Goal: Task Accomplishment & Management: Complete application form

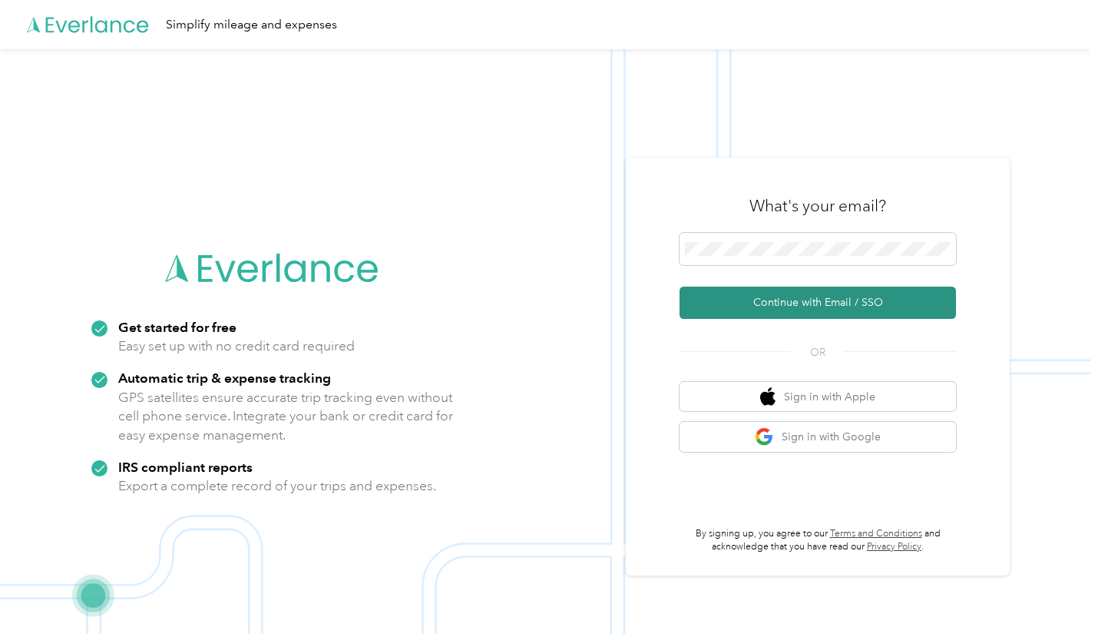
click at [769, 306] on button "Continue with Email / SSO" at bounding box center [818, 303] width 277 height 32
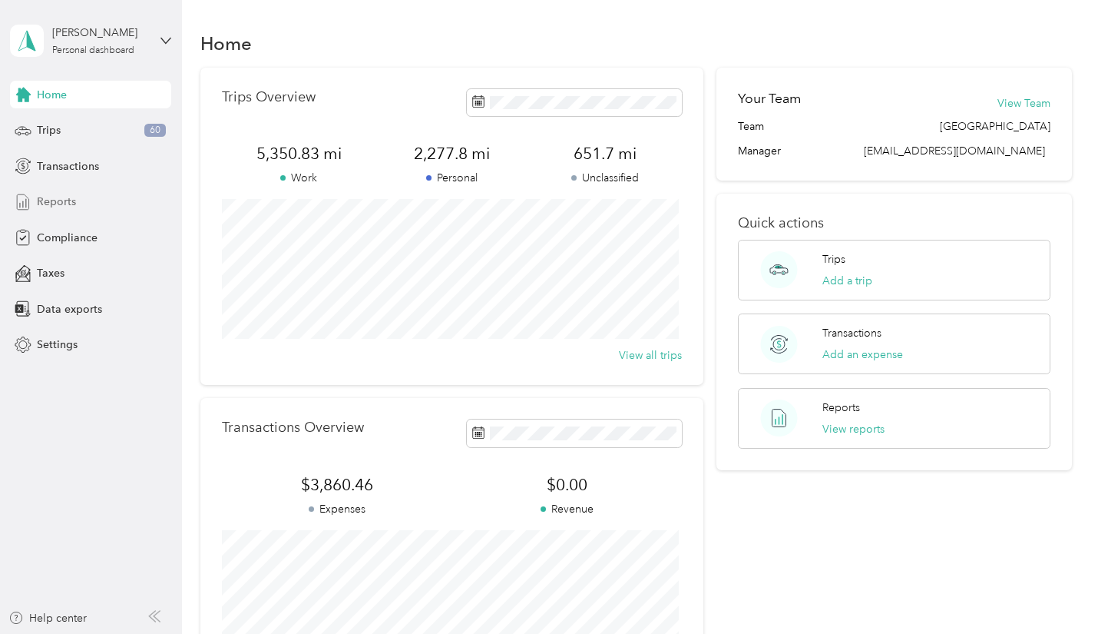
click at [82, 198] on div "Reports" at bounding box center [90, 202] width 161 height 28
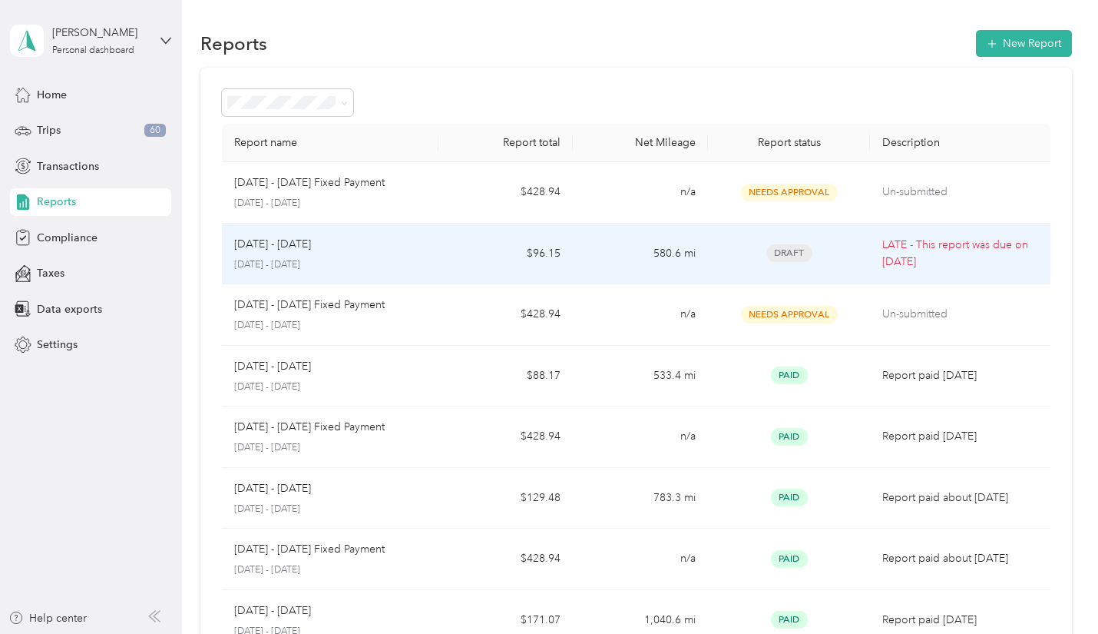
click at [906, 248] on p "LATE - This report was due on [DATE]" at bounding box center [960, 254] width 155 height 34
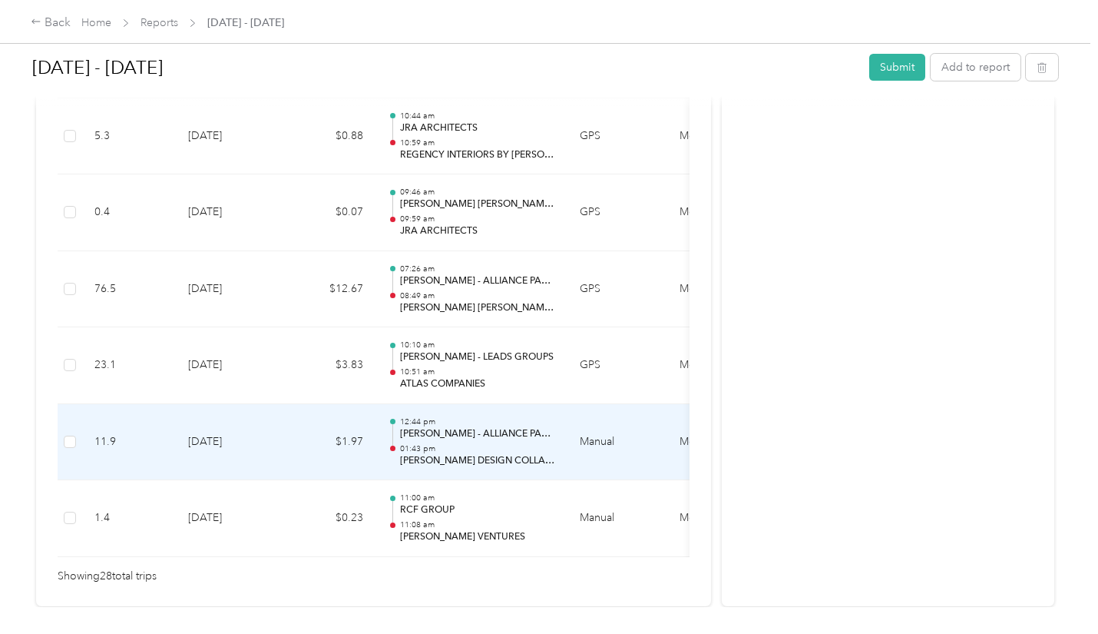
click at [211, 439] on td "[DATE]" at bounding box center [230, 442] width 108 height 77
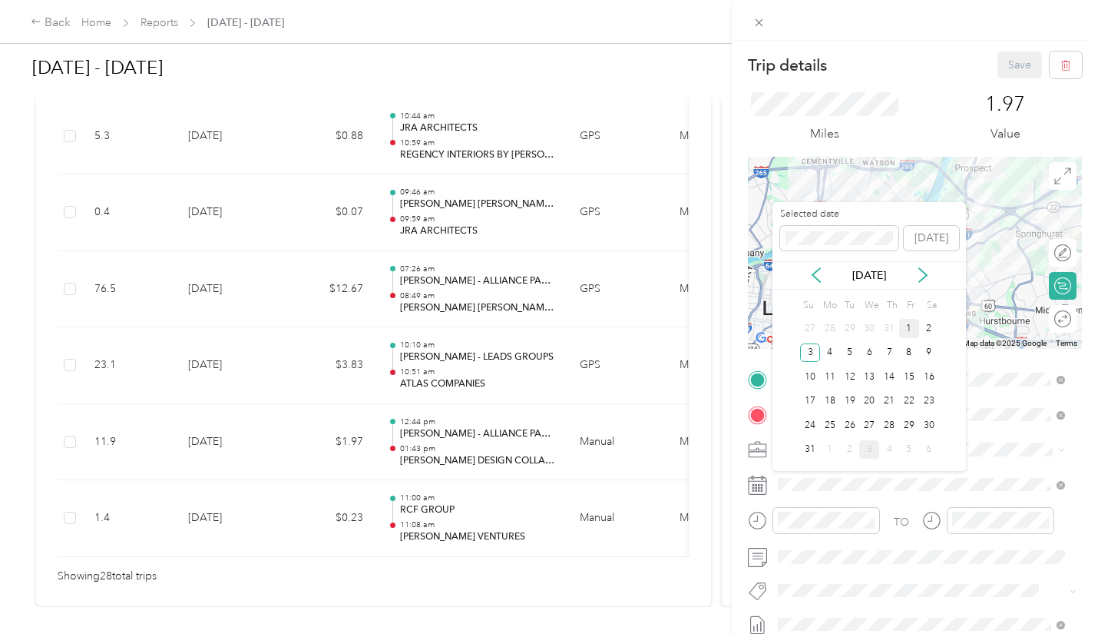
click at [906, 324] on div "1" at bounding box center [909, 328] width 20 height 19
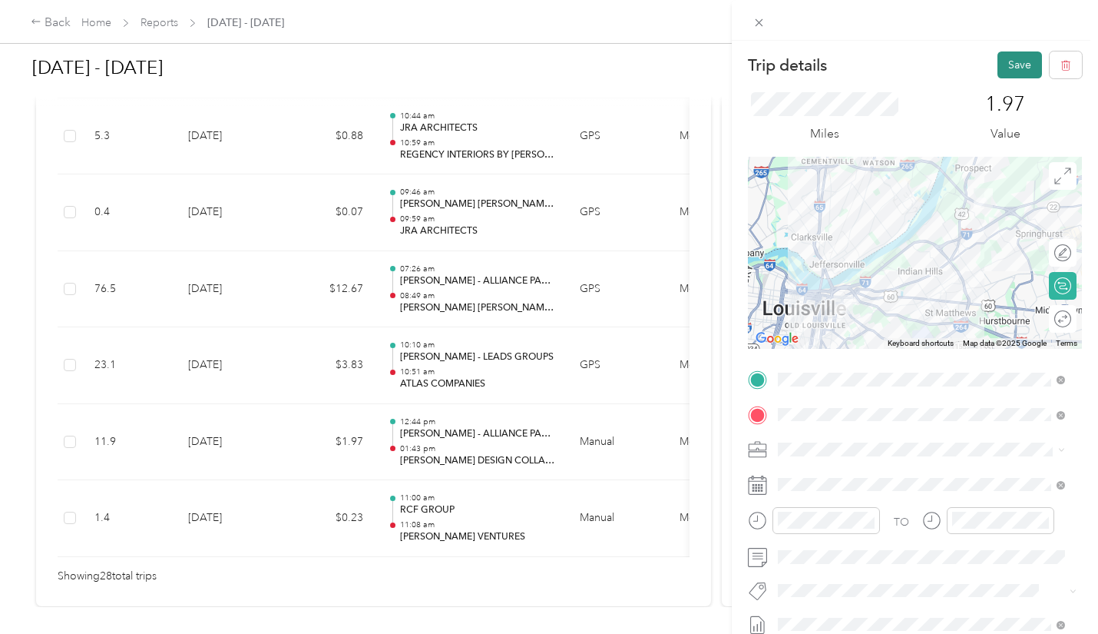
click at [1001, 58] on button "Save" at bounding box center [1020, 64] width 45 height 27
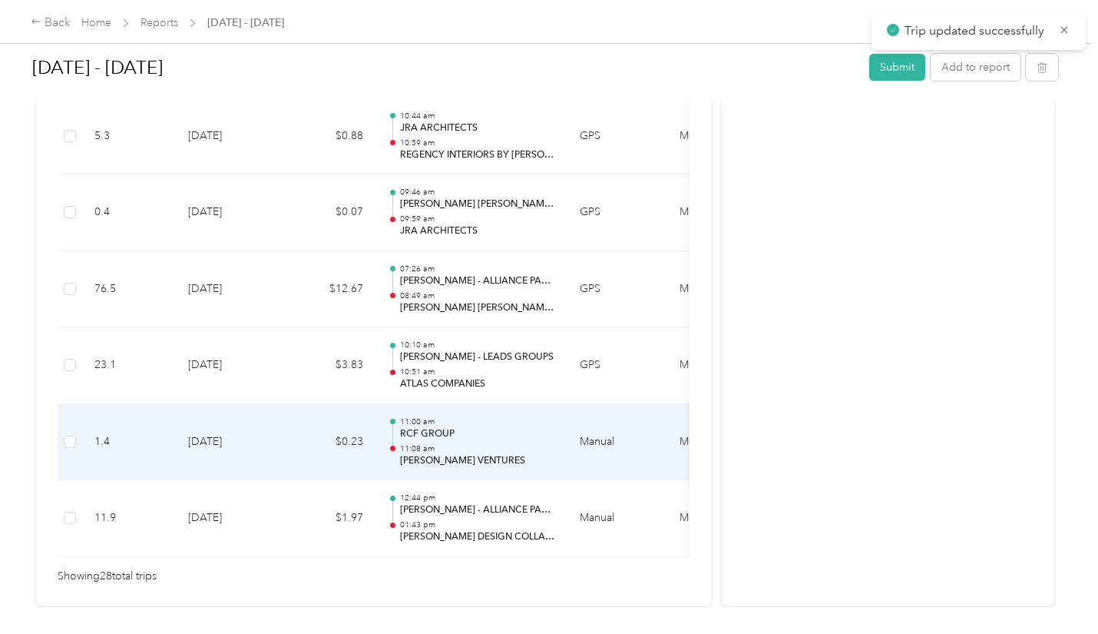
click at [207, 439] on td "[DATE]" at bounding box center [230, 442] width 108 height 77
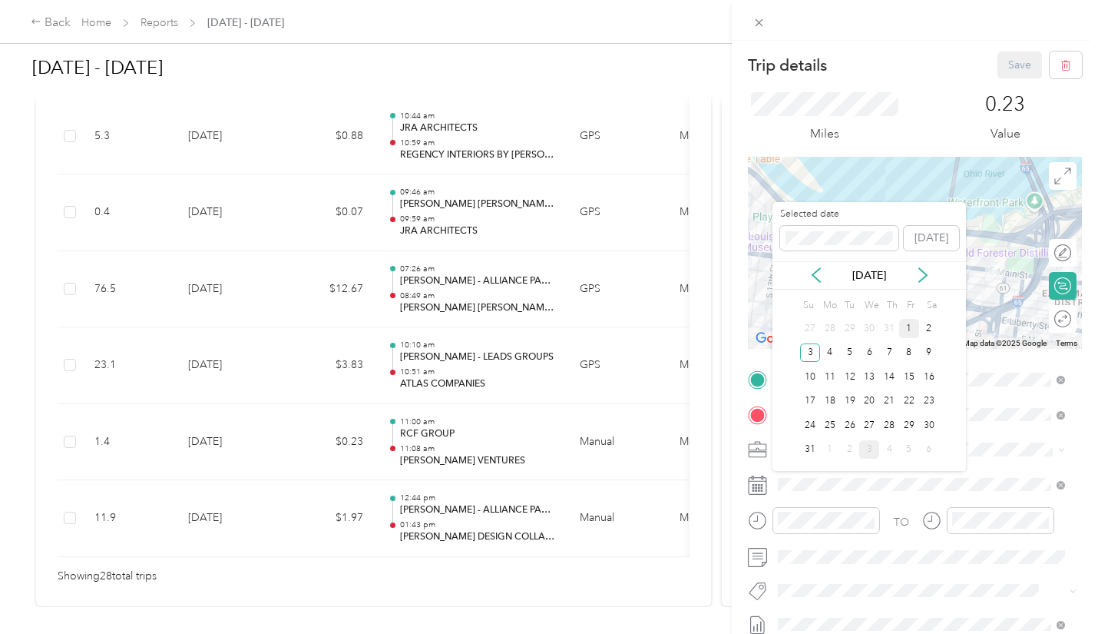
click at [910, 324] on div "1" at bounding box center [909, 328] width 20 height 19
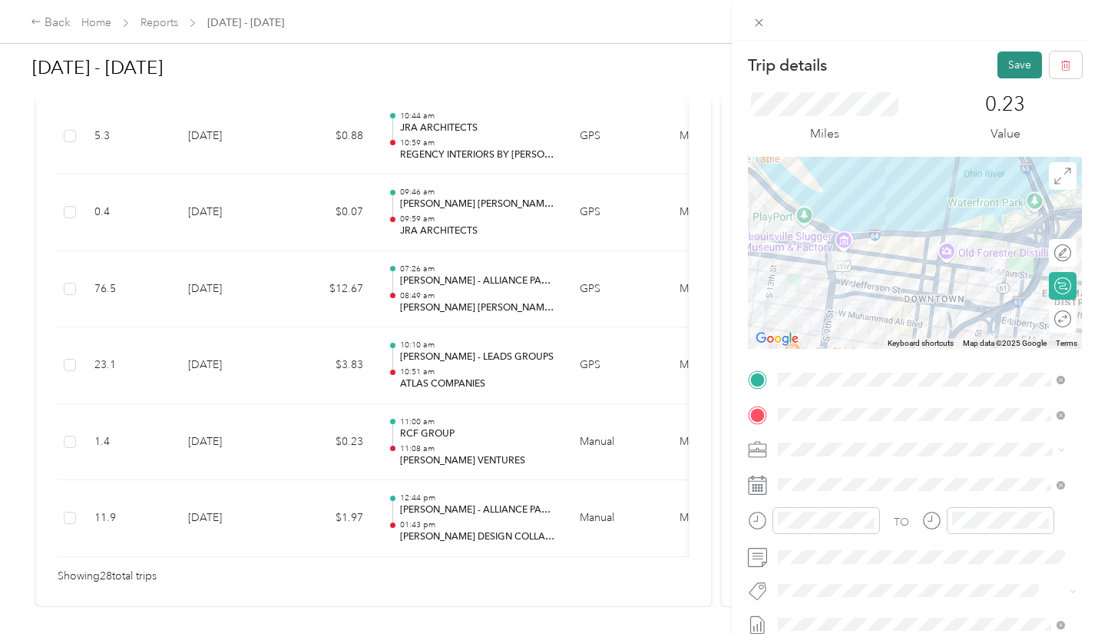
click at [1012, 55] on button "Save" at bounding box center [1020, 64] width 45 height 27
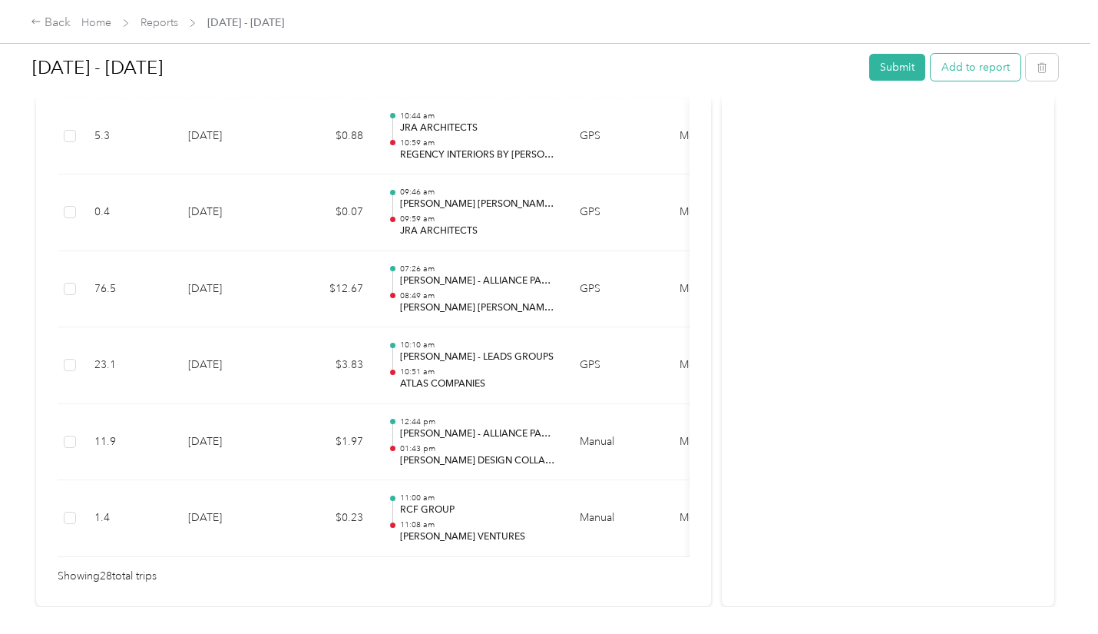
click at [977, 68] on button "Add to report" at bounding box center [976, 67] width 90 height 27
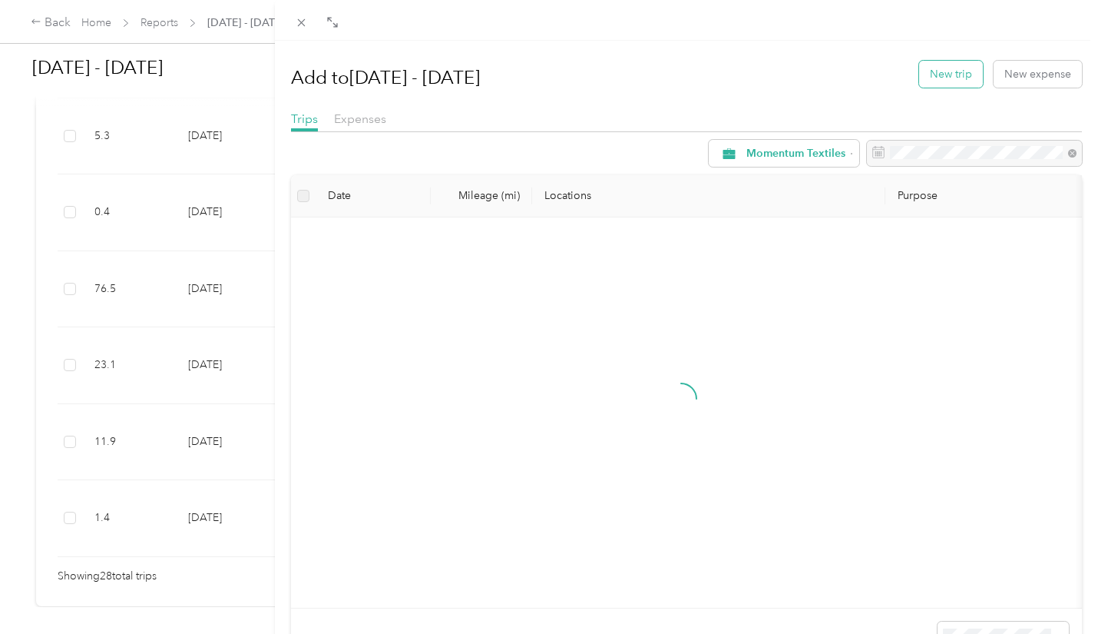
click at [953, 70] on button "New trip" at bounding box center [951, 74] width 64 height 27
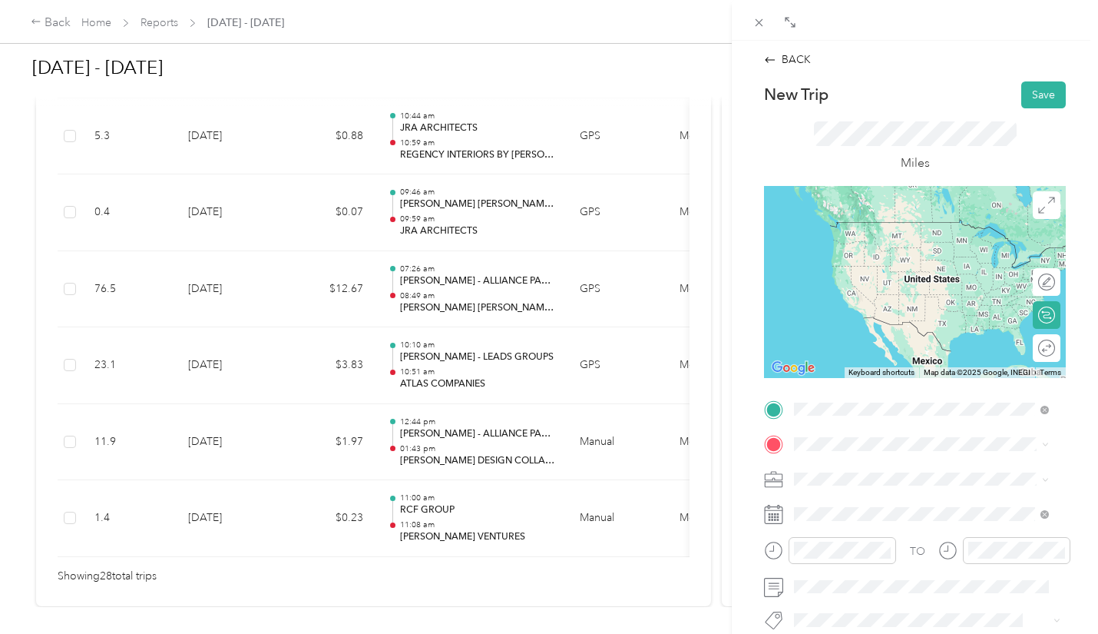
click at [890, 234] on strong "[PERSON_NAME] - ALLIANCE PARTNERSHIPS" at bounding box center [959, 233] width 167 height 27
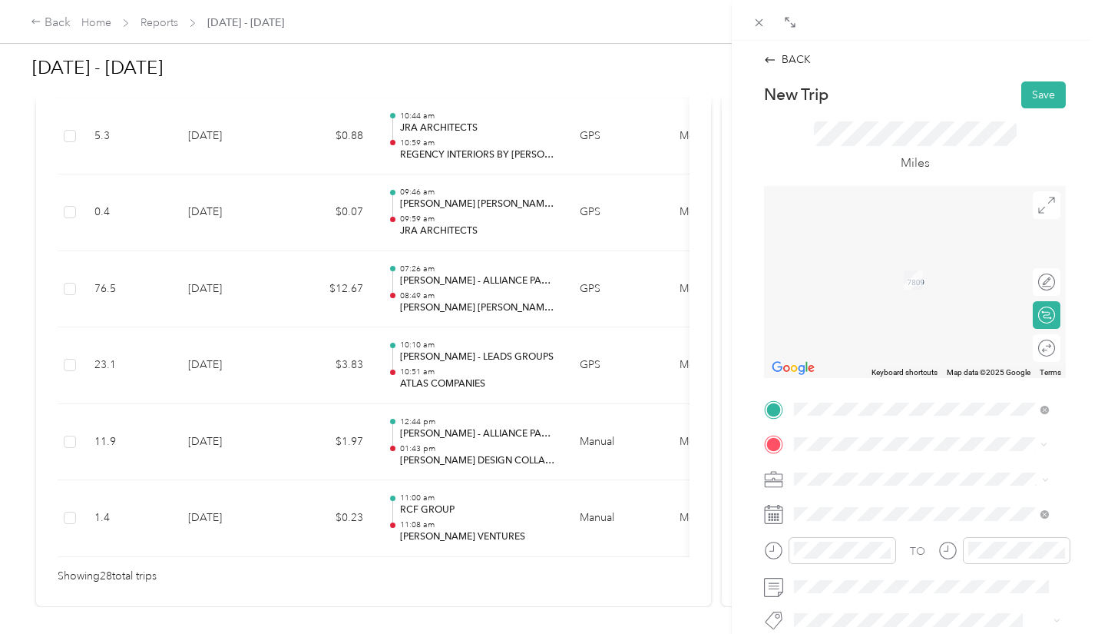
click at [876, 516] on div "TEAM [PERSON_NAME] DECOR [STREET_ADDRESS]" at bounding box center [916, 517] width 186 height 38
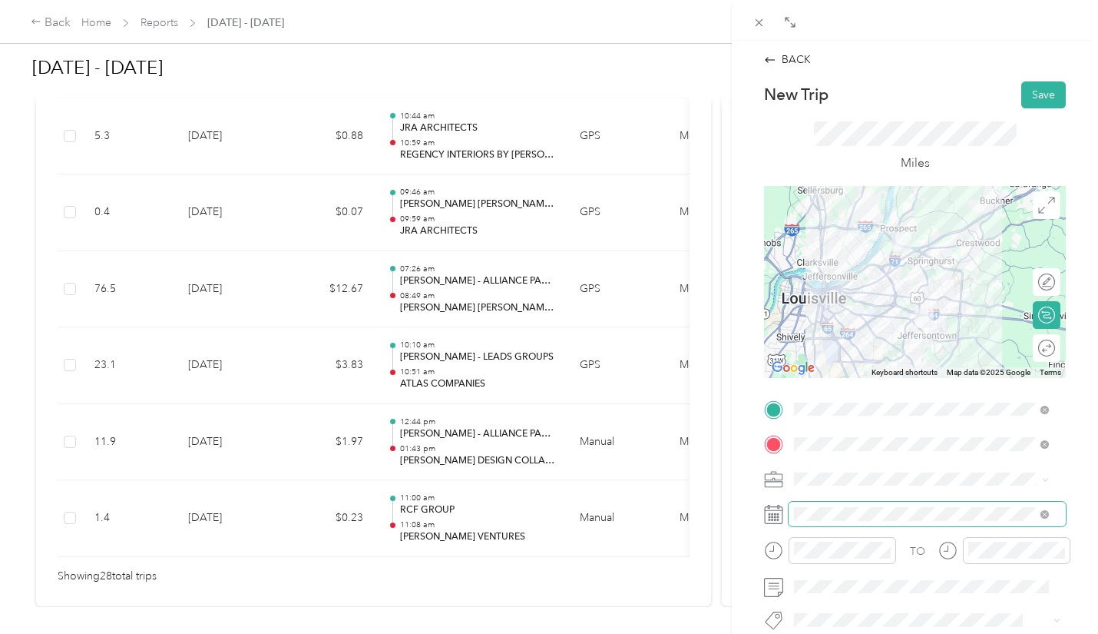
click at [818, 506] on span at bounding box center [927, 514] width 277 height 25
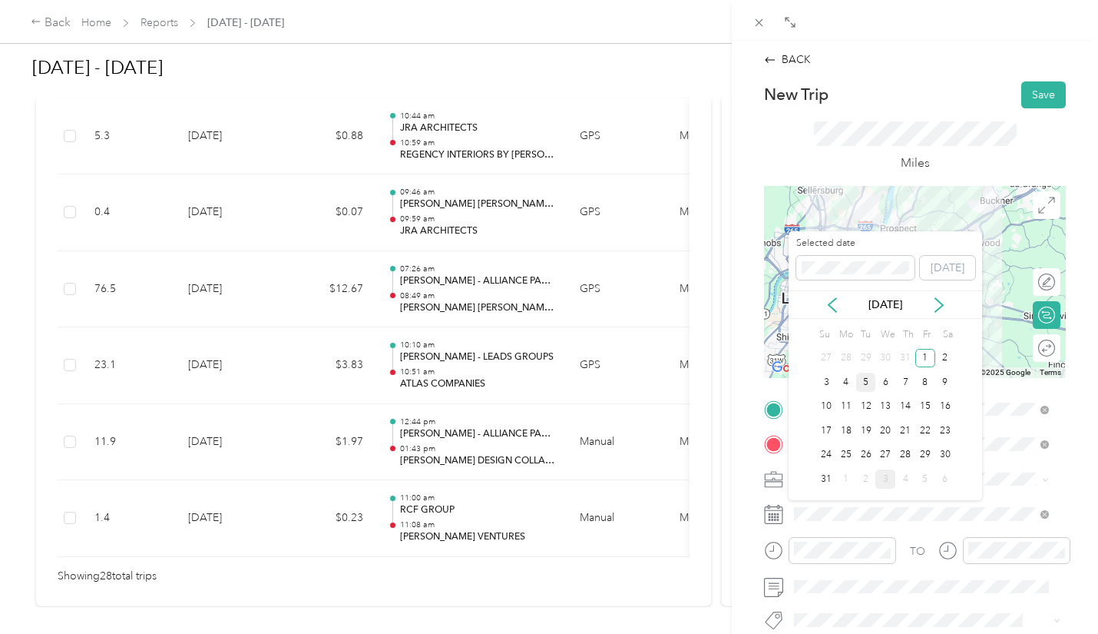
click at [867, 383] on div "5" at bounding box center [866, 382] width 20 height 19
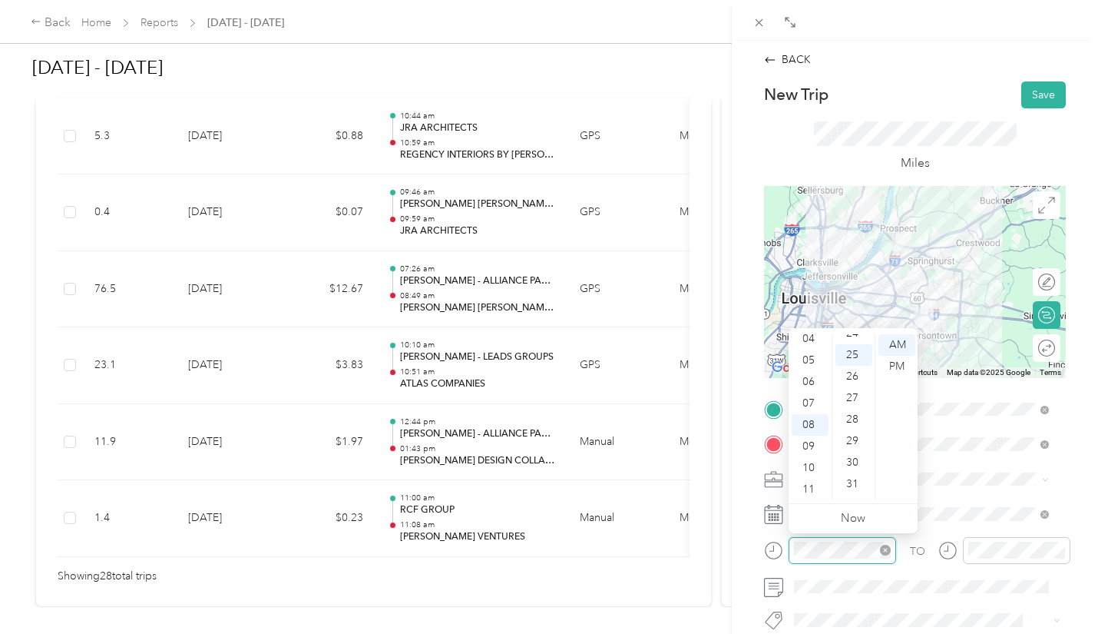
scroll to position [538, 0]
click at [810, 487] on div "11" at bounding box center [810, 490] width 37 height 22
click at [853, 388] on div "15" at bounding box center [854, 395] width 37 height 22
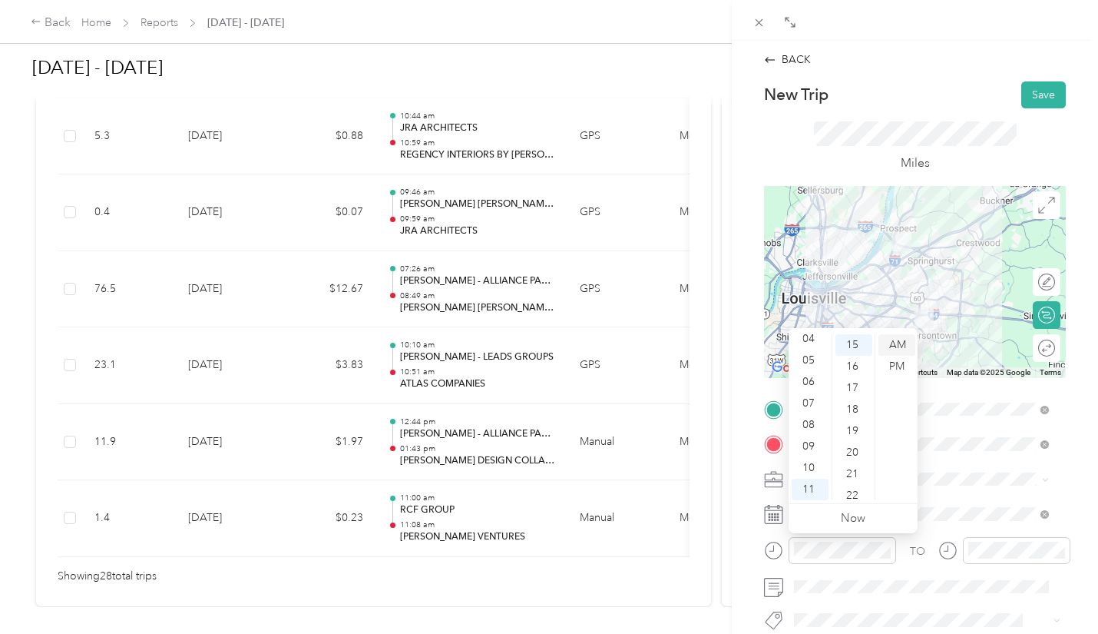
click at [896, 344] on div "AM" at bounding box center [897, 345] width 37 height 22
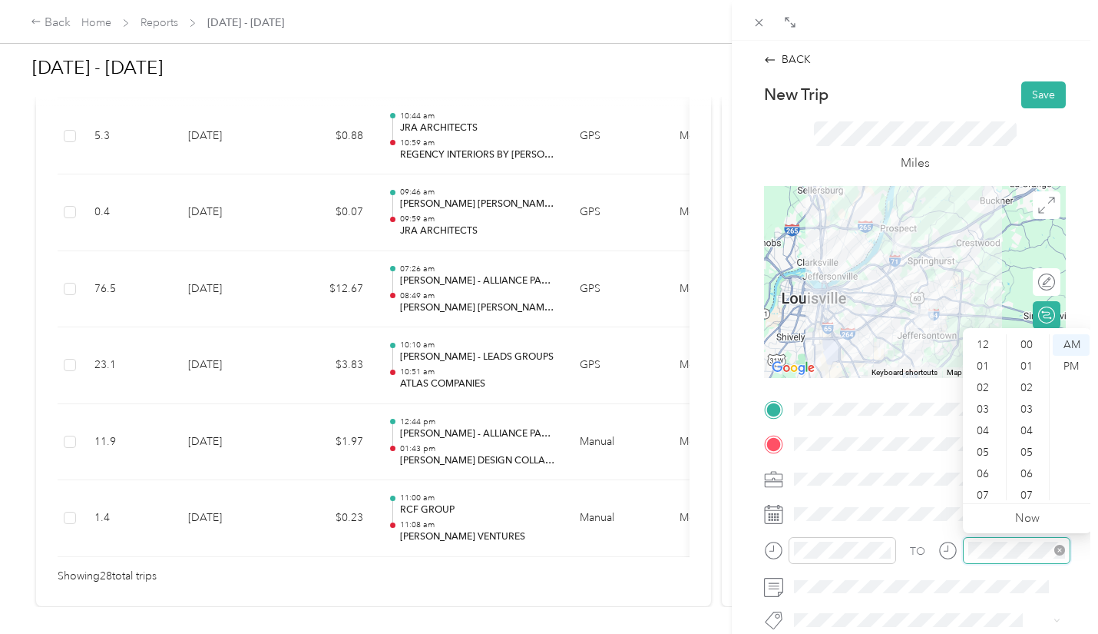
scroll to position [92, 0]
click at [984, 489] on div "11" at bounding box center [984, 490] width 37 height 22
click at [1029, 466] on div "45" at bounding box center [1028, 466] width 37 height 22
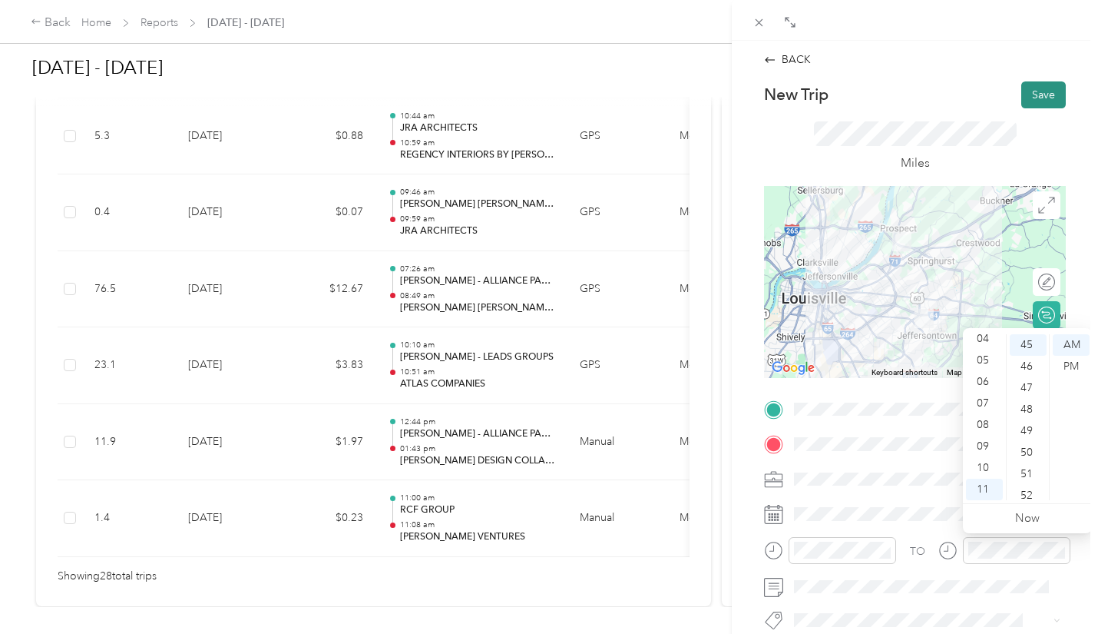
click at [1028, 98] on button "Save" at bounding box center [1044, 94] width 45 height 27
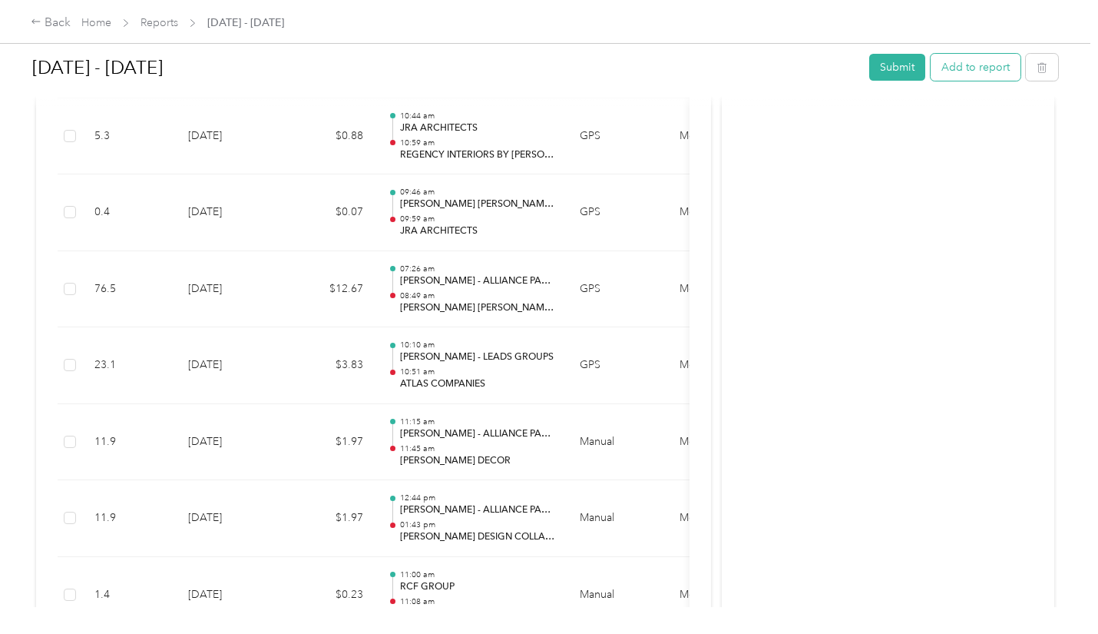
click at [959, 65] on button "Add to report" at bounding box center [976, 67] width 90 height 27
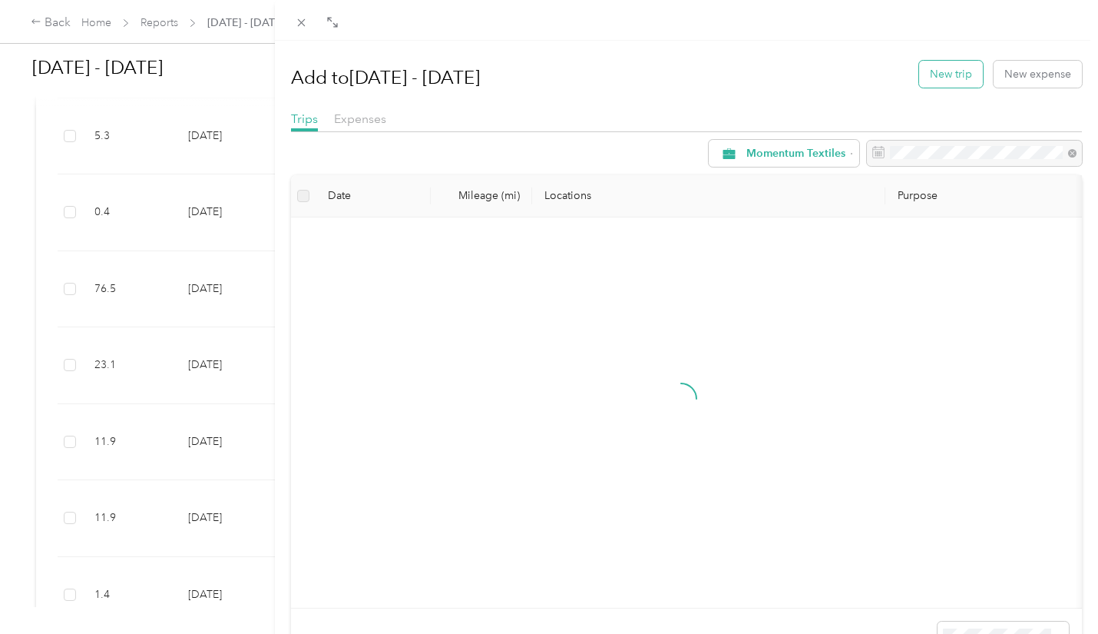
click at [936, 71] on button "New trip" at bounding box center [951, 74] width 64 height 27
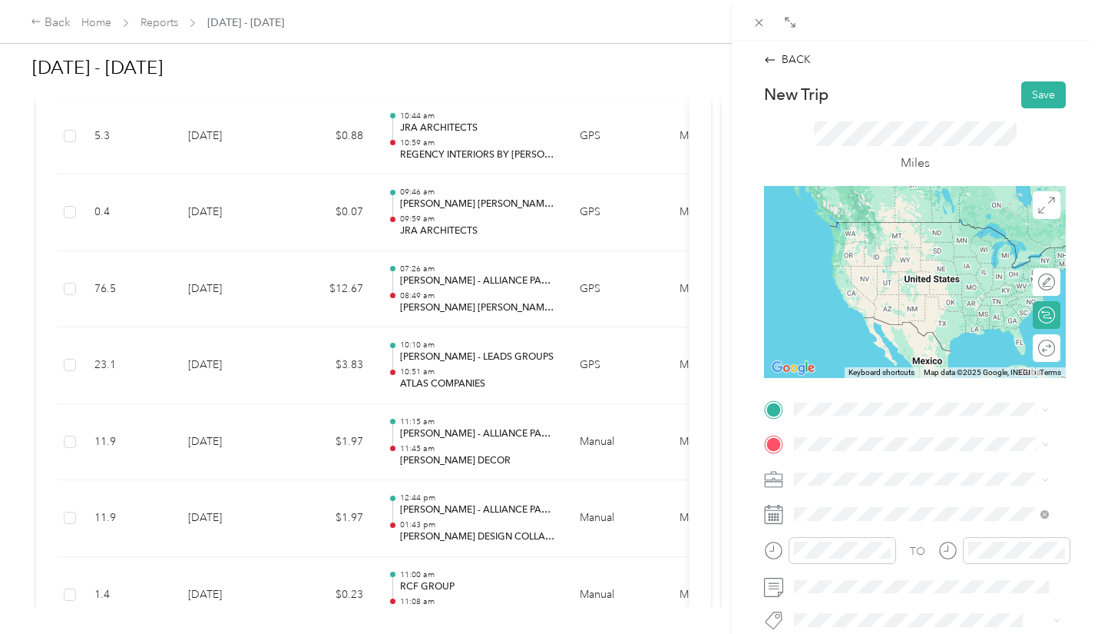
click at [835, 483] on div "TEAM [PERSON_NAME] DECOR [STREET_ADDRESS]" at bounding box center [916, 481] width 186 height 38
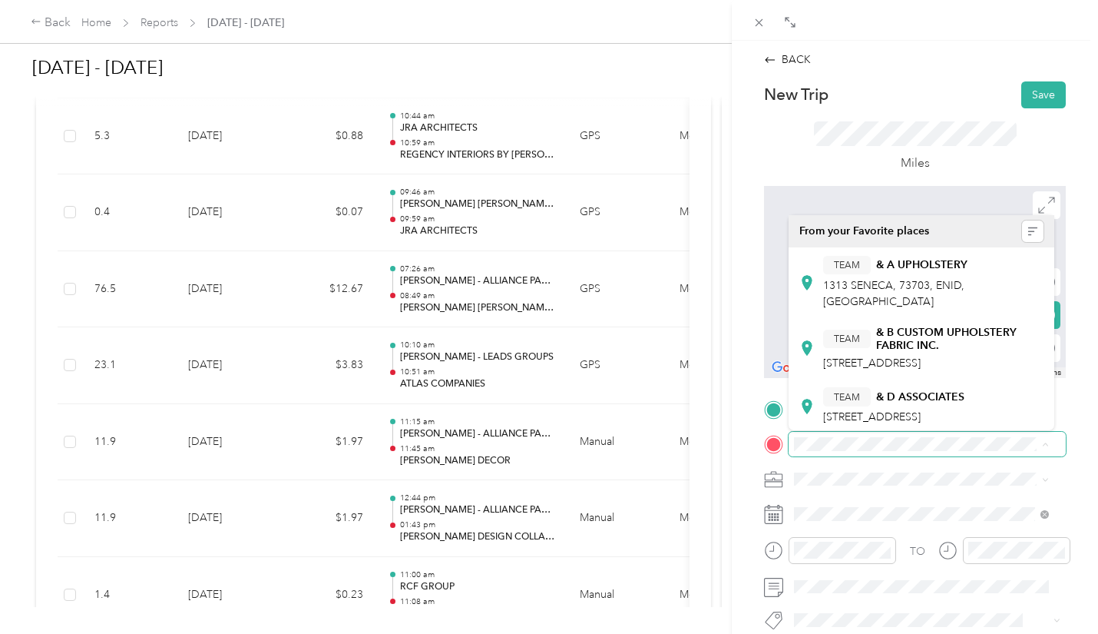
click at [903, 454] on span at bounding box center [927, 444] width 277 height 25
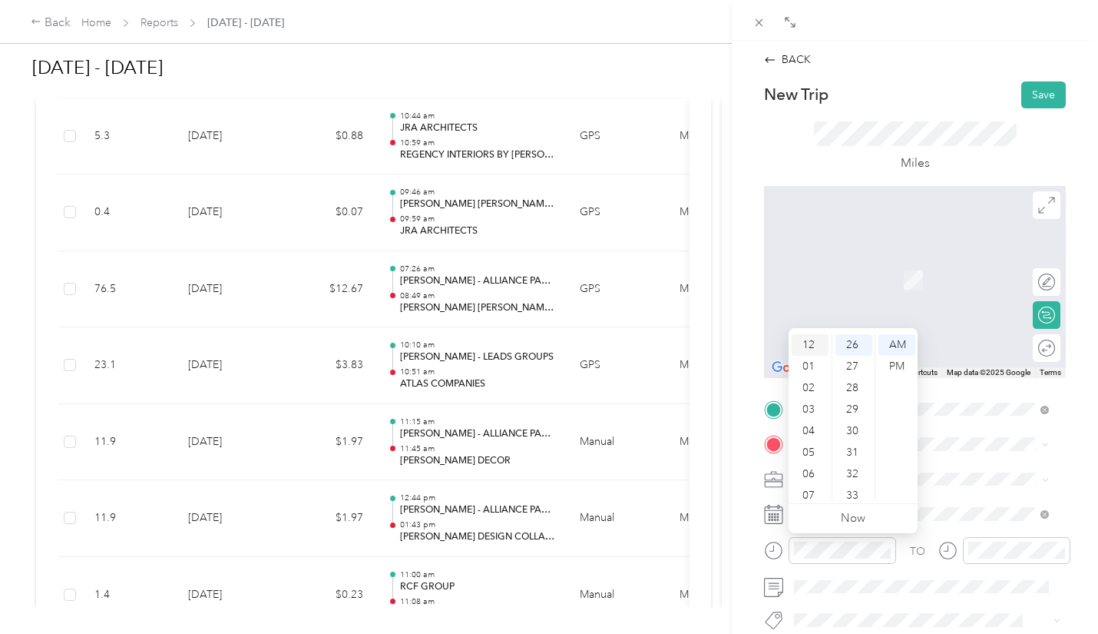
click at [814, 344] on div "12" at bounding box center [810, 345] width 37 height 22
click at [903, 364] on div "PM" at bounding box center [897, 367] width 37 height 22
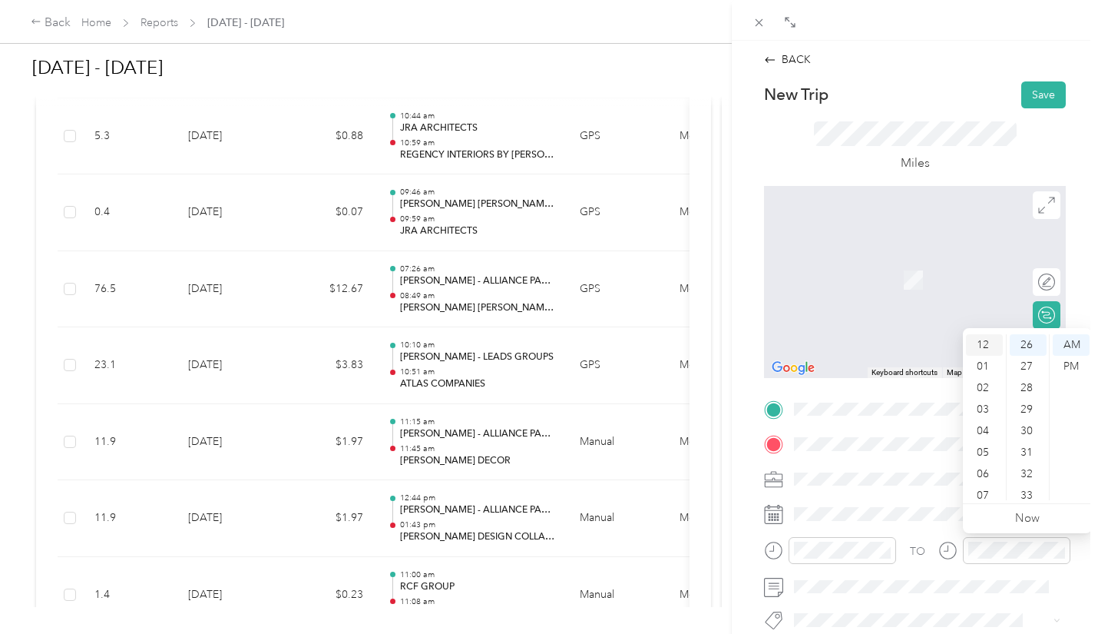
click at [986, 344] on div "12" at bounding box center [984, 345] width 37 height 22
click at [1028, 481] on div "48" at bounding box center [1028, 480] width 37 height 22
click at [1071, 361] on div "PM" at bounding box center [1071, 367] width 37 height 22
click at [1022, 94] on button "Save" at bounding box center [1044, 94] width 45 height 27
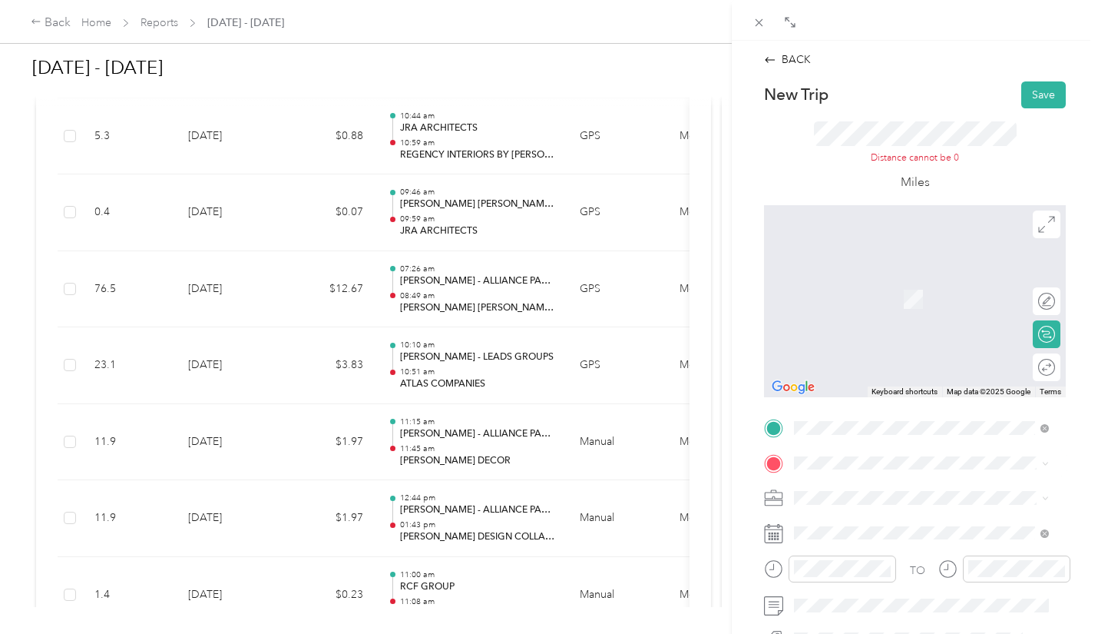
click at [868, 523] on span "[STREET_ADDRESS][US_STATE]" at bounding box center [900, 518] width 154 height 14
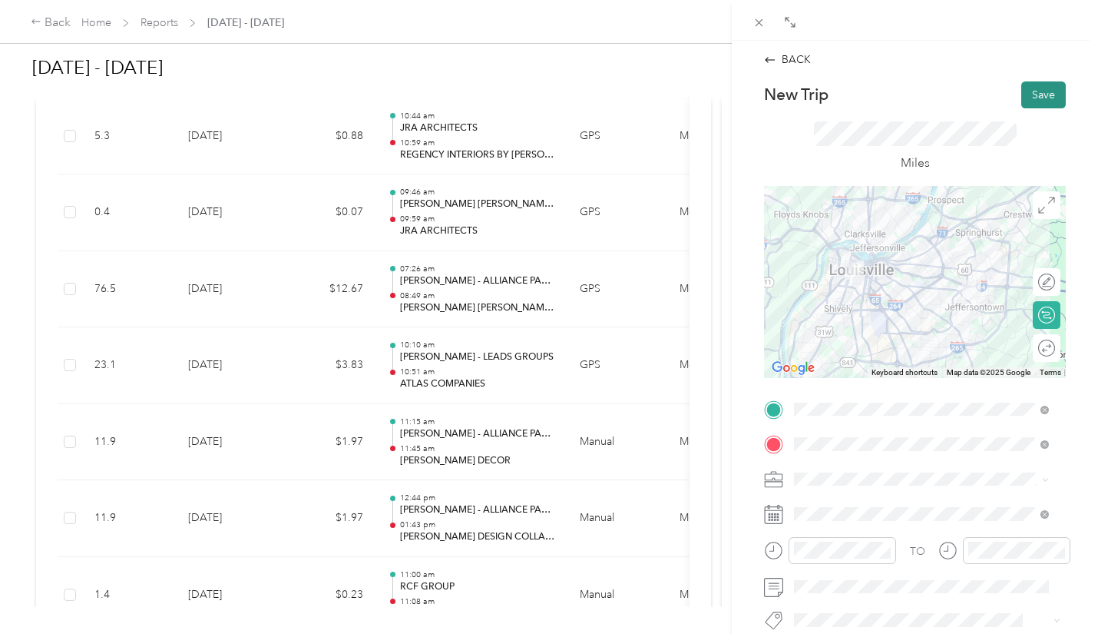
click at [1035, 91] on button "Save" at bounding box center [1044, 94] width 45 height 27
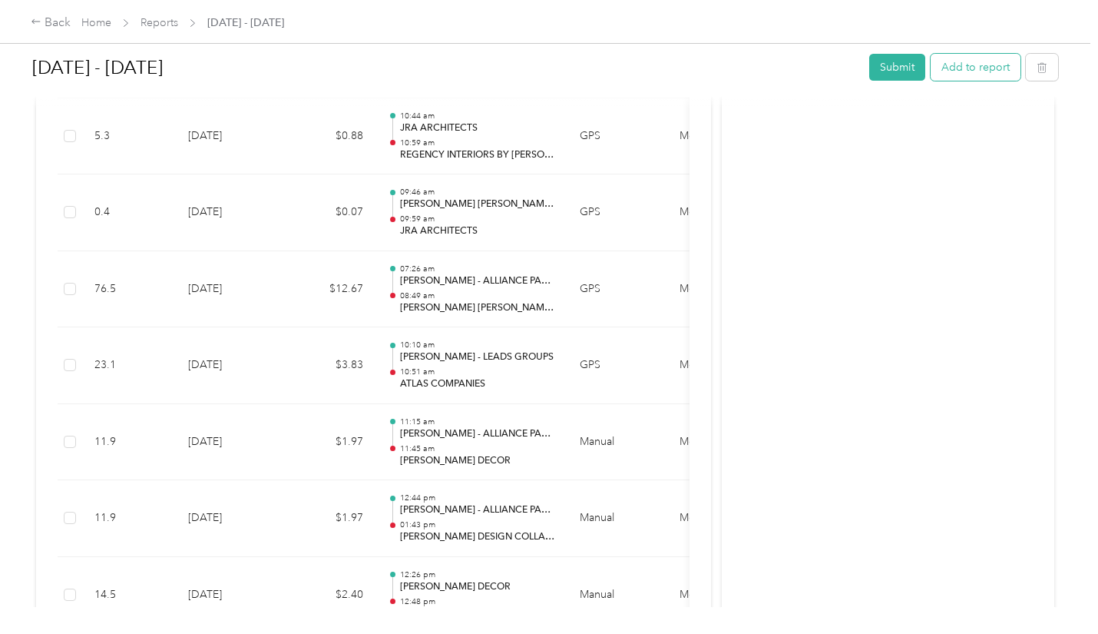
click at [933, 62] on button "Add to report" at bounding box center [976, 67] width 90 height 27
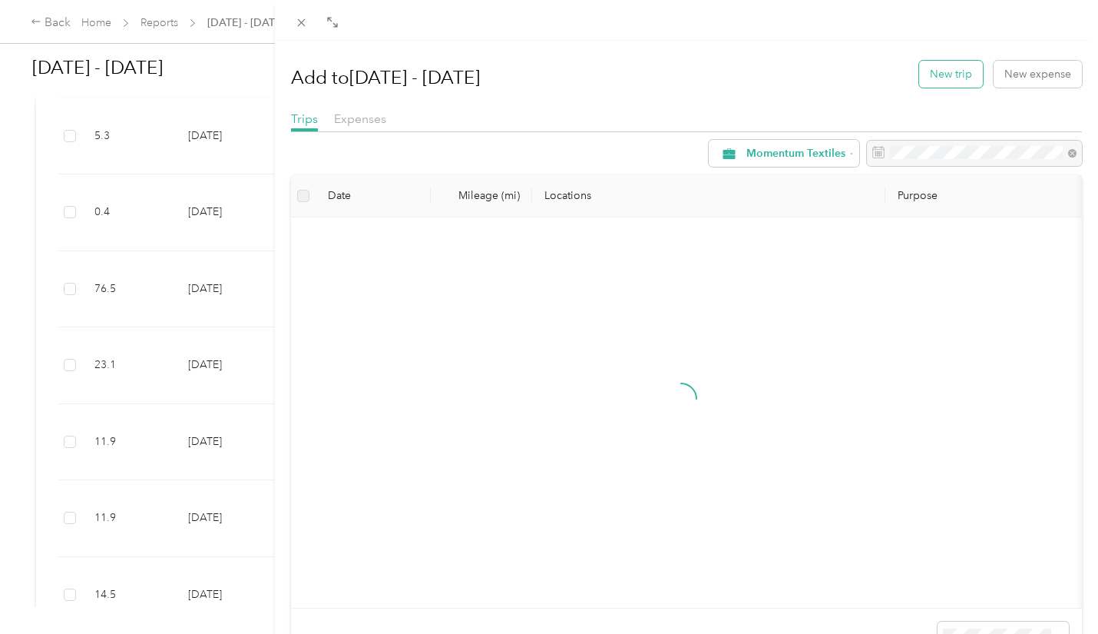
click at [938, 71] on button "New trip" at bounding box center [951, 74] width 64 height 27
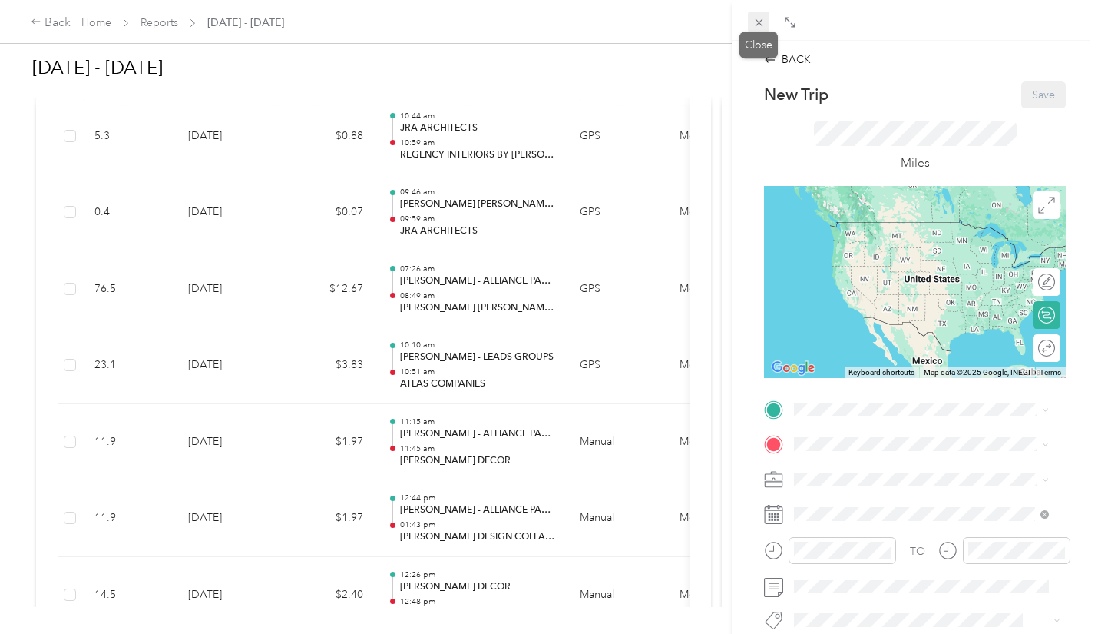
click at [761, 15] on span at bounding box center [759, 23] width 22 height 22
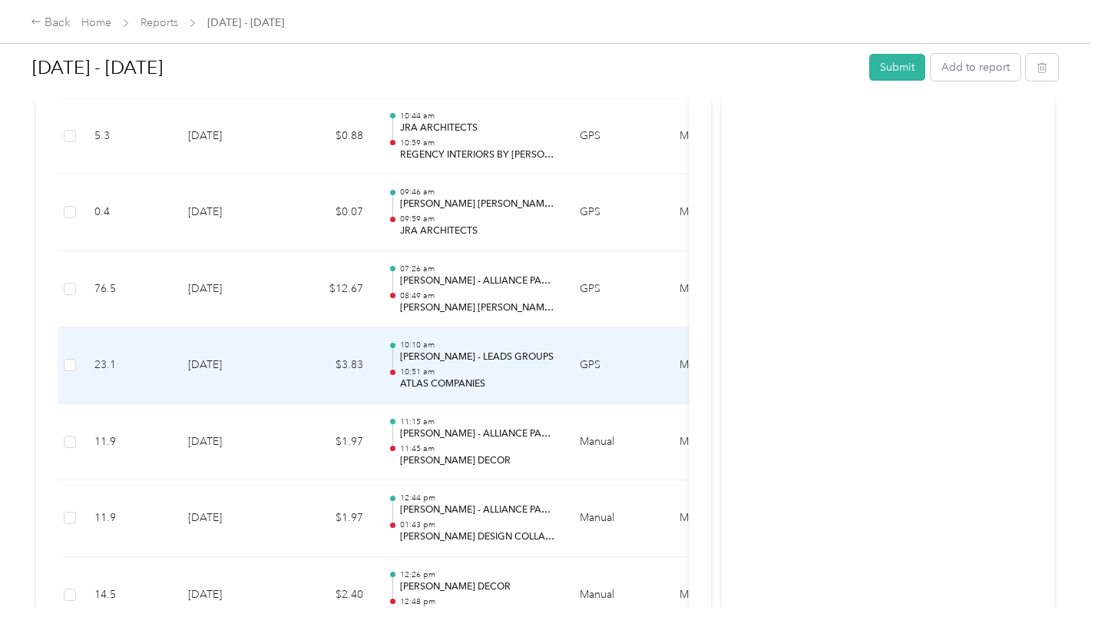
click at [667, 389] on td "Momentum Textiles" at bounding box center [724, 365] width 115 height 77
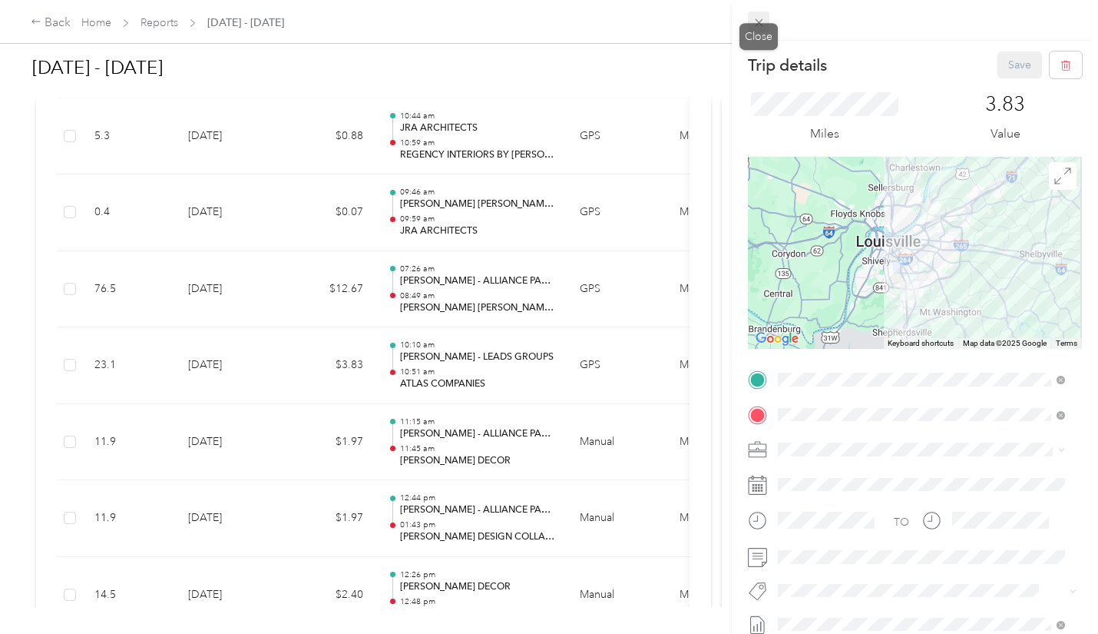
click at [758, 18] on icon at bounding box center [759, 22] width 13 height 13
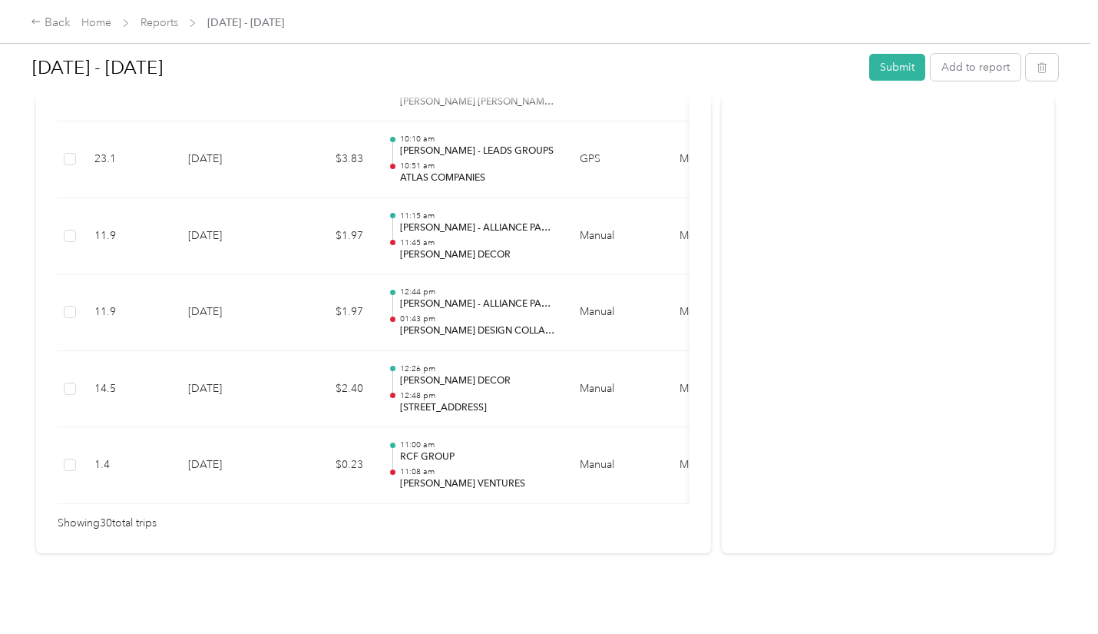
scroll to position [2357, 0]
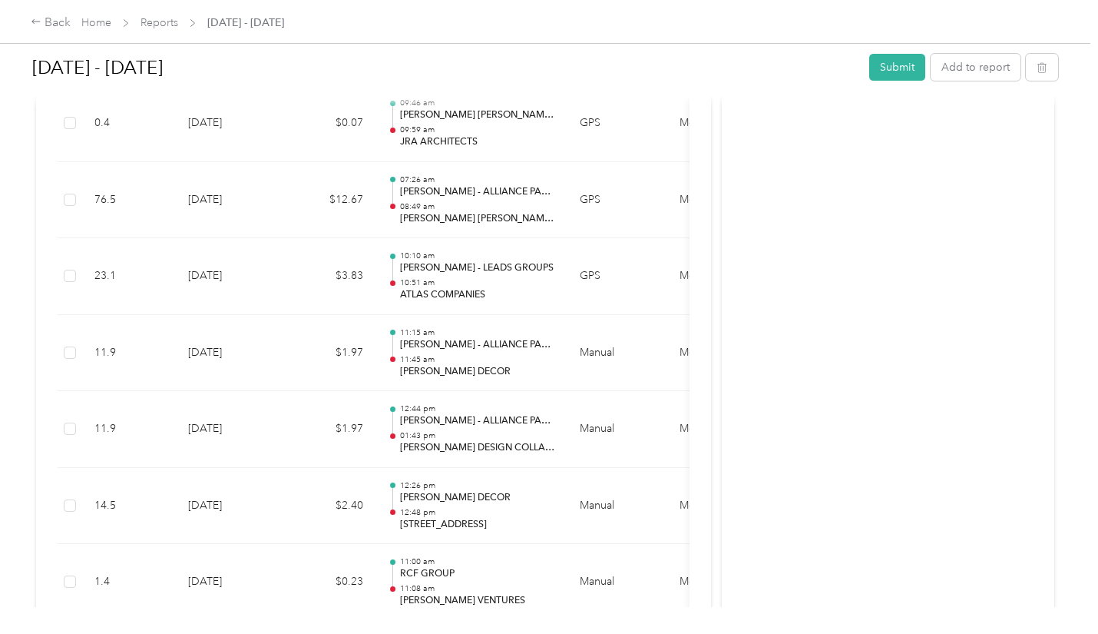
scroll to position [2219, 0]
click at [963, 65] on button "Add to report" at bounding box center [976, 67] width 90 height 27
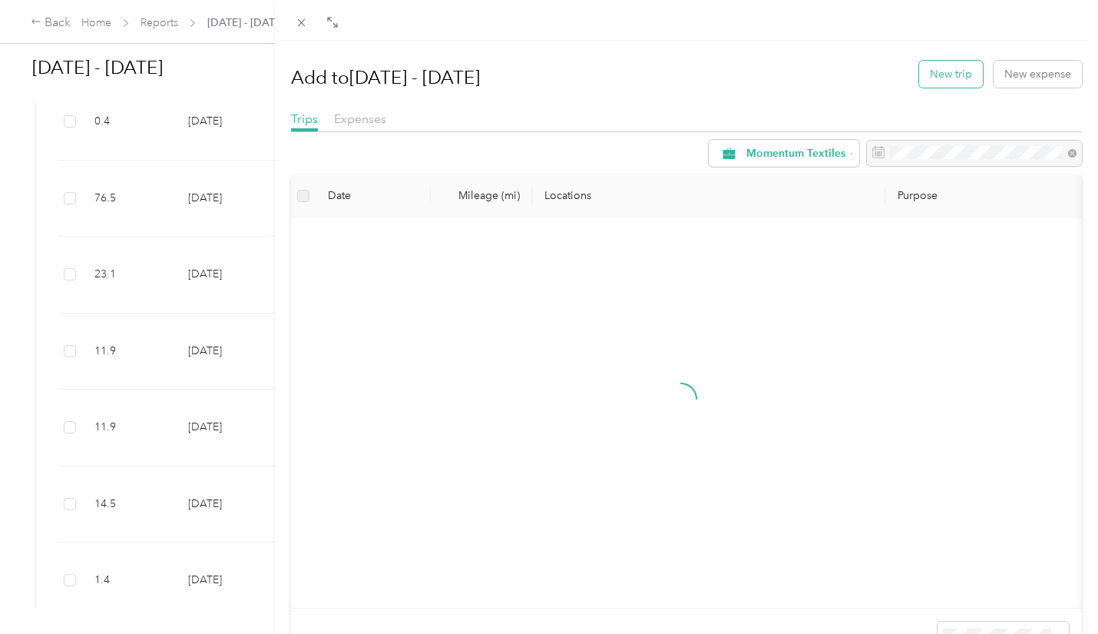
click at [946, 75] on button "New trip" at bounding box center [951, 74] width 64 height 27
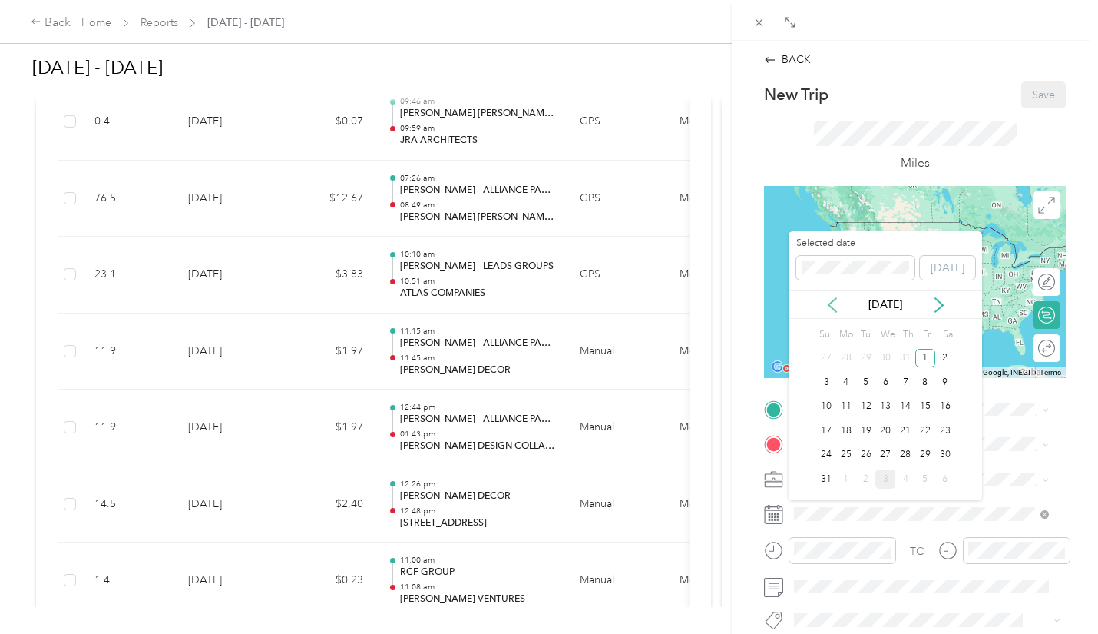
click at [826, 302] on icon at bounding box center [832, 304] width 15 height 15
click at [936, 303] on icon at bounding box center [939, 304] width 15 height 15
click at [865, 383] on div "5" at bounding box center [866, 382] width 20 height 19
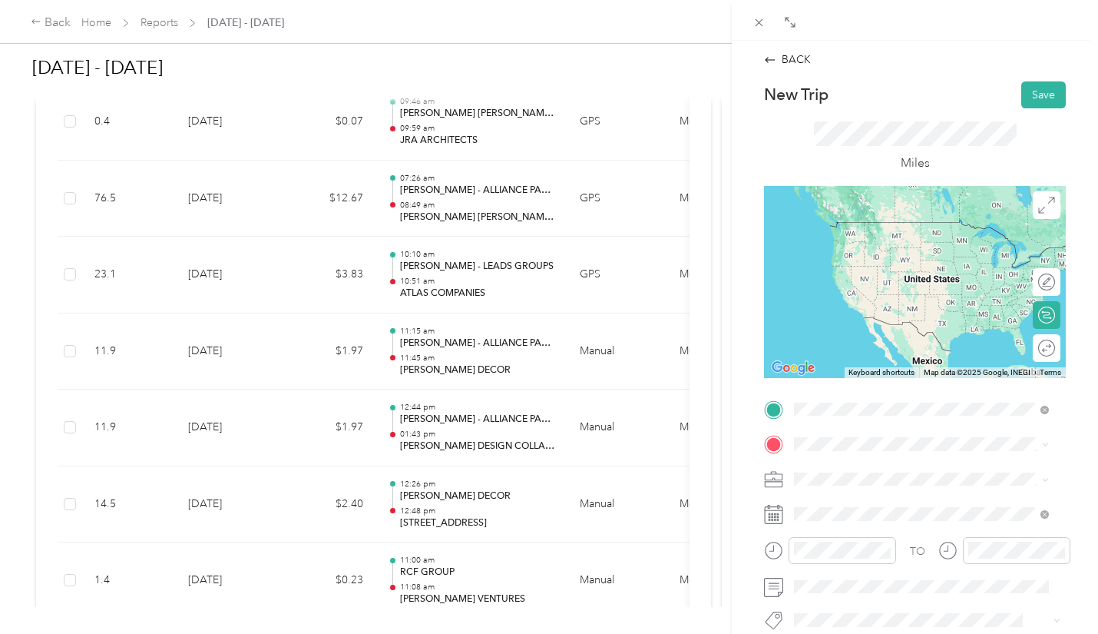
click at [881, 476] on div "TEAM [PERSON_NAME] DECOR" at bounding box center [916, 472] width 186 height 19
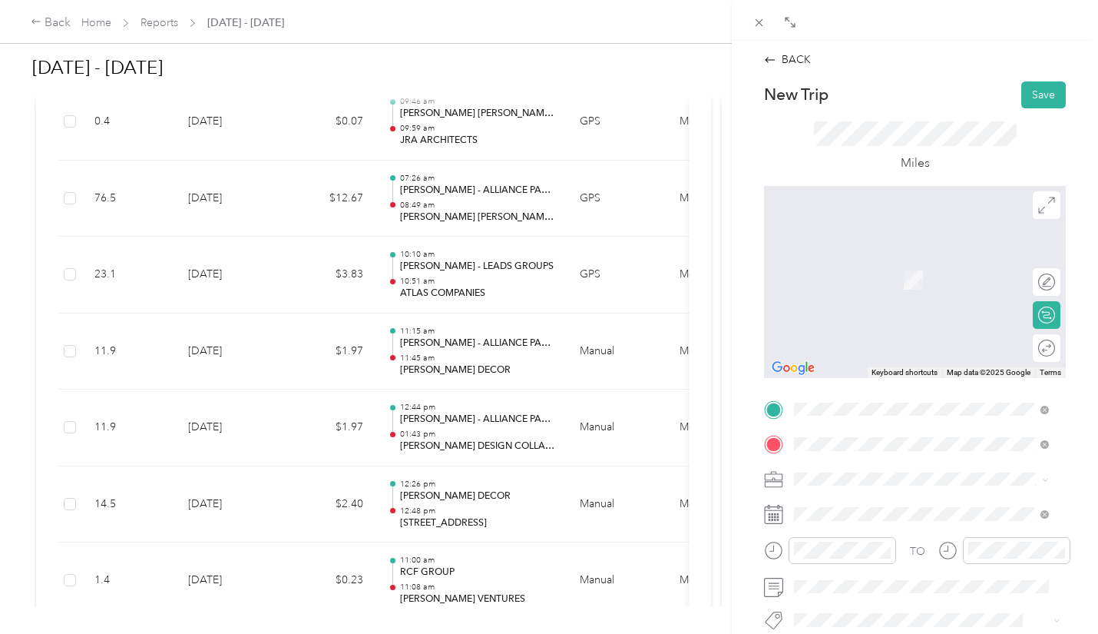
click at [856, 501] on span "[STREET_ADDRESS][US_STATE]" at bounding box center [900, 499] width 154 height 14
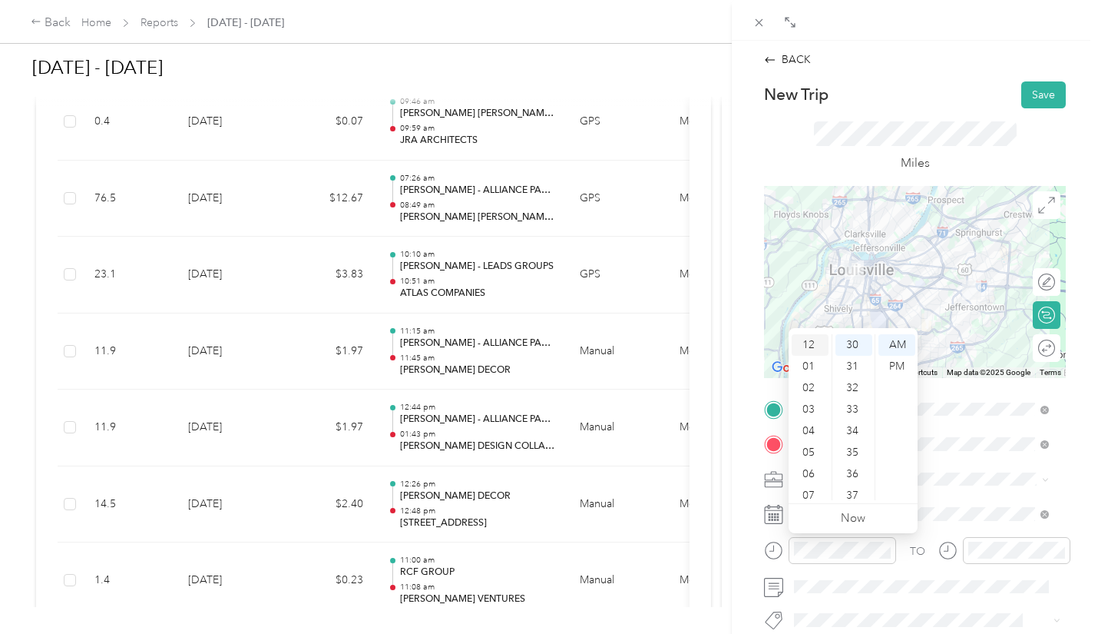
click at [813, 337] on div "12" at bounding box center [810, 345] width 37 height 22
click at [850, 450] on div "15" at bounding box center [854, 458] width 37 height 22
click at [894, 366] on div "PM" at bounding box center [897, 367] width 37 height 22
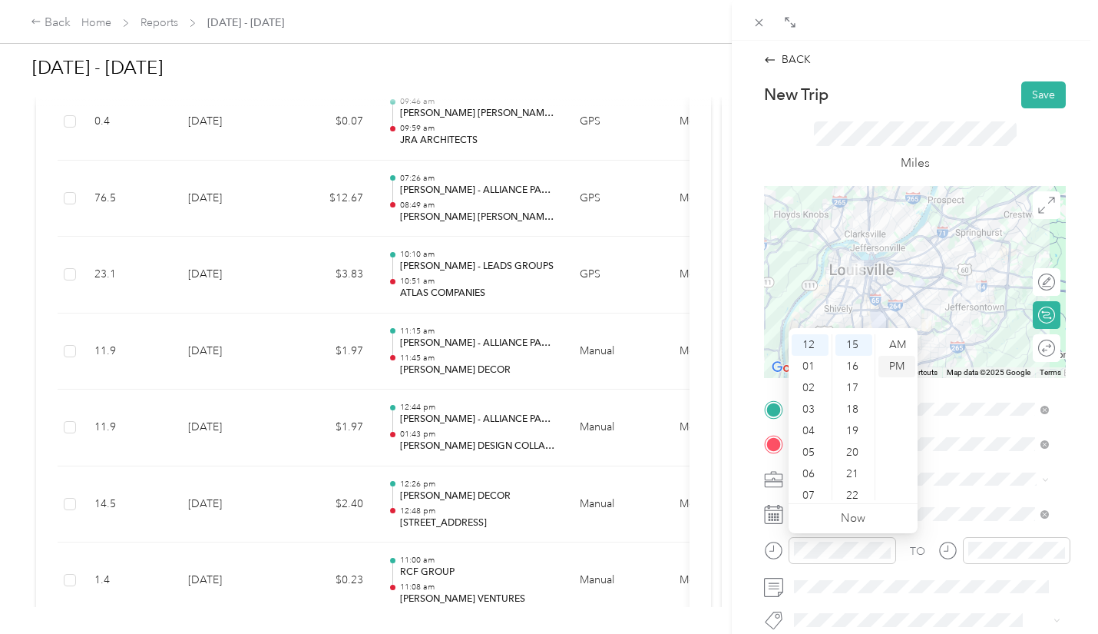
click at [894, 366] on div "PM" at bounding box center [897, 367] width 37 height 22
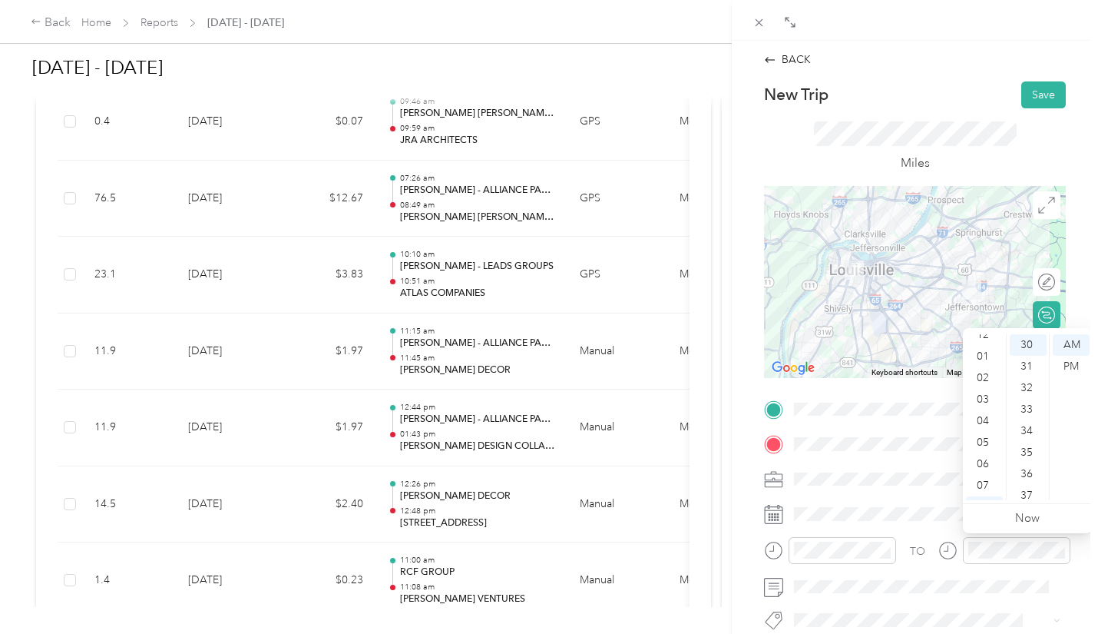
scroll to position [0, 0]
click at [985, 343] on div "12" at bounding box center [984, 345] width 37 height 22
click at [1027, 382] on div "46" at bounding box center [1028, 393] width 37 height 22
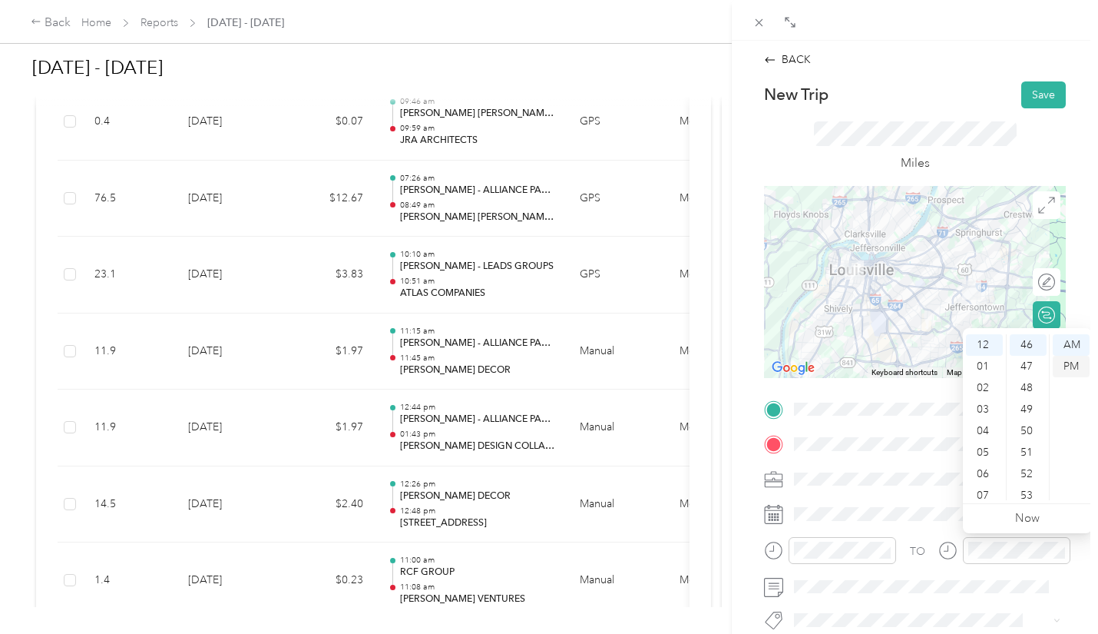
click at [1059, 369] on div "PM" at bounding box center [1071, 367] width 37 height 22
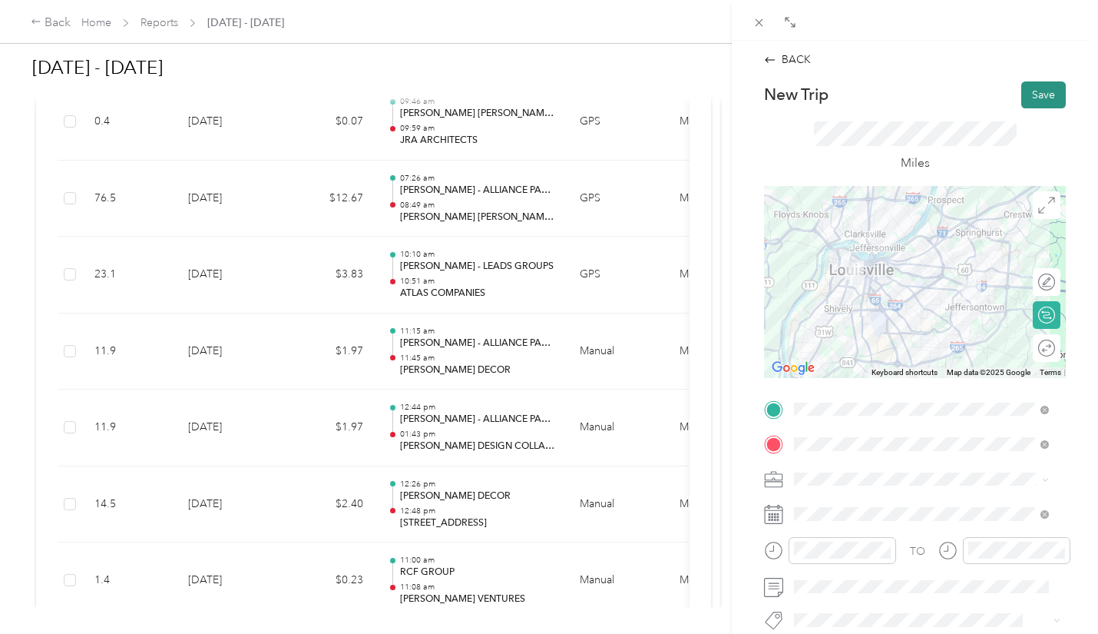
click at [1029, 94] on button "Save" at bounding box center [1044, 94] width 45 height 27
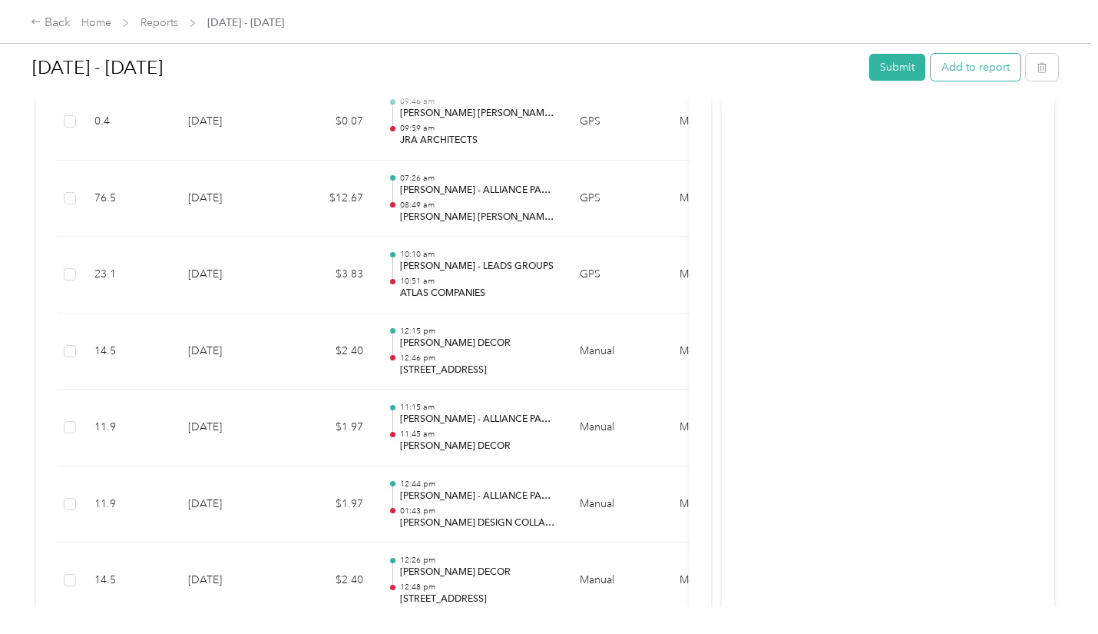
click at [963, 66] on button "Add to report" at bounding box center [976, 67] width 90 height 27
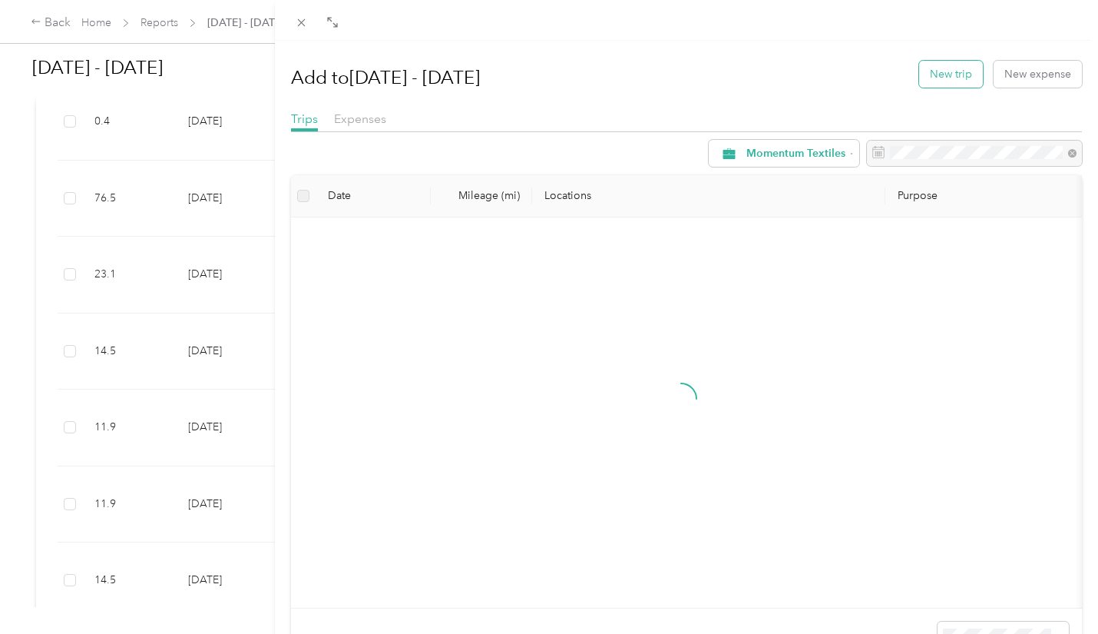
click at [948, 69] on button "New trip" at bounding box center [951, 74] width 64 height 27
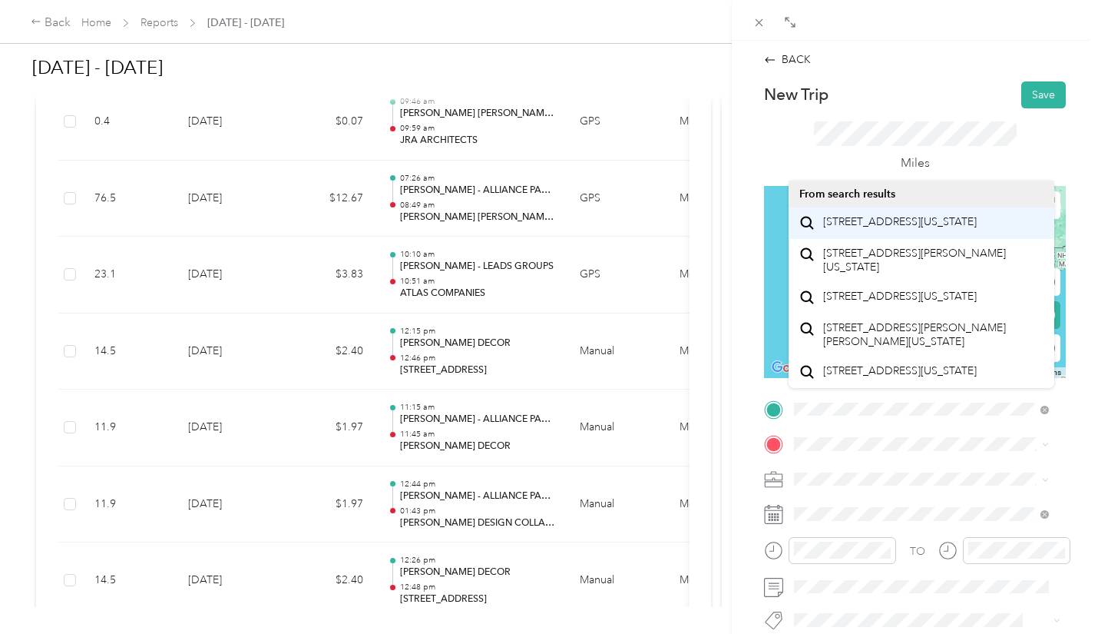
click at [950, 222] on span "[STREET_ADDRESS][US_STATE]" at bounding box center [900, 222] width 154 height 14
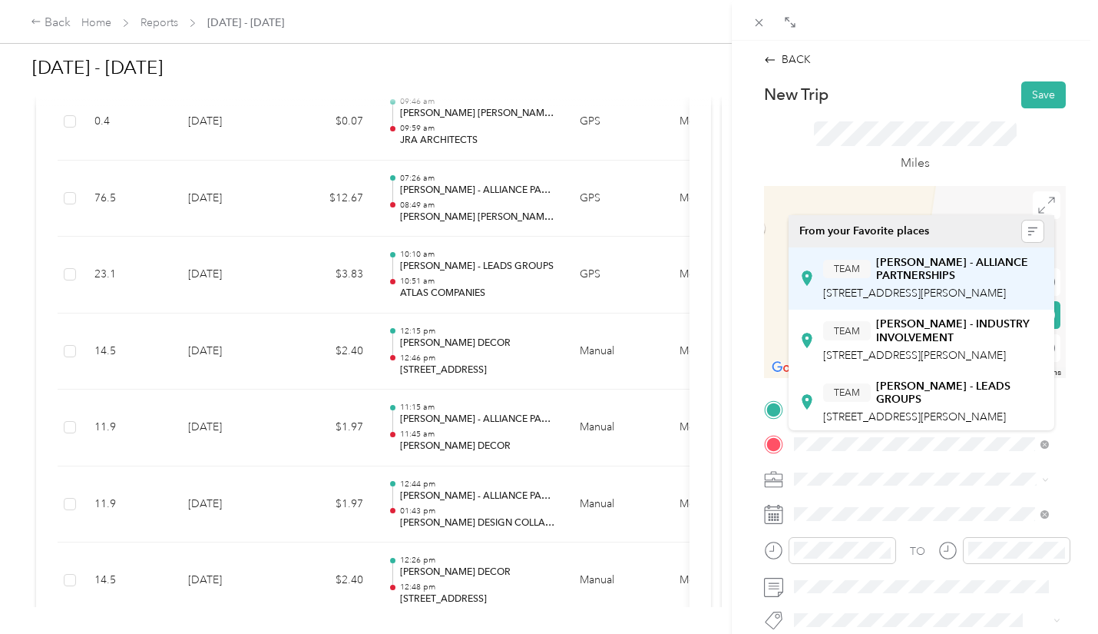
click at [965, 276] on strong "[PERSON_NAME] - ALLIANCE PARTNERSHIPS" at bounding box center [959, 269] width 167 height 27
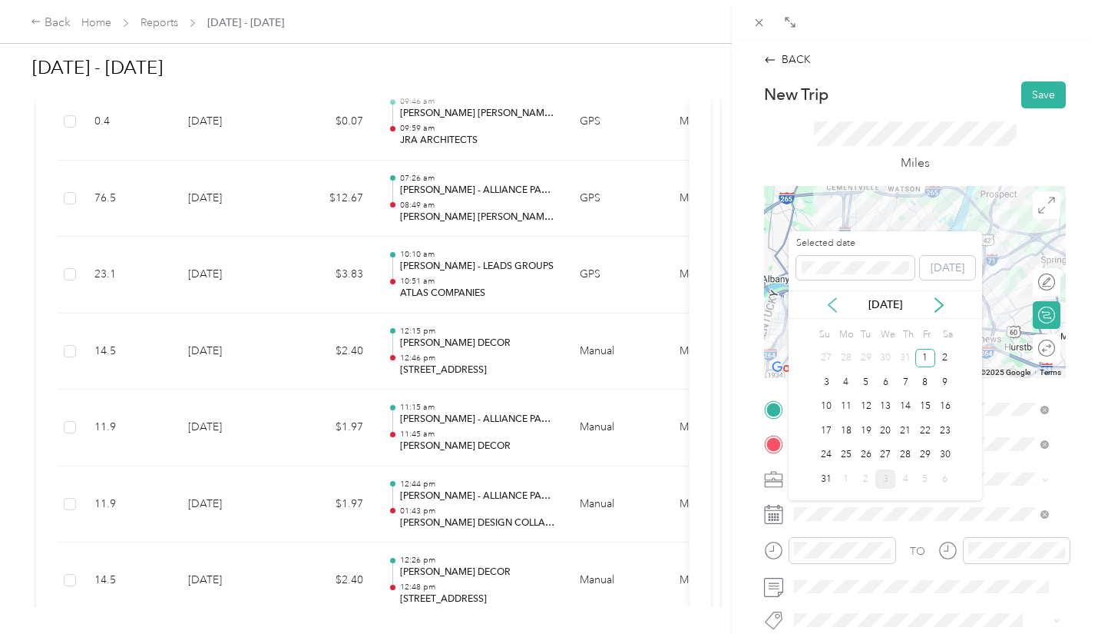
click at [834, 304] on icon at bounding box center [832, 304] width 15 height 15
click at [942, 297] on icon at bounding box center [939, 304] width 15 height 15
click at [872, 378] on div "5" at bounding box center [866, 382] width 20 height 19
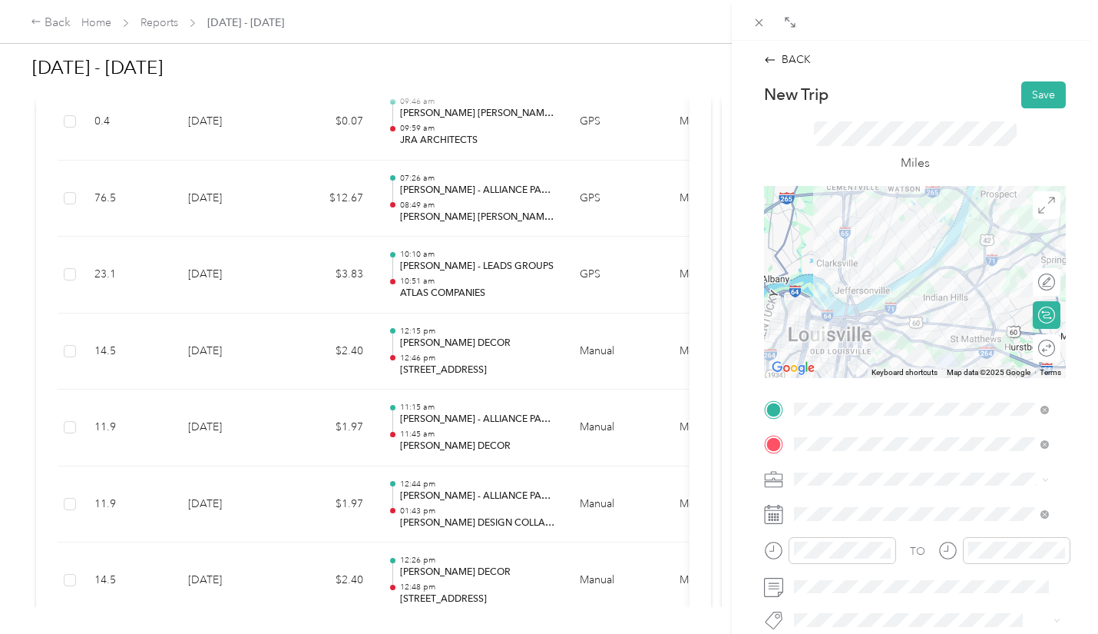
click at [770, 546] on icon at bounding box center [773, 550] width 19 height 19
click at [840, 541] on div at bounding box center [843, 550] width 108 height 27
click at [813, 366] on div "01" at bounding box center [810, 367] width 37 height 22
click at [856, 428] on div "10" at bounding box center [854, 431] width 37 height 22
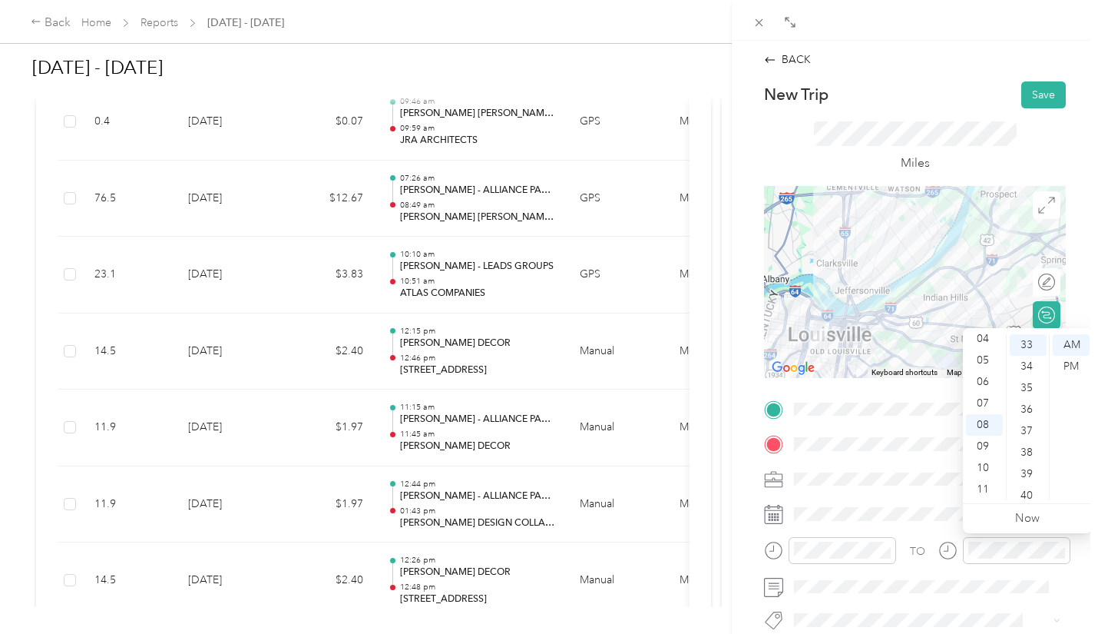
scroll to position [0, 0]
click at [981, 361] on div "01" at bounding box center [984, 367] width 37 height 22
click at [1033, 356] on div "20" at bounding box center [1028, 356] width 37 height 22
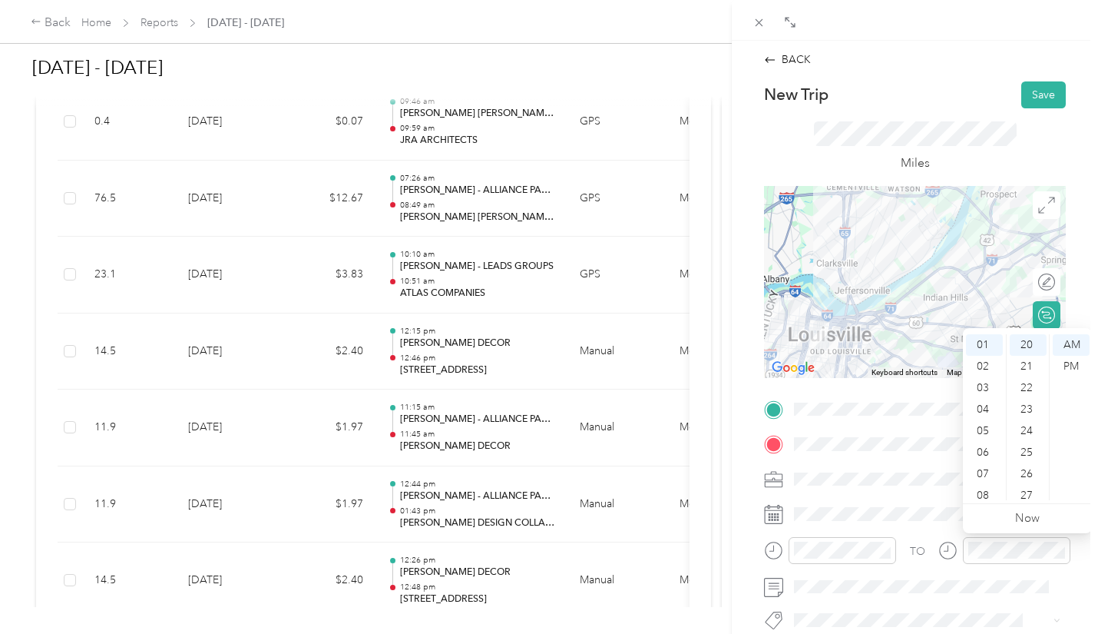
click at [843, 566] on div at bounding box center [830, 556] width 132 height 38
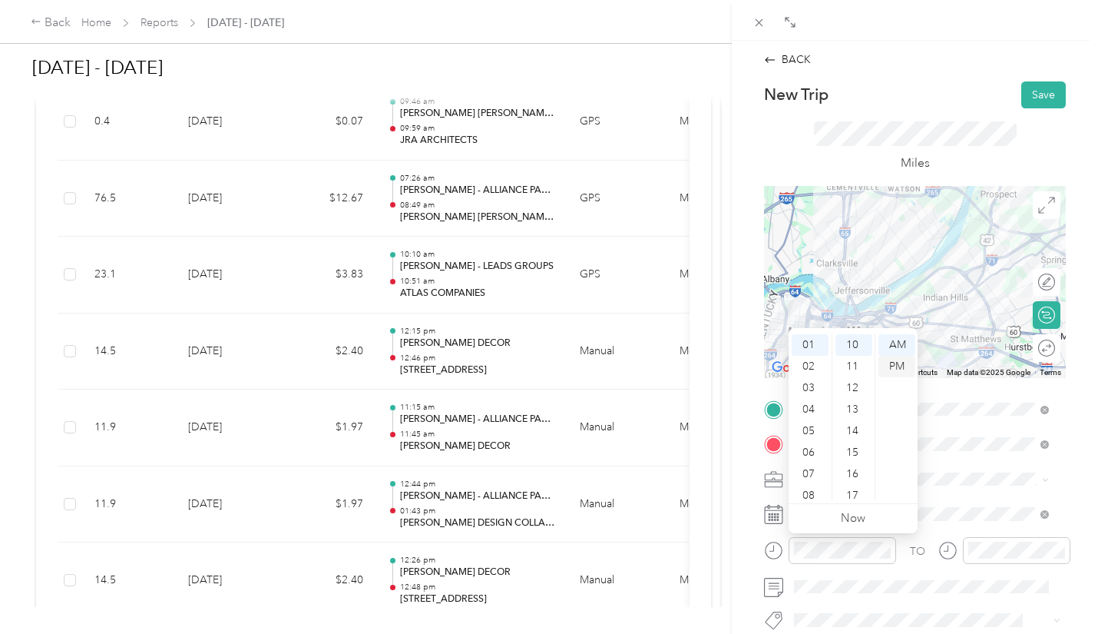
click at [912, 362] on div "PM" at bounding box center [897, 367] width 37 height 22
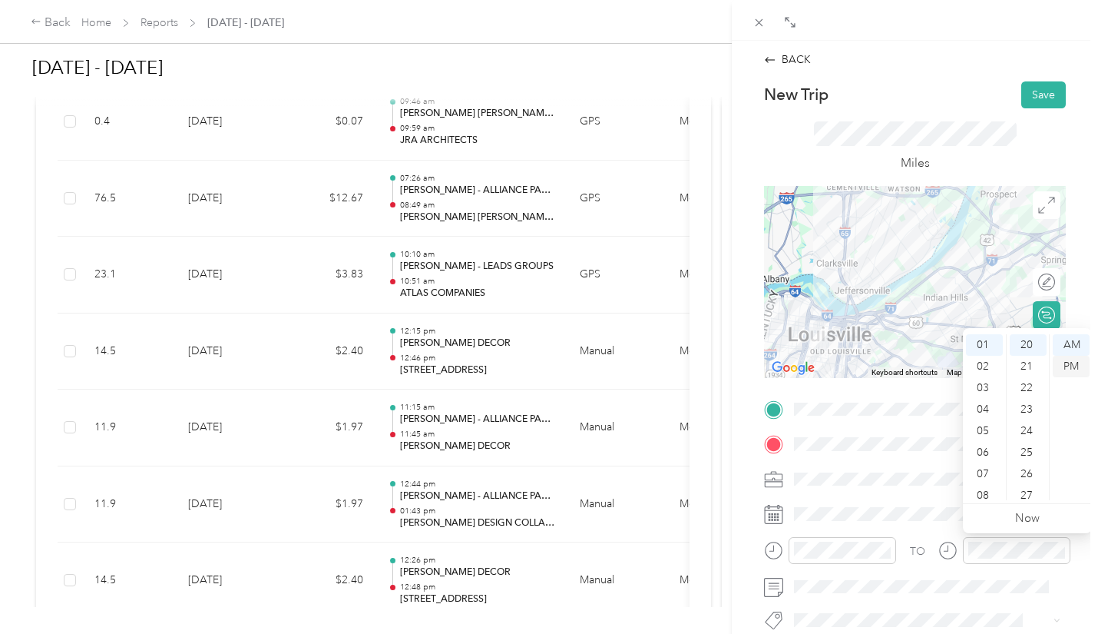
click at [1071, 362] on div "PM" at bounding box center [1071, 367] width 37 height 22
click at [1032, 91] on button "Save" at bounding box center [1044, 94] width 45 height 27
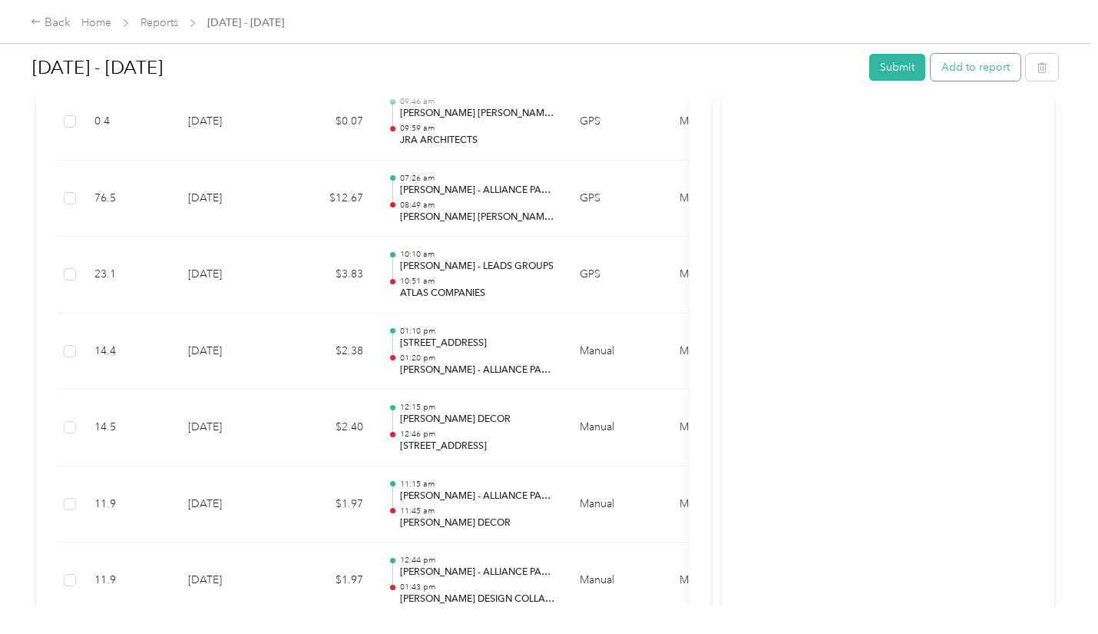
click at [969, 69] on button "Add to report" at bounding box center [976, 67] width 90 height 27
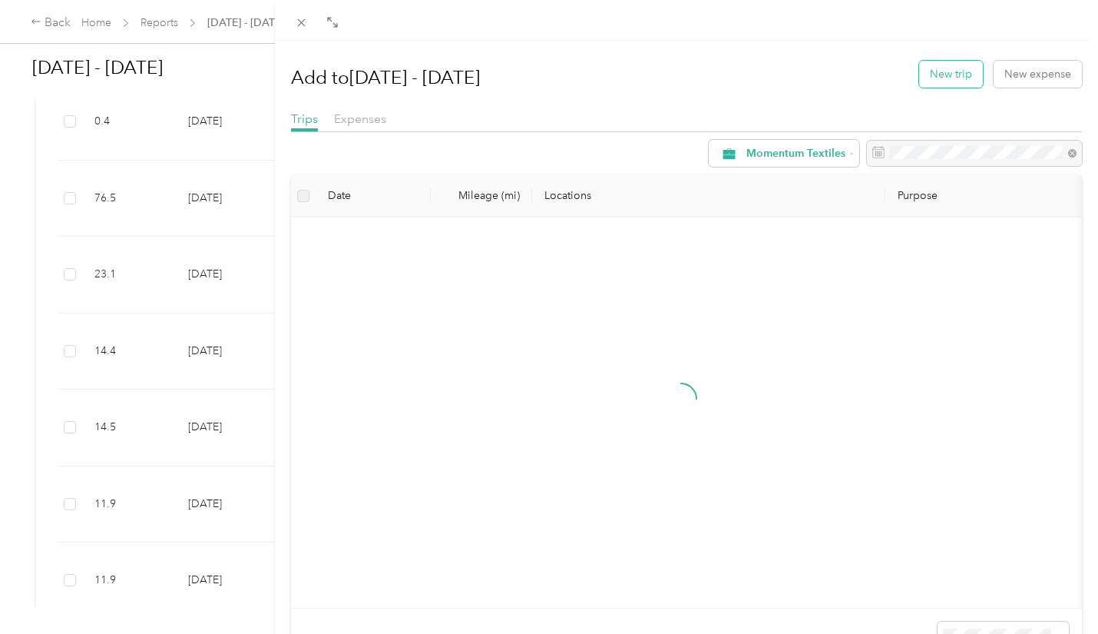
click at [950, 76] on button "New trip" at bounding box center [951, 74] width 64 height 27
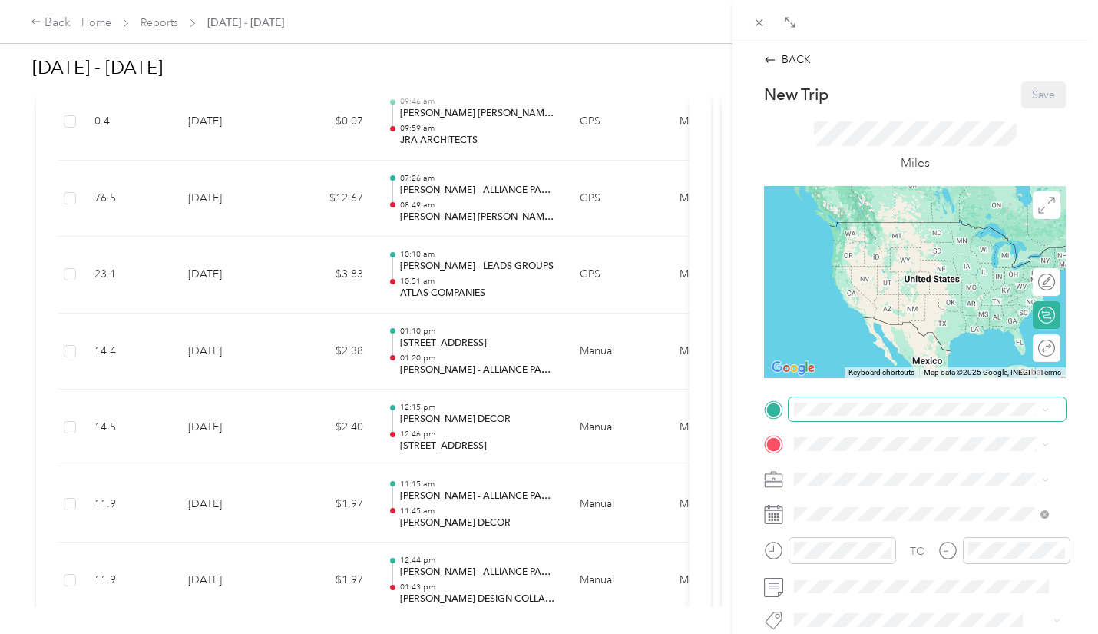
click at [802, 401] on span at bounding box center [927, 409] width 277 height 25
click at [919, 260] on div "TEAM [PERSON_NAME] - ALLIANCE PARTNERSHIPS [STREET_ADDRESS][PERSON_NAME]" at bounding box center [933, 243] width 220 height 46
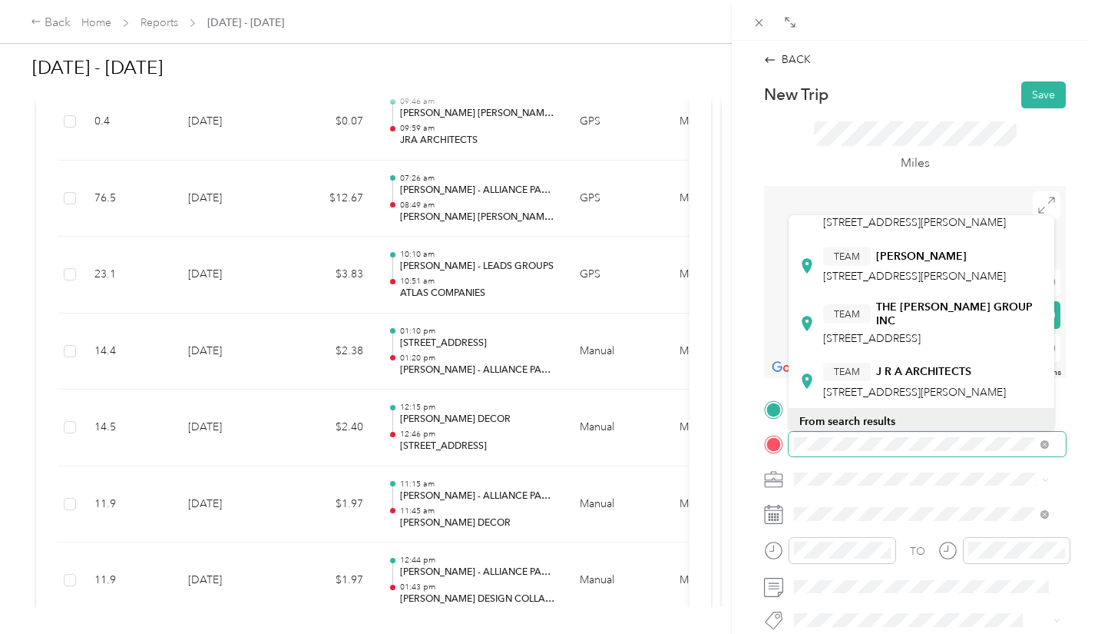
scroll to position [71, 0]
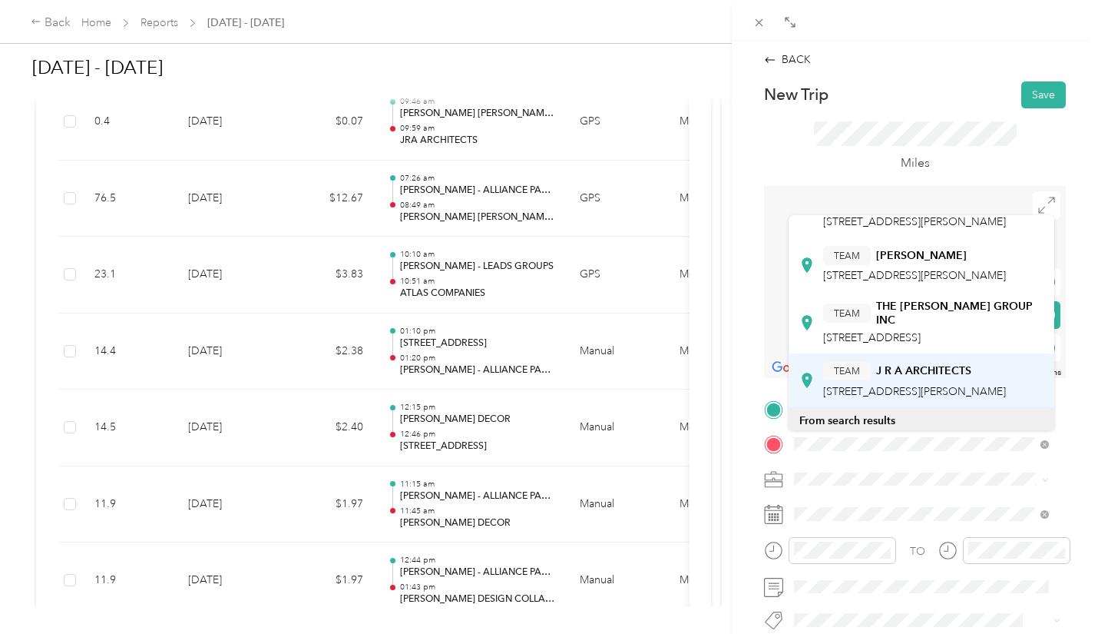
click at [953, 381] on div "TEAM J R A ARCHITECTS" at bounding box center [914, 371] width 183 height 19
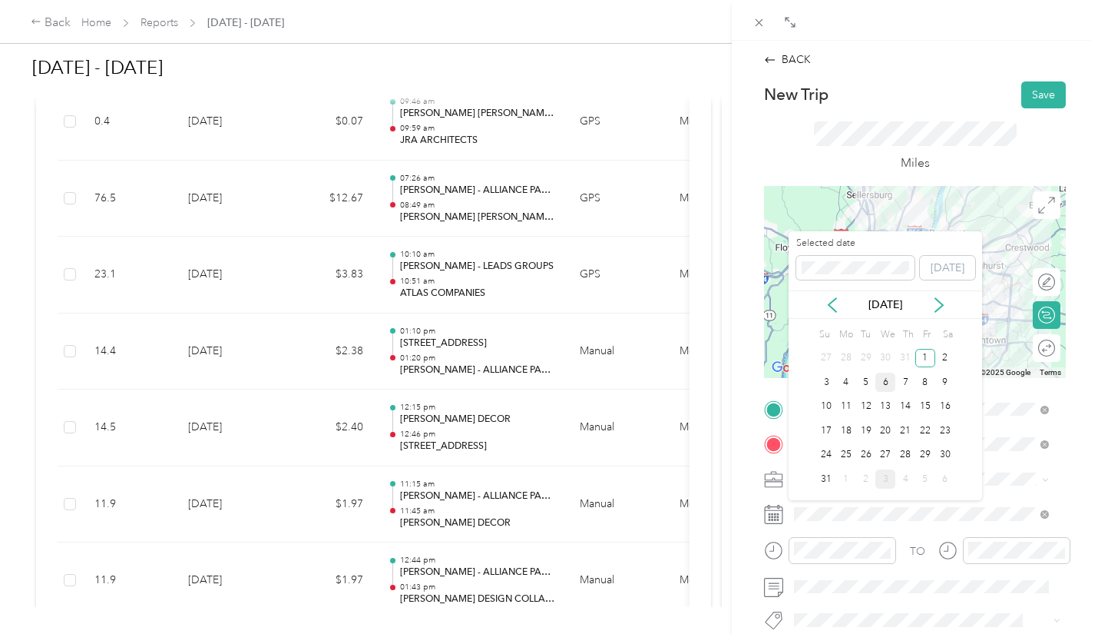
click at [883, 383] on div "6" at bounding box center [886, 382] width 20 height 19
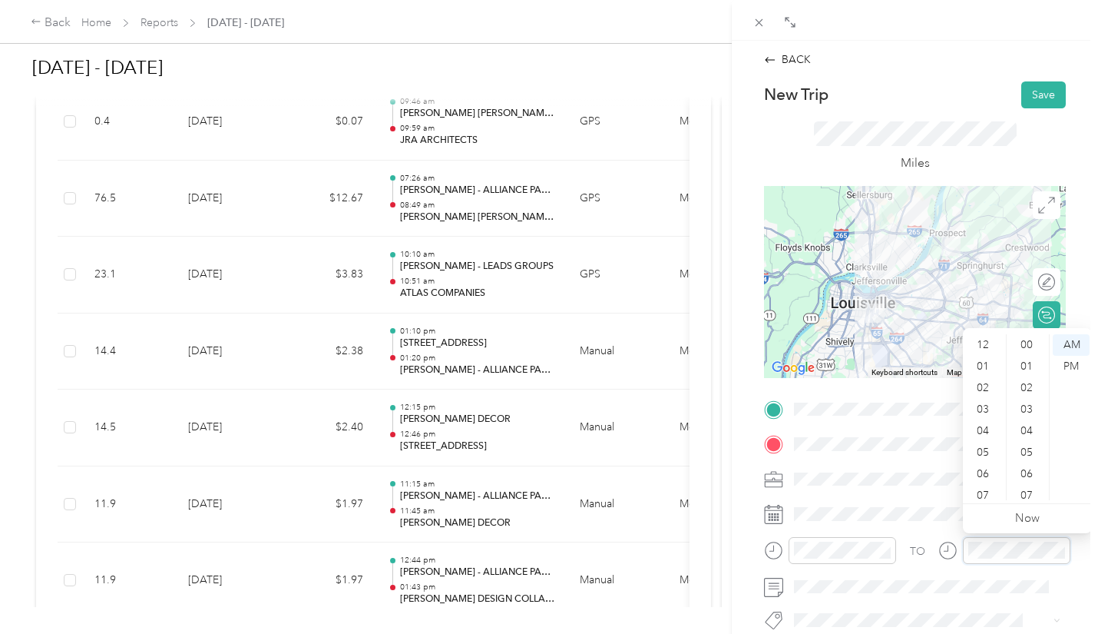
scroll to position [92, 0]
click at [985, 454] on div "09" at bounding box center [984, 447] width 37 height 22
click at [1029, 345] on div "00" at bounding box center [1028, 345] width 37 height 22
click at [1024, 90] on button "Save" at bounding box center [1044, 94] width 45 height 27
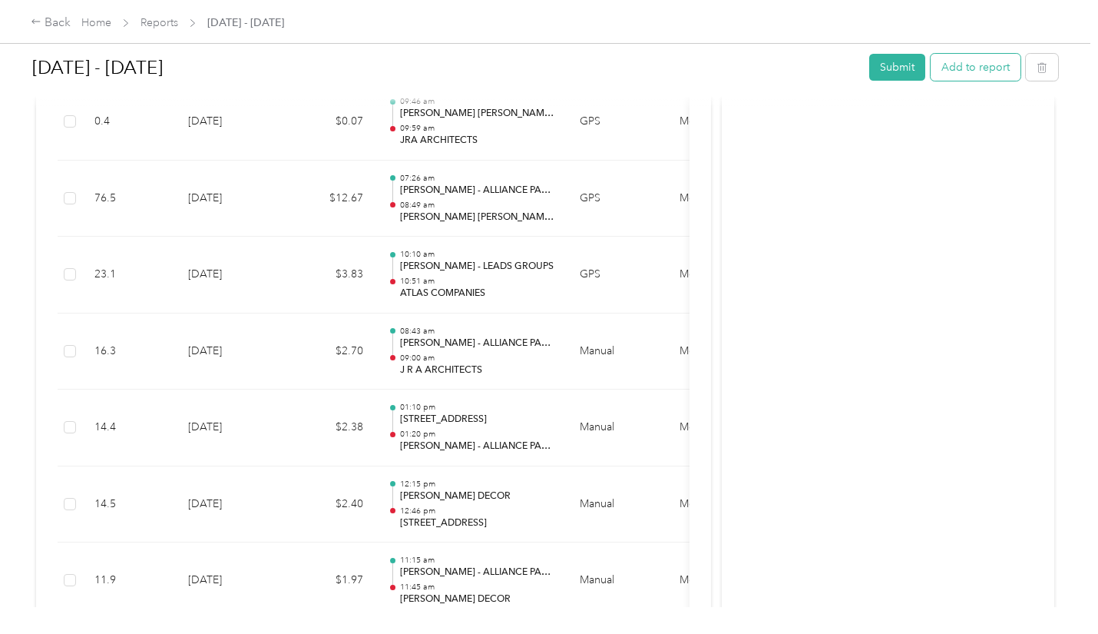
click at [969, 75] on button "Add to report" at bounding box center [976, 67] width 90 height 27
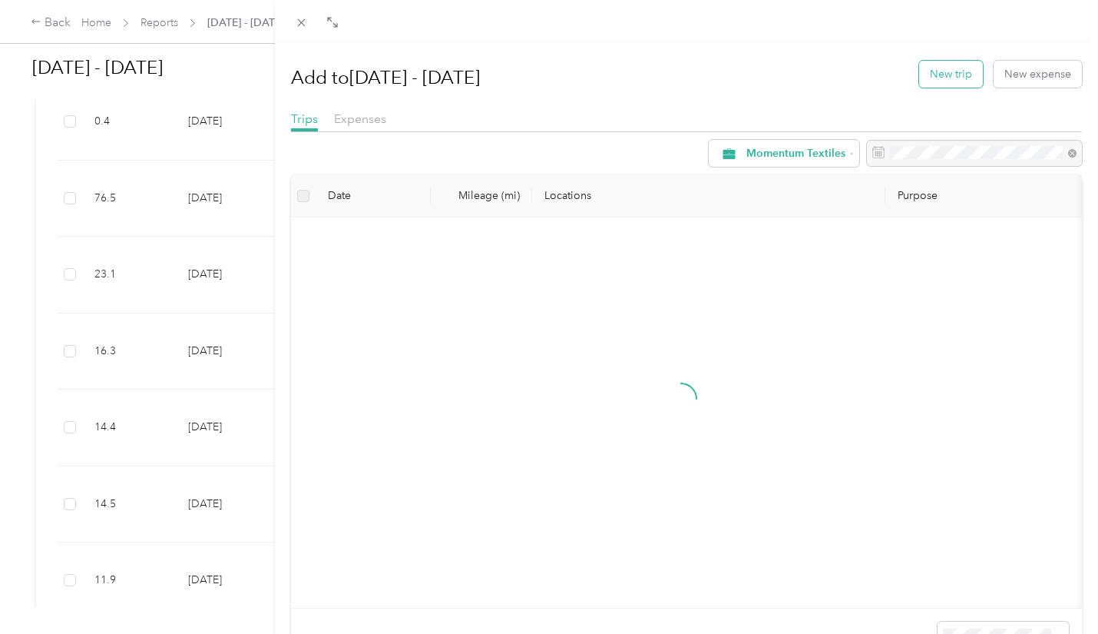
click at [954, 71] on button "New trip" at bounding box center [951, 74] width 64 height 27
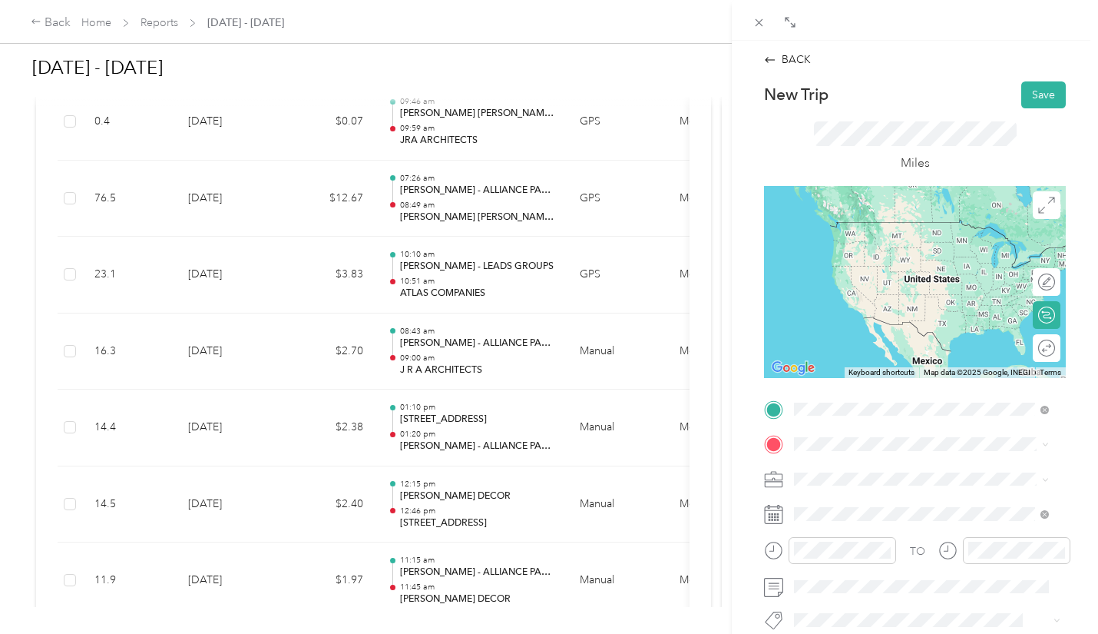
click at [903, 488] on span "[STREET_ADDRESS][PERSON_NAME]" at bounding box center [914, 492] width 183 height 13
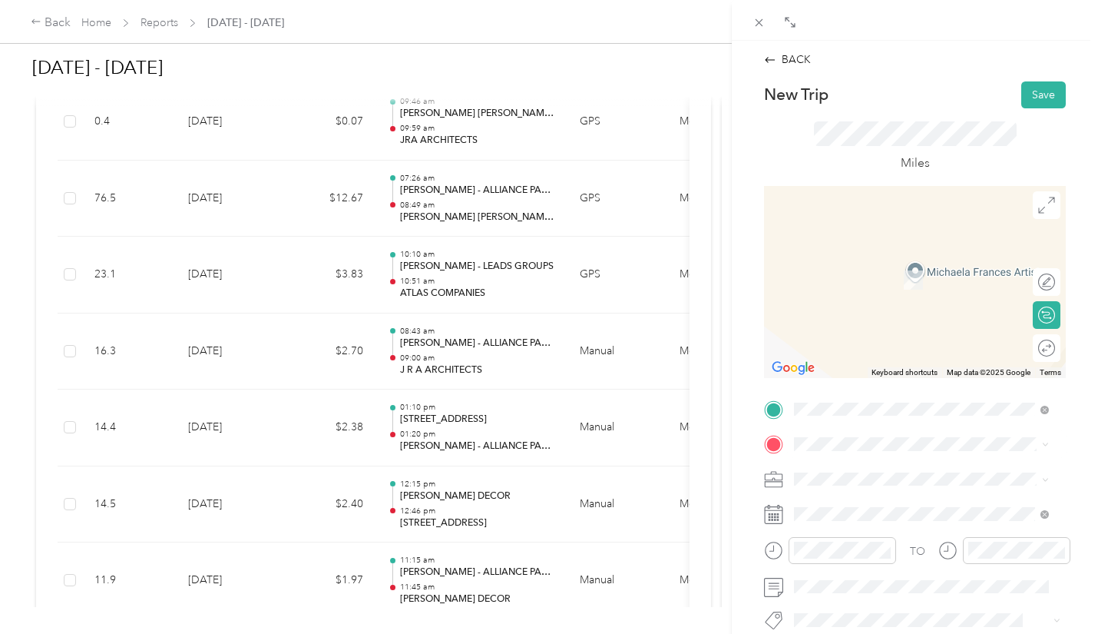
click at [879, 346] on div "TEAM [PERSON_NAME] & COMPANY [STREET_ADDRESS]" at bounding box center [930, 327] width 214 height 38
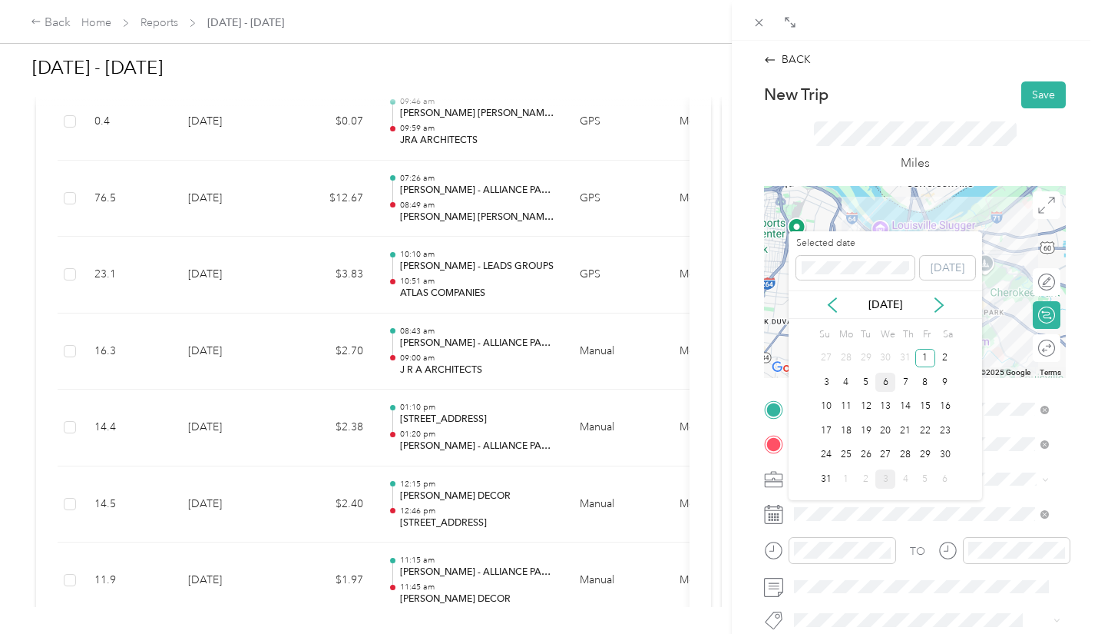
click at [888, 389] on div "6" at bounding box center [886, 382] width 20 height 19
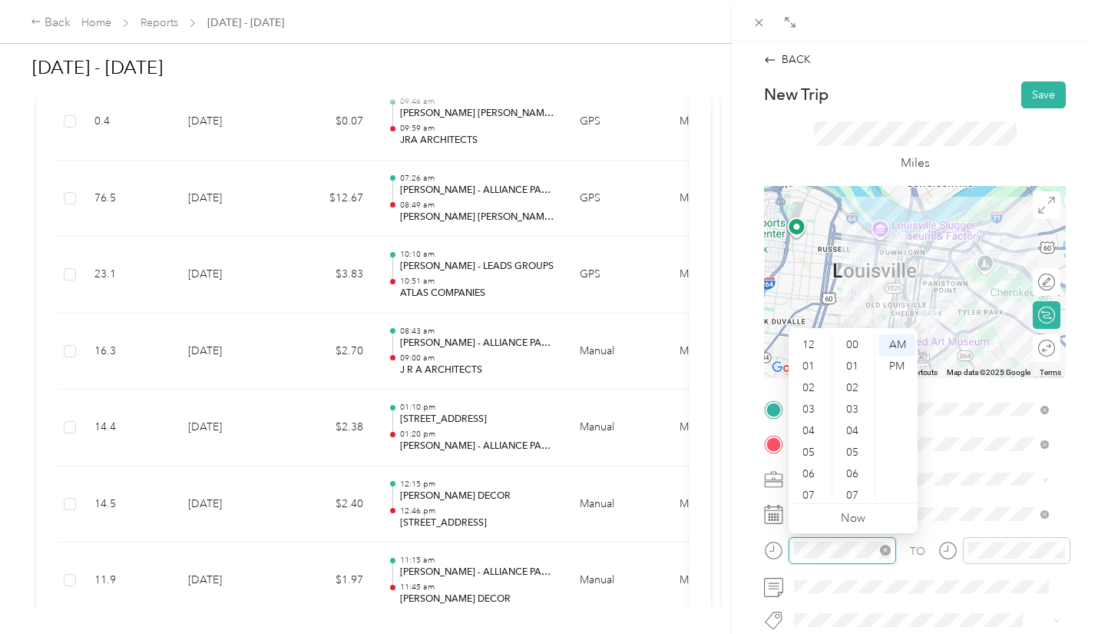
scroll to position [92, 0]
click at [805, 461] on div "10" at bounding box center [810, 468] width 37 height 22
click at [858, 355] on div "09" at bounding box center [854, 356] width 37 height 22
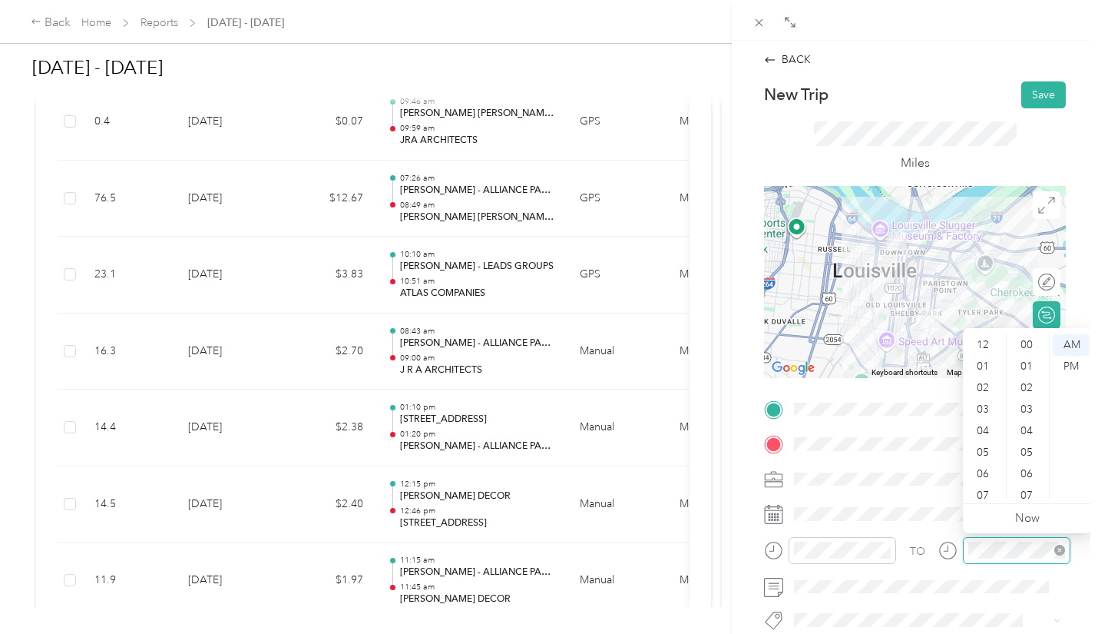
scroll to position [92, 0]
click at [979, 467] on div "10" at bounding box center [984, 468] width 37 height 22
click at [1028, 376] on div "30" at bounding box center [1028, 372] width 37 height 22
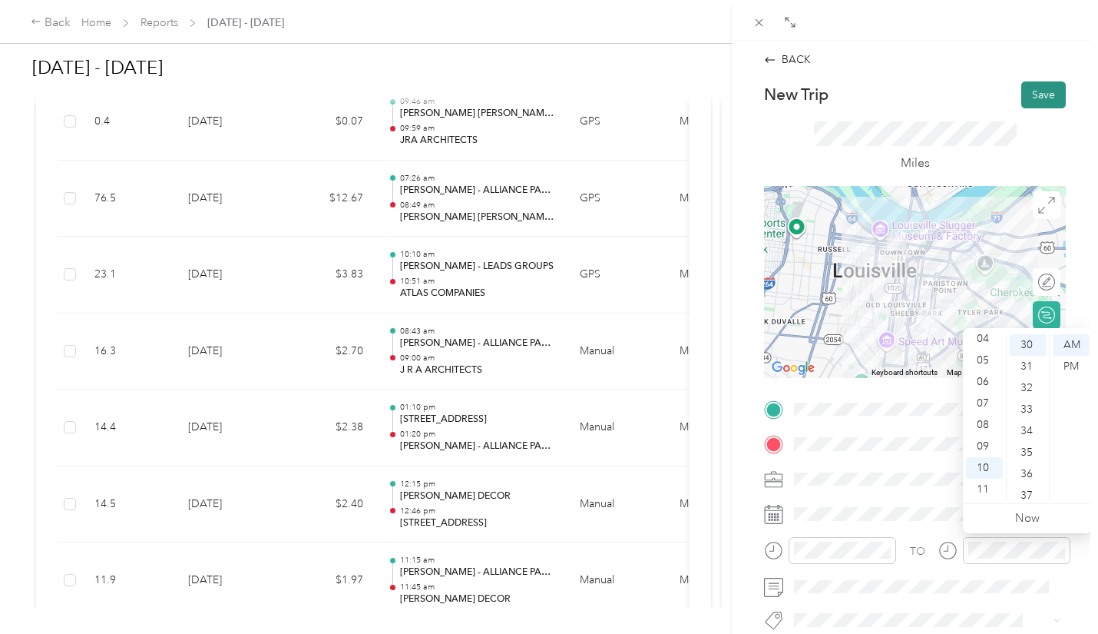
click at [1022, 95] on button "Save" at bounding box center [1044, 94] width 45 height 27
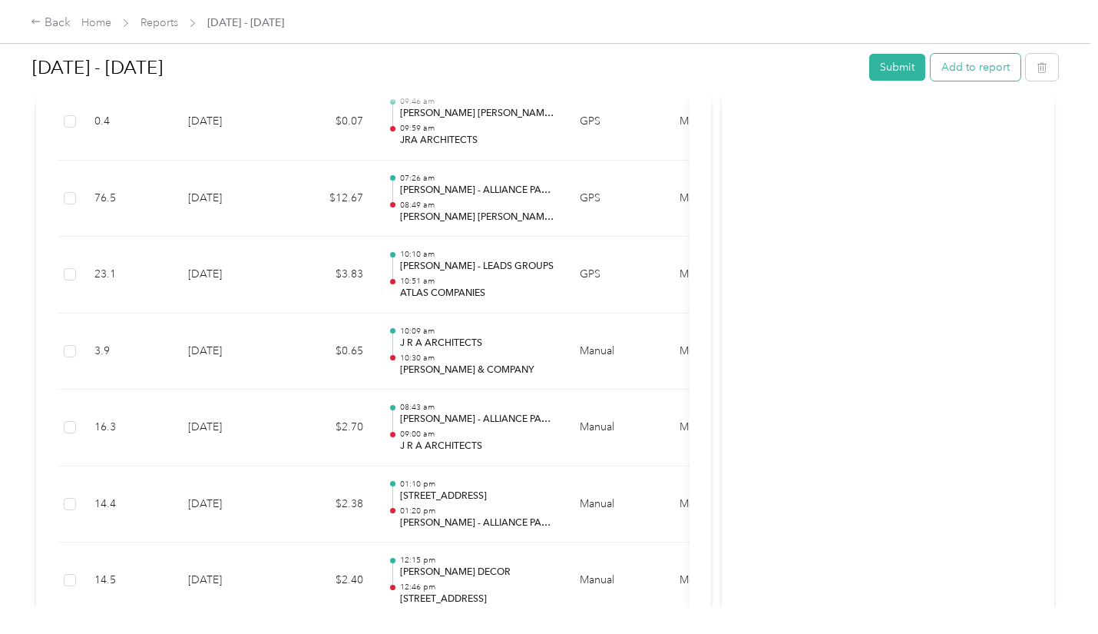
click at [958, 70] on button "Add to report" at bounding box center [976, 67] width 90 height 27
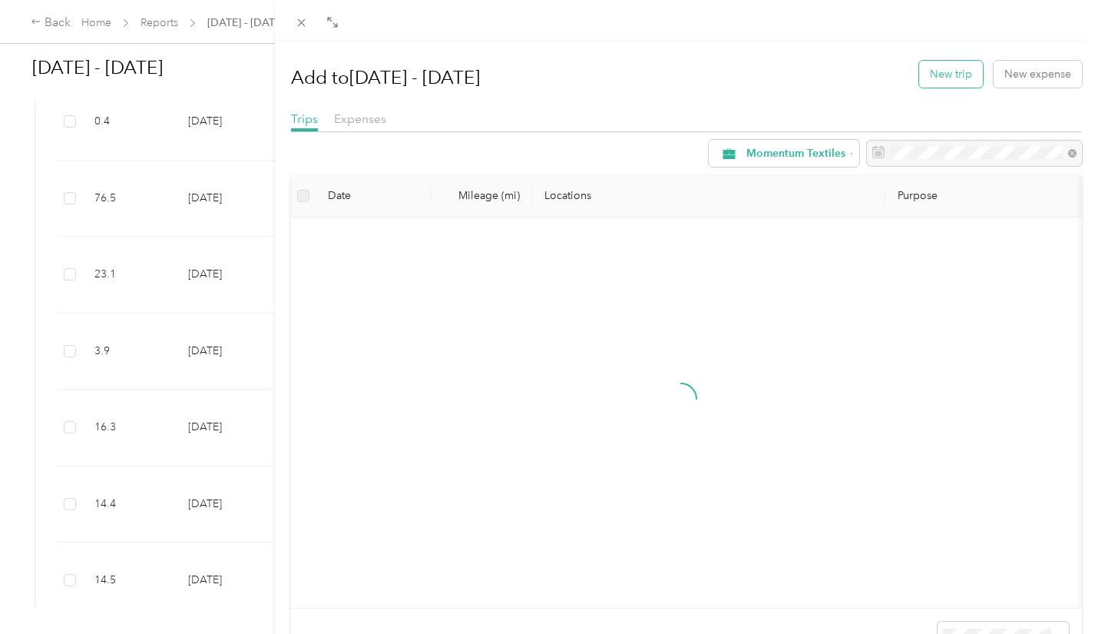
click at [930, 77] on button "New trip" at bounding box center [951, 74] width 64 height 27
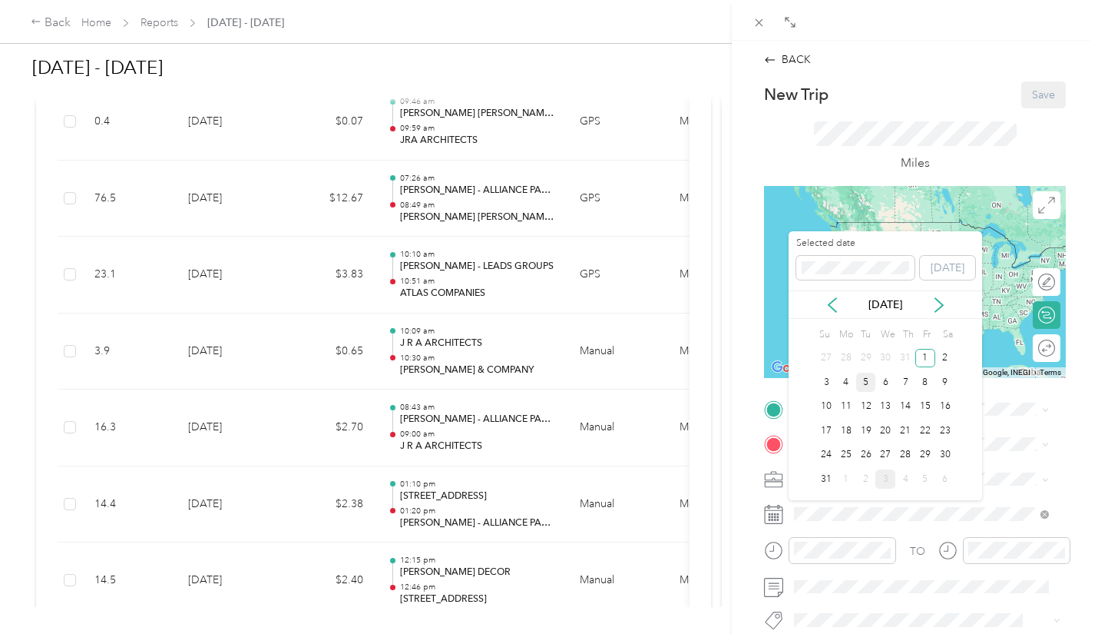
click at [866, 378] on div "5" at bounding box center [866, 382] width 20 height 19
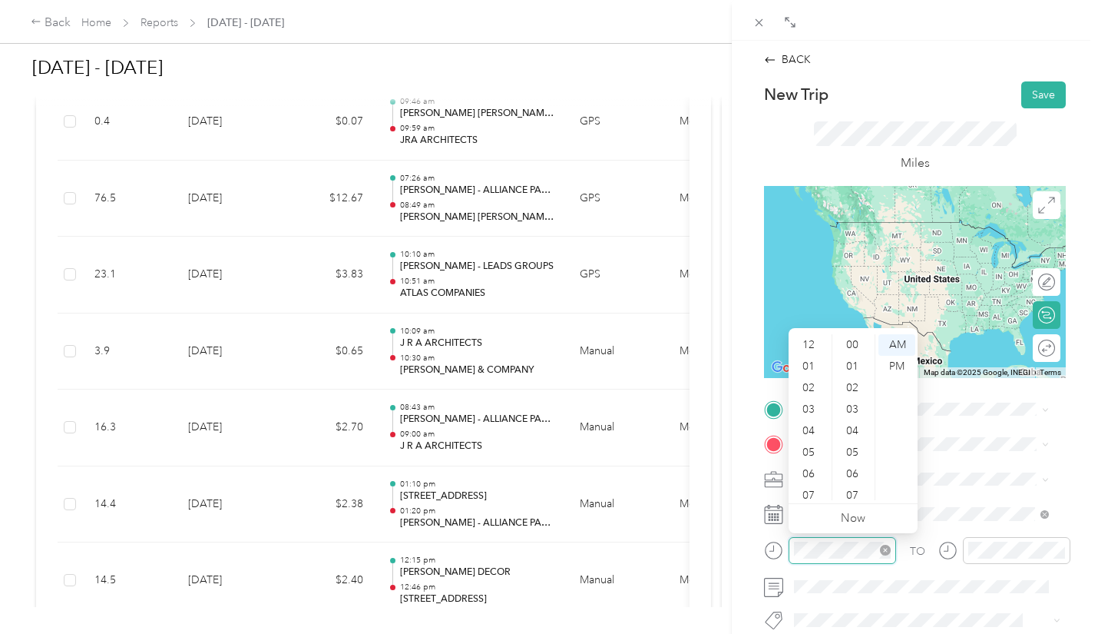
scroll to position [92, 0]
click at [809, 488] on div "11" at bounding box center [810, 490] width 37 height 22
click at [853, 493] on div "20" at bounding box center [854, 493] width 37 height 22
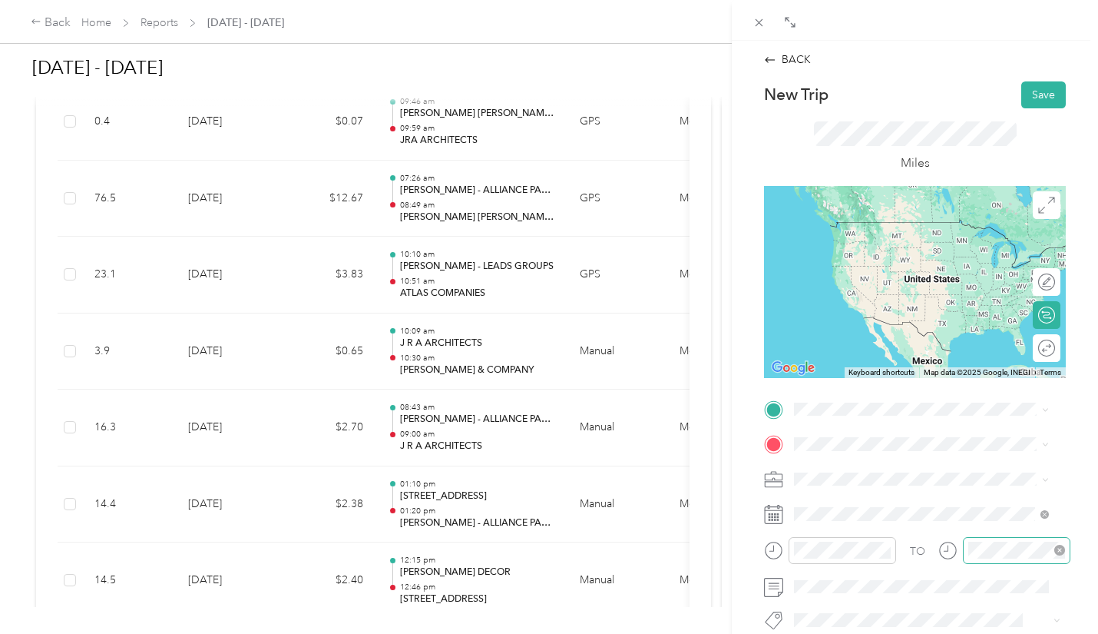
click at [999, 539] on div at bounding box center [1017, 550] width 108 height 27
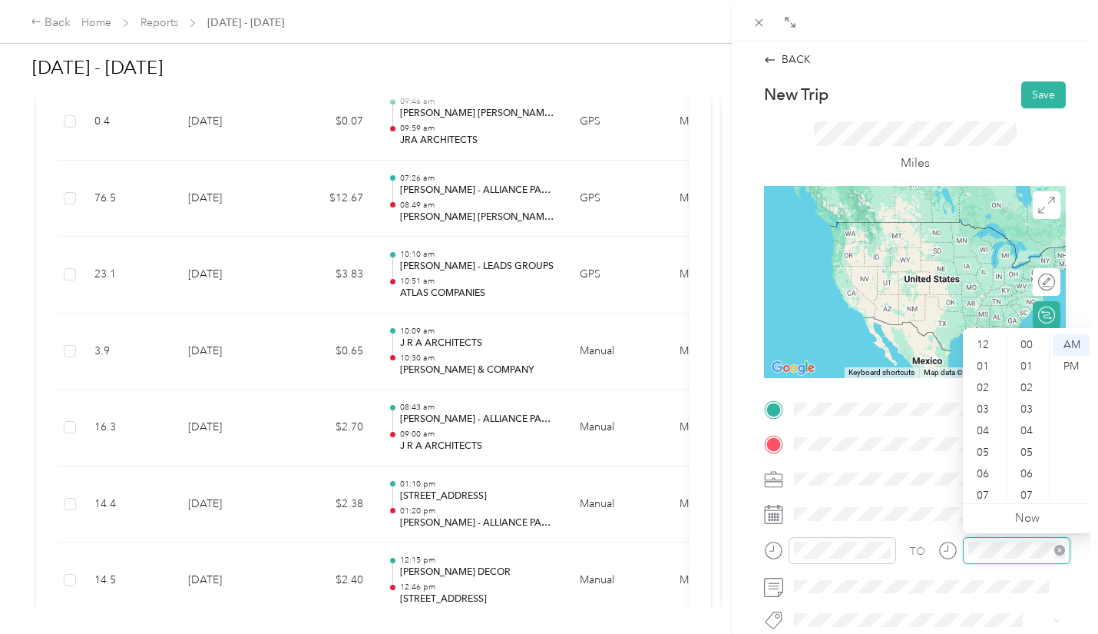
scroll to position [92, 0]
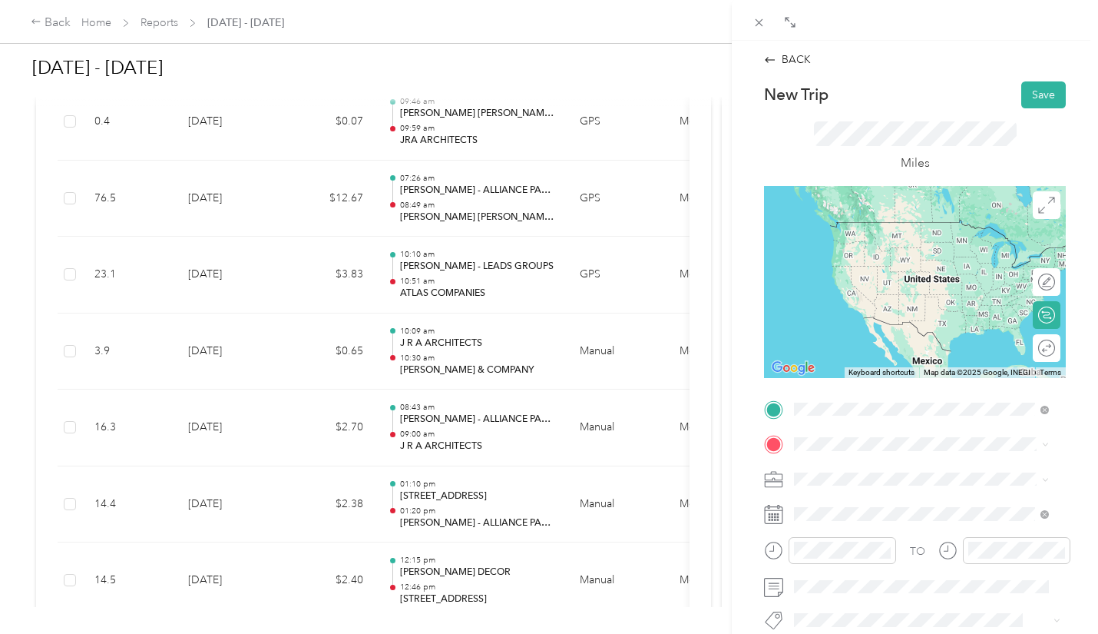
click at [878, 310] on div "TEAM [PERSON_NAME] & COMPANY [STREET_ADDRESS]" at bounding box center [930, 293] width 214 height 38
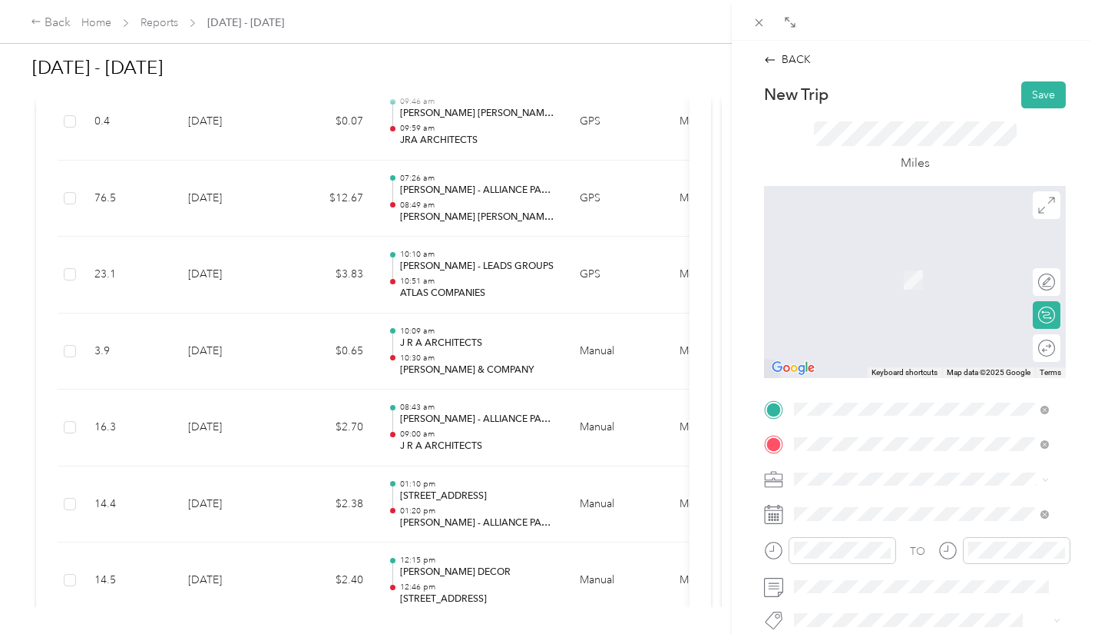
click at [866, 300] on span "[STREET_ADDRESS][PERSON_NAME]" at bounding box center [914, 293] width 183 height 13
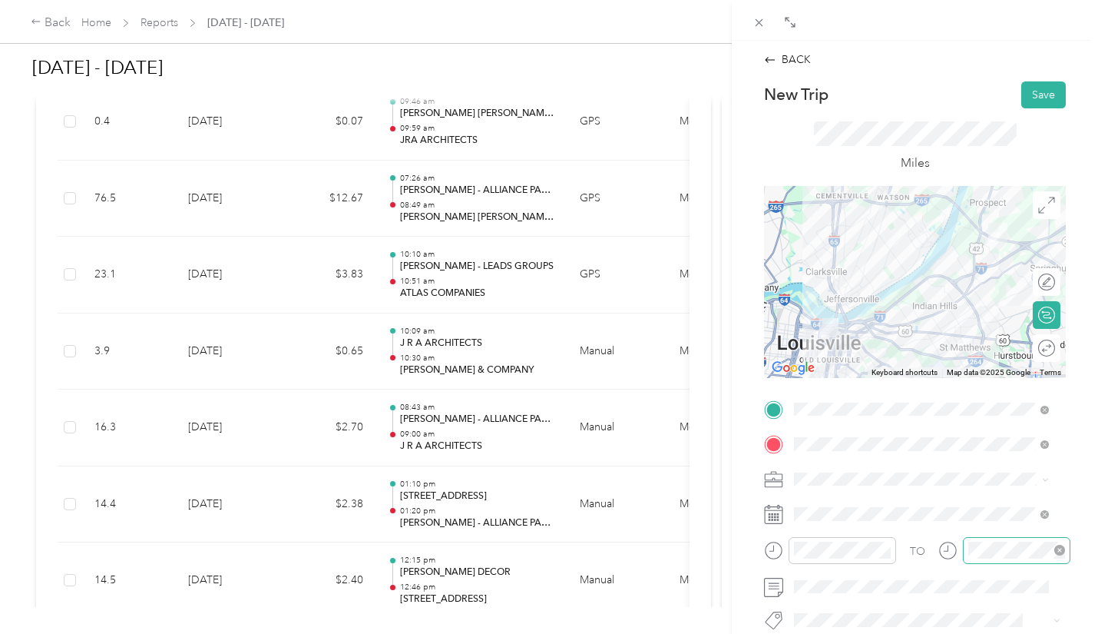
click at [1005, 540] on div at bounding box center [1017, 550] width 108 height 27
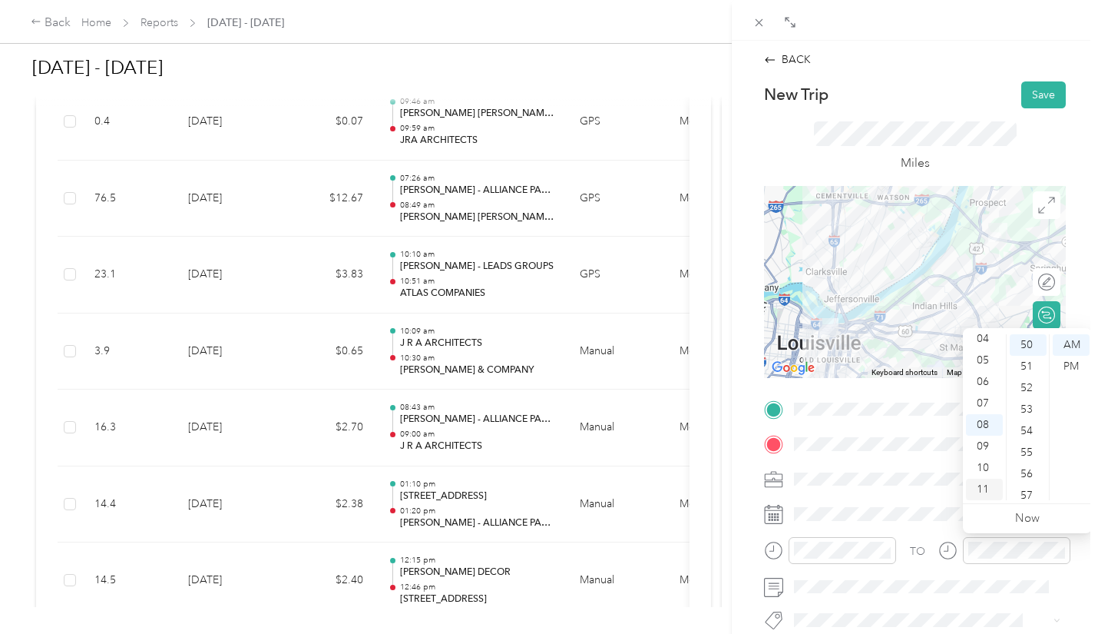
click at [983, 482] on div "11" at bounding box center [984, 490] width 37 height 22
click at [1040, 395] on div "52" at bounding box center [1028, 388] width 37 height 22
click at [1040, 395] on div "54" at bounding box center [1028, 388] width 37 height 22
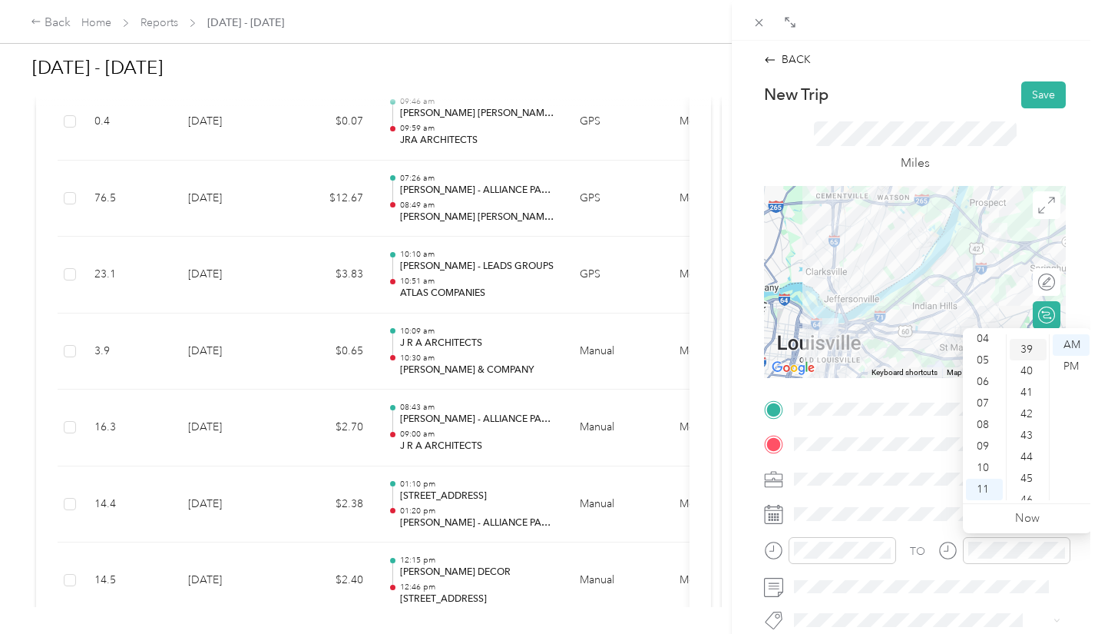
click at [1022, 351] on div "39" at bounding box center [1028, 350] width 37 height 22
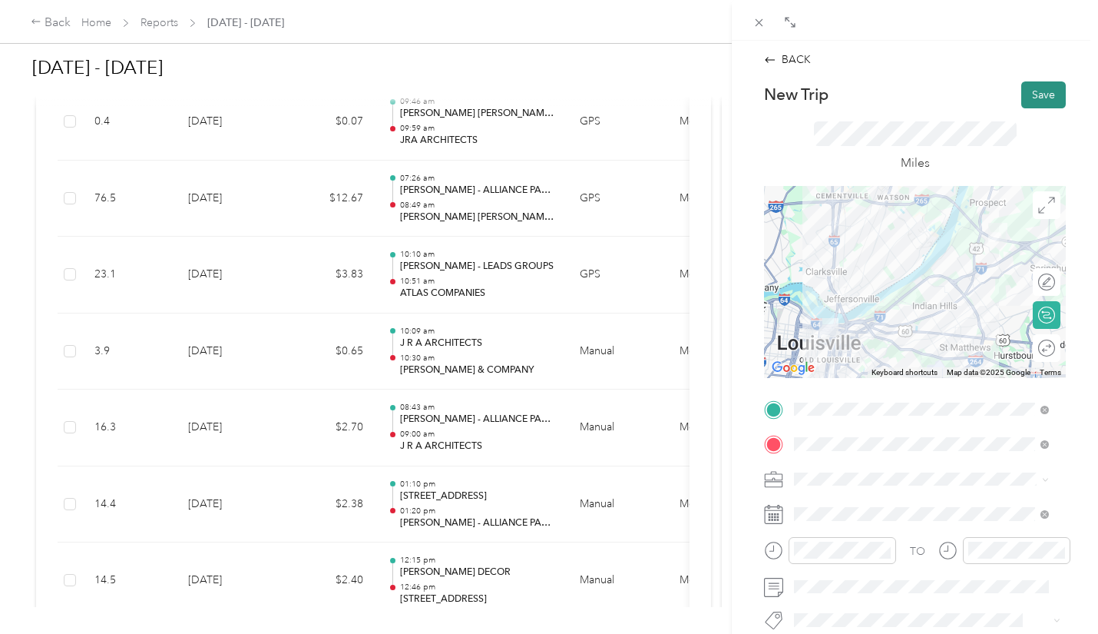
click at [1031, 99] on button "Save" at bounding box center [1044, 94] width 45 height 27
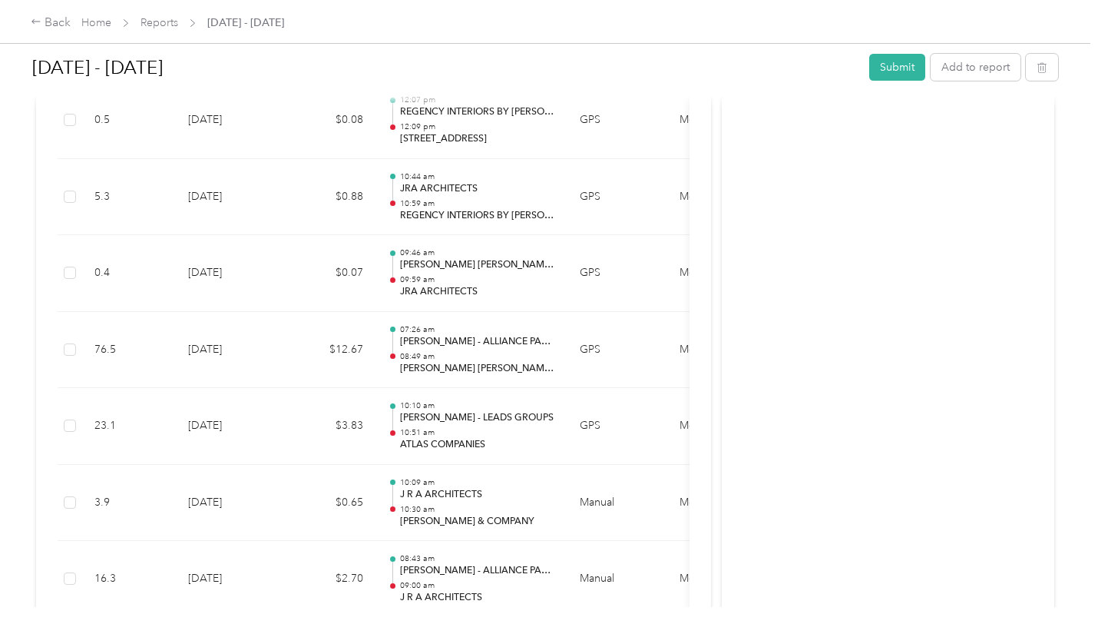
scroll to position [2035, 0]
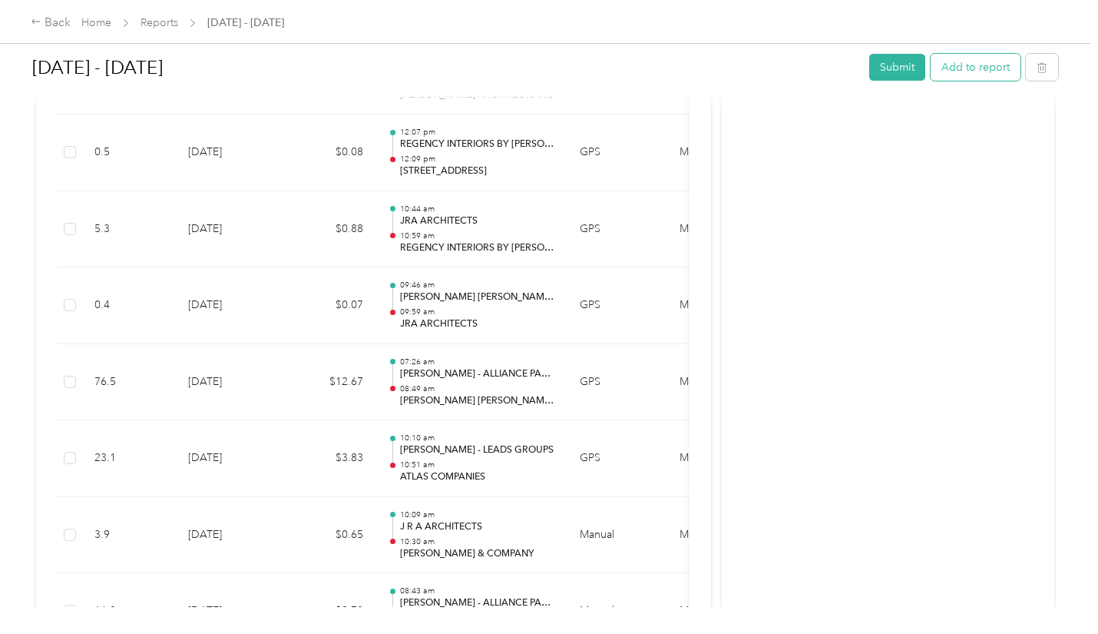
click at [984, 67] on button "Add to report" at bounding box center [976, 67] width 90 height 27
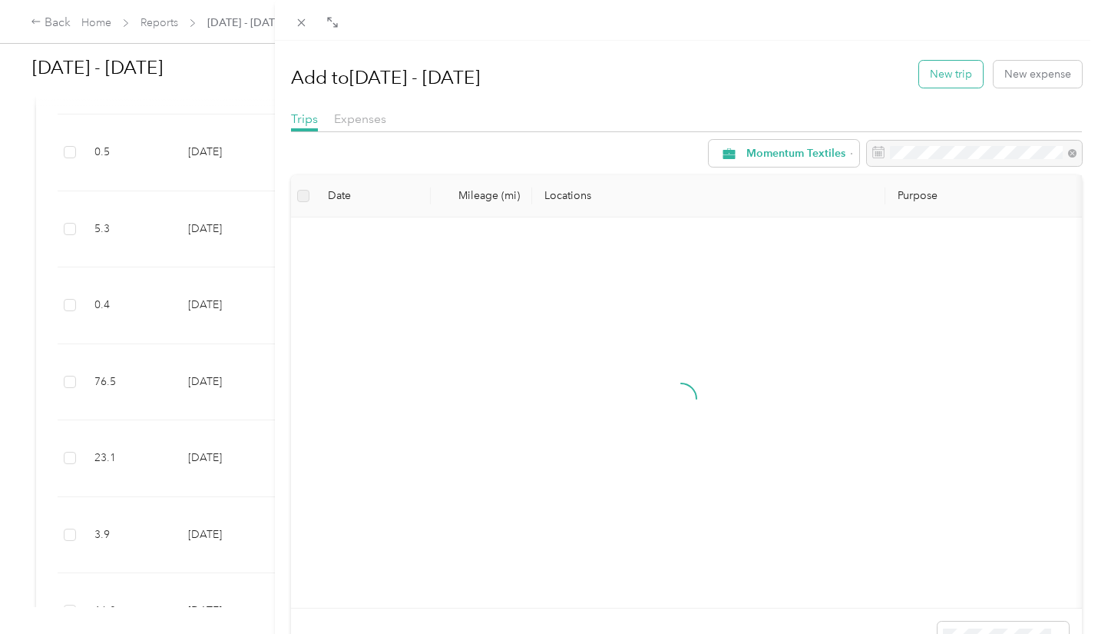
click at [935, 69] on button "New trip" at bounding box center [951, 74] width 64 height 27
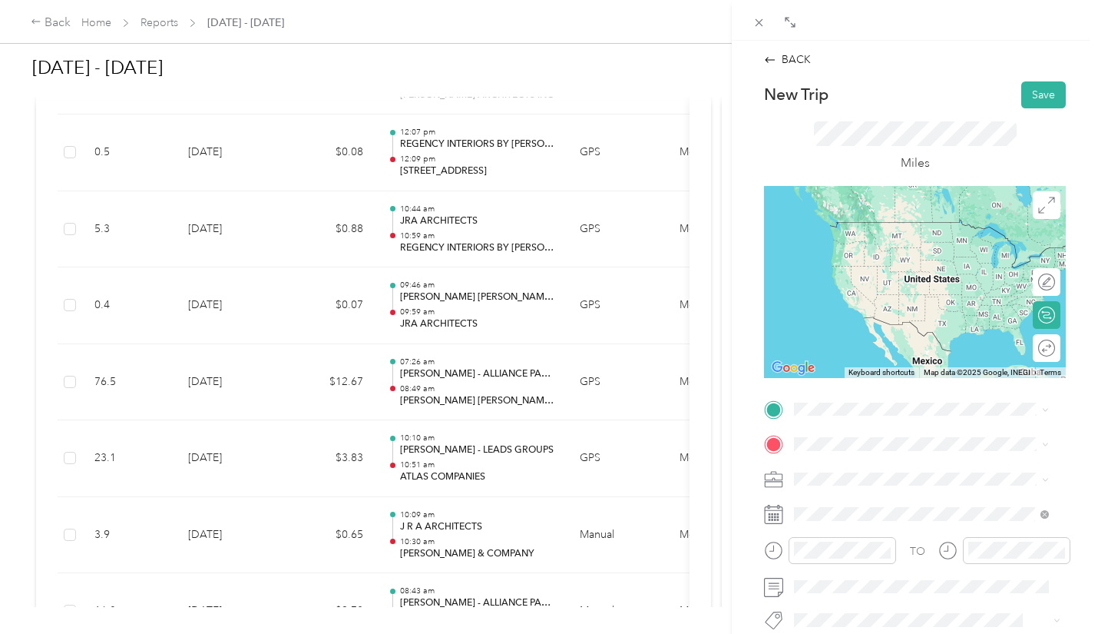
click at [897, 240] on strong "[PERSON_NAME] - ALLIANCE PARTNERSHIPS" at bounding box center [959, 232] width 167 height 27
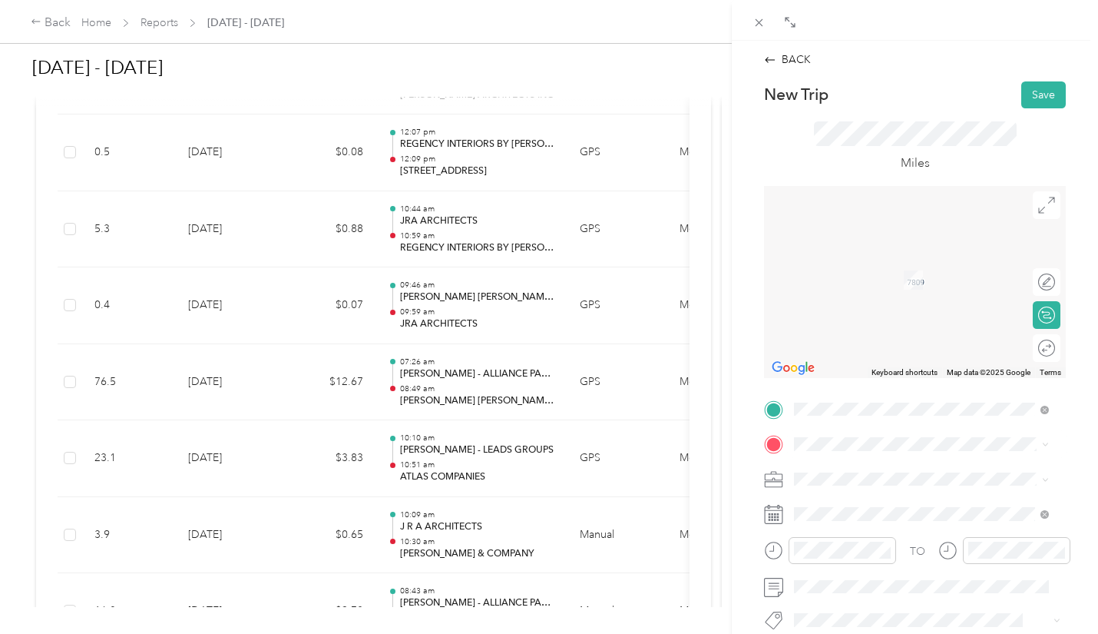
click at [864, 399] on span "[STREET_ADDRESS]" at bounding box center [872, 392] width 98 height 13
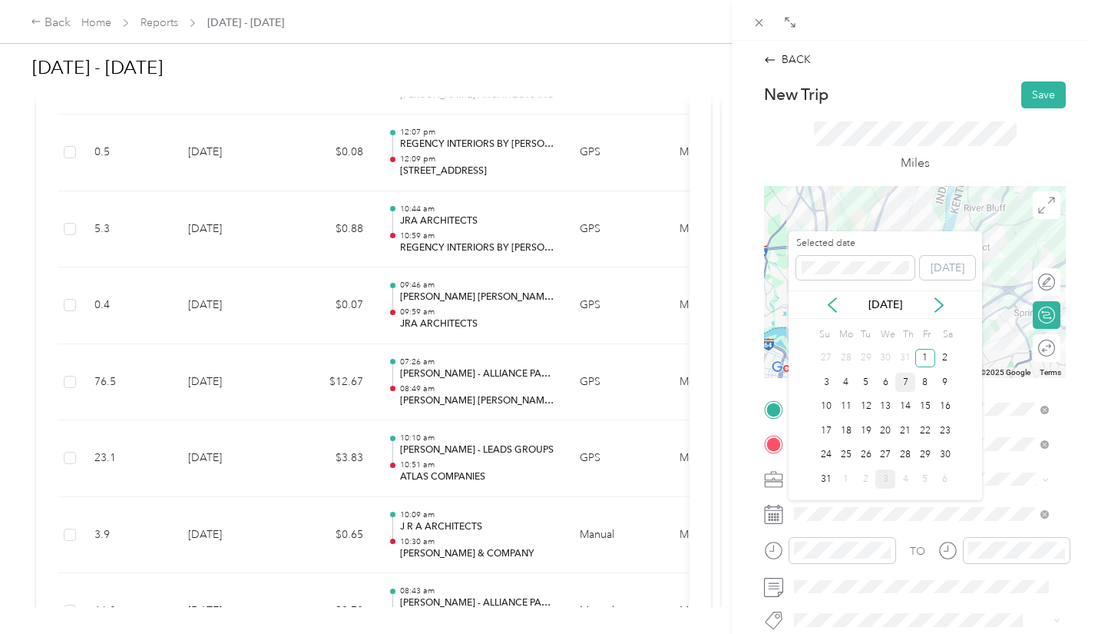
click at [903, 383] on div "7" at bounding box center [906, 382] width 20 height 19
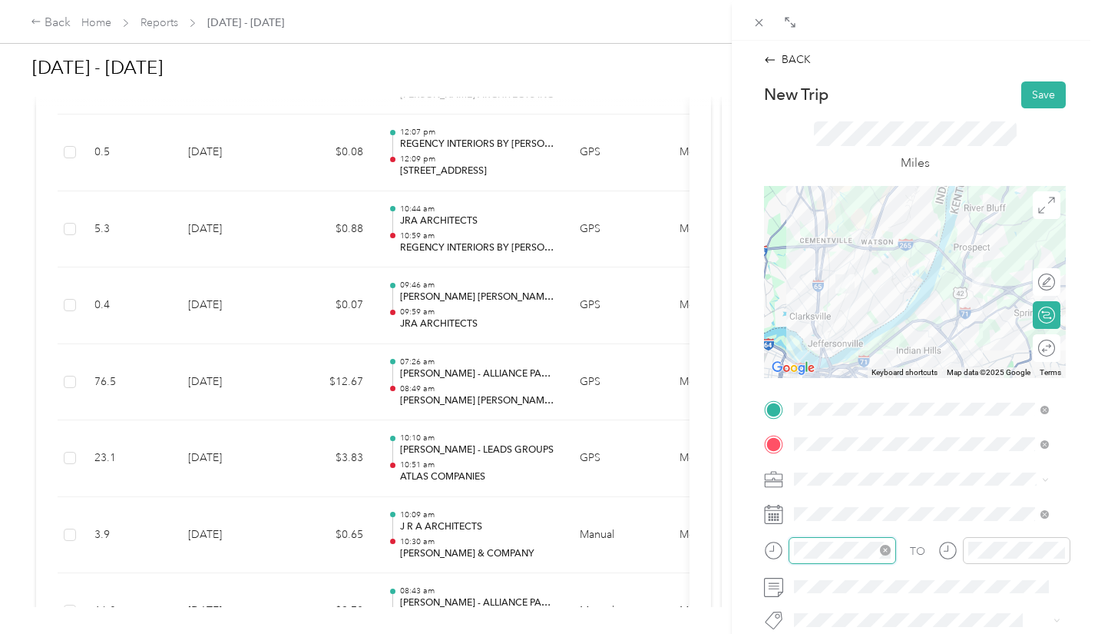
scroll to position [1124, 0]
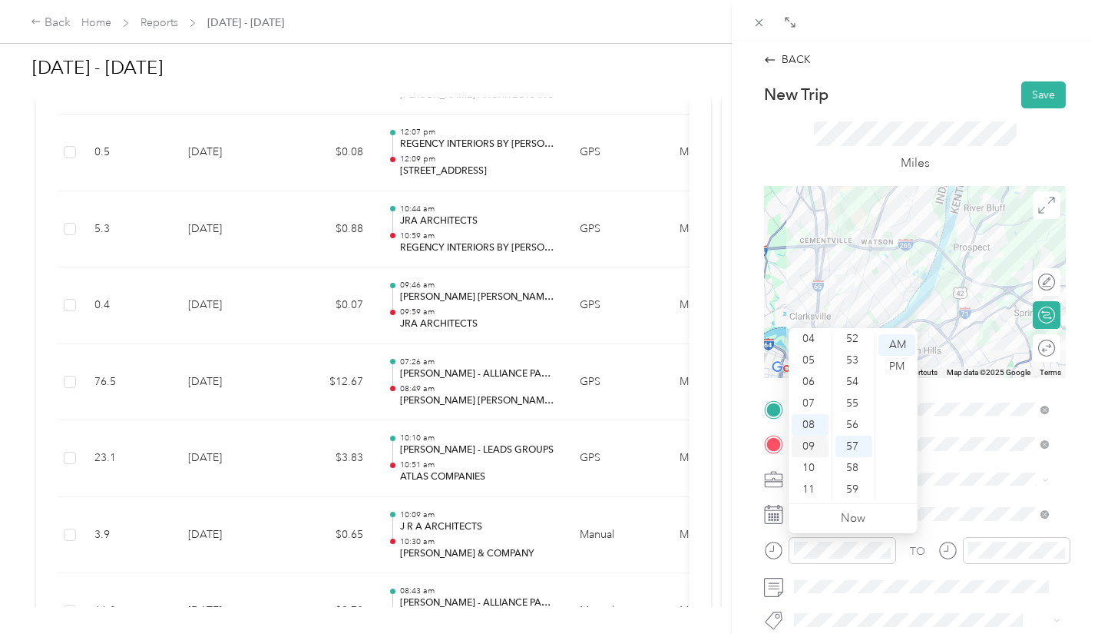
click at [807, 445] on div "09" at bounding box center [810, 447] width 37 height 22
click at [860, 336] on div "00" at bounding box center [854, 334] width 37 height 22
click at [889, 343] on div "AM" at bounding box center [897, 345] width 37 height 22
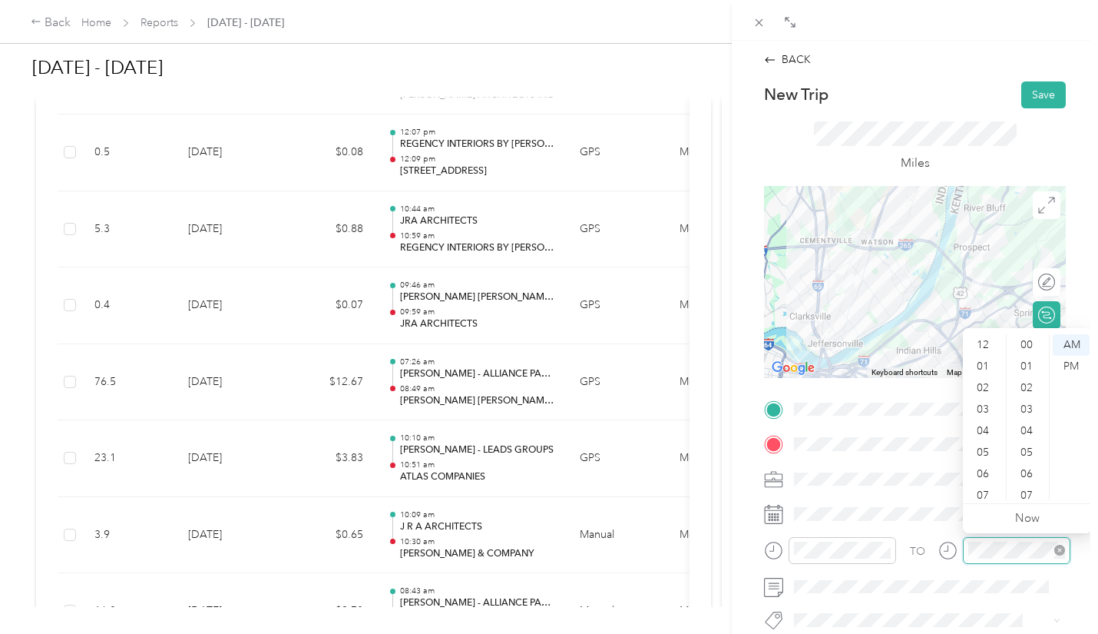
scroll to position [1124, 0]
click at [983, 438] on div "09" at bounding box center [984, 447] width 37 height 22
click at [1034, 485] on div "17" at bounding box center [1028, 484] width 37 height 22
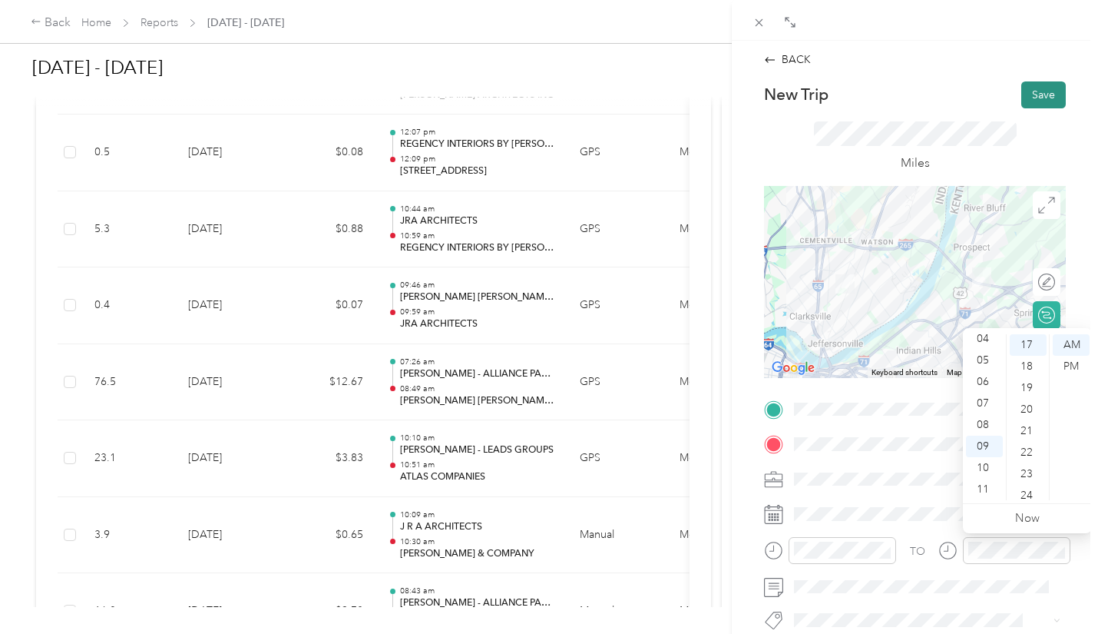
click at [1038, 90] on button "Save" at bounding box center [1044, 94] width 45 height 27
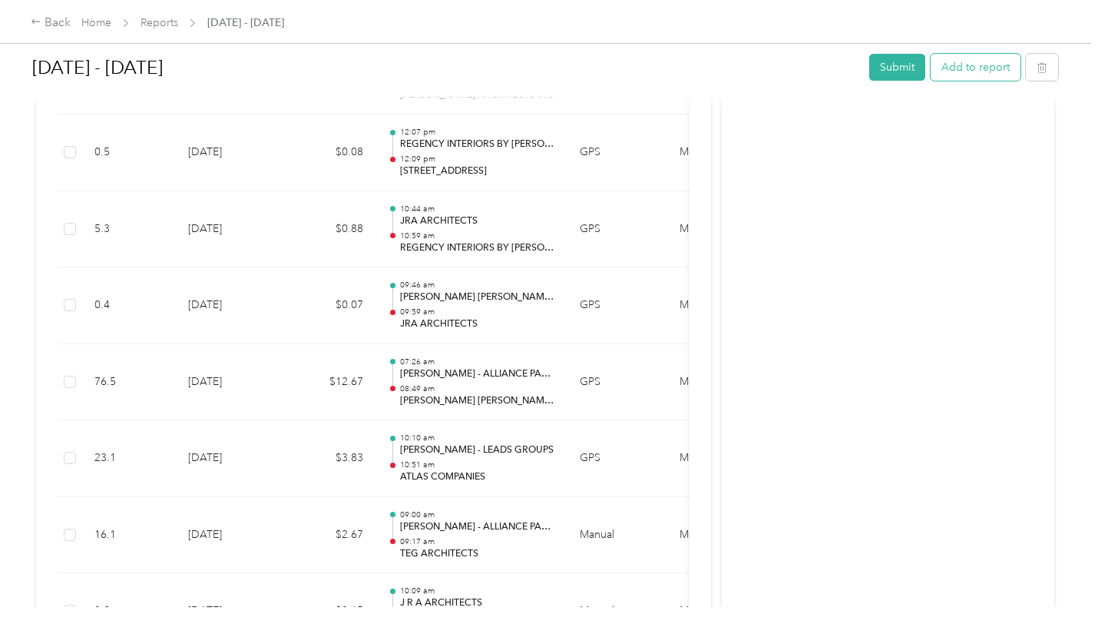
click at [980, 71] on button "Add to report" at bounding box center [976, 67] width 90 height 27
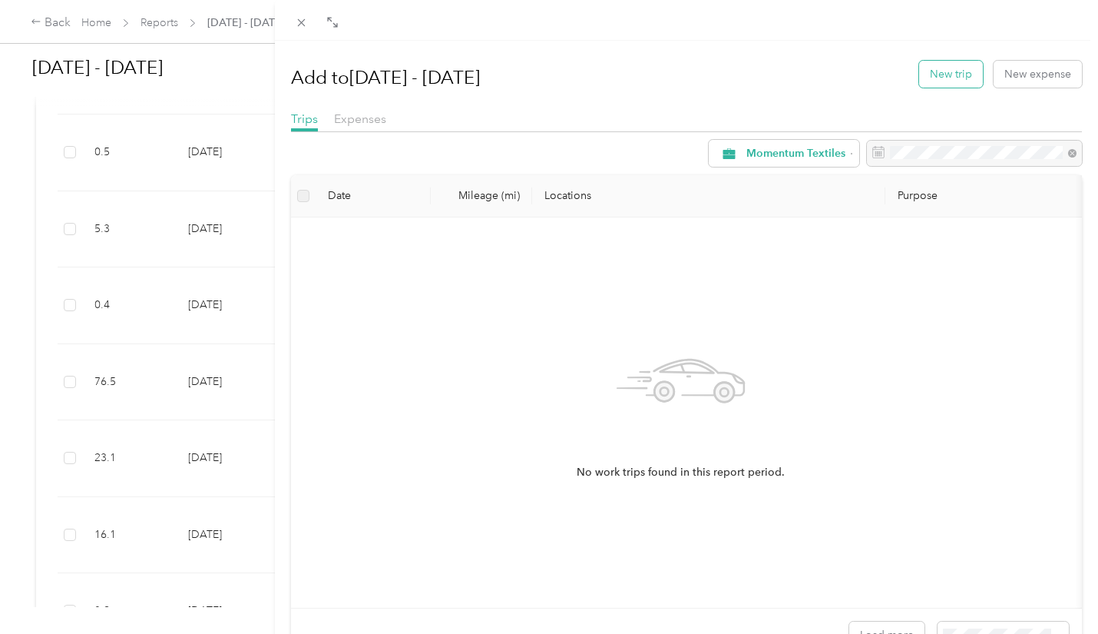
click at [947, 77] on button "New trip" at bounding box center [951, 74] width 64 height 27
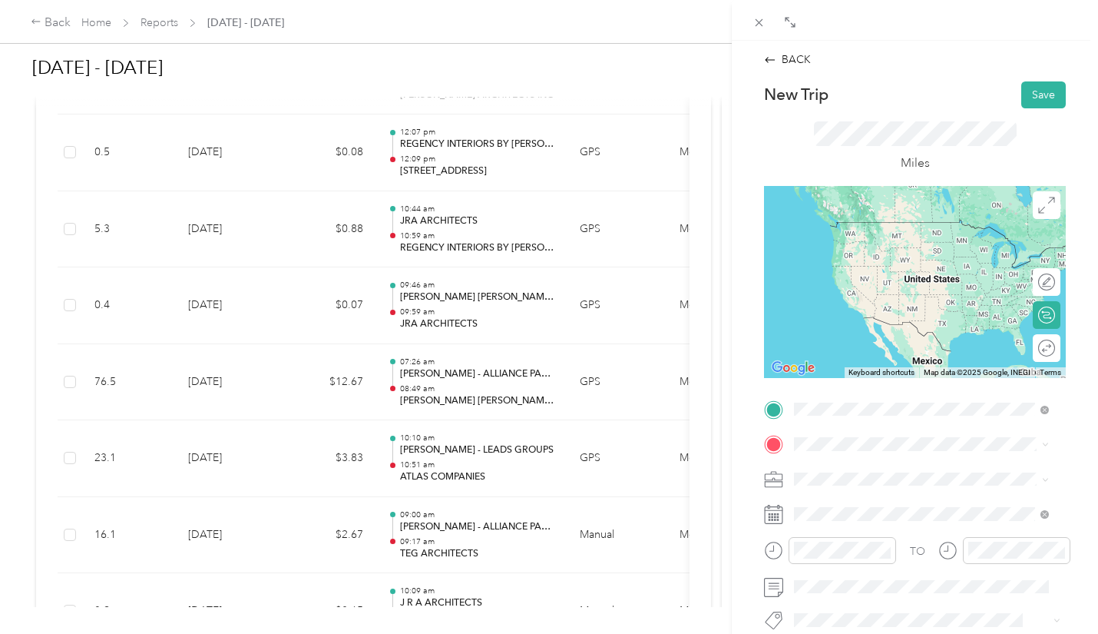
click at [865, 364] on span "[STREET_ADDRESS]" at bounding box center [872, 357] width 98 height 13
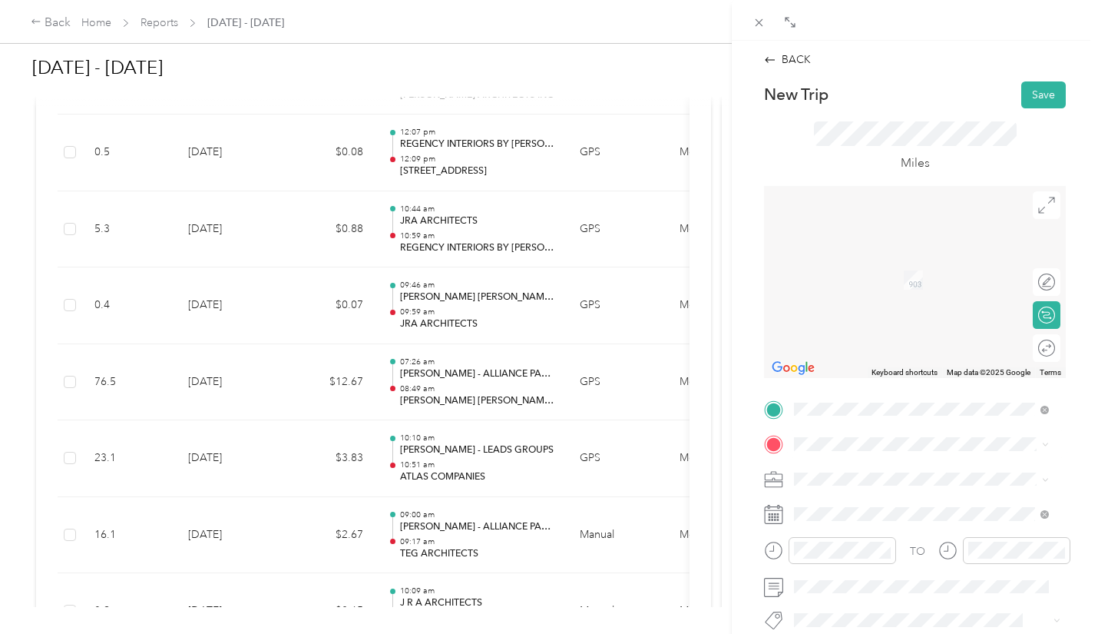
click at [932, 284] on ol "From search results [STREET_ADDRESS][US_STATE] [STREET_ADDRESS][US_STATE] [STRE…" at bounding box center [922, 306] width 266 height 184
click at [913, 264] on span "[STREET_ADDRESS][US_STATE]" at bounding box center [900, 257] width 154 height 14
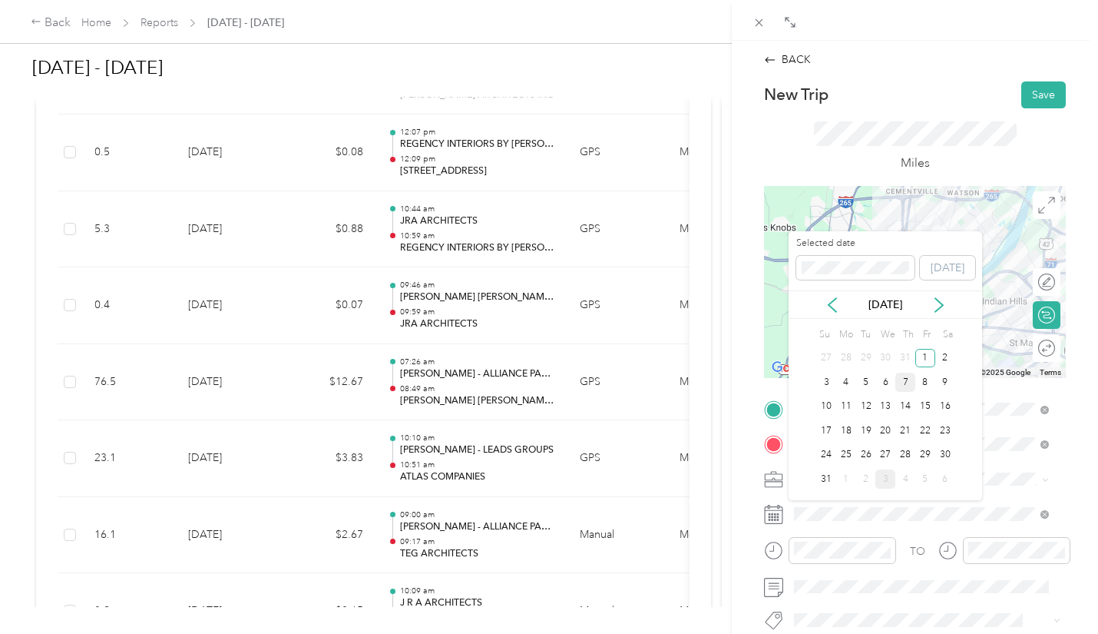
click at [908, 375] on div "7" at bounding box center [906, 382] width 20 height 19
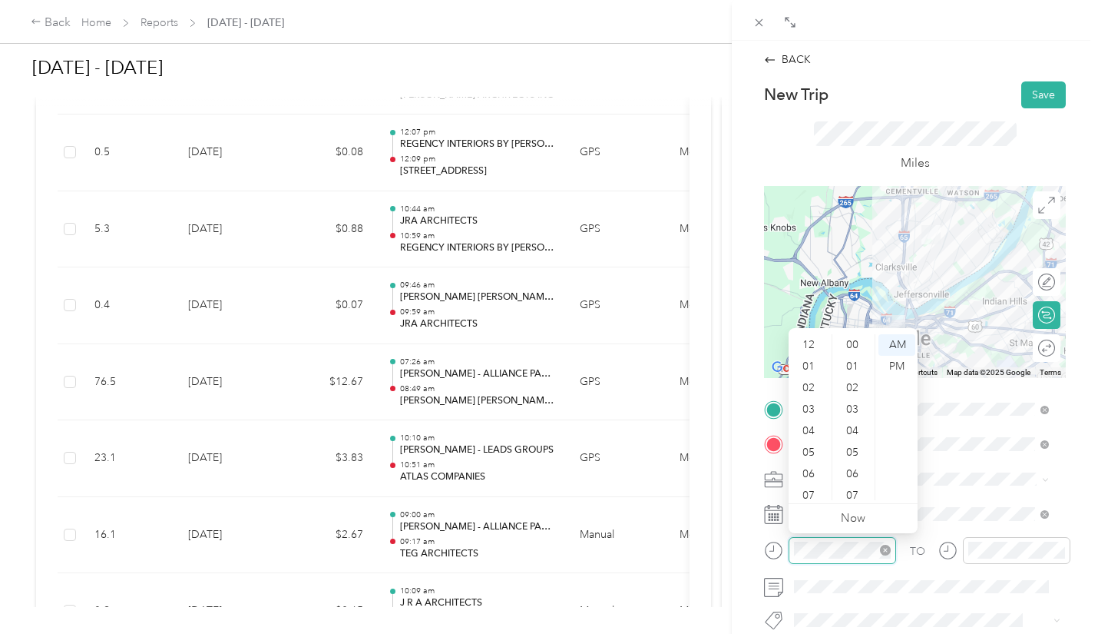
scroll to position [1124, 0]
click at [813, 471] on div "10" at bounding box center [810, 468] width 37 height 22
click at [856, 479] on div "45" at bounding box center [854, 479] width 37 height 22
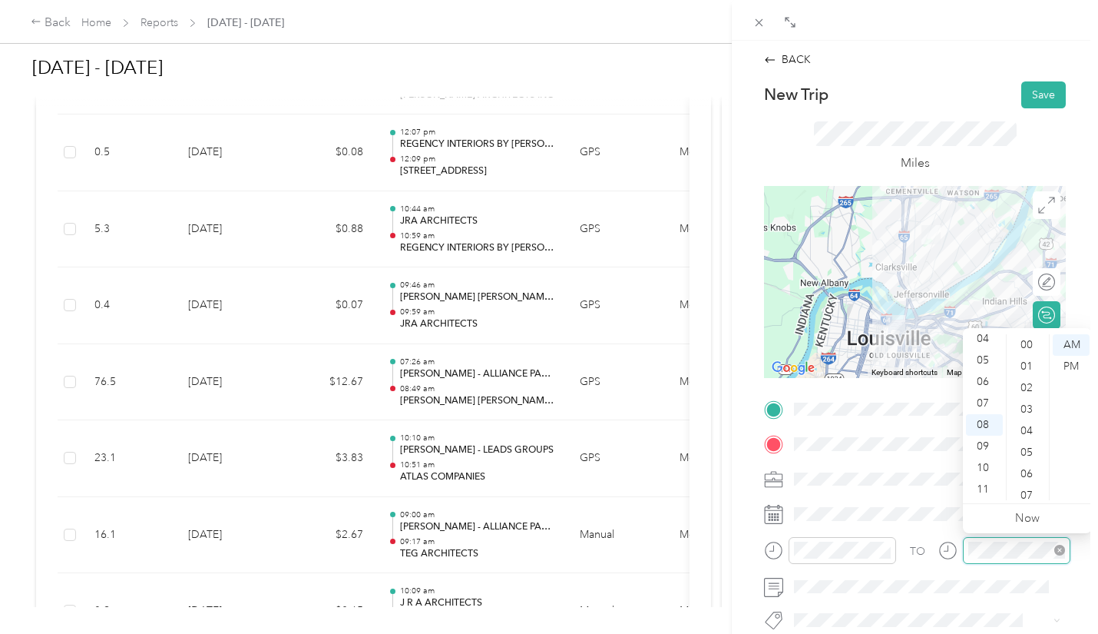
scroll to position [1124, 0]
click at [983, 460] on div "10" at bounding box center [984, 468] width 37 height 22
click at [1028, 402] on div "55" at bounding box center [1028, 403] width 37 height 22
click at [1038, 91] on button "Save" at bounding box center [1044, 94] width 45 height 27
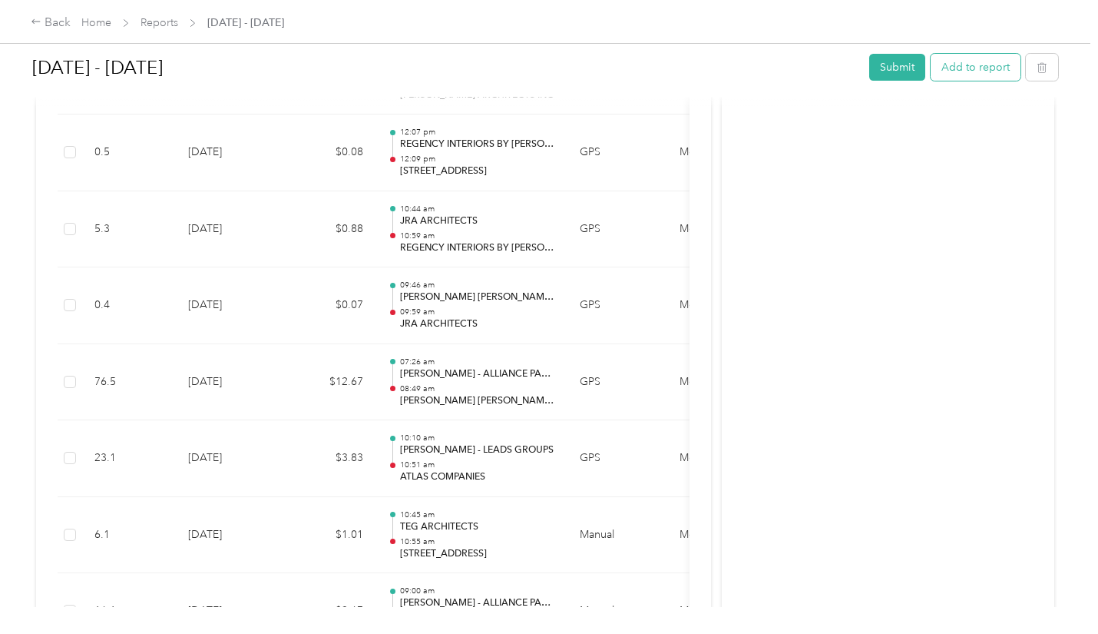
click at [955, 76] on button "Add to report" at bounding box center [976, 67] width 90 height 27
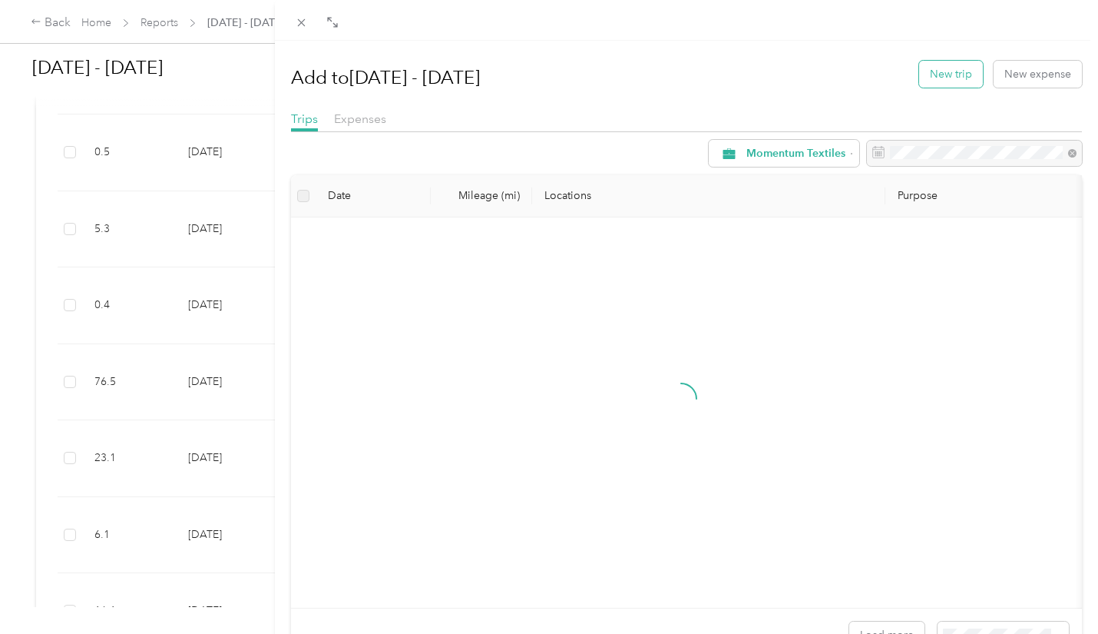
click at [928, 81] on button "New trip" at bounding box center [951, 74] width 64 height 27
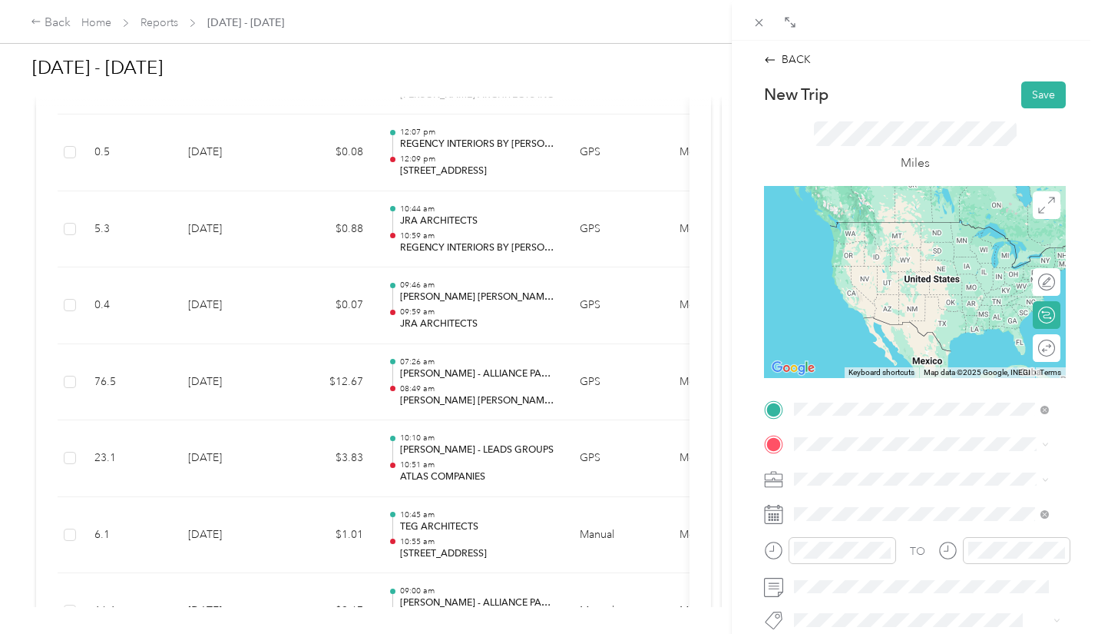
click at [915, 227] on span "[STREET_ADDRESS][US_STATE]" at bounding box center [900, 222] width 154 height 14
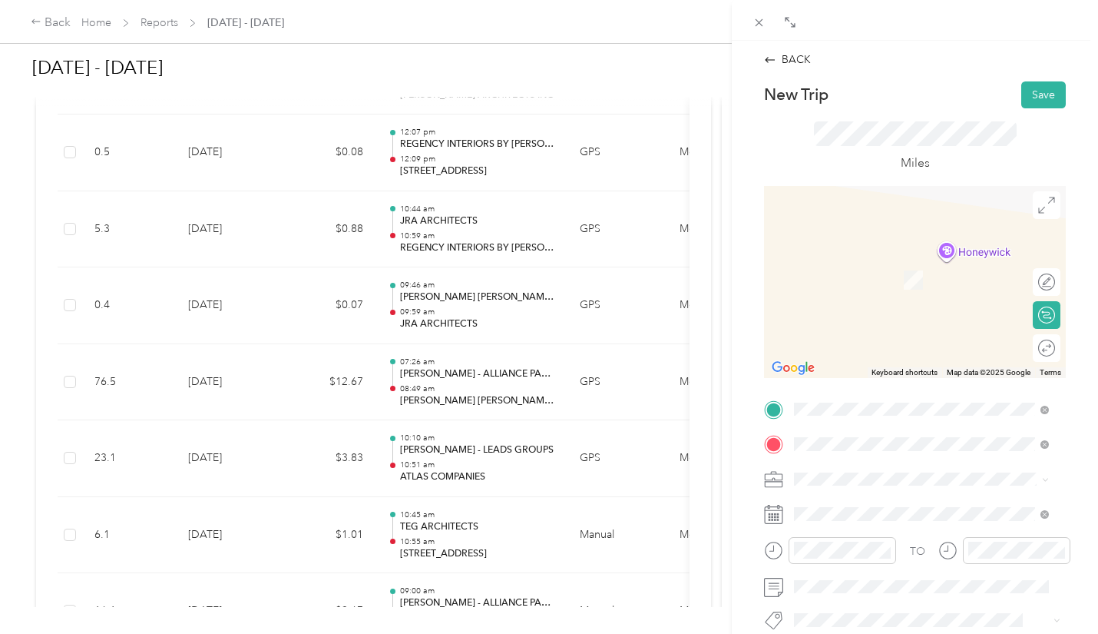
click at [927, 277] on div "TEAM [PERSON_NAME] [PERSON_NAME] ARCHITECTS [STREET_ADDRESS]" at bounding box center [933, 279] width 220 height 46
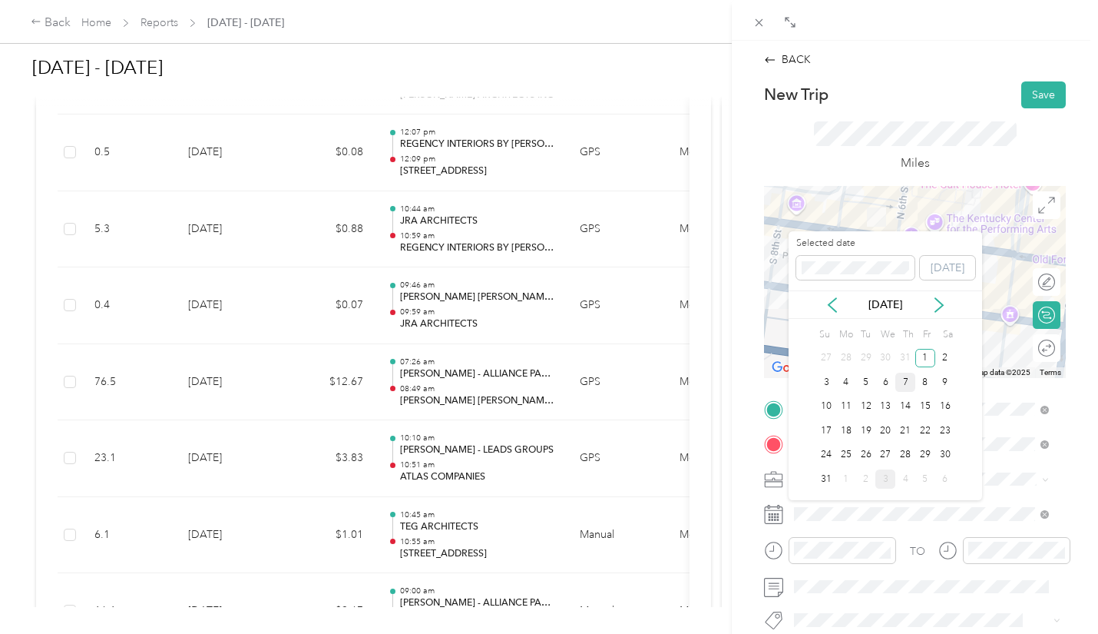
click at [896, 382] on div "7" at bounding box center [906, 382] width 20 height 19
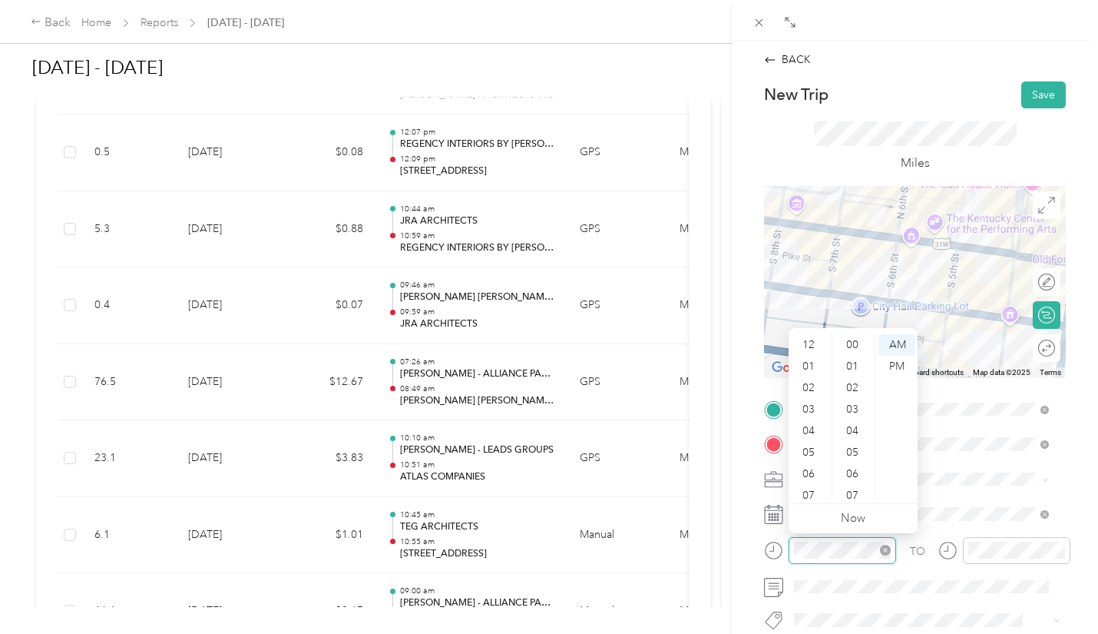
scroll to position [1124, 0]
click at [815, 491] on div "11" at bounding box center [810, 490] width 37 height 22
click at [853, 386] on div "07" at bounding box center [854, 387] width 37 height 22
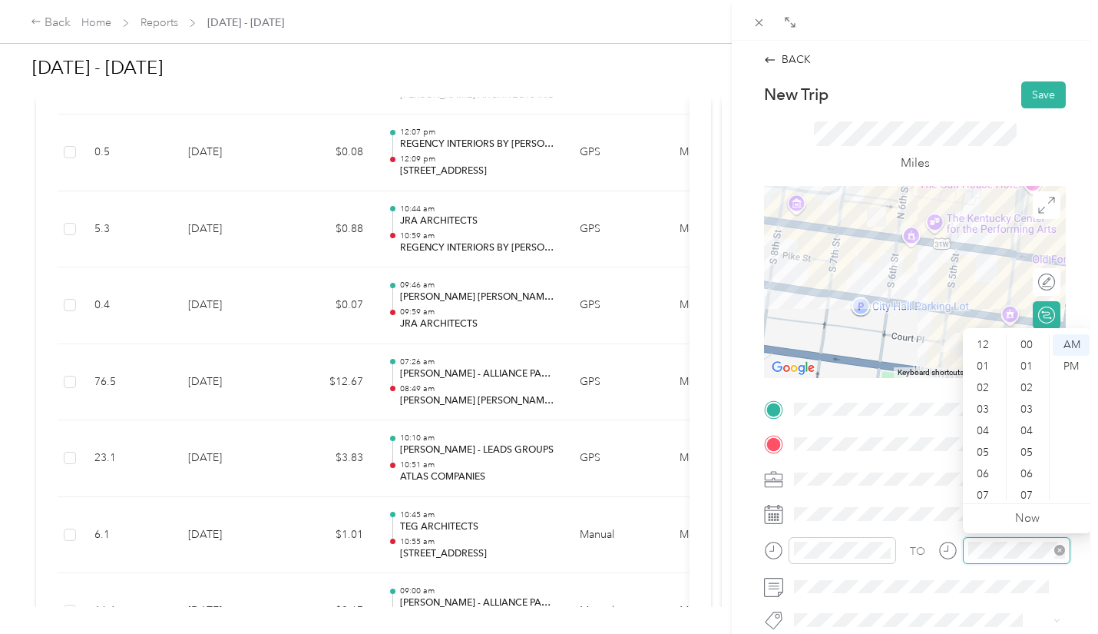
scroll to position [92, 0]
click at [991, 486] on div "11" at bounding box center [984, 490] width 37 height 22
click at [1032, 347] on div "12" at bounding box center [1028, 350] width 37 height 22
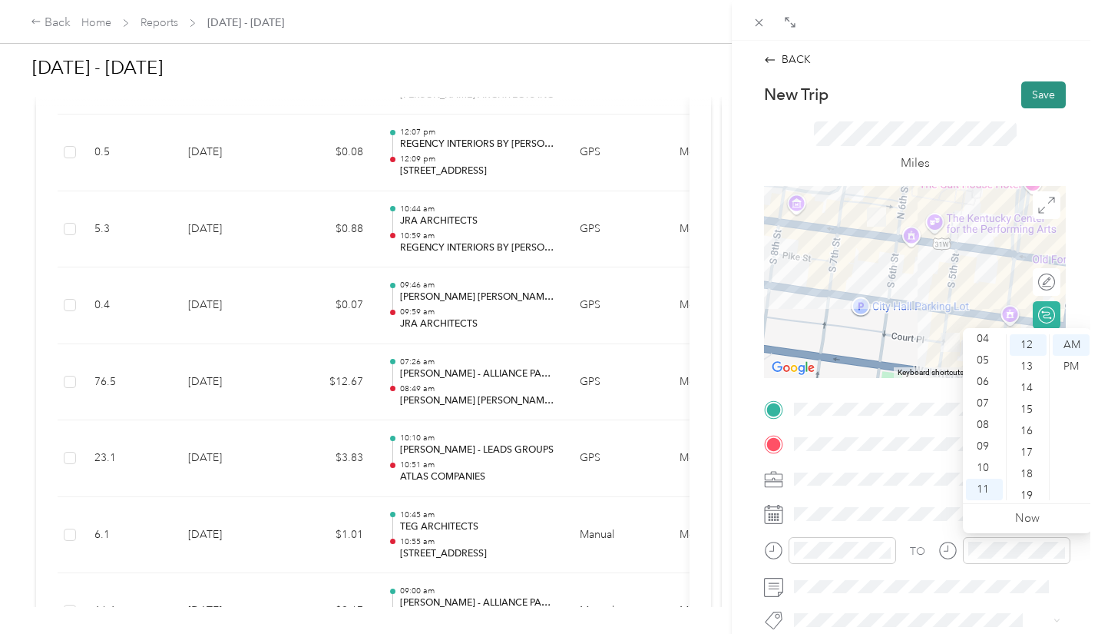
click at [1027, 88] on button "Save" at bounding box center [1044, 94] width 45 height 27
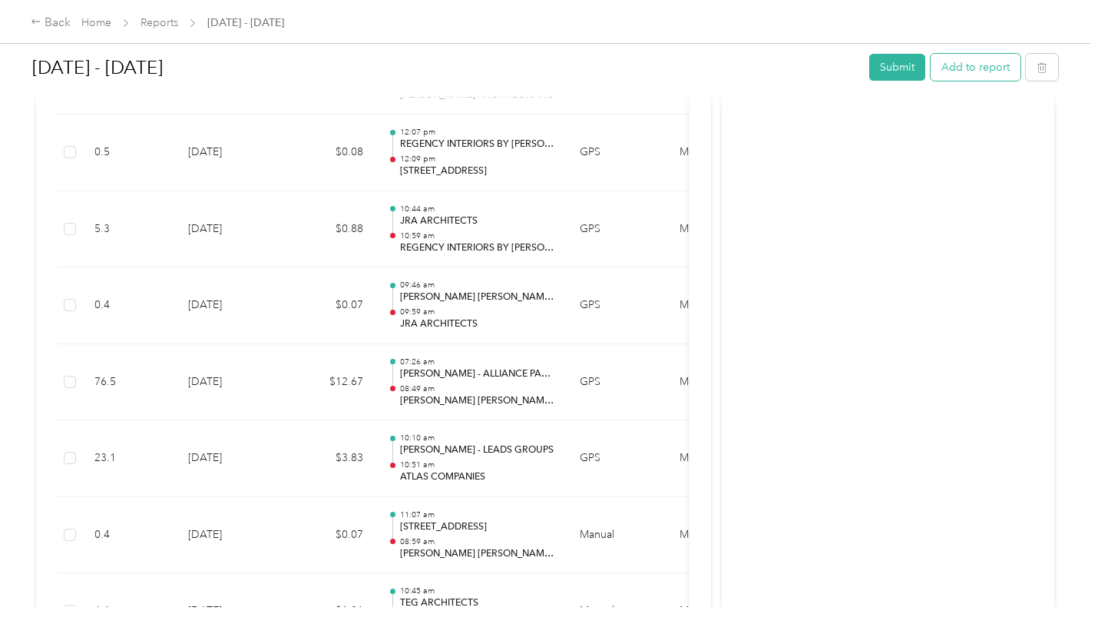
click at [966, 65] on button "Add to report" at bounding box center [976, 67] width 90 height 27
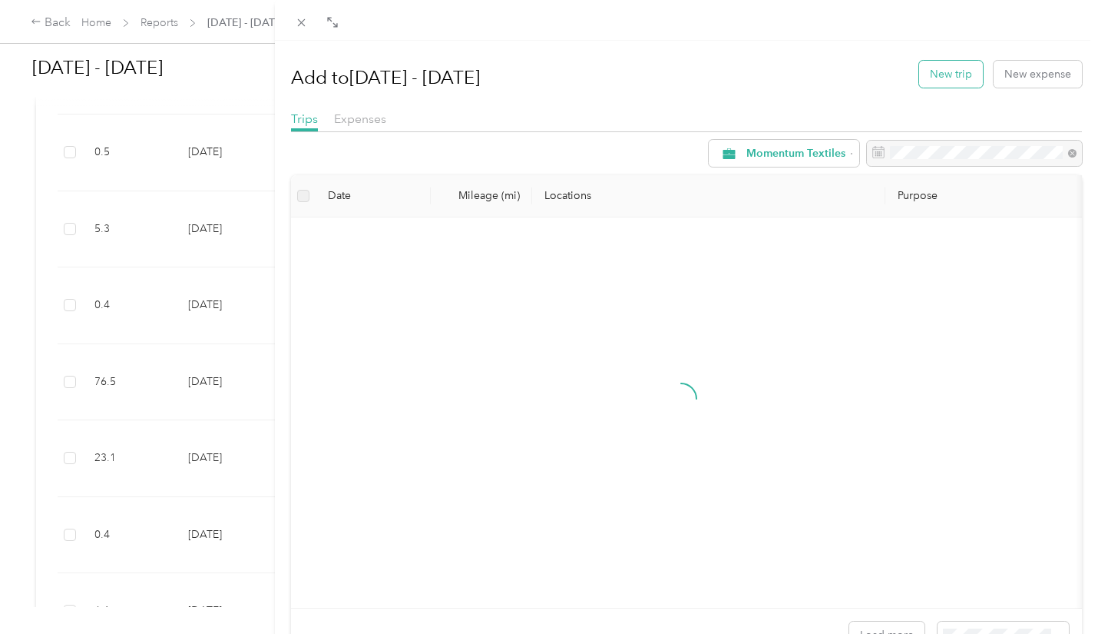
click at [949, 75] on button "New trip" at bounding box center [951, 74] width 64 height 27
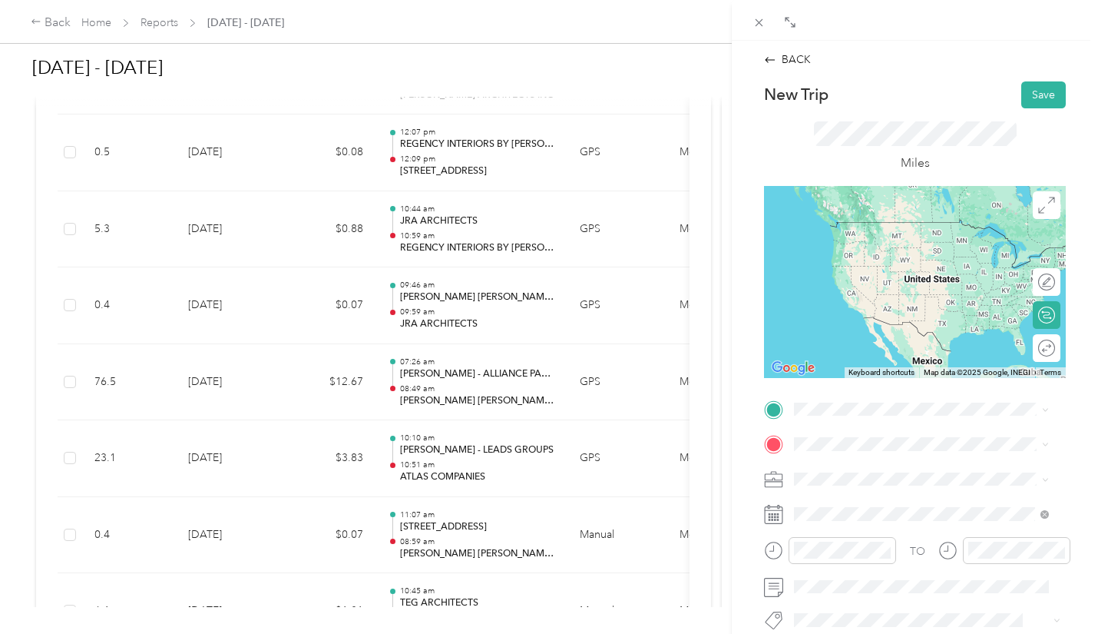
drag, startPoint x: 906, startPoint y: 247, endPoint x: 975, endPoint y: 430, distance: 196.4
click at [975, 430] on div "TO Add photo" at bounding box center [915, 582] width 302 height 371
click at [883, 399] on span at bounding box center [927, 409] width 277 height 25
click at [889, 238] on div "TEAM [PERSON_NAME] [PERSON_NAME] ARCHITECTS [STREET_ADDRESS]" at bounding box center [933, 243] width 220 height 46
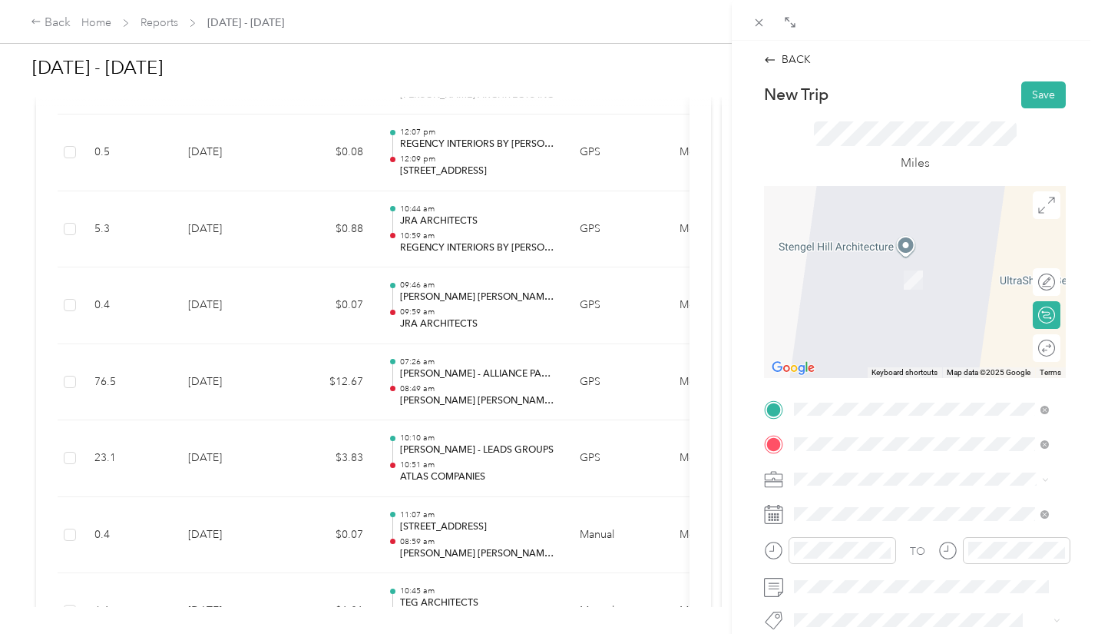
click at [879, 276] on strong "[PERSON_NAME] - ALLIANCE PARTNERSHIPS" at bounding box center [959, 269] width 167 height 27
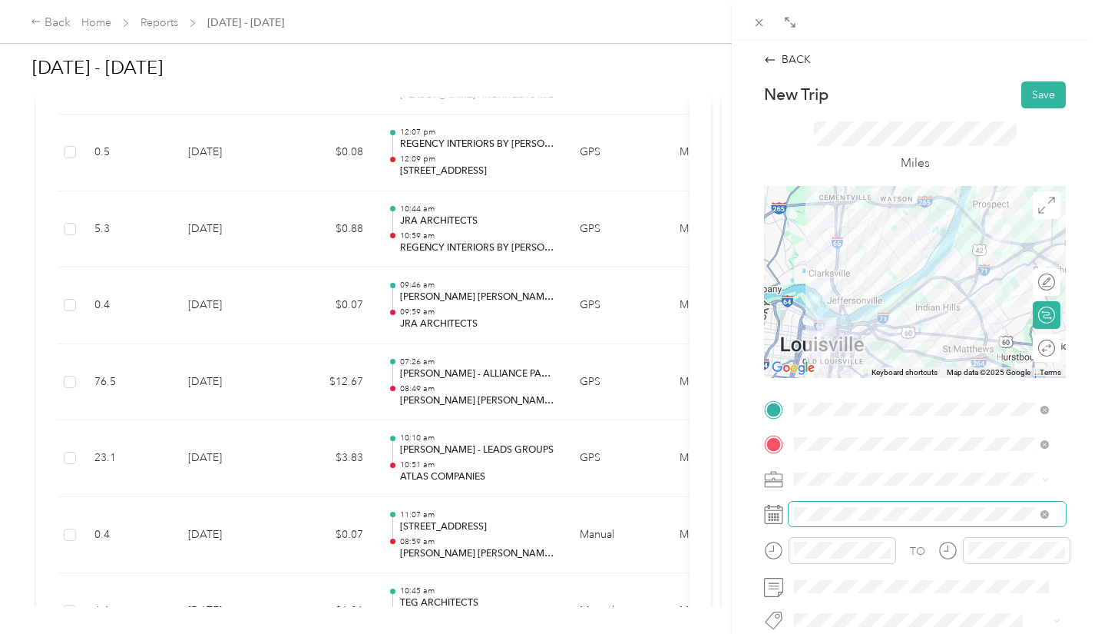
click at [818, 506] on span at bounding box center [927, 514] width 277 height 25
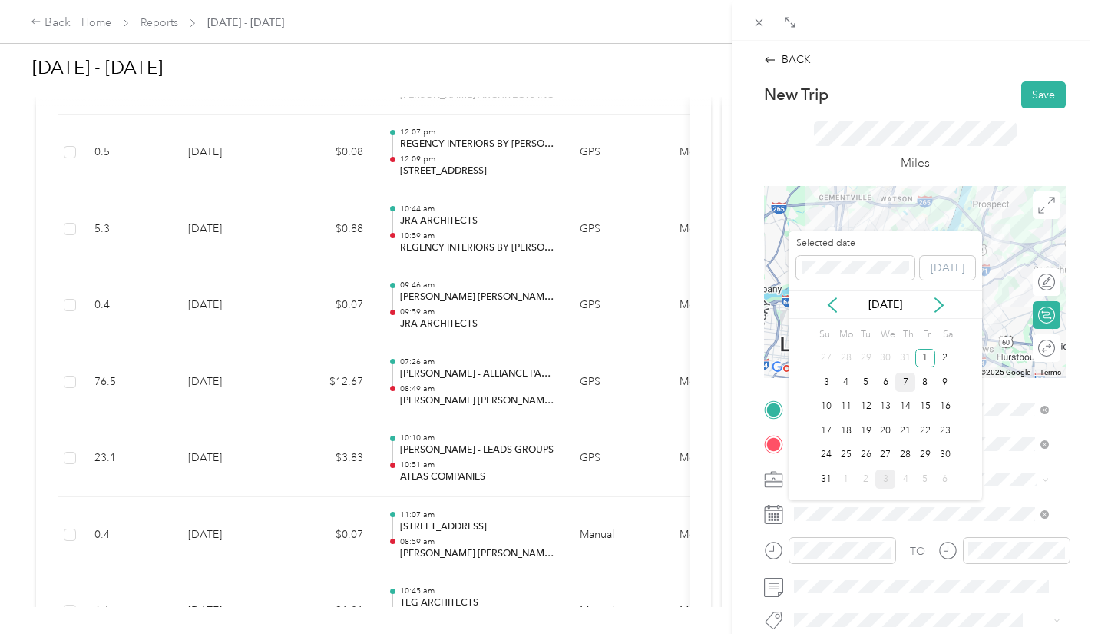
click at [903, 381] on div "7" at bounding box center [906, 382] width 20 height 19
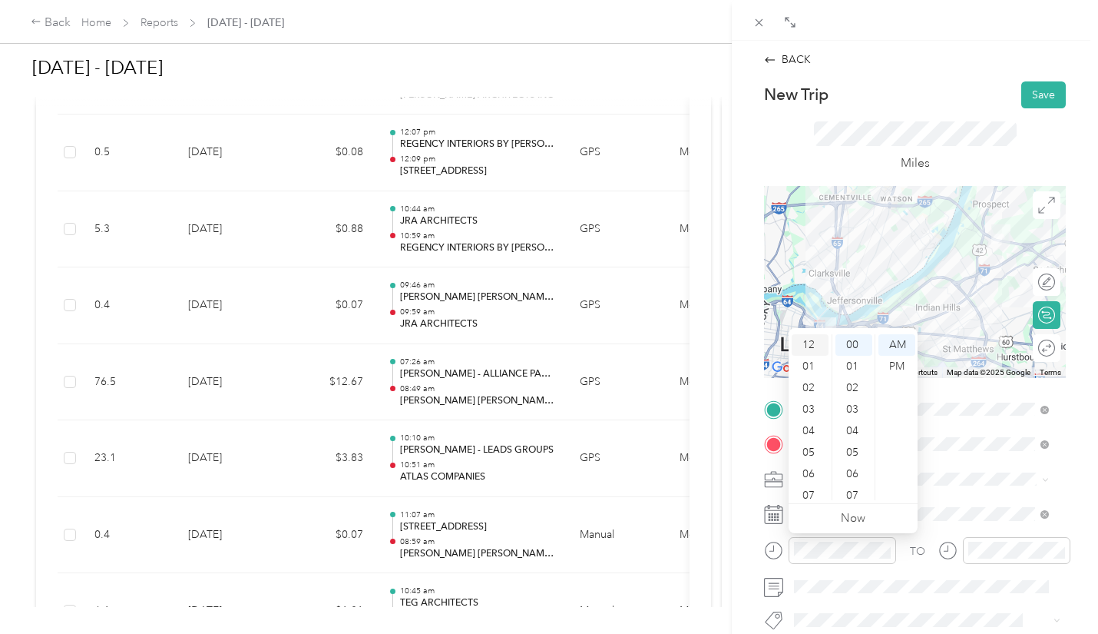
click at [816, 344] on div "12" at bounding box center [810, 345] width 37 height 22
click at [853, 494] on div "20" at bounding box center [854, 499] width 37 height 22
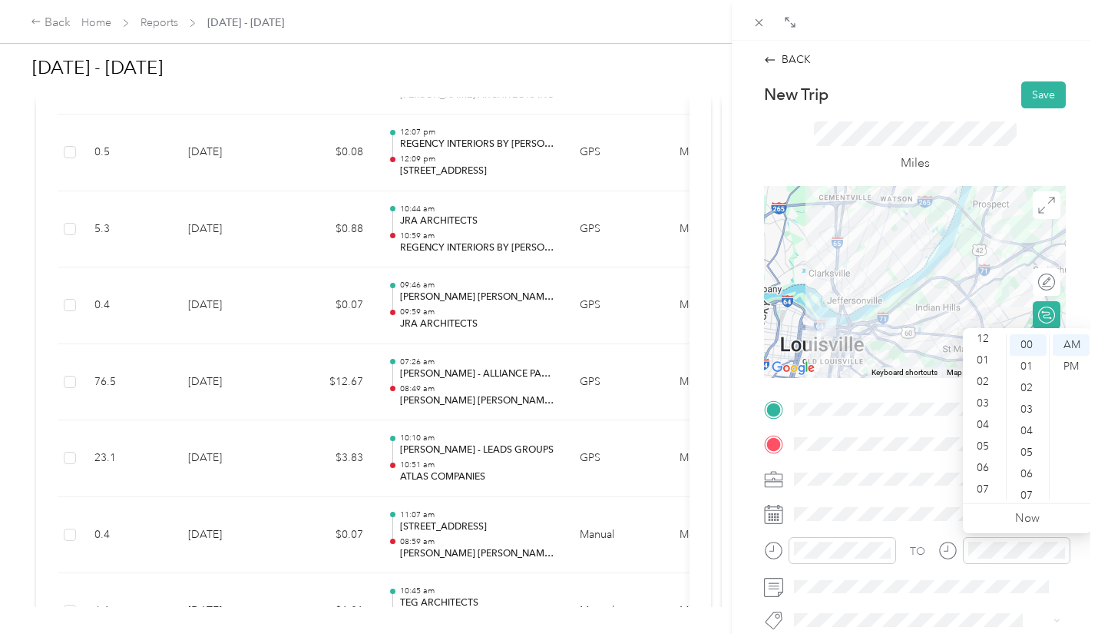
scroll to position [0, 0]
click at [989, 340] on div "12" at bounding box center [984, 345] width 37 height 22
click at [1033, 477] on div "40" at bounding box center [1028, 480] width 37 height 22
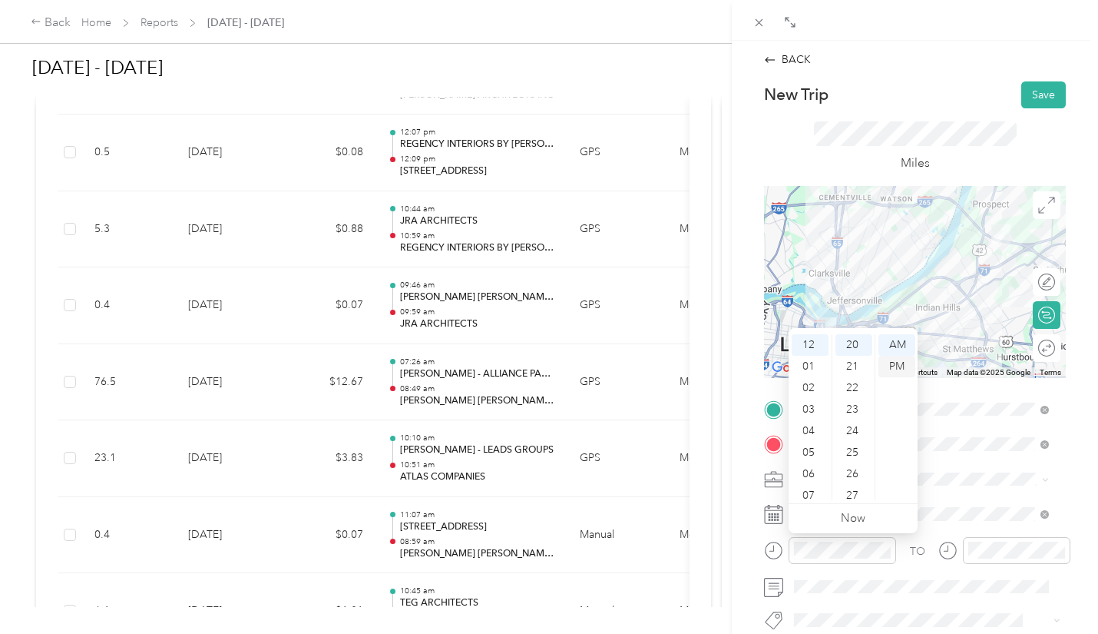
click at [893, 364] on div "PM" at bounding box center [897, 367] width 37 height 22
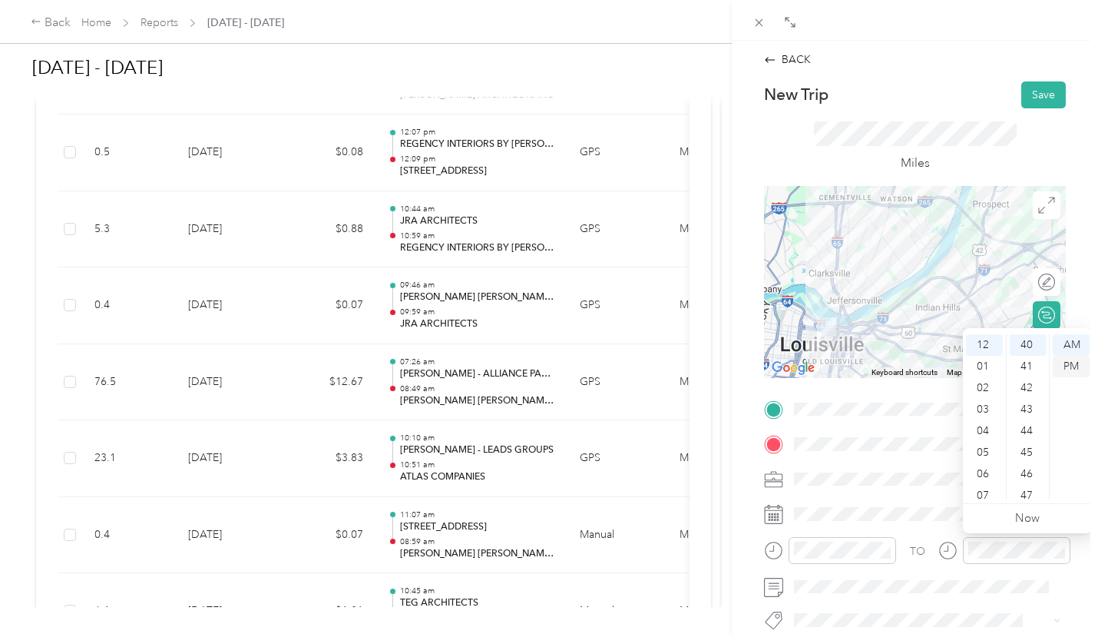
click at [1078, 368] on div "PM" at bounding box center [1071, 367] width 37 height 22
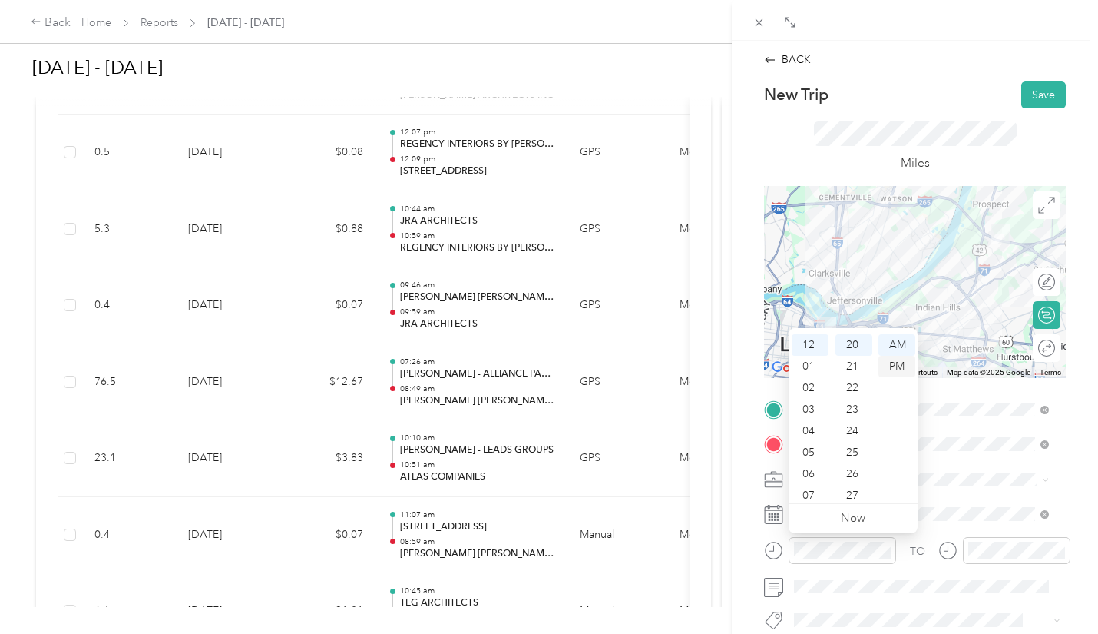
click at [895, 361] on div "PM" at bounding box center [897, 367] width 37 height 22
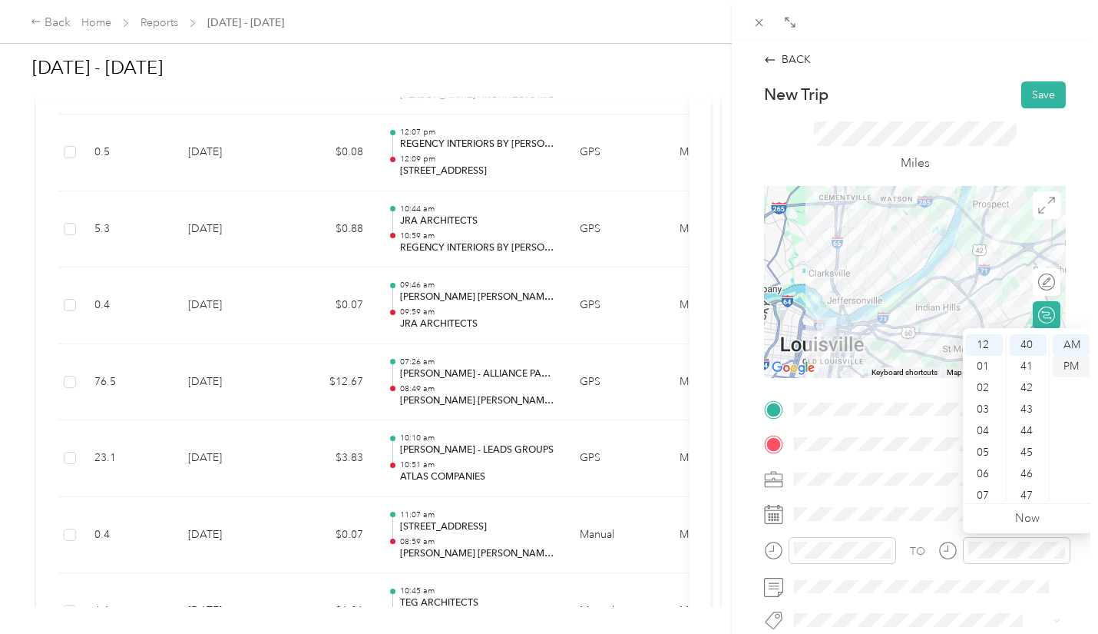
click at [1065, 363] on div "PM" at bounding box center [1071, 367] width 37 height 22
click at [1027, 96] on button "Save" at bounding box center [1044, 94] width 45 height 27
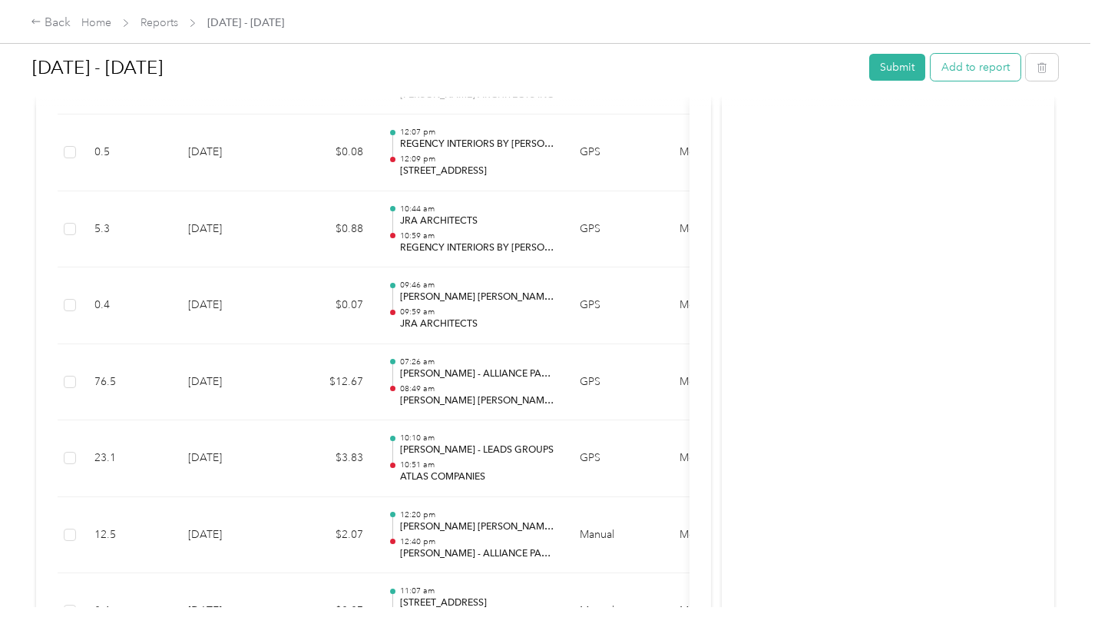
click at [968, 62] on button "Add to report" at bounding box center [976, 67] width 90 height 27
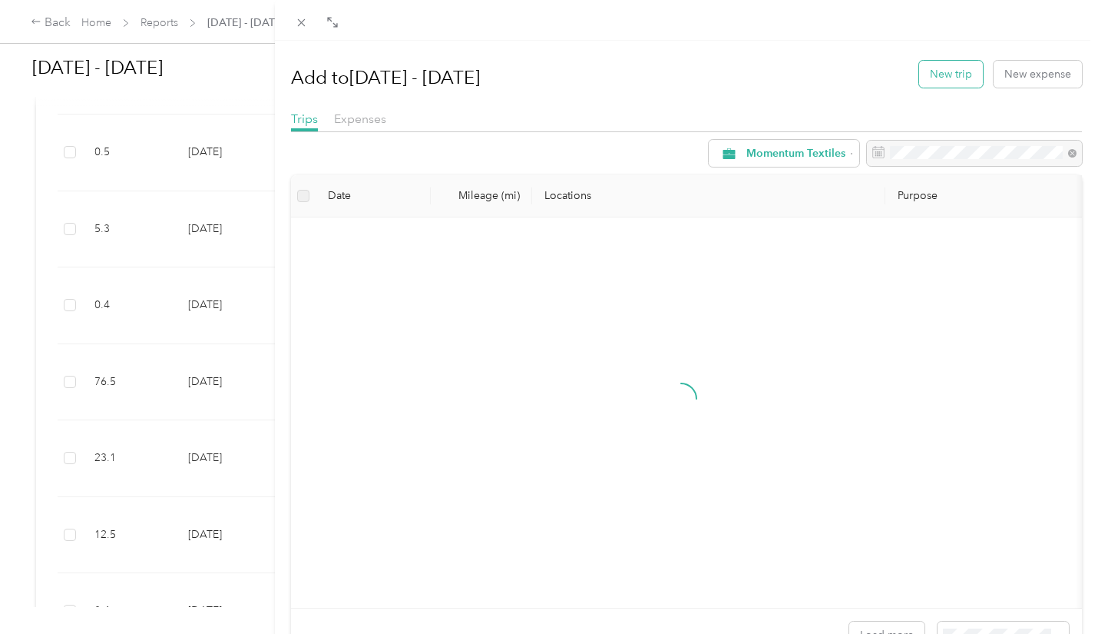
click at [943, 72] on button "New trip" at bounding box center [951, 74] width 64 height 27
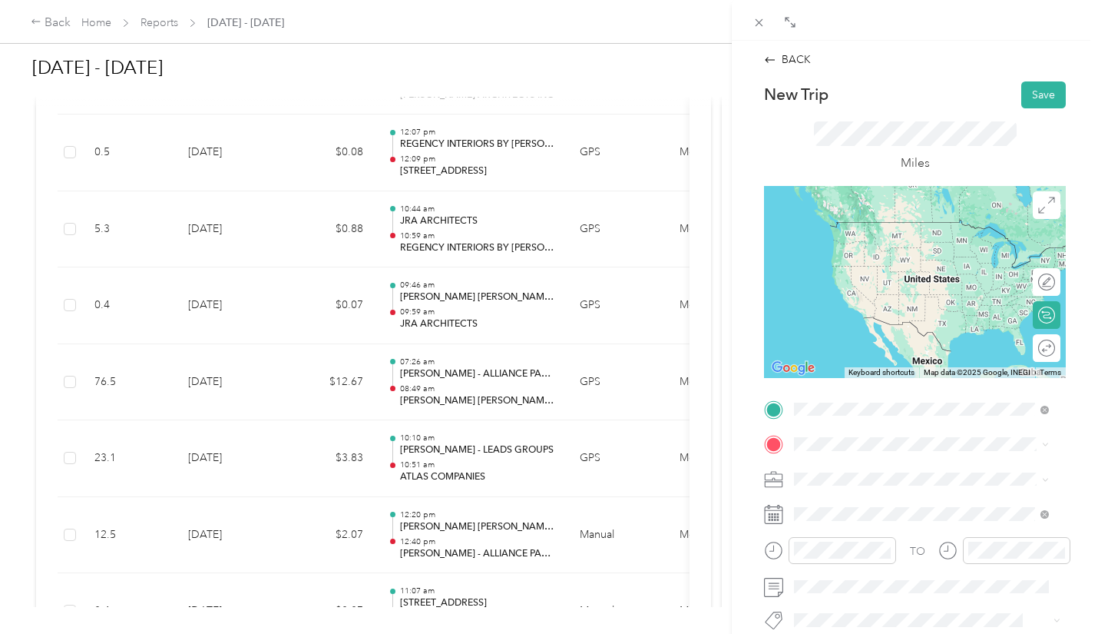
click at [915, 267] on div "TEAM [PERSON_NAME] - ALLIANCE PARTNERSHIPS [STREET_ADDRESS][PERSON_NAME]" at bounding box center [933, 243] width 220 height 46
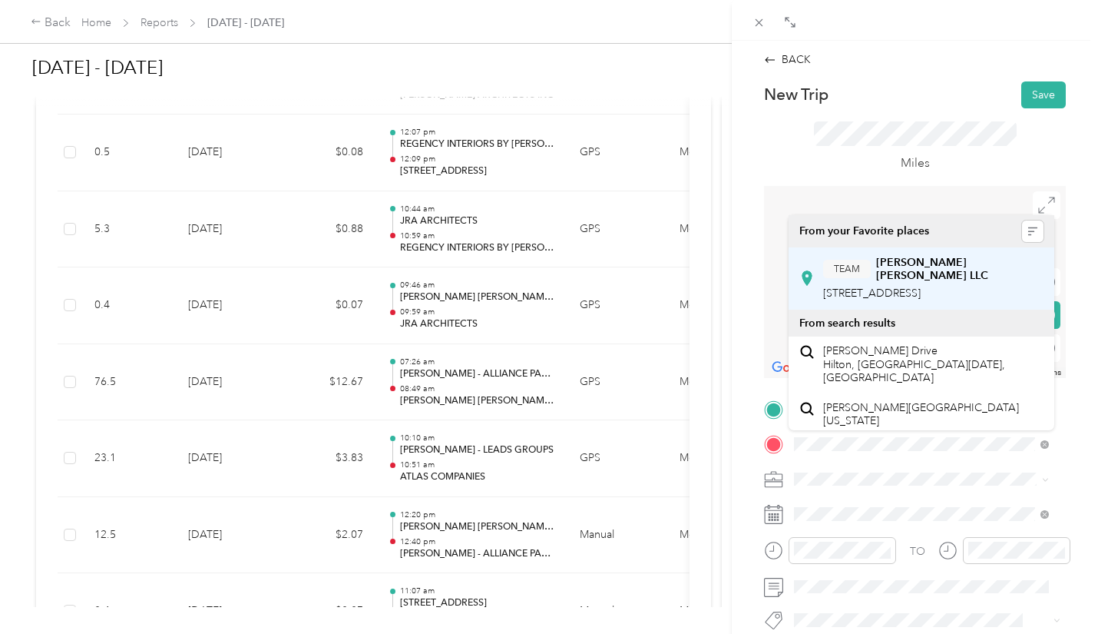
click at [988, 278] on div "TEAM [PERSON_NAME] [PERSON_NAME] LLC [STREET_ADDRESS]" at bounding box center [933, 279] width 220 height 46
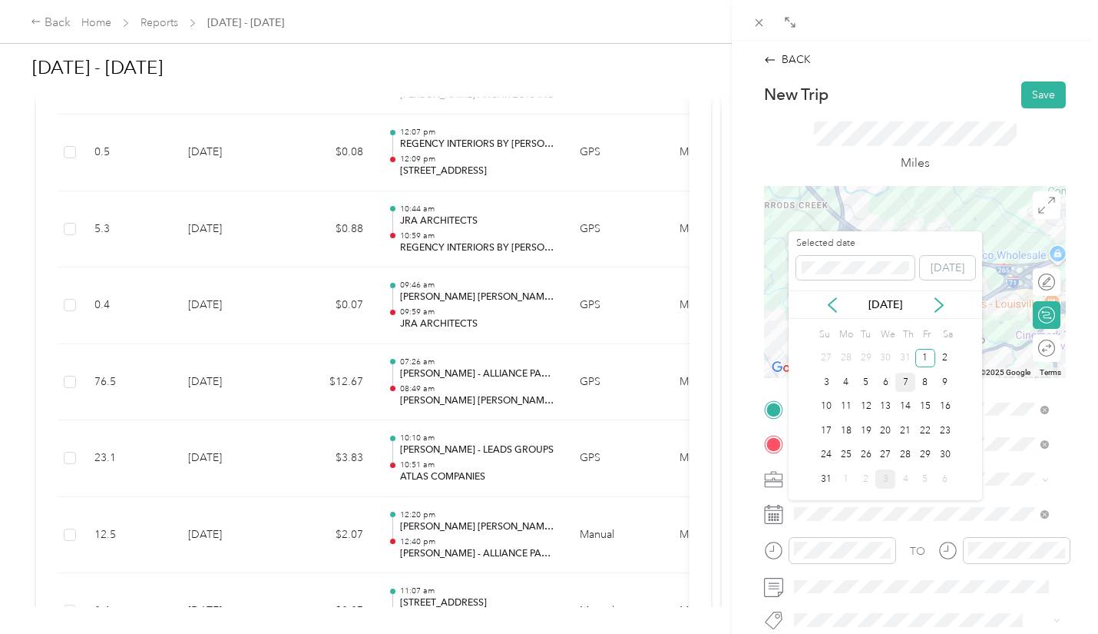
click at [906, 381] on div "7" at bounding box center [906, 382] width 20 height 19
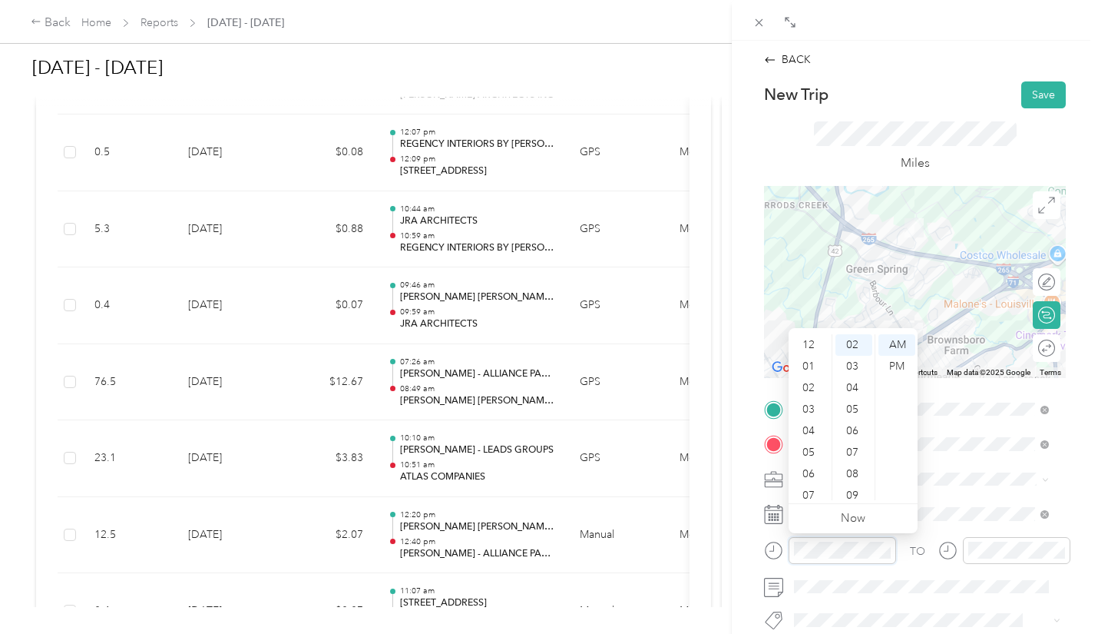
scroll to position [92, 0]
click at [820, 339] on div "04" at bounding box center [810, 339] width 37 height 22
click at [903, 369] on div "PM" at bounding box center [897, 367] width 37 height 22
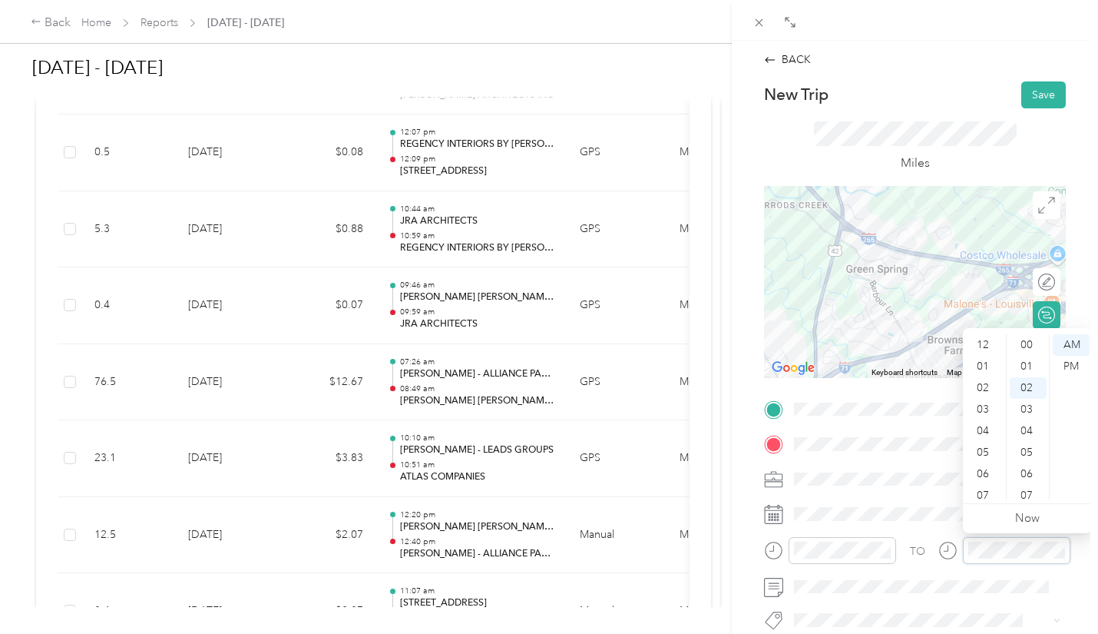
scroll to position [92, 0]
click at [983, 338] on div "04" at bounding box center [984, 339] width 37 height 22
click at [1032, 475] on div "08" at bounding box center [1028, 474] width 37 height 22
click at [1078, 366] on div "PM" at bounding box center [1071, 367] width 37 height 22
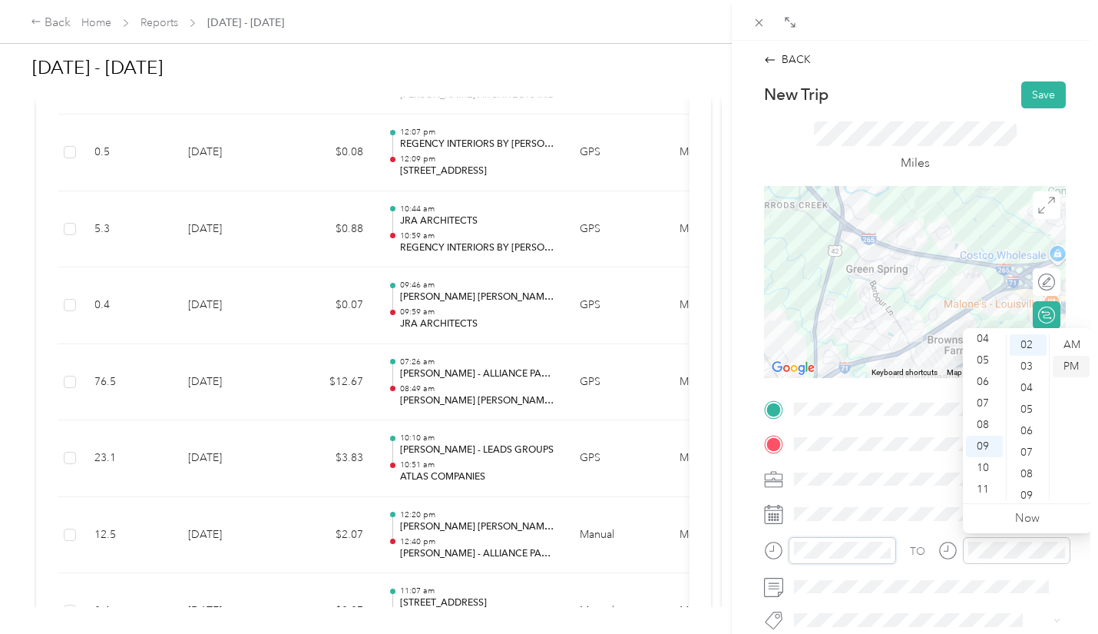
scroll to position [92, 0]
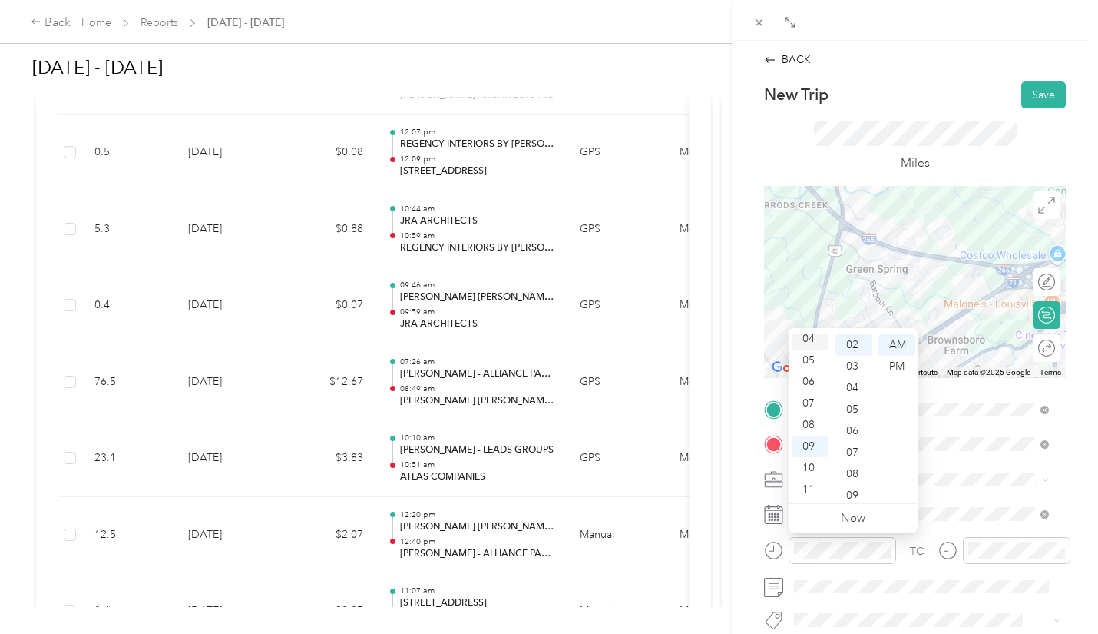
click at [815, 334] on div "04" at bounding box center [810, 339] width 37 height 22
click at [901, 367] on div "PM" at bounding box center [897, 367] width 37 height 22
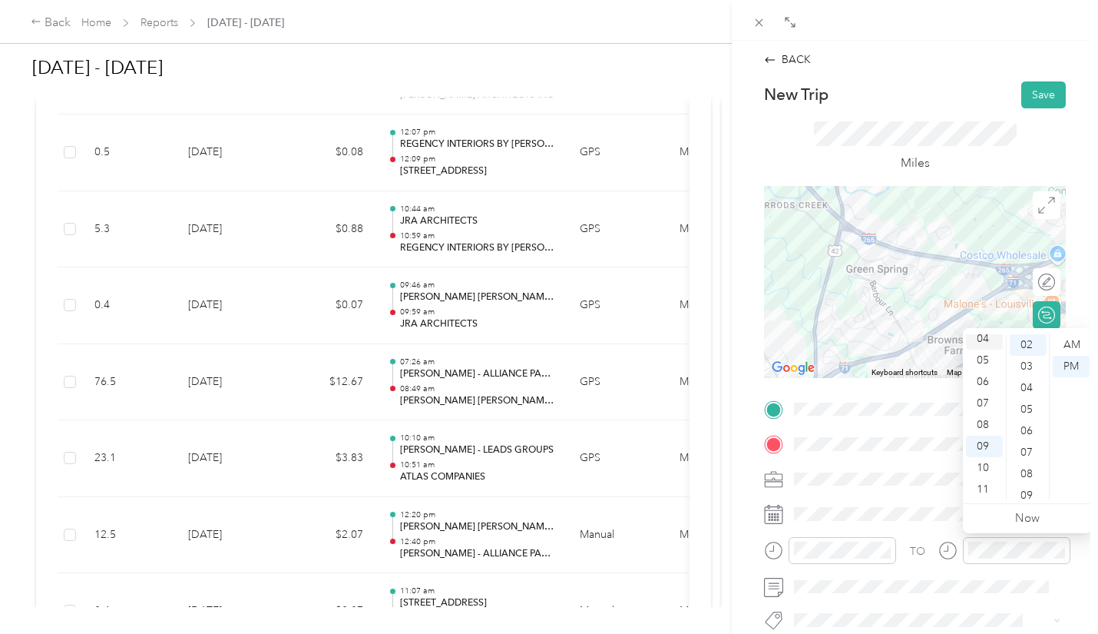
click at [990, 340] on div "04" at bounding box center [984, 339] width 37 height 22
click at [1035, 475] on div "08" at bounding box center [1028, 474] width 37 height 22
click at [1029, 103] on button "Save" at bounding box center [1044, 94] width 45 height 27
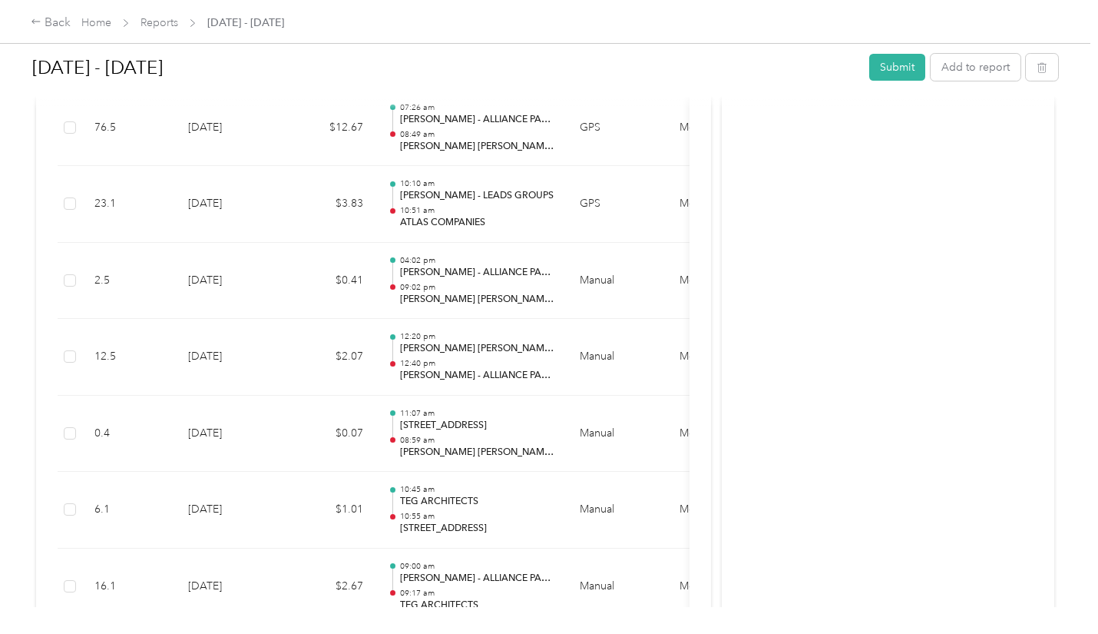
scroll to position [2292, 0]
click at [986, 55] on button "Add to report" at bounding box center [976, 67] width 90 height 27
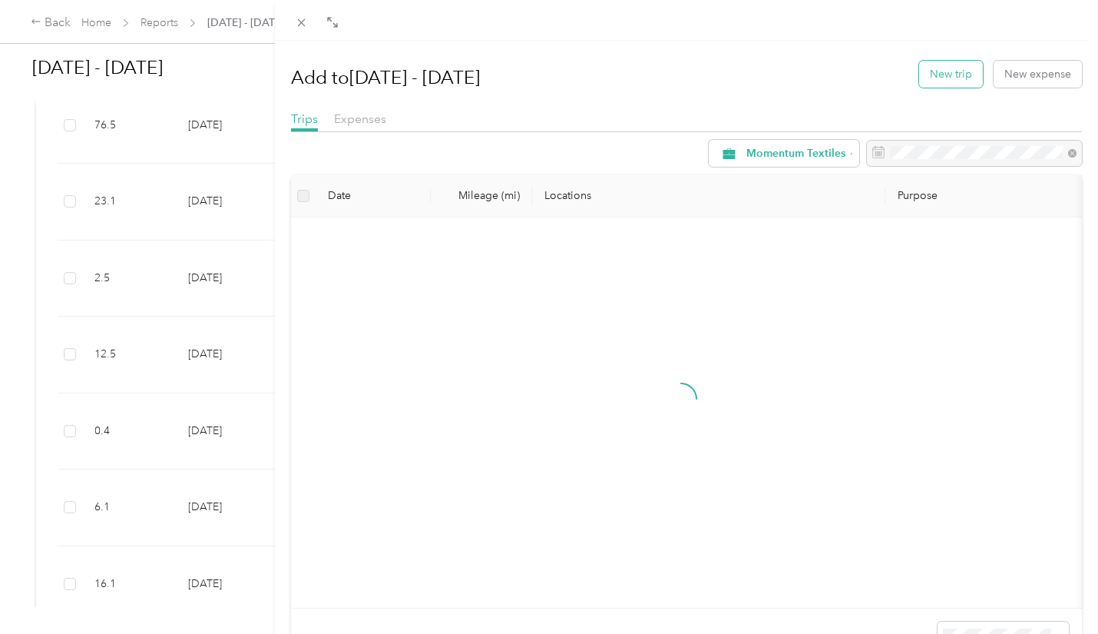
click at [933, 73] on button "New trip" at bounding box center [951, 74] width 64 height 27
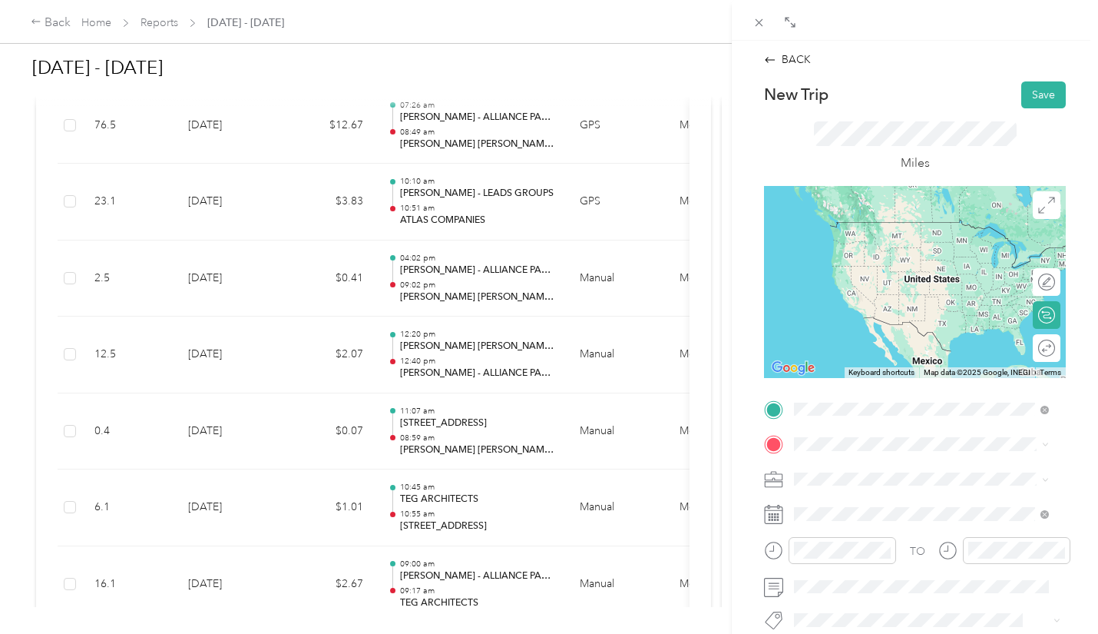
click at [906, 240] on strong "[PERSON_NAME] - ALLIANCE PARTNERSHIPS" at bounding box center [959, 233] width 167 height 27
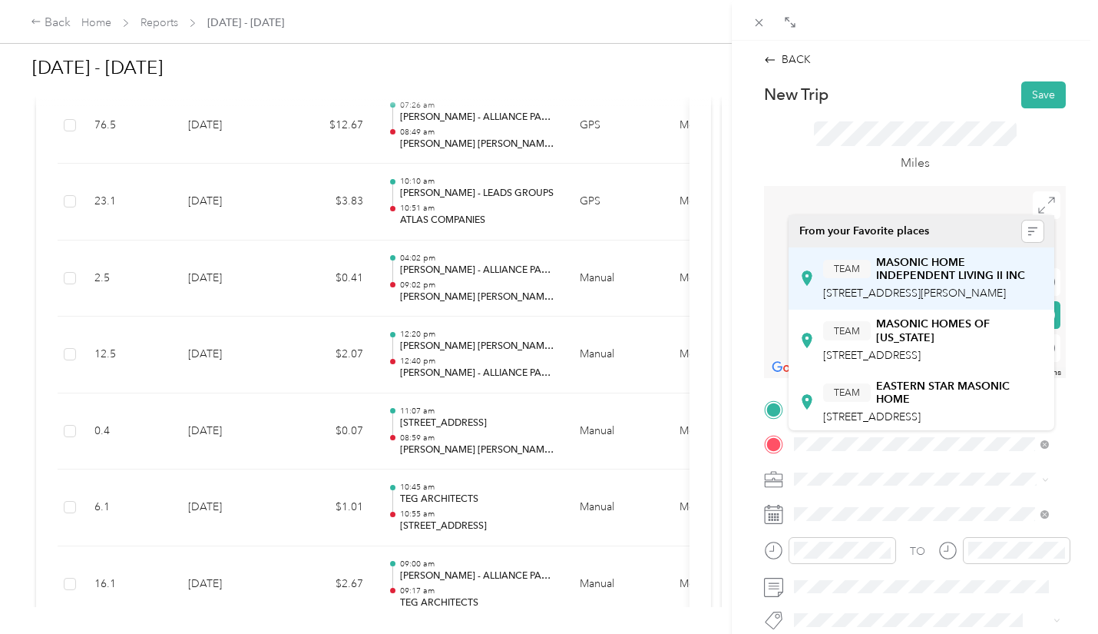
click at [983, 287] on span "[STREET_ADDRESS][PERSON_NAME]" at bounding box center [914, 293] width 183 height 13
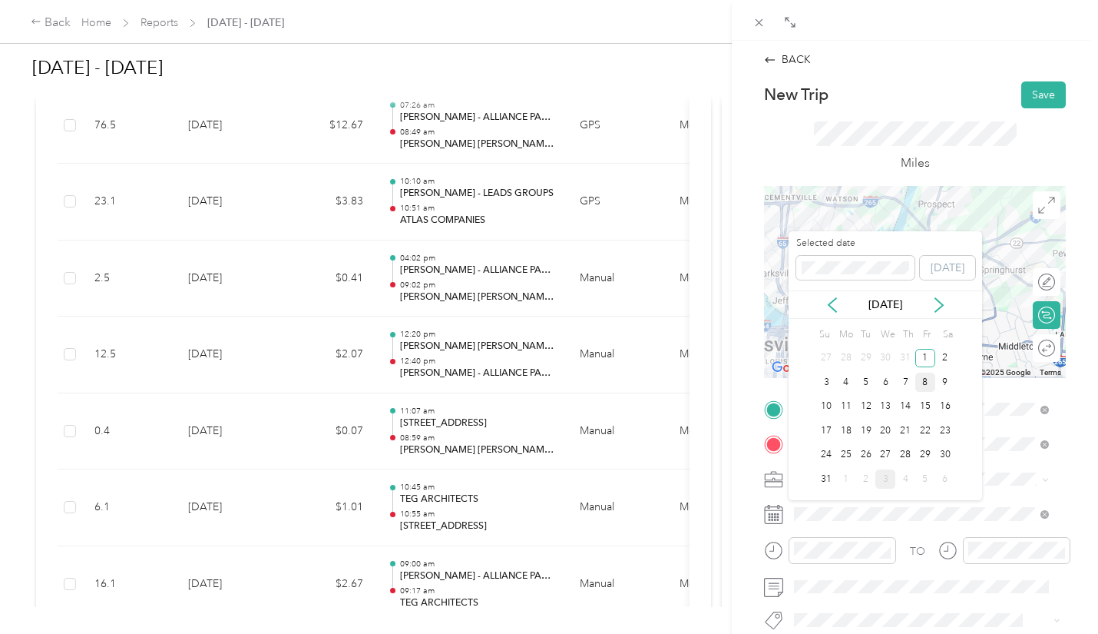
click at [925, 382] on div "8" at bounding box center [926, 382] width 20 height 19
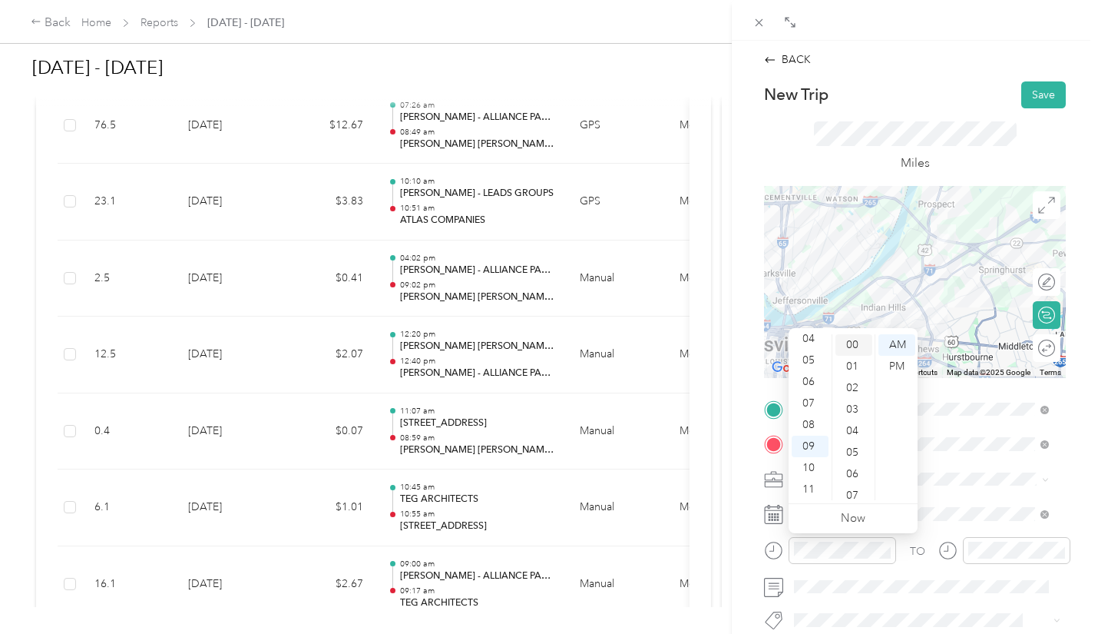
click at [848, 342] on div "00" at bounding box center [854, 345] width 37 height 22
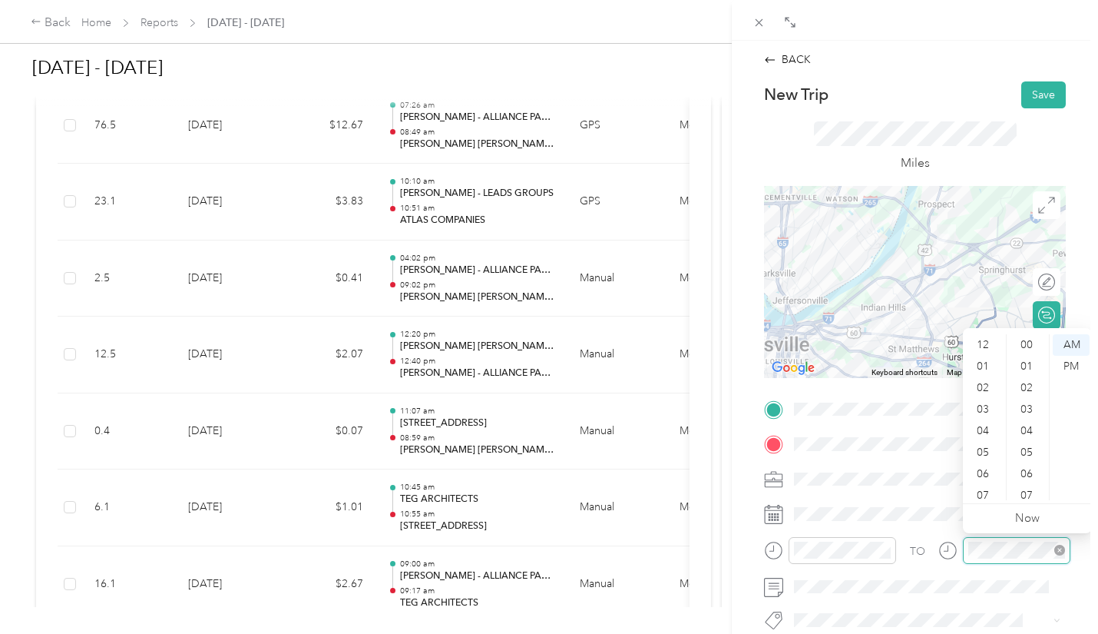
scroll to position [92, 0]
click at [1034, 467] on div "14" at bounding box center [1028, 474] width 37 height 22
click at [1030, 99] on button "Save" at bounding box center [1044, 94] width 45 height 27
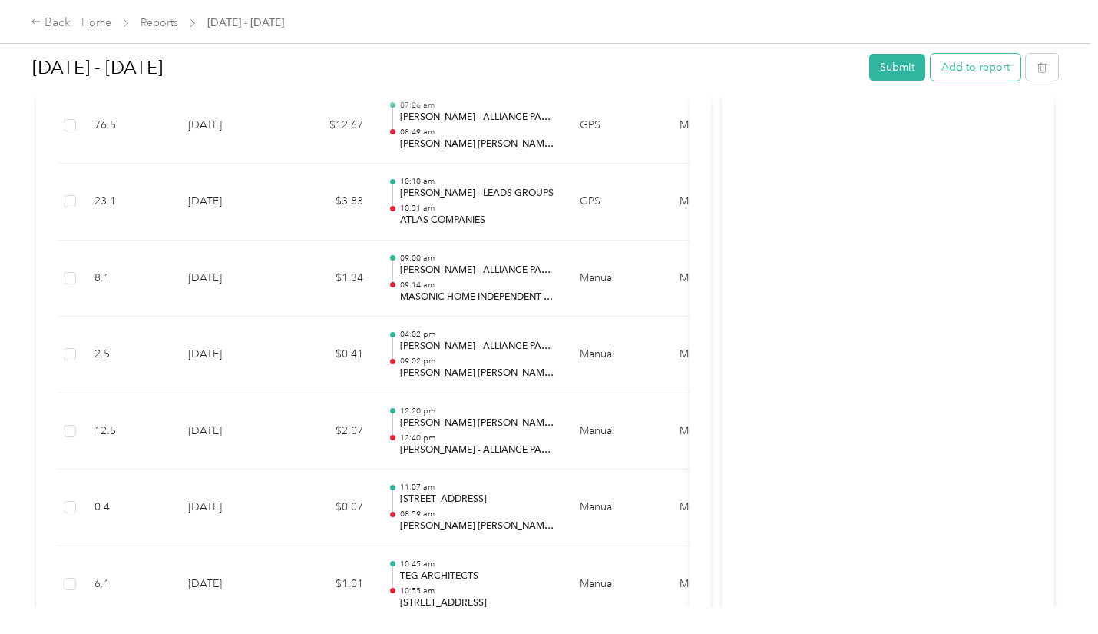
click at [955, 69] on button "Add to report" at bounding box center [976, 67] width 90 height 27
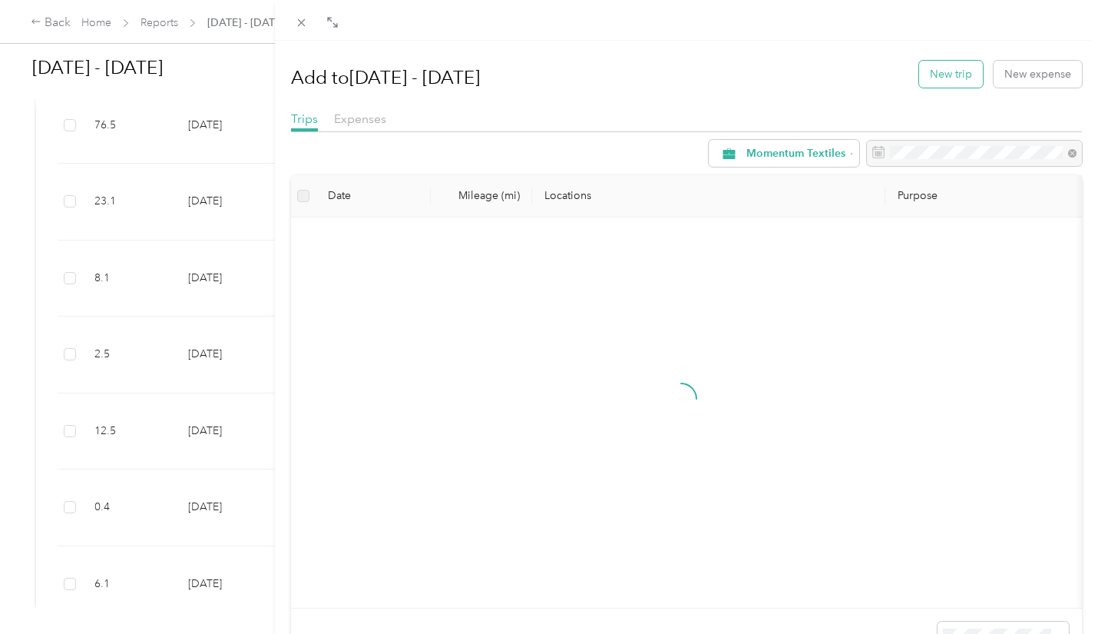
click at [943, 77] on button "New trip" at bounding box center [951, 74] width 64 height 27
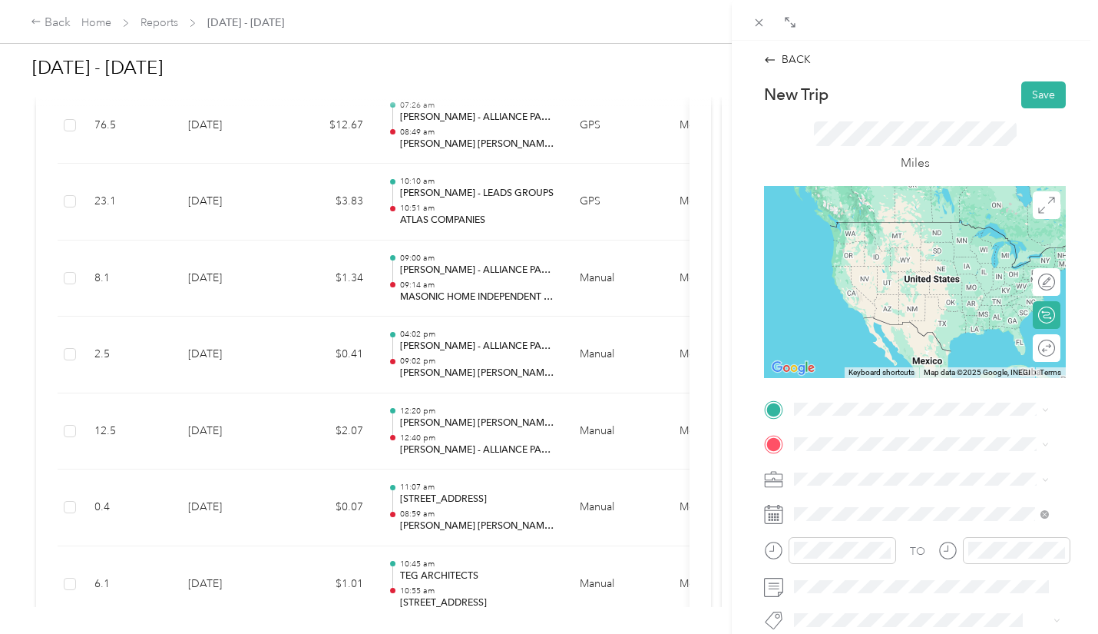
click at [916, 262] on div "TEAM MASONIC HOME INDEPENDENT LIVING II INC [STREET_ADDRESS][PERSON_NAME]" at bounding box center [933, 243] width 220 height 46
click at [845, 462] on span "[GEOGRAPHIC_DATA][US_STATE]" at bounding box center [906, 465] width 167 height 14
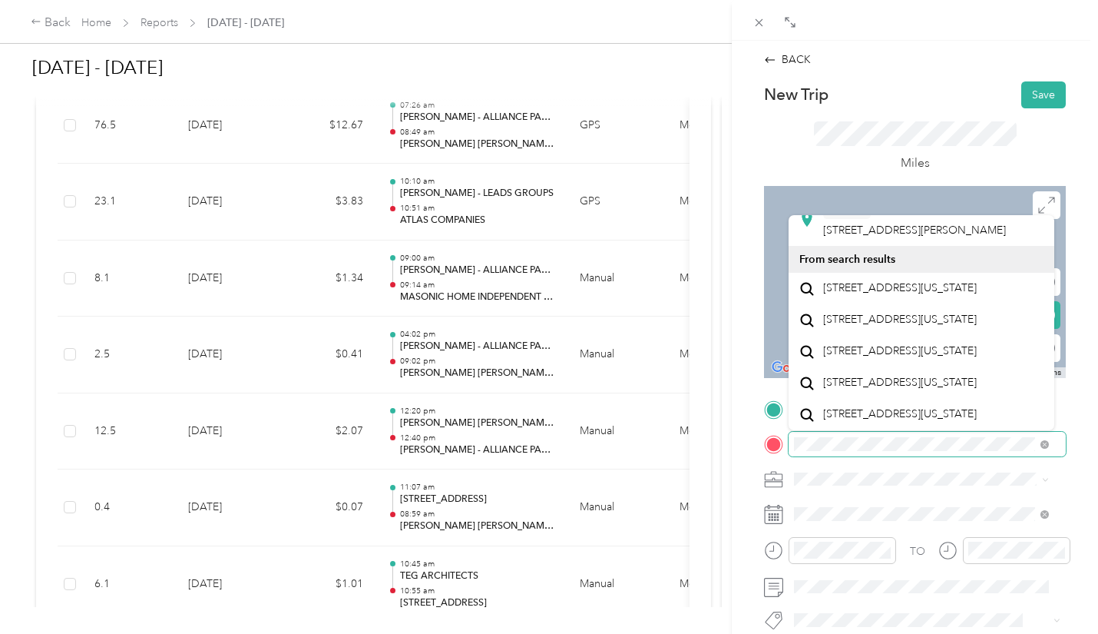
scroll to position [595, 0]
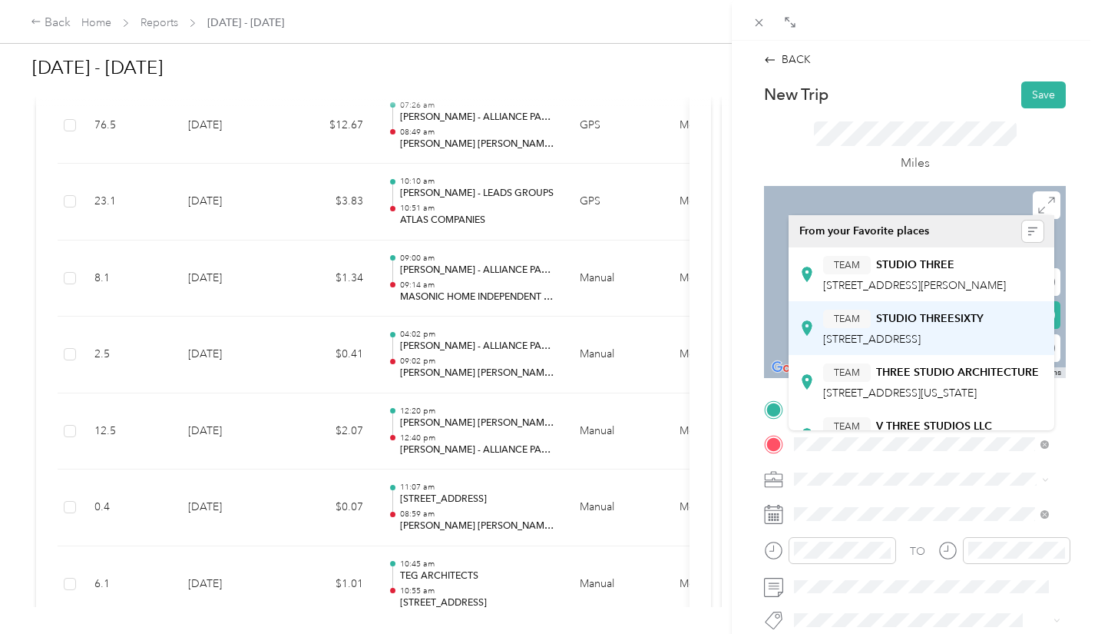
click at [899, 346] on span "[STREET_ADDRESS]" at bounding box center [872, 339] width 98 height 13
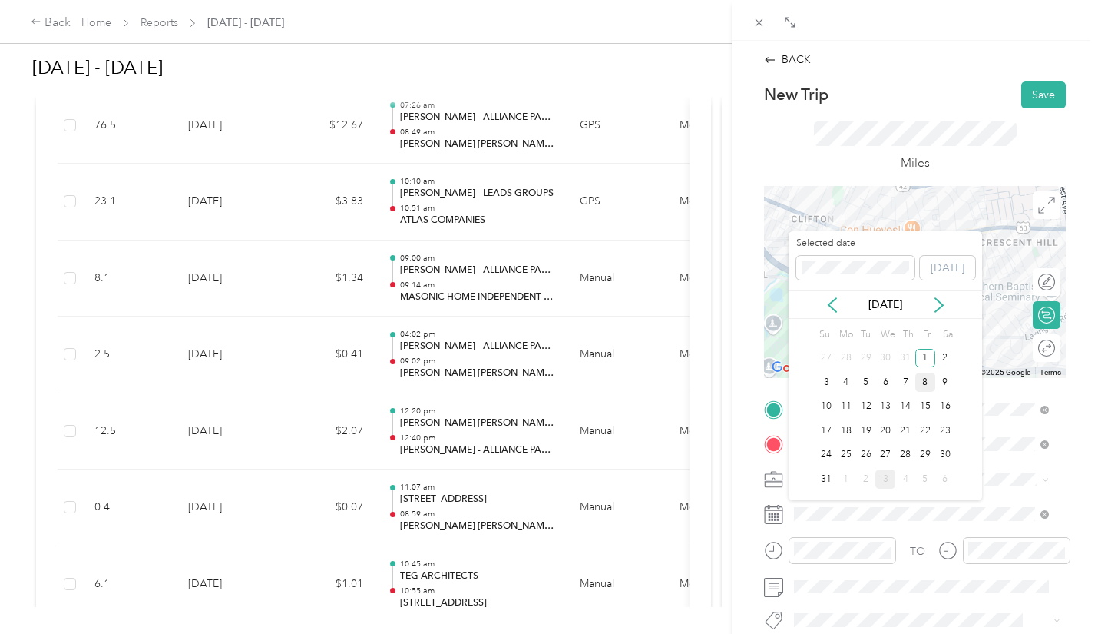
click at [925, 380] on div "8" at bounding box center [926, 382] width 20 height 19
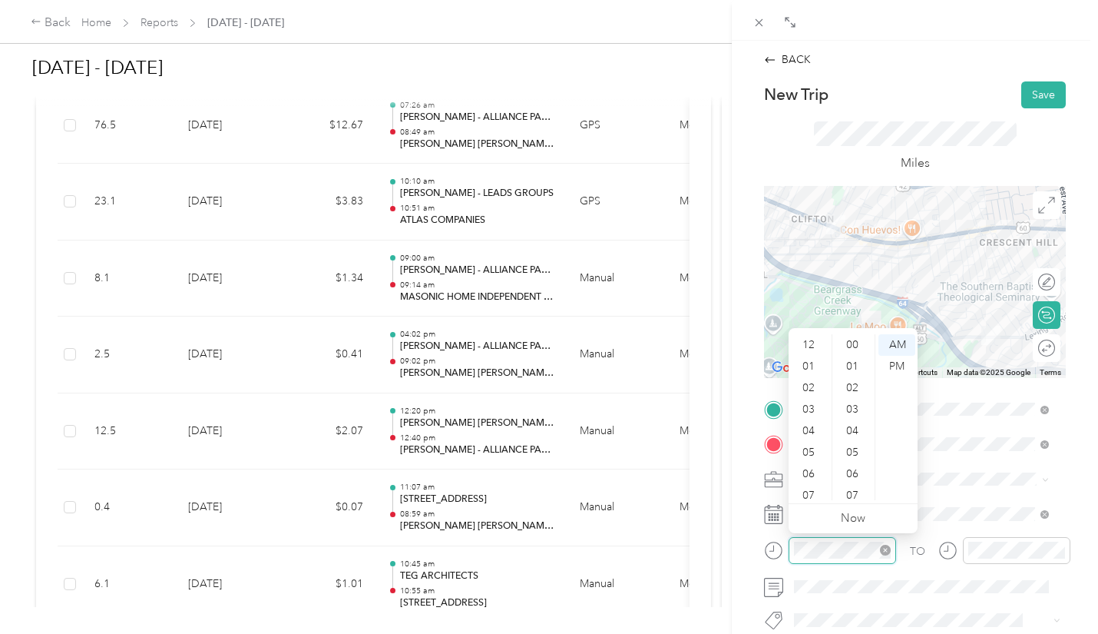
scroll to position [92, 0]
click at [850, 369] on div "10" at bounding box center [854, 367] width 37 height 22
click at [810, 468] on div "10" at bounding box center [810, 468] width 37 height 22
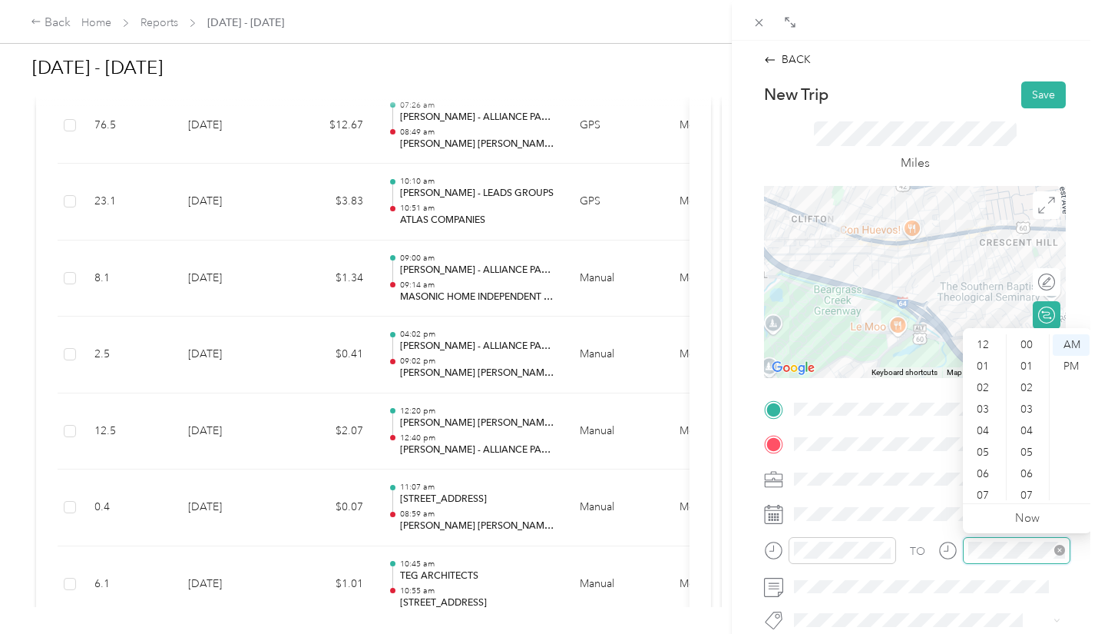
scroll to position [92, 0]
click at [983, 471] on div "10" at bounding box center [984, 468] width 37 height 22
click at [1028, 486] on div "19" at bounding box center [1028, 489] width 37 height 22
click at [1037, 91] on button "Save" at bounding box center [1044, 94] width 45 height 27
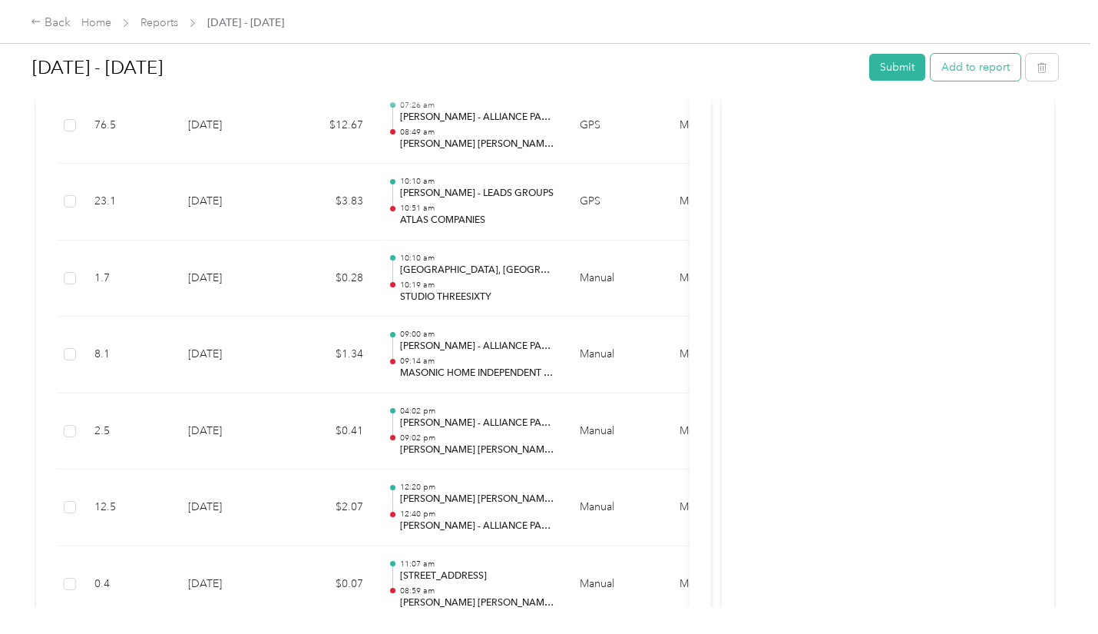
click at [947, 65] on button "Add to report" at bounding box center [976, 67] width 90 height 27
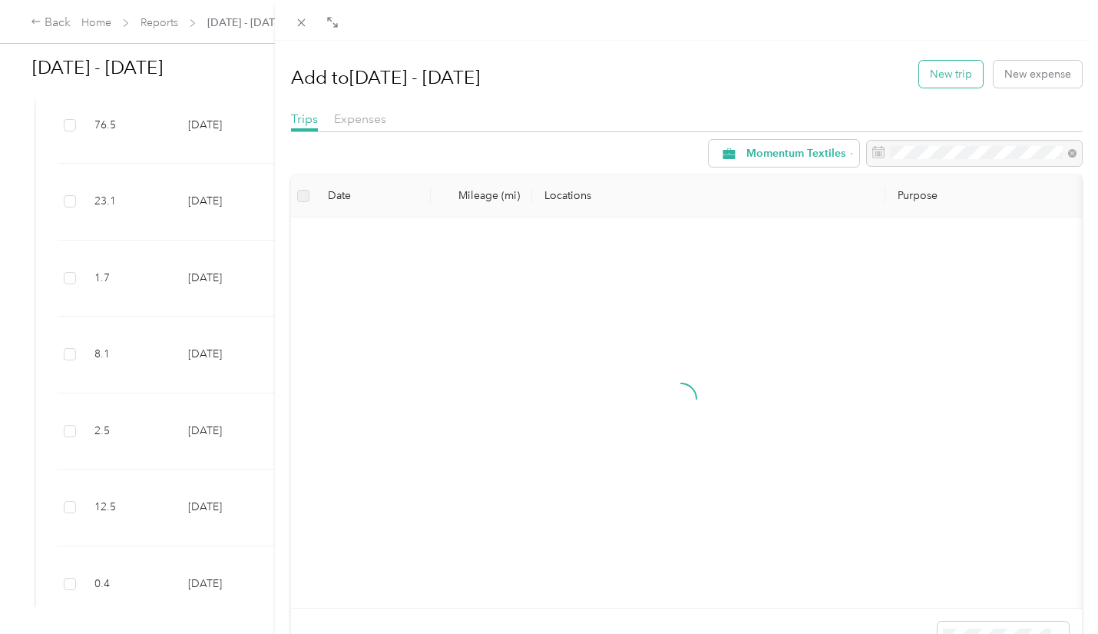
click at [942, 68] on button "New trip" at bounding box center [951, 74] width 64 height 27
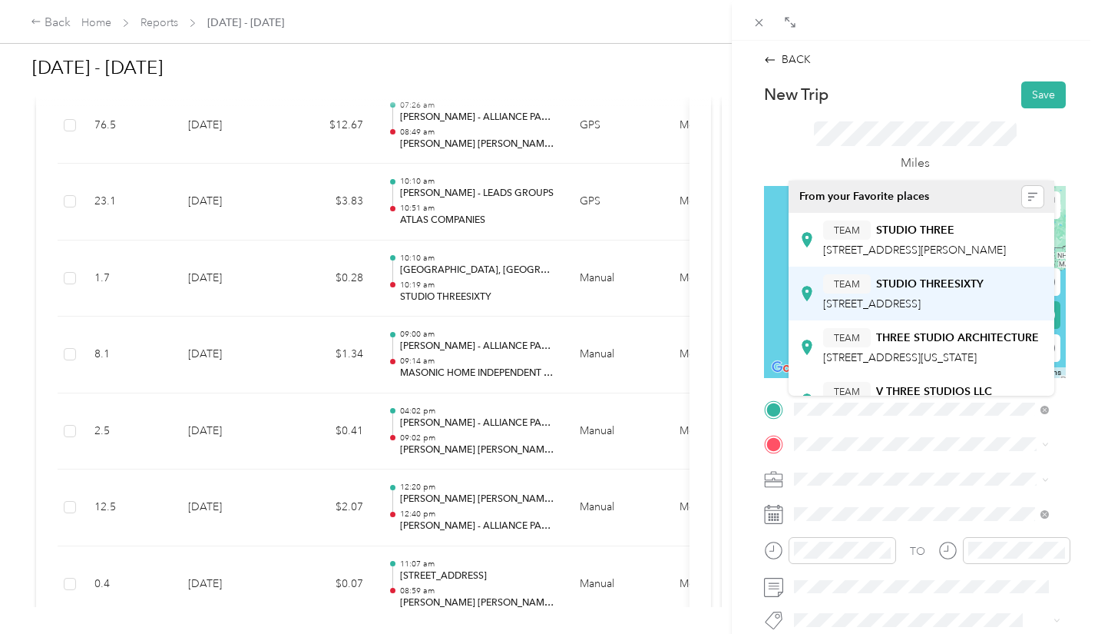
click at [921, 310] on span "[STREET_ADDRESS]" at bounding box center [872, 303] width 98 height 13
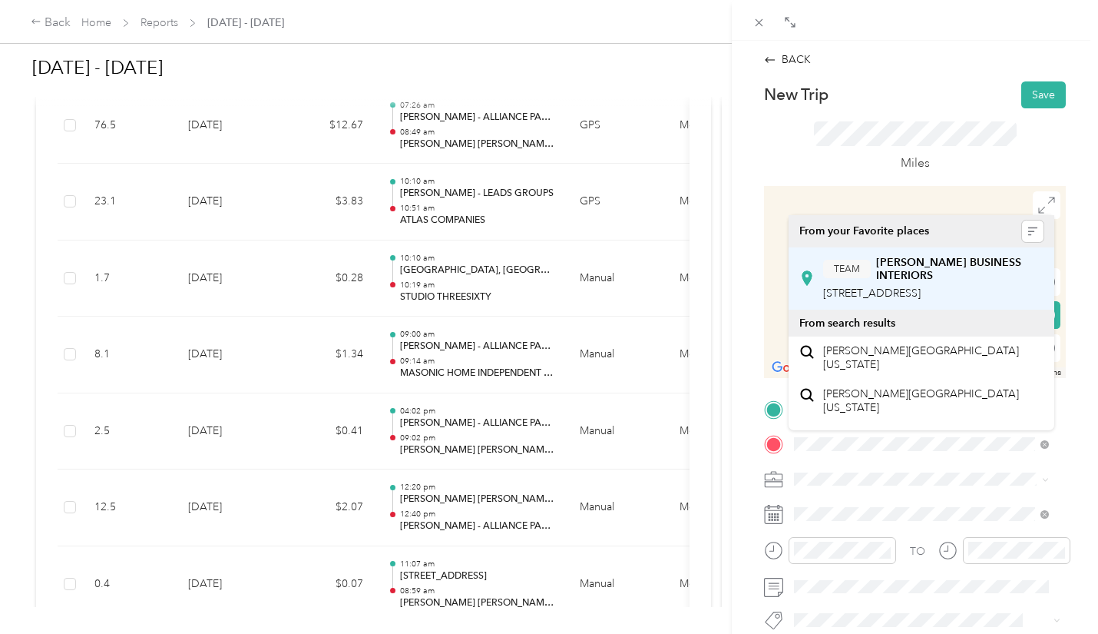
click at [962, 283] on div "TEAM [PERSON_NAME] BUSINESS INTERIORS [STREET_ADDRESS]" at bounding box center [933, 279] width 220 height 46
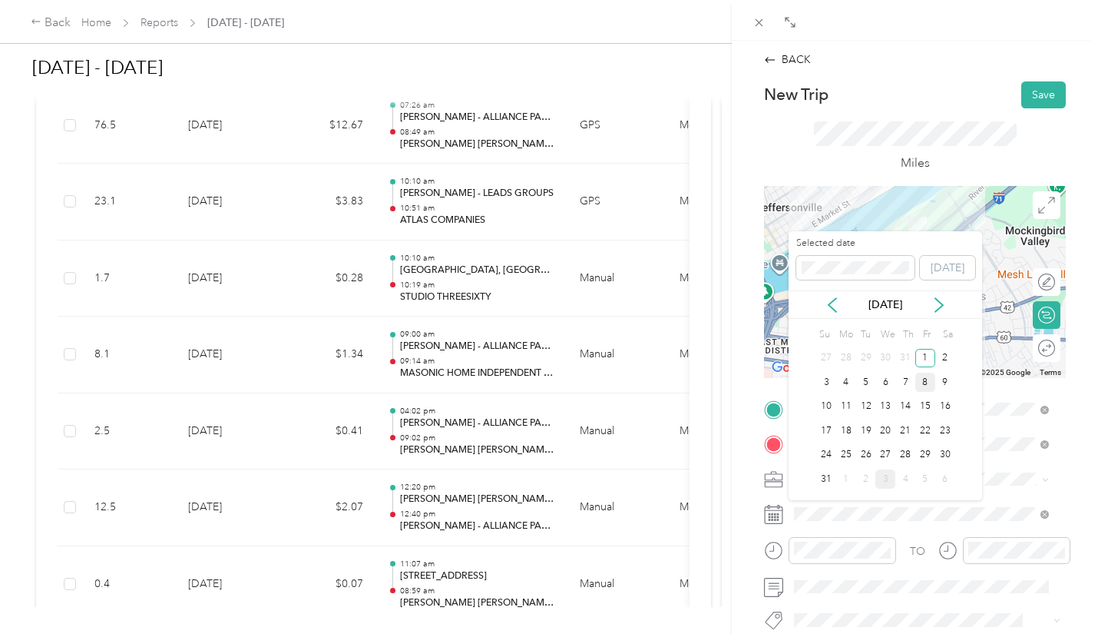
click at [925, 382] on div "8" at bounding box center [926, 382] width 20 height 19
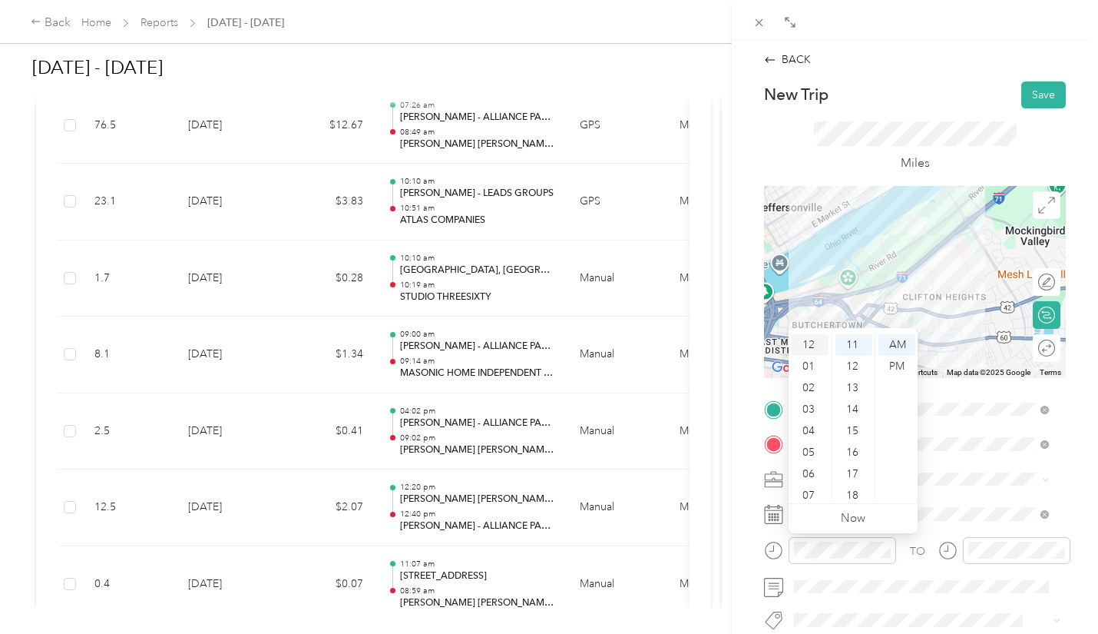
click at [813, 348] on div "12" at bounding box center [810, 345] width 37 height 22
click at [856, 497] on div "18" at bounding box center [854, 496] width 37 height 22
click at [858, 485] on div "37" at bounding box center [854, 487] width 37 height 22
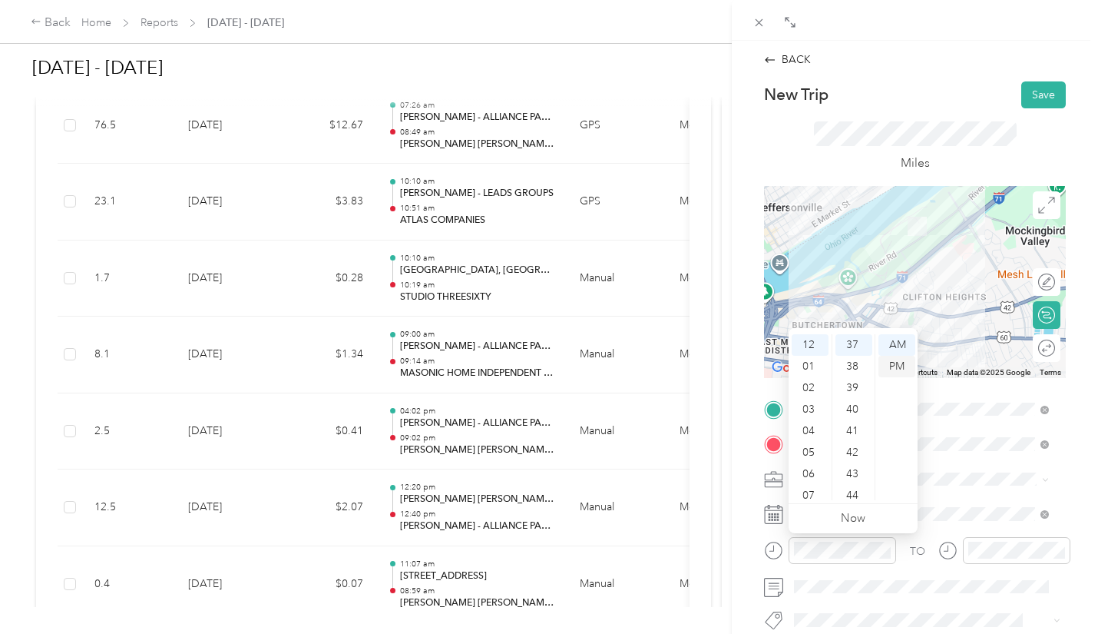
click at [893, 363] on div "PM" at bounding box center [897, 367] width 37 height 22
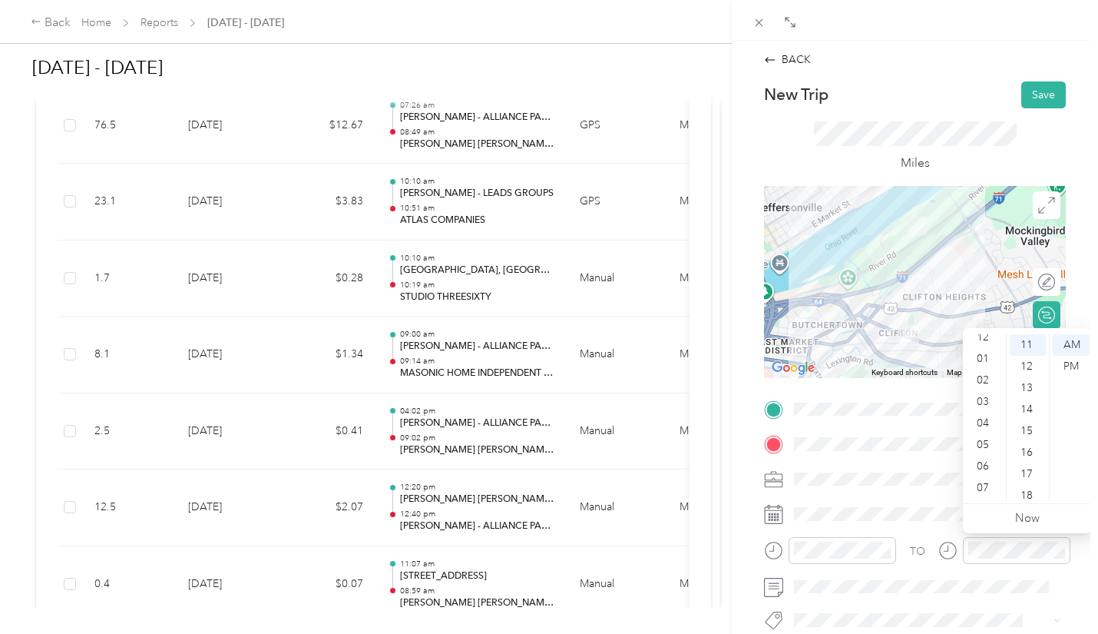
scroll to position [0, 0]
click at [992, 339] on div "12" at bounding box center [984, 345] width 37 height 22
click at [1028, 475] on div "48" at bounding box center [1028, 475] width 37 height 22
click at [1070, 363] on div "PM" at bounding box center [1071, 367] width 37 height 22
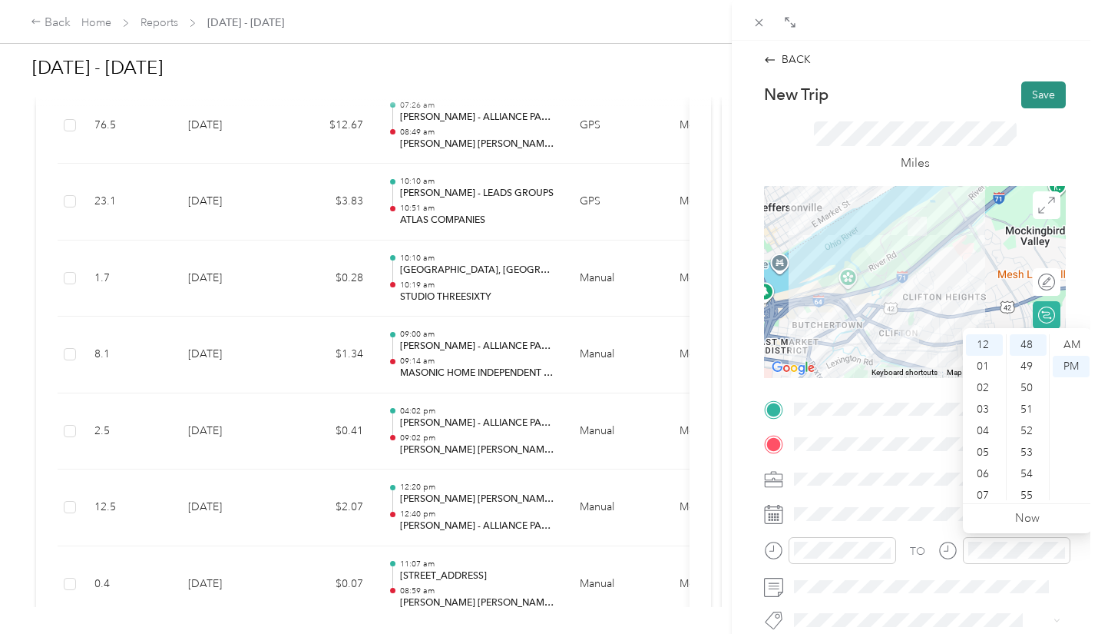
click at [1029, 94] on button "Save" at bounding box center [1044, 94] width 45 height 27
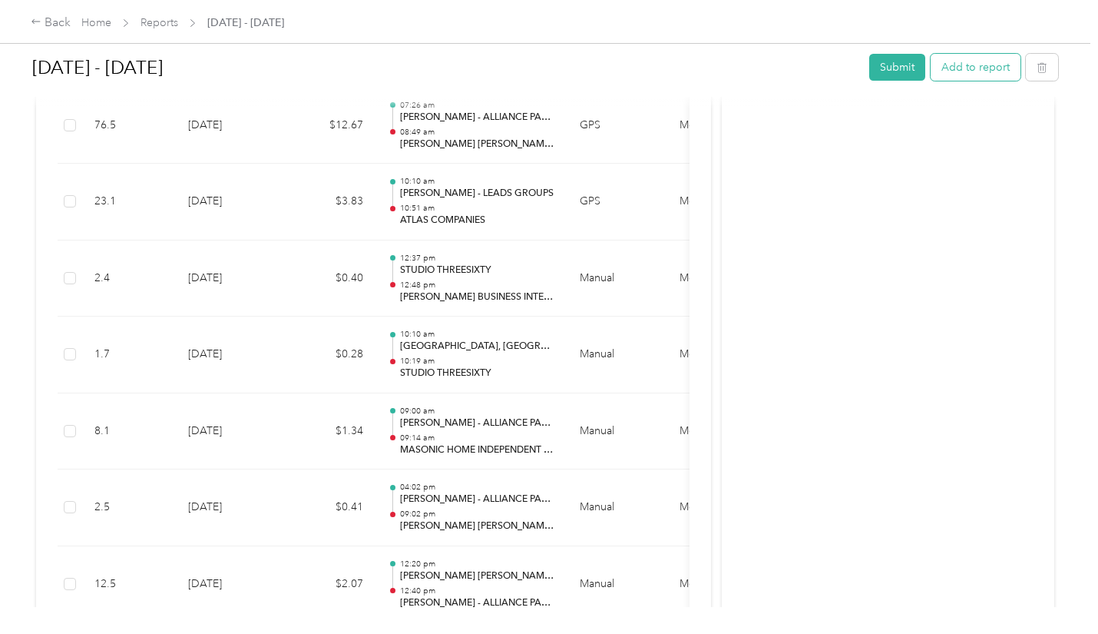
click at [958, 74] on button "Add to report" at bounding box center [976, 67] width 90 height 27
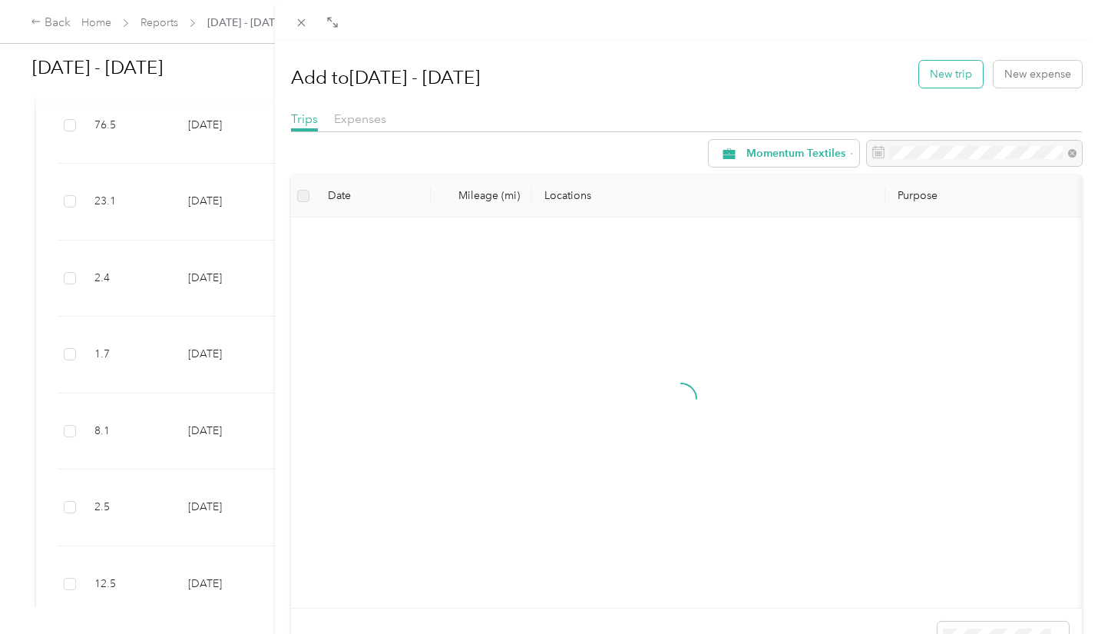
click at [952, 68] on button "New trip" at bounding box center [951, 74] width 64 height 27
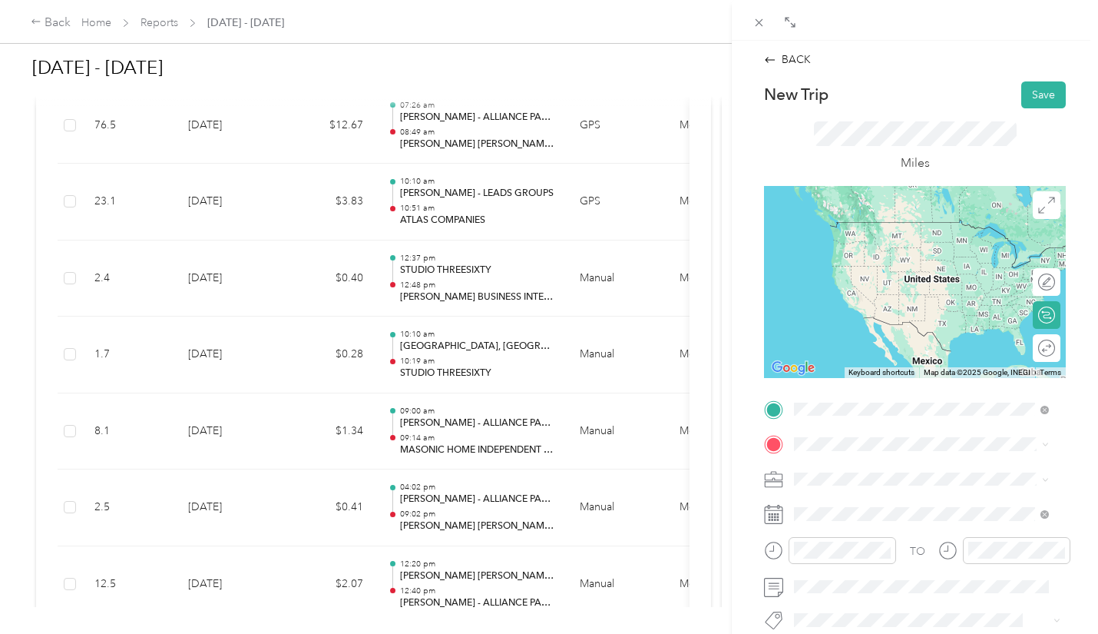
click at [910, 245] on strong "[PERSON_NAME] BUSINESS INTERIORS" at bounding box center [959, 233] width 167 height 27
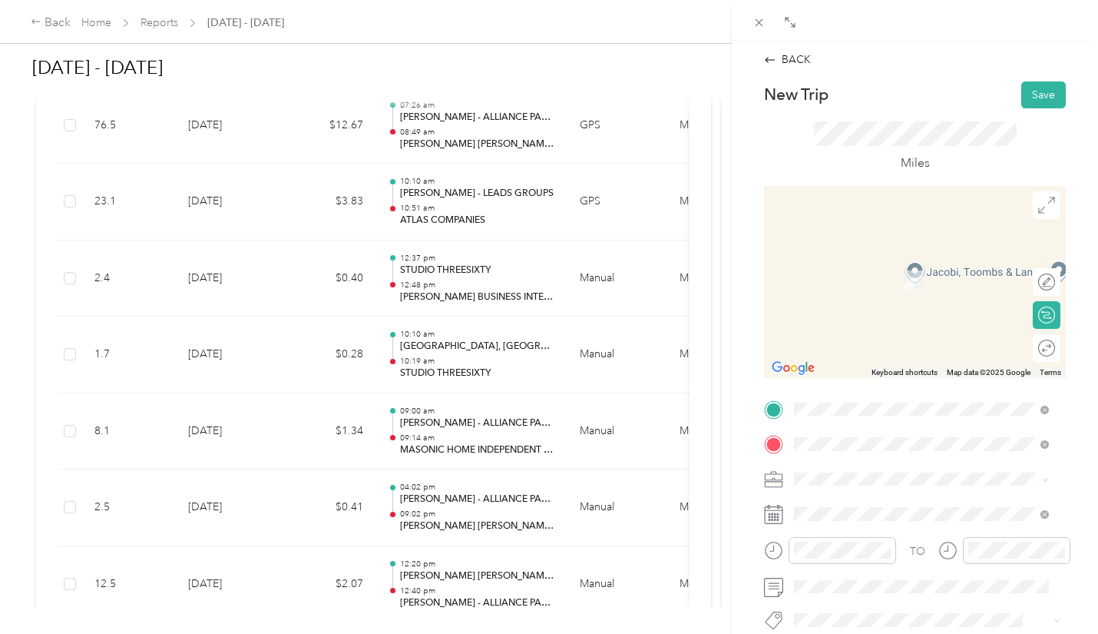
click at [899, 289] on span "[STREET_ADDRESS][PERSON_NAME]" at bounding box center [914, 293] width 183 height 13
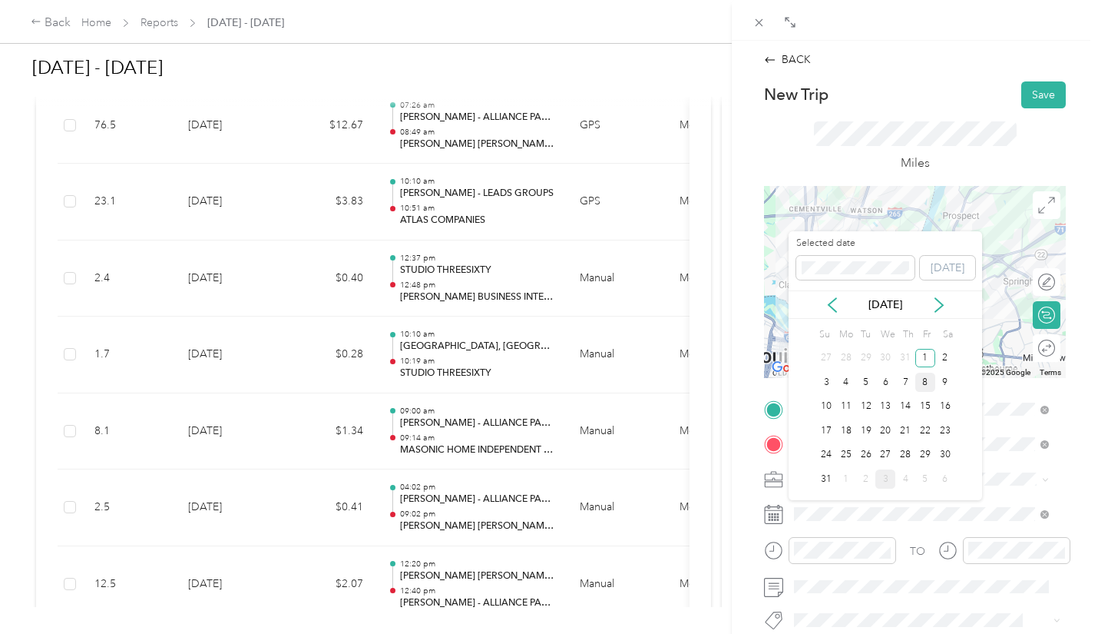
click at [921, 386] on div "8" at bounding box center [926, 382] width 20 height 19
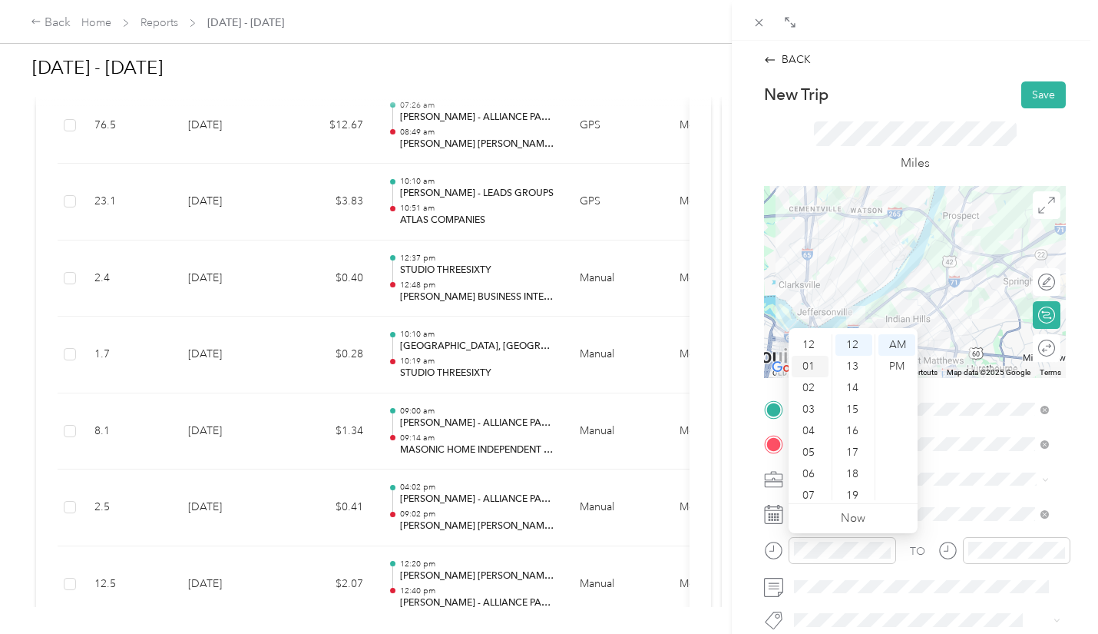
click at [810, 363] on div "01" at bounding box center [810, 367] width 37 height 22
click at [848, 343] on div "05" at bounding box center [854, 340] width 37 height 22
click at [887, 367] on div "PM" at bounding box center [897, 367] width 37 height 22
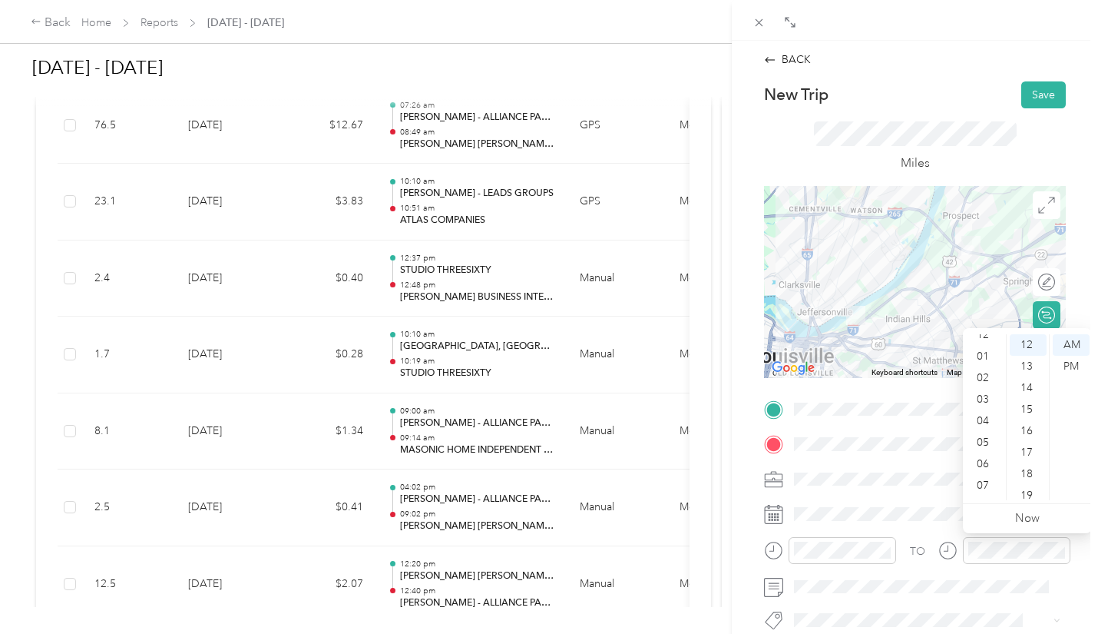
scroll to position [0, 0]
click at [988, 359] on div "01" at bounding box center [984, 367] width 37 height 22
click at [1027, 343] on div "24" at bounding box center [1028, 347] width 37 height 22
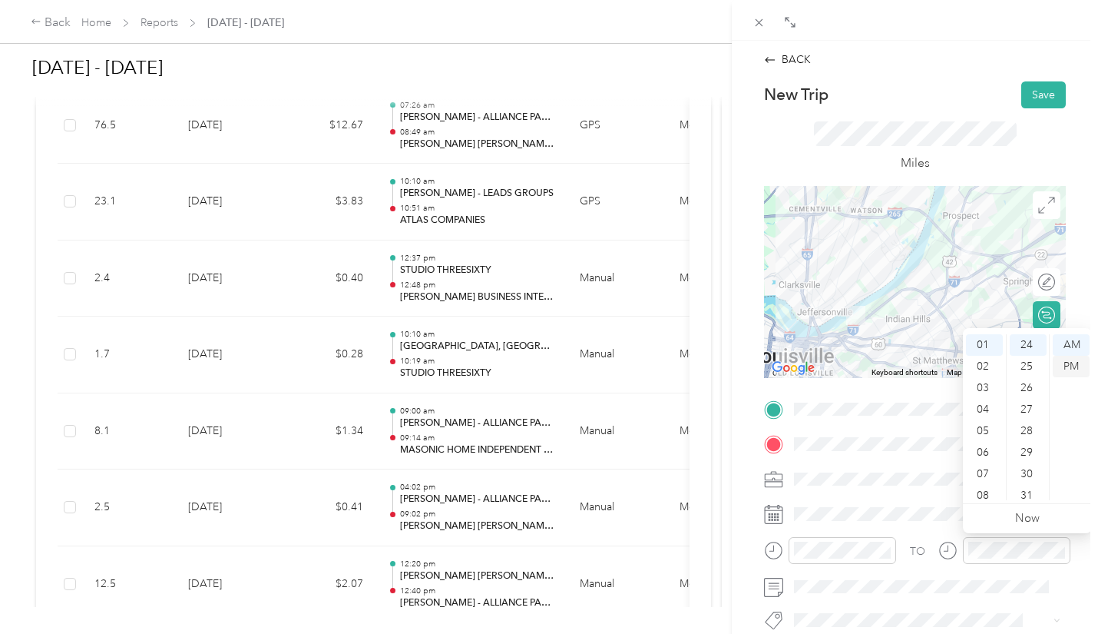
click at [1069, 358] on div "PM" at bounding box center [1071, 367] width 37 height 22
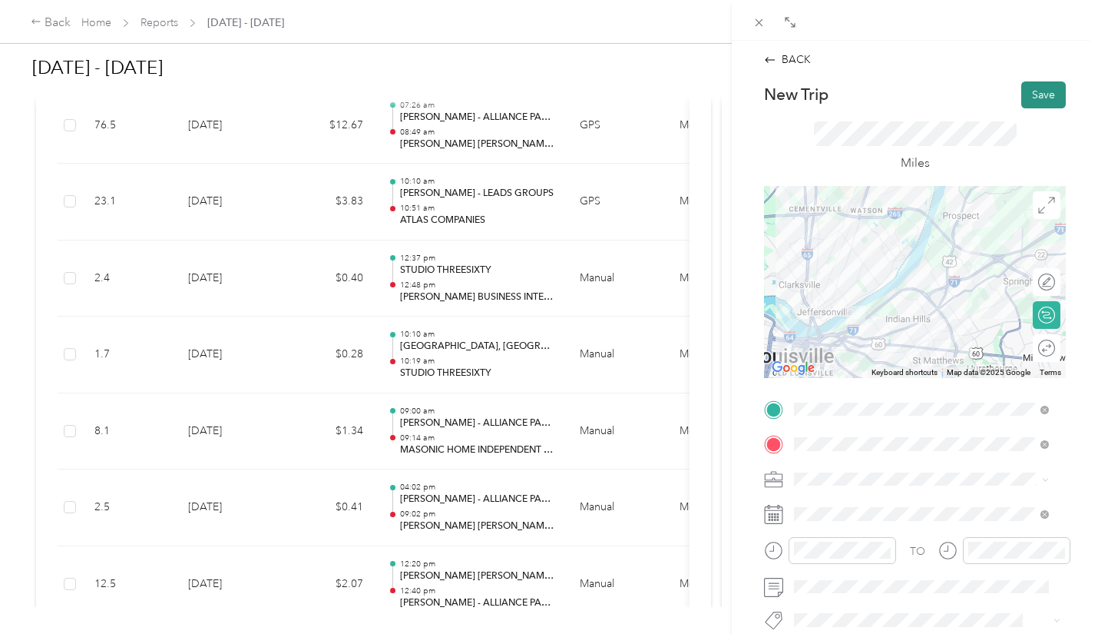
click at [1033, 98] on button "Save" at bounding box center [1044, 94] width 45 height 27
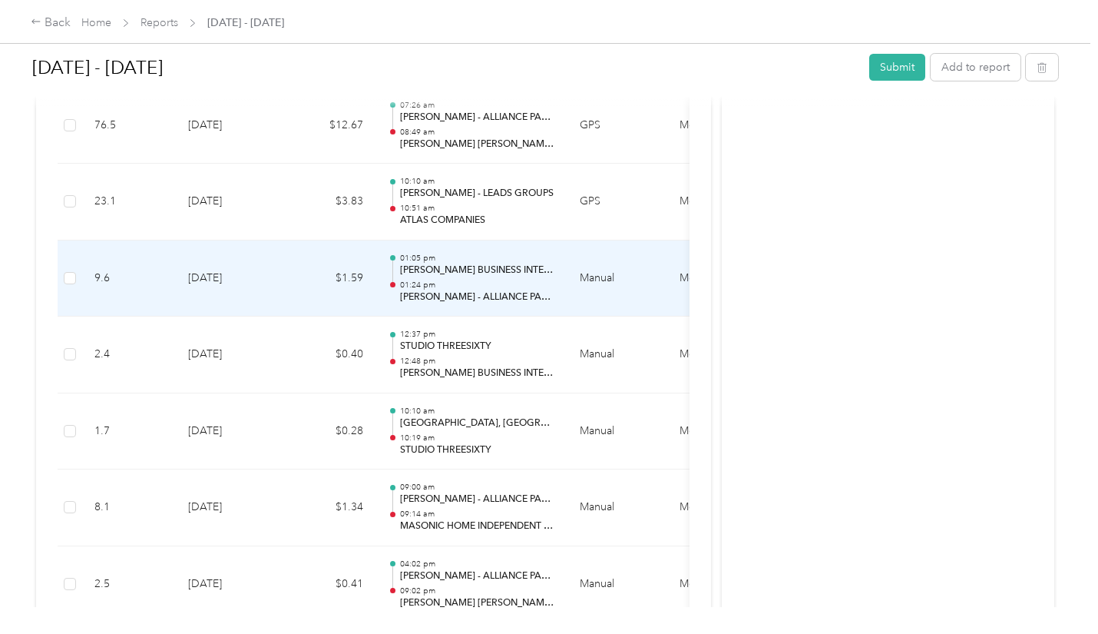
click at [494, 253] on p "01:05 pm" at bounding box center [477, 258] width 155 height 11
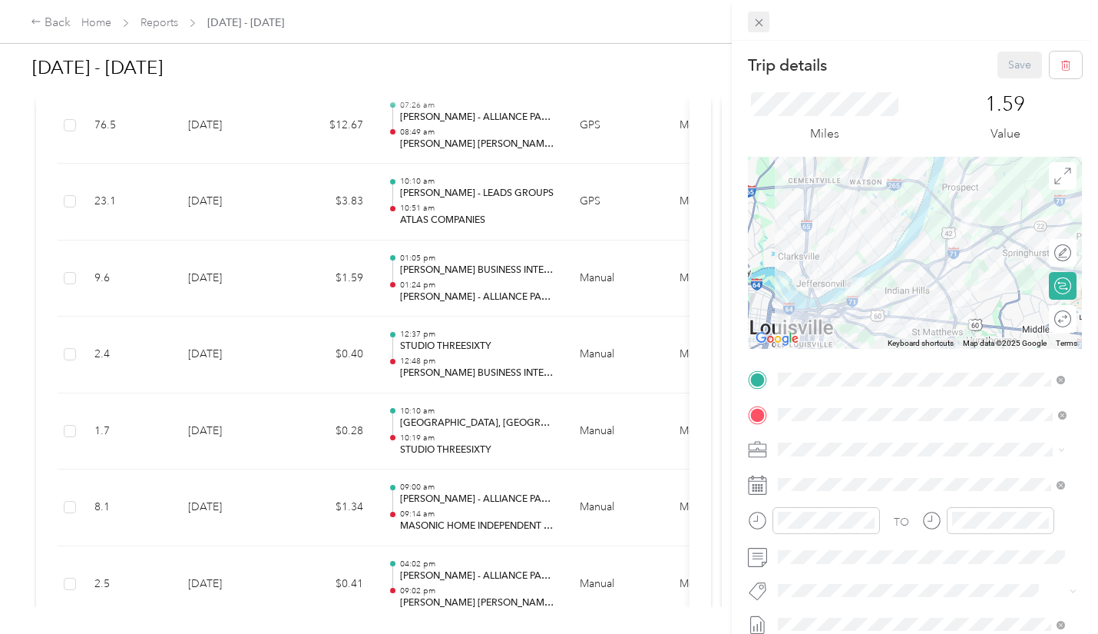
click at [758, 22] on icon at bounding box center [759, 23] width 8 height 8
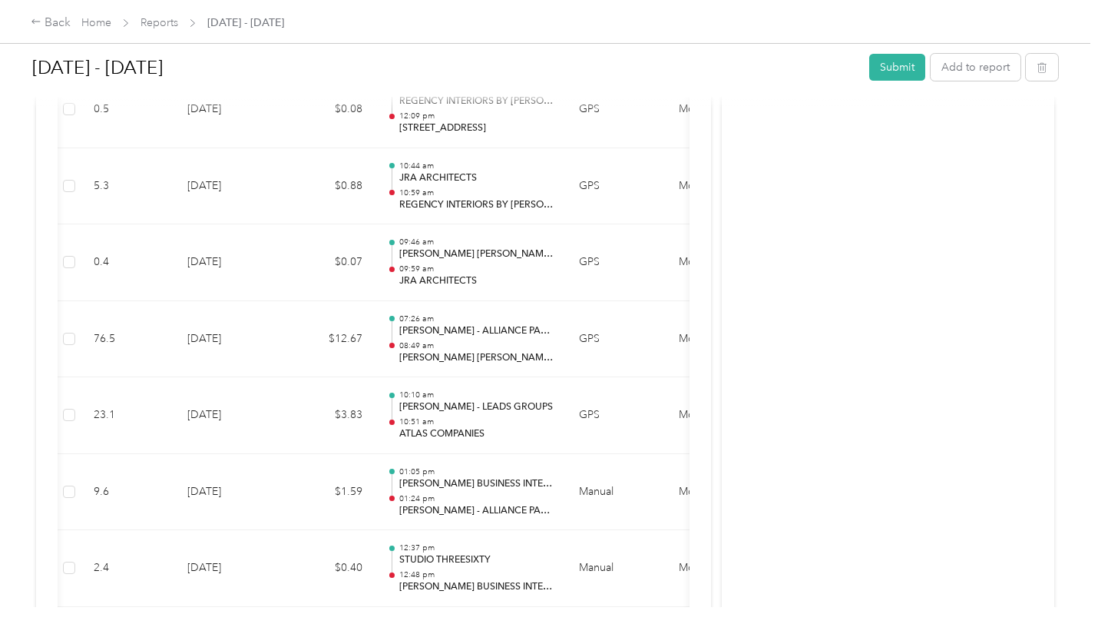
scroll to position [2096, 0]
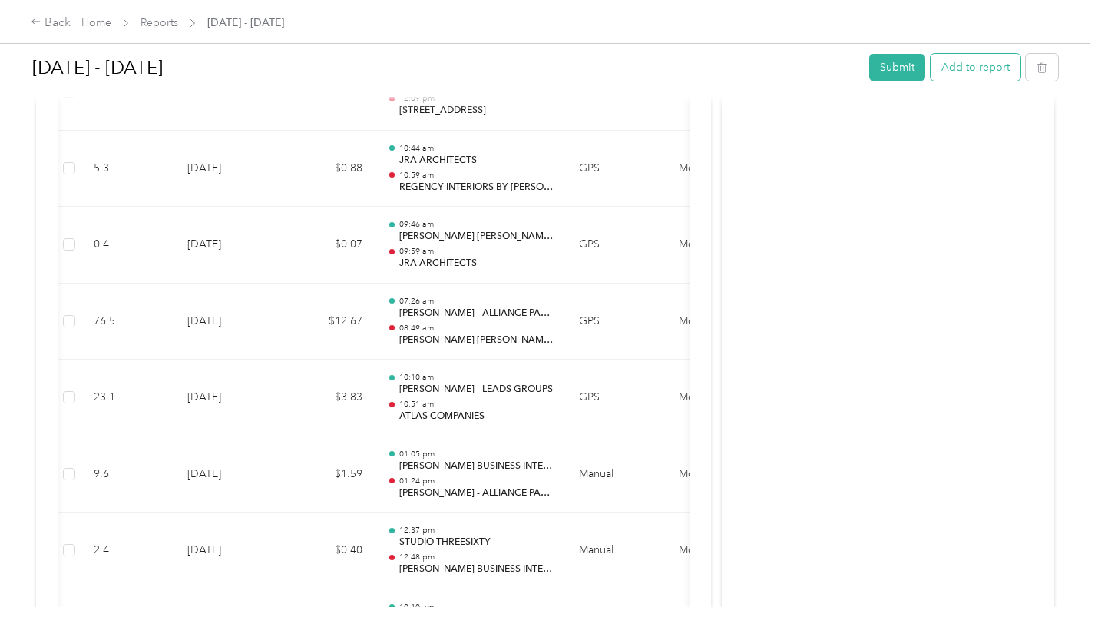
click at [988, 69] on button "Add to report" at bounding box center [976, 67] width 90 height 27
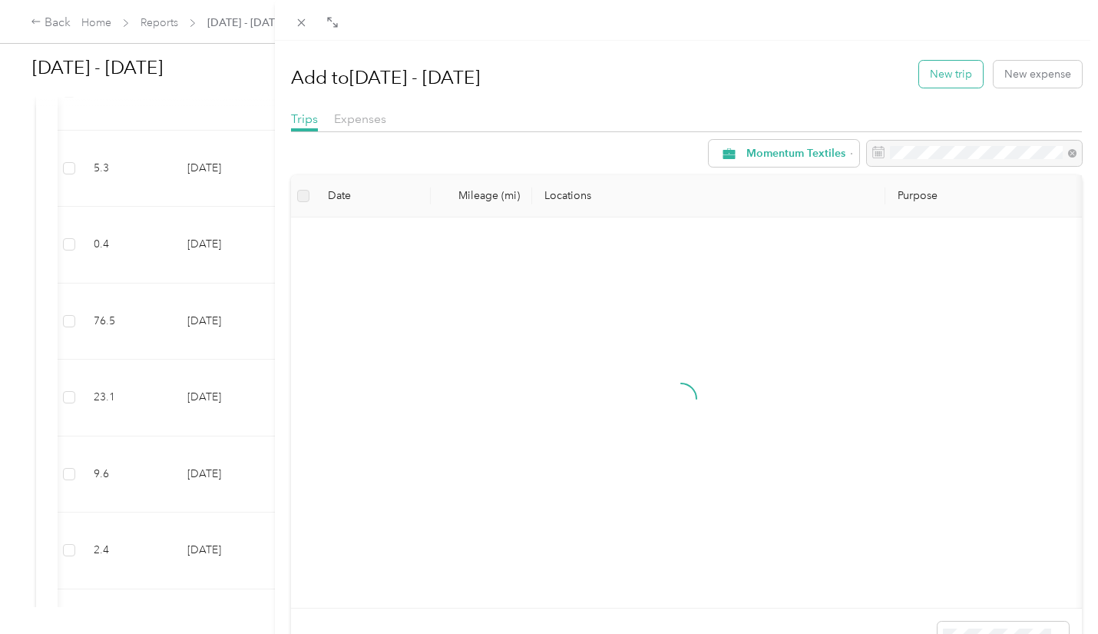
click at [944, 72] on button "New trip" at bounding box center [951, 74] width 64 height 27
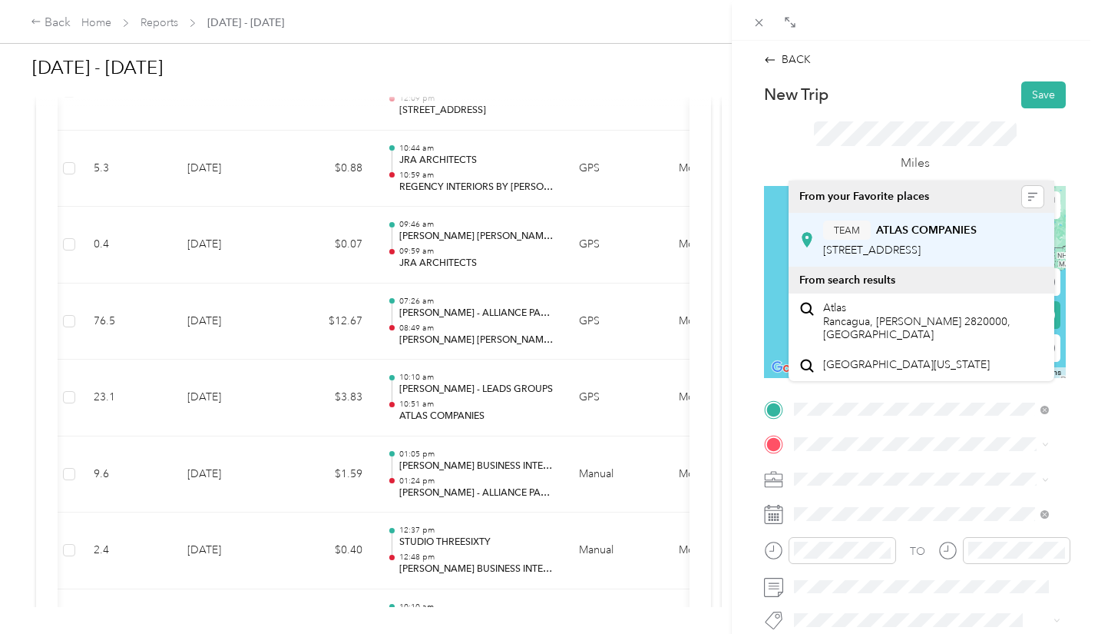
click at [921, 250] on span "[STREET_ADDRESS]" at bounding box center [872, 249] width 98 height 13
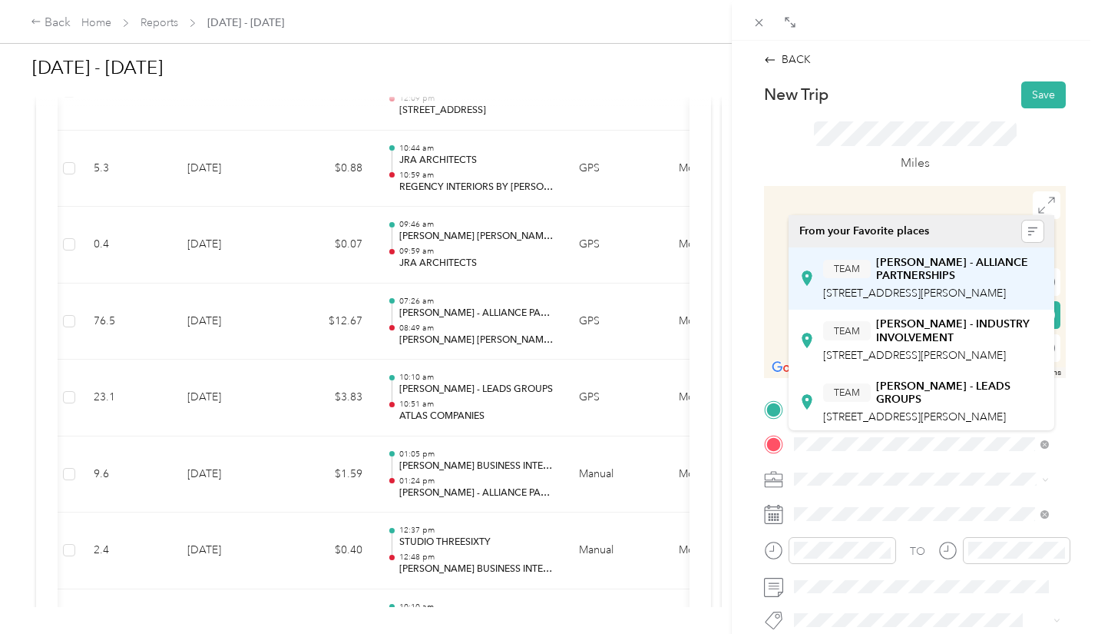
click at [962, 283] on div "TEAM [PERSON_NAME] - ALLIANCE PARTNERSHIPS [STREET_ADDRESS][PERSON_NAME]" at bounding box center [933, 279] width 220 height 46
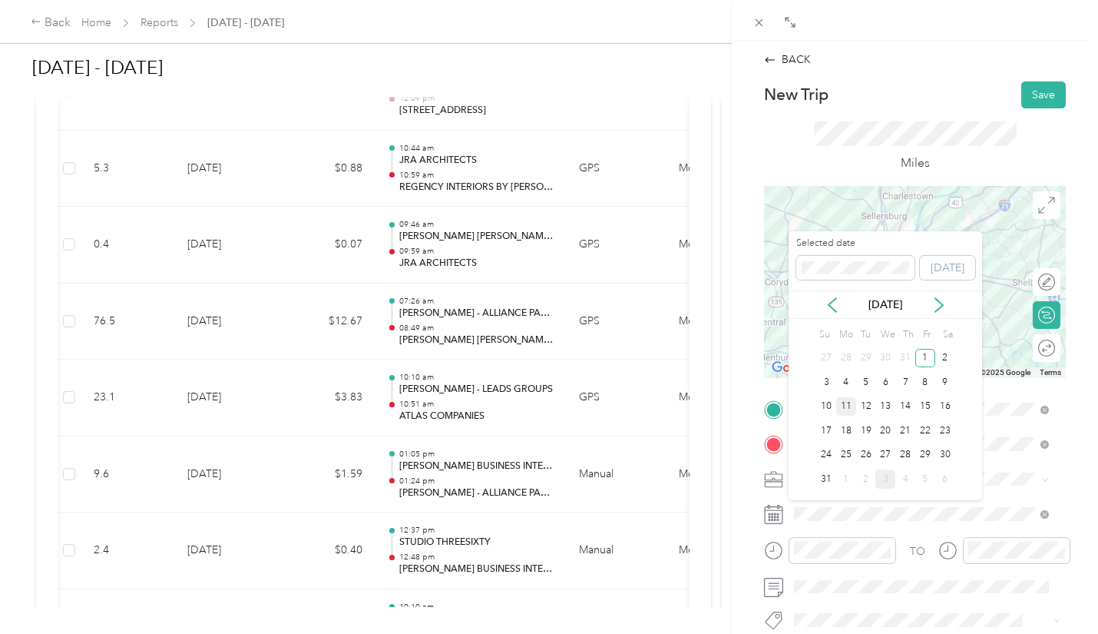
click at [846, 406] on div "11" at bounding box center [846, 406] width 20 height 19
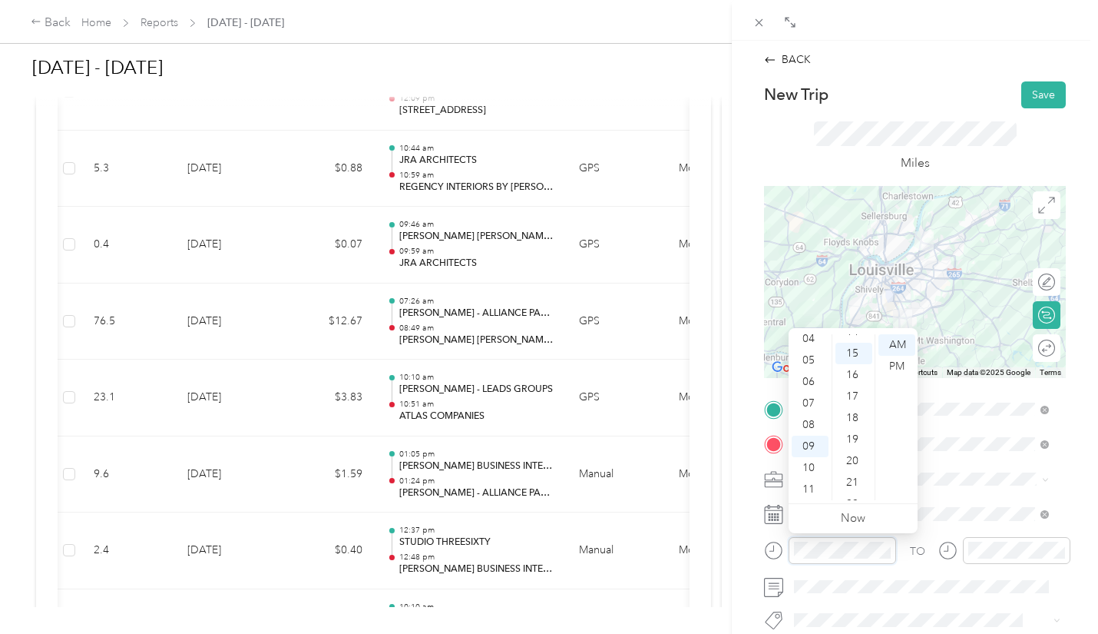
scroll to position [323, 0]
click at [816, 489] on div "11" at bounding box center [810, 490] width 37 height 22
click at [858, 488] on div "42" at bounding box center [854, 490] width 37 height 22
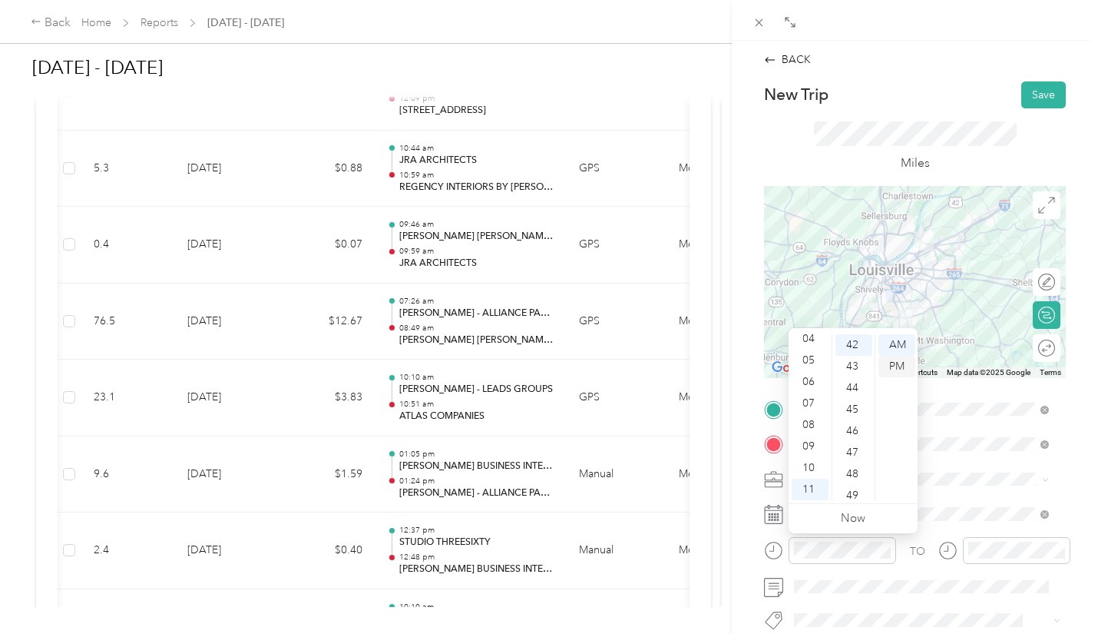
click at [899, 364] on div "PM" at bounding box center [897, 367] width 37 height 22
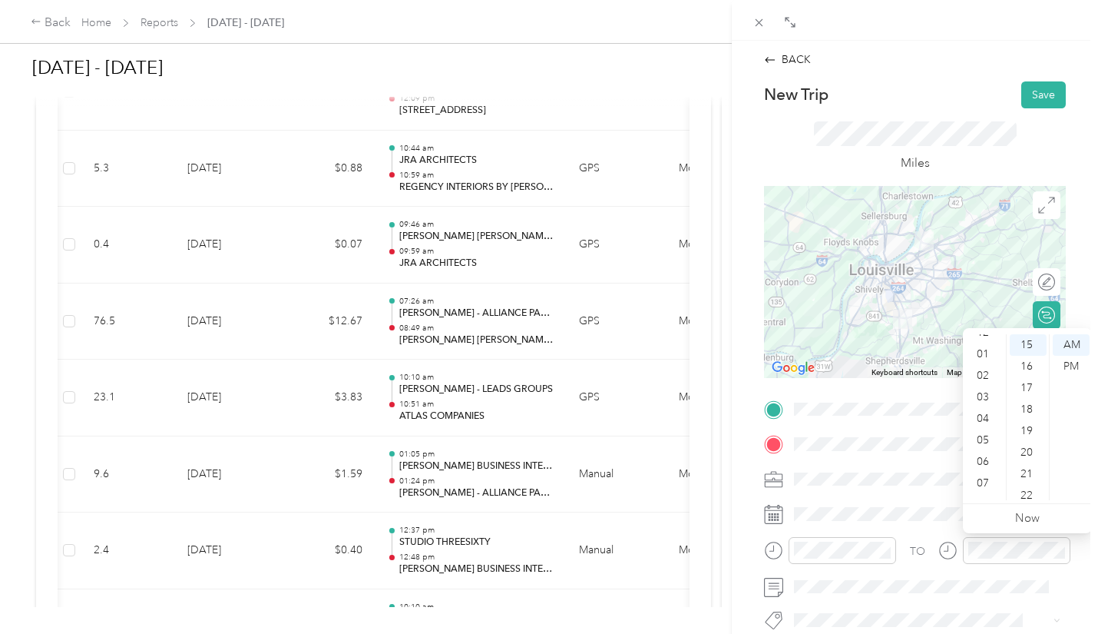
scroll to position [0, 0]
click at [985, 347] on div "12" at bounding box center [984, 345] width 37 height 22
click at [1026, 366] on div "01" at bounding box center [1028, 367] width 37 height 22
click at [1068, 366] on div "PM" at bounding box center [1071, 367] width 37 height 22
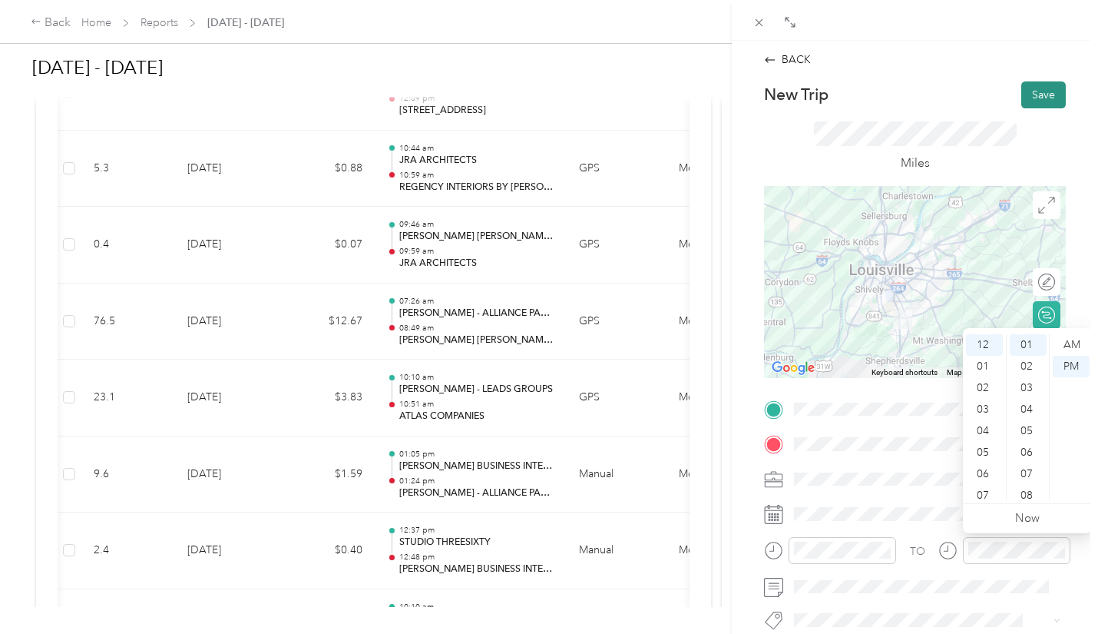
click at [1034, 85] on button "Save" at bounding box center [1044, 94] width 45 height 27
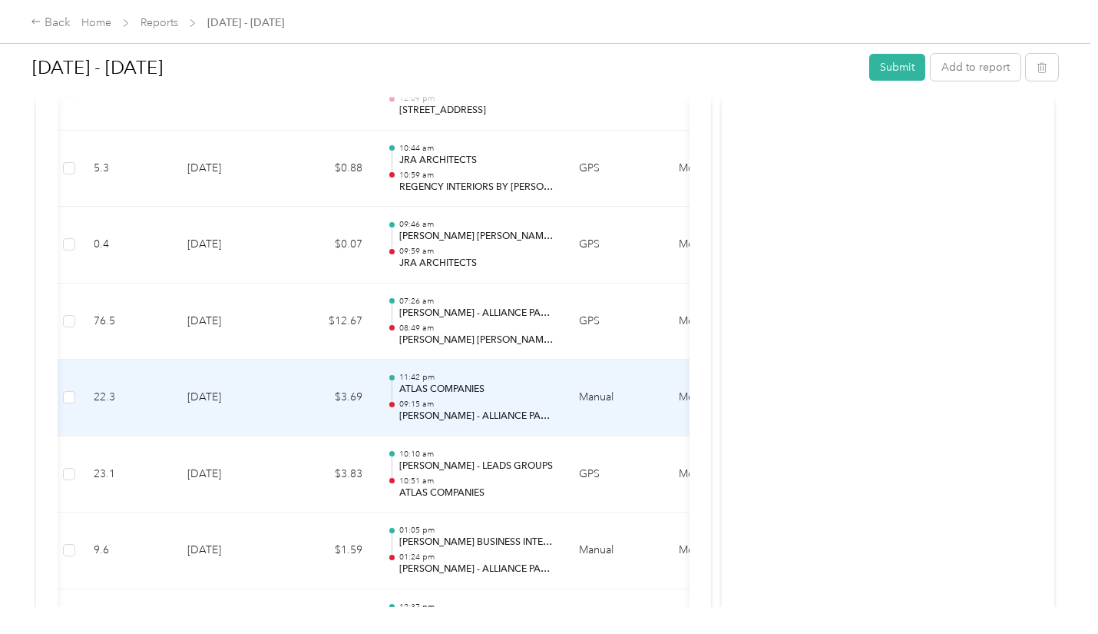
click at [429, 404] on p "09:15 am" at bounding box center [476, 404] width 155 height 11
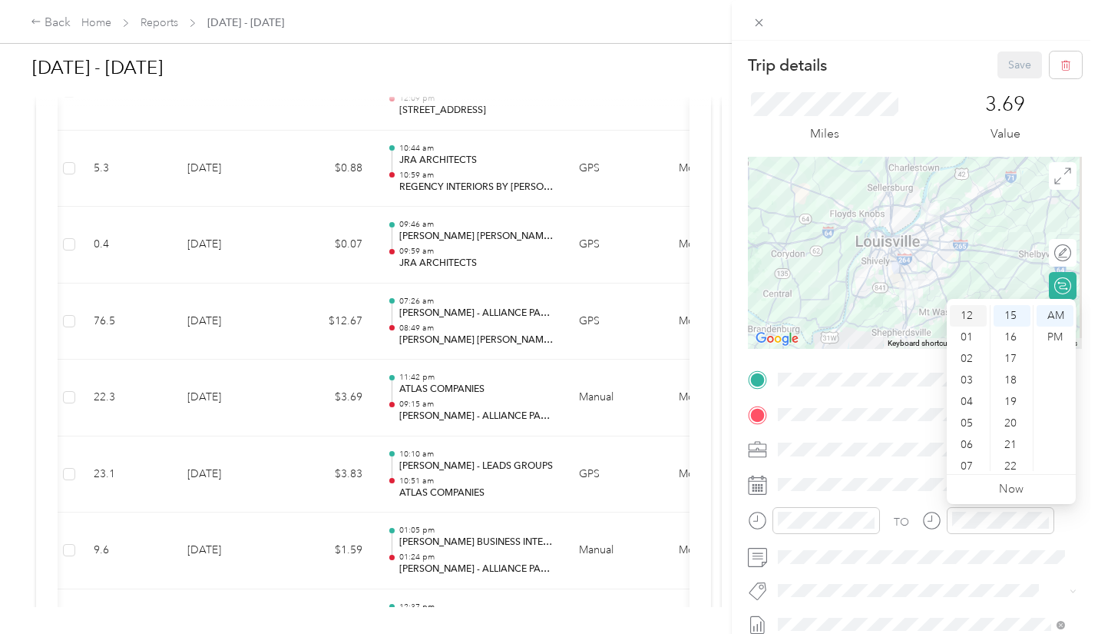
click at [966, 317] on div "12" at bounding box center [968, 316] width 37 height 22
click at [1012, 329] on div "05" at bounding box center [1012, 326] width 37 height 22
click at [1053, 333] on div "PM" at bounding box center [1055, 337] width 37 height 22
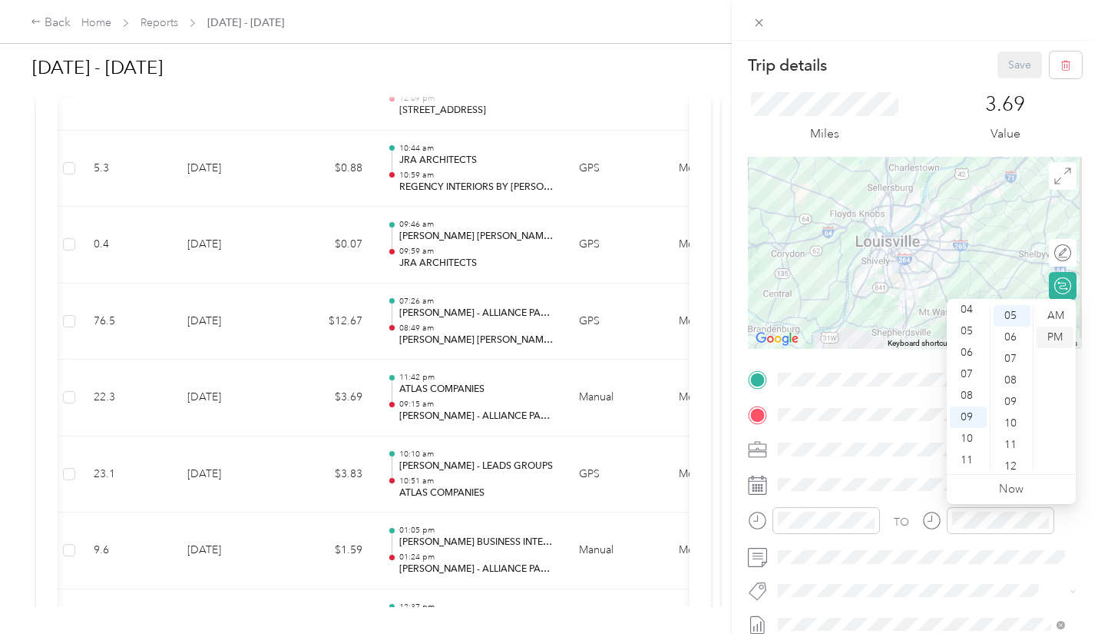
click at [1053, 333] on div "PM" at bounding box center [1055, 337] width 37 height 22
click at [968, 310] on div "12" at bounding box center [968, 316] width 37 height 22
click at [1056, 337] on div "PM" at bounding box center [1055, 337] width 37 height 22
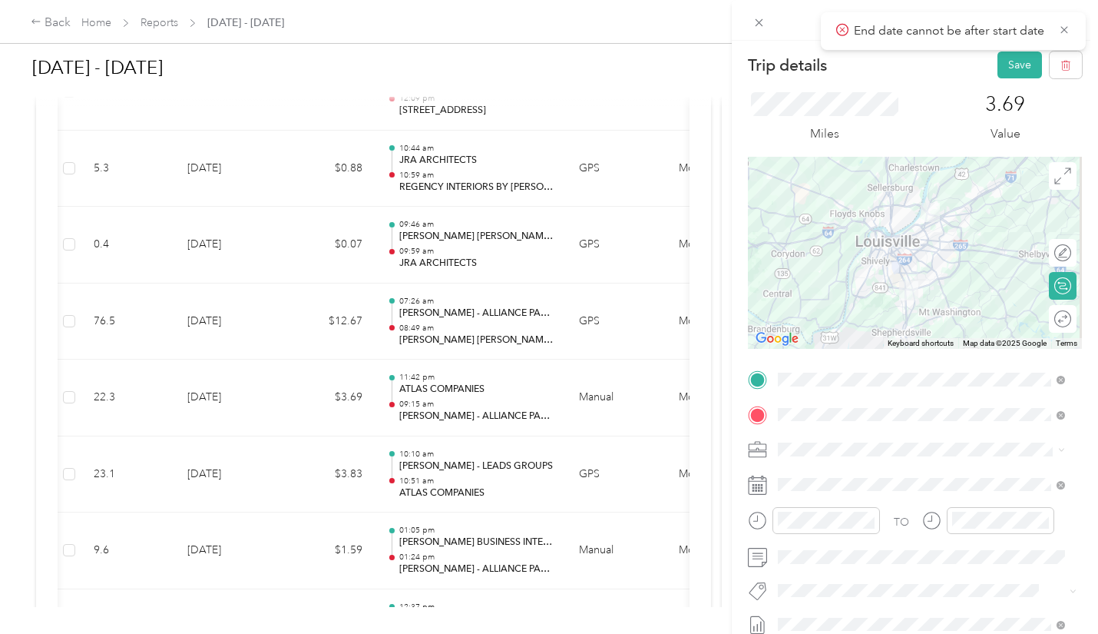
click at [1046, 107] on div "3.69 Value" at bounding box center [1006, 117] width 154 height 51
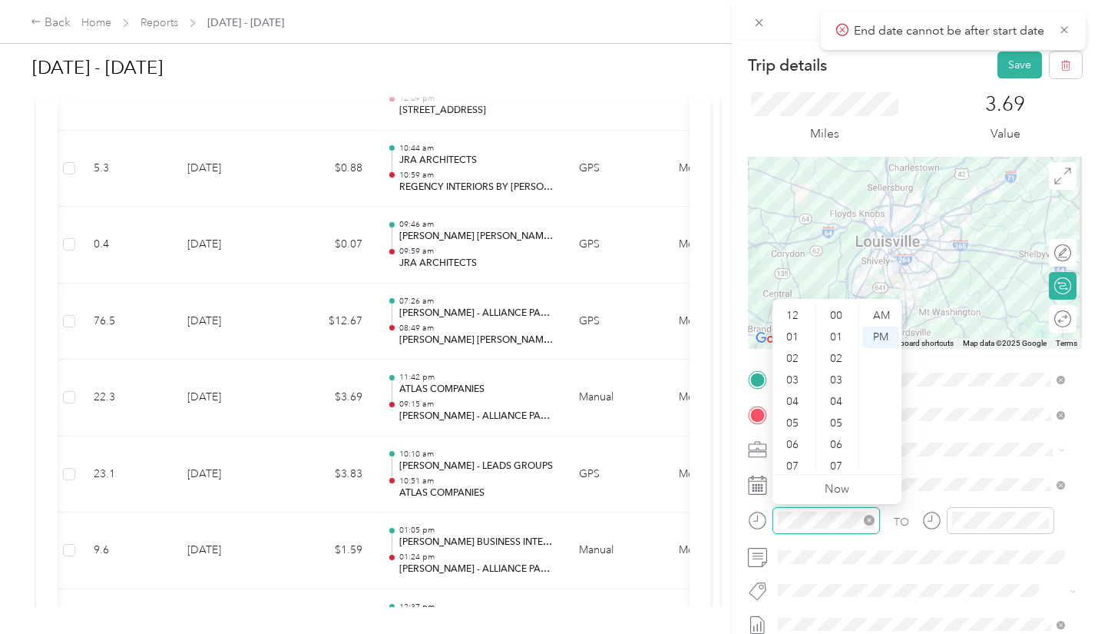
scroll to position [92, 0]
click at [878, 313] on div "AM" at bounding box center [881, 316] width 37 height 22
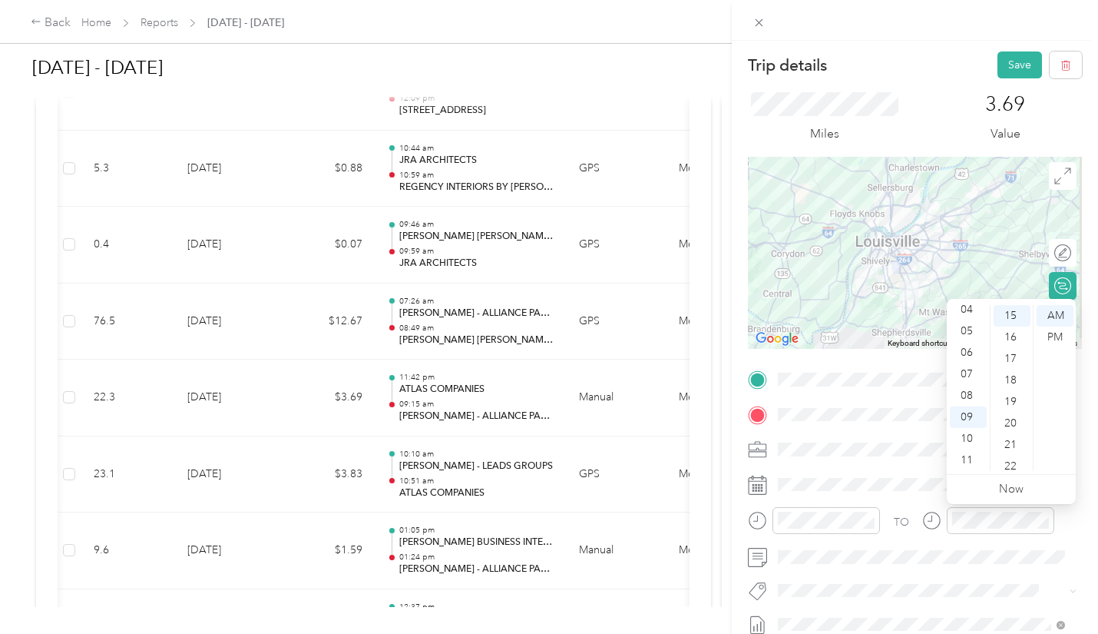
scroll to position [0, 0]
click at [972, 313] on div "12" at bounding box center [968, 316] width 37 height 22
click at [1009, 314] on div "08" at bounding box center [1012, 311] width 37 height 22
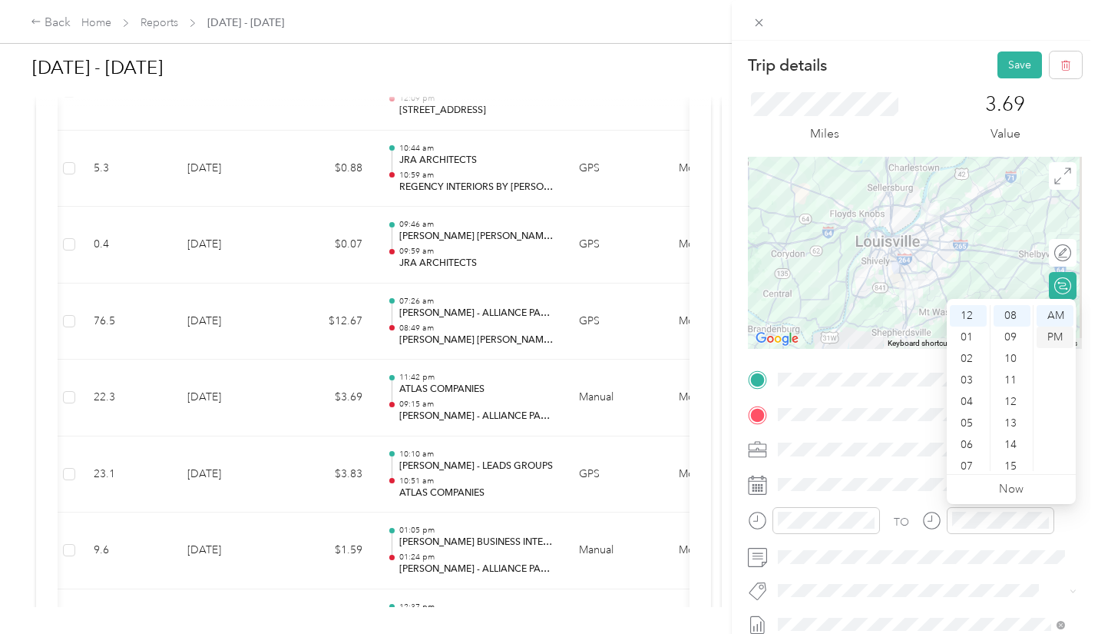
click at [1054, 333] on div "PM" at bounding box center [1055, 337] width 37 height 22
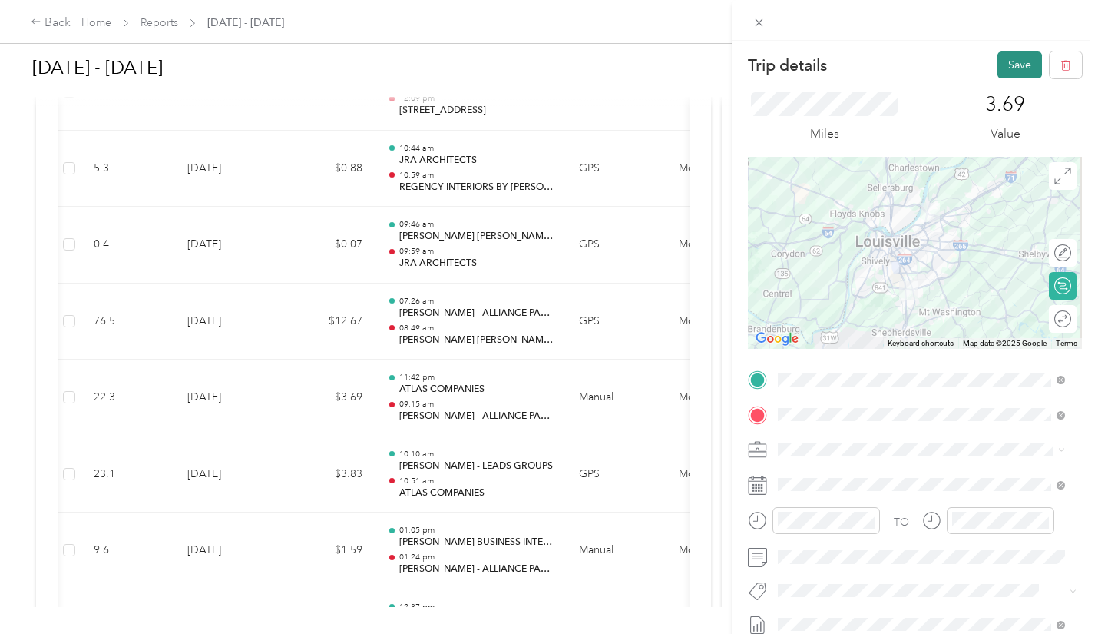
click at [1004, 61] on button "Save" at bounding box center [1020, 64] width 45 height 27
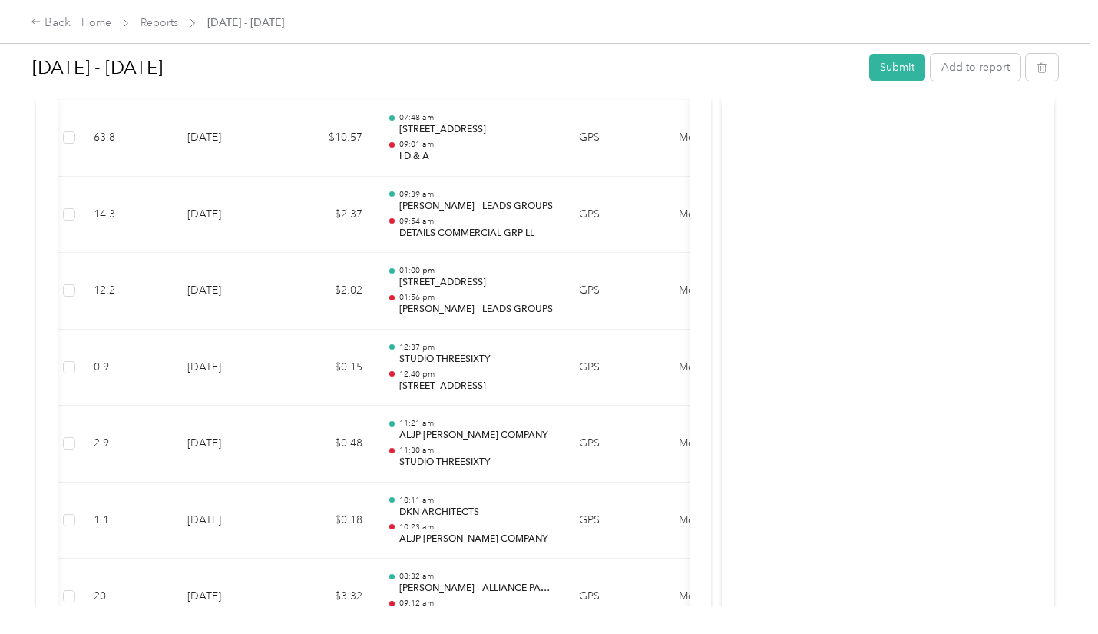
scroll to position [1287, 0]
click at [975, 72] on button "Add to report" at bounding box center [976, 67] width 90 height 27
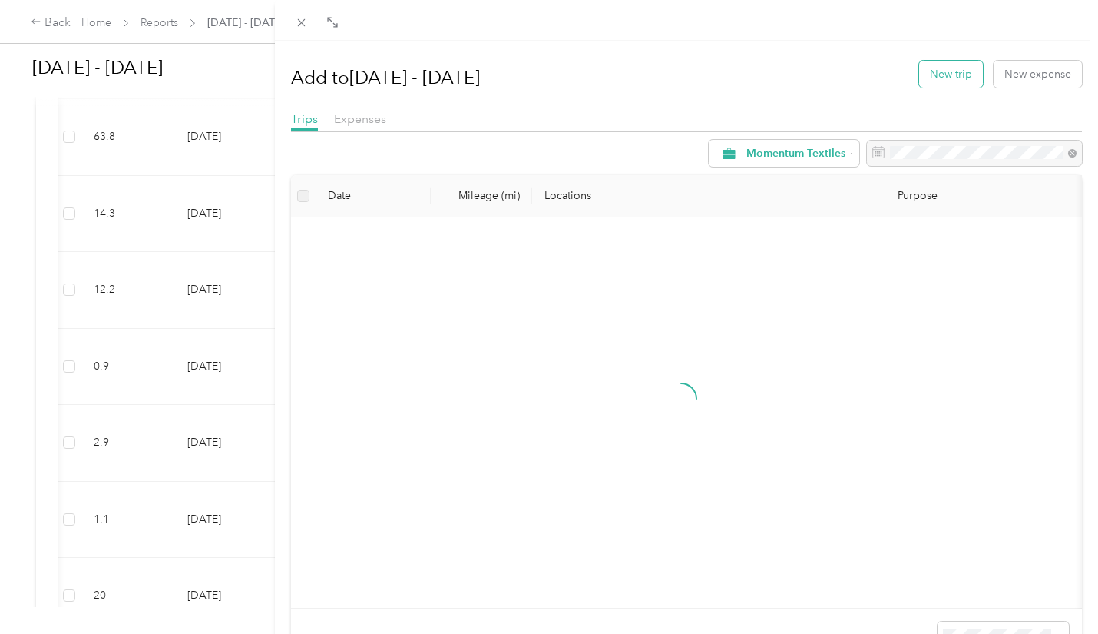
click at [948, 71] on button "New trip" at bounding box center [951, 74] width 64 height 27
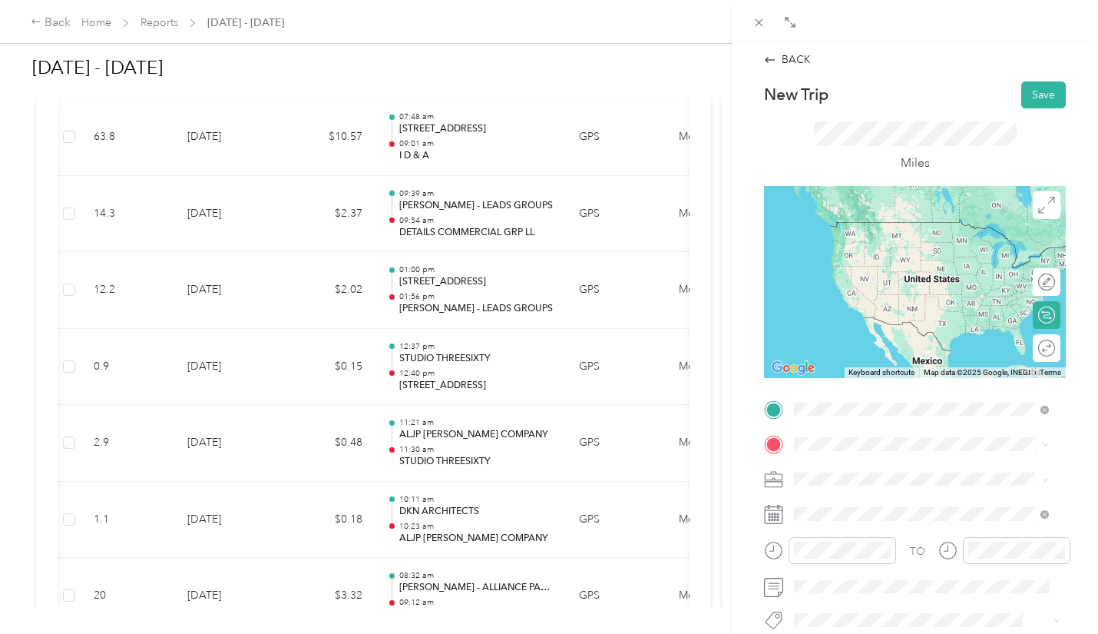
click at [914, 234] on strong "[PERSON_NAME] - ALLIANCE PARTNERSHIPS" at bounding box center [959, 233] width 167 height 27
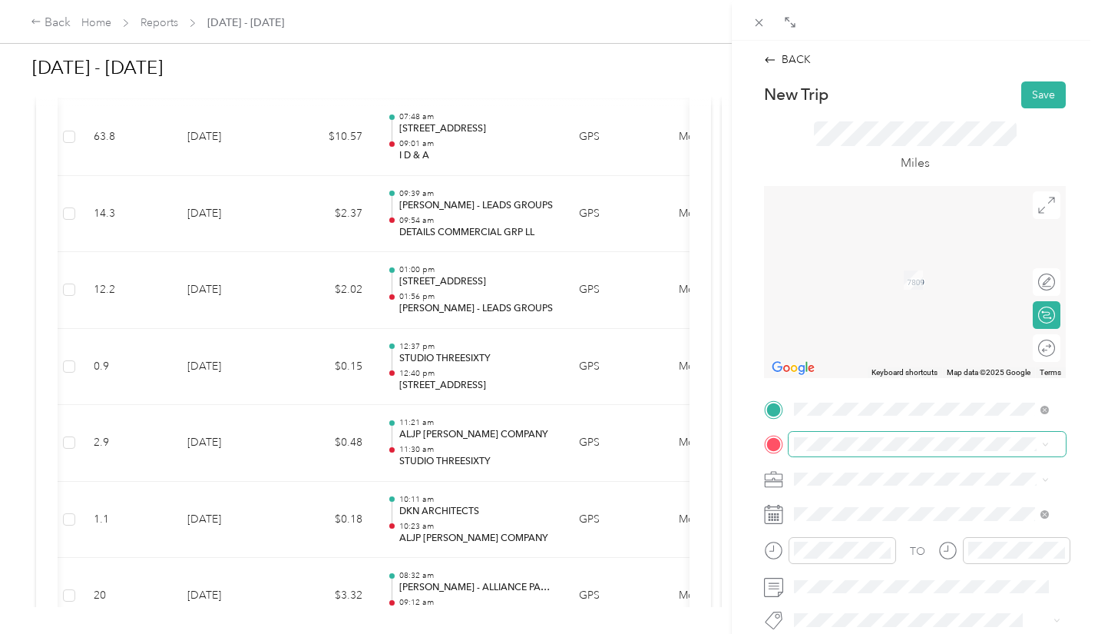
click at [801, 452] on span at bounding box center [927, 444] width 277 height 25
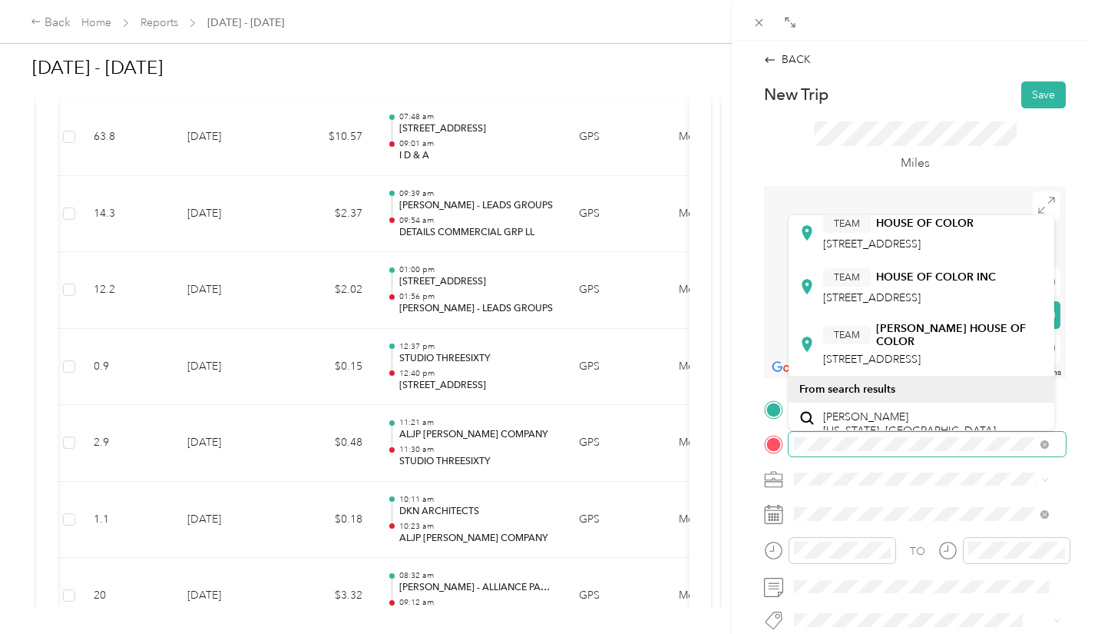
scroll to position [92, 0]
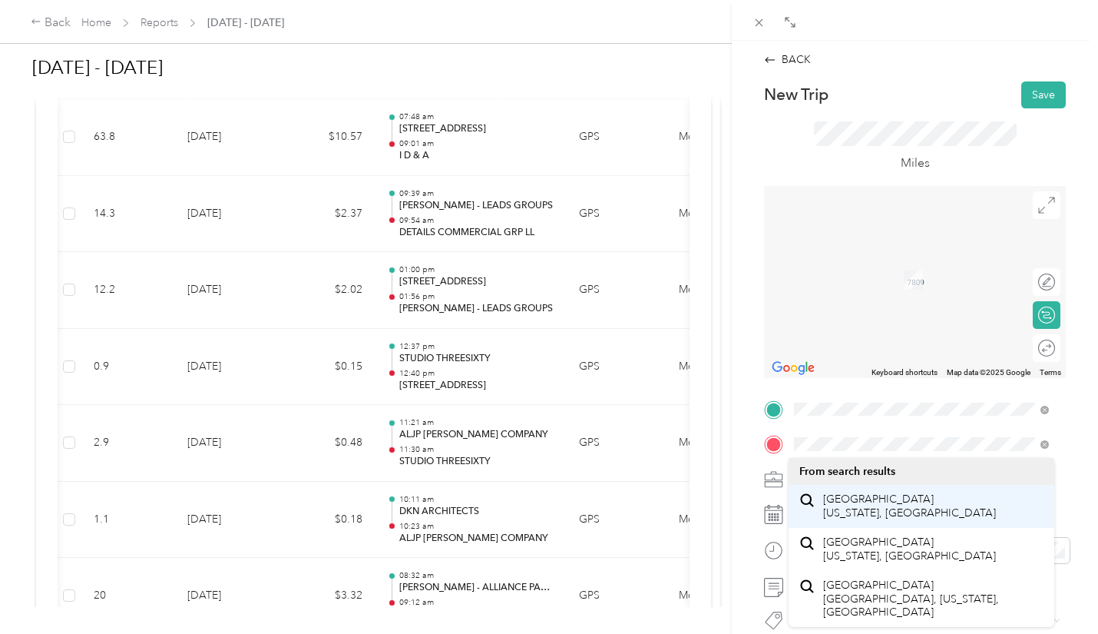
click at [858, 505] on span "[GEOGRAPHIC_DATA] [US_STATE], [GEOGRAPHIC_DATA]" at bounding box center [909, 505] width 173 height 27
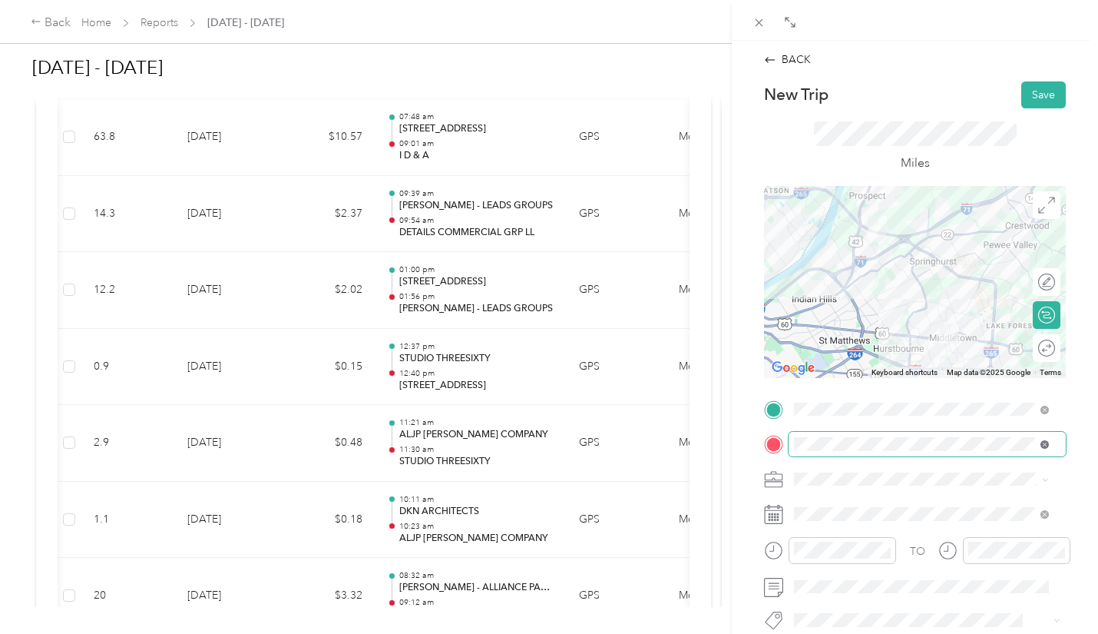
click at [1045, 448] on icon at bounding box center [1045, 444] width 8 height 8
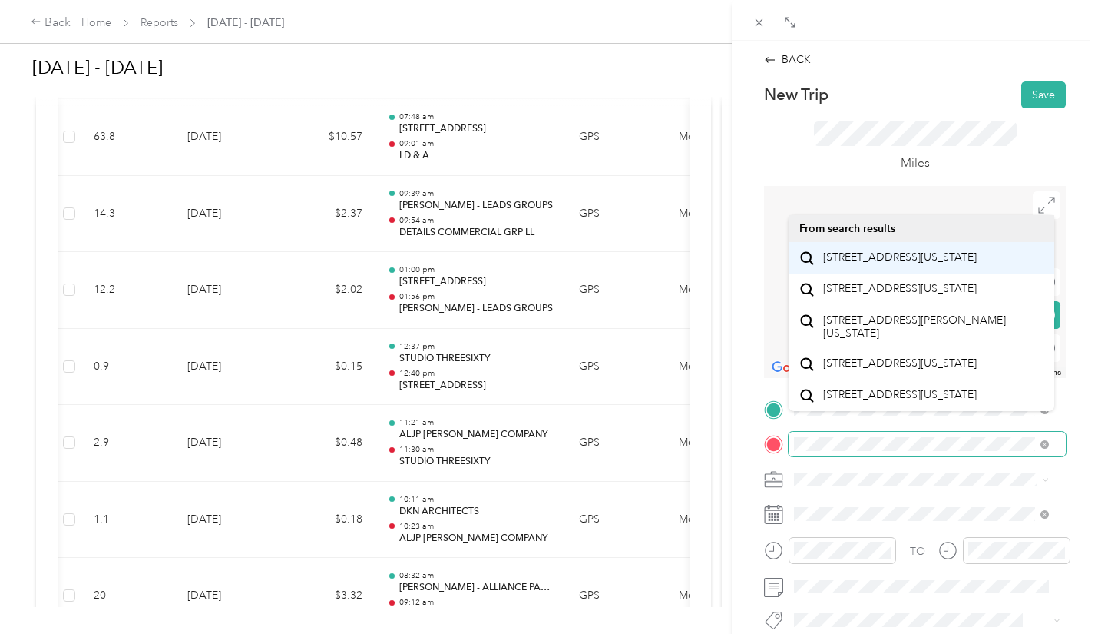
click at [886, 264] on span "[STREET_ADDRESS][US_STATE]" at bounding box center [900, 257] width 154 height 14
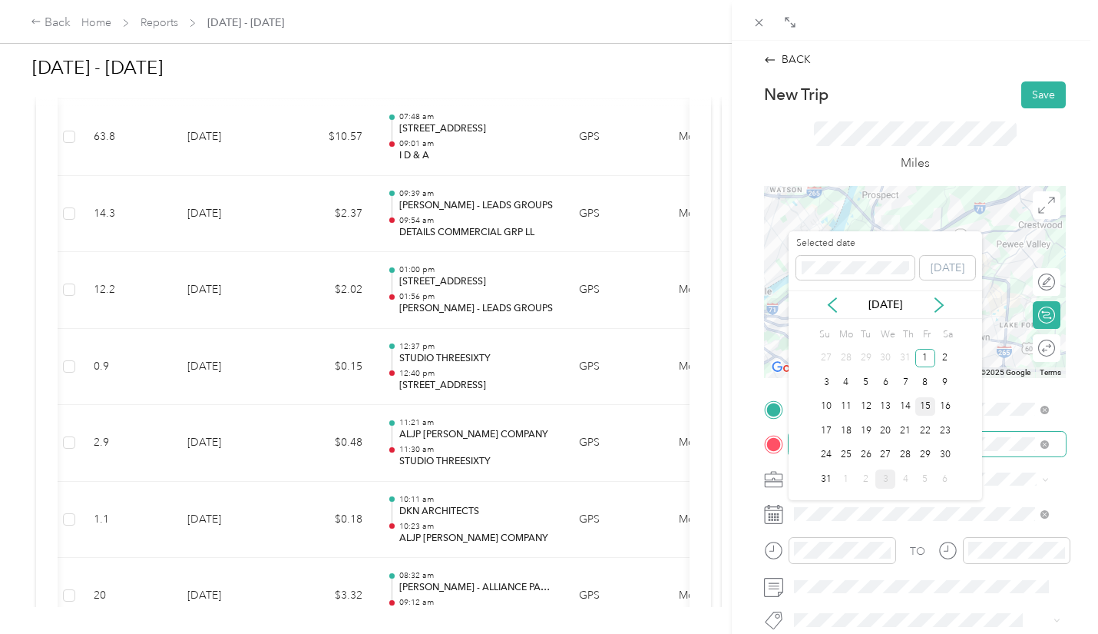
click at [925, 403] on div "15" at bounding box center [926, 406] width 20 height 19
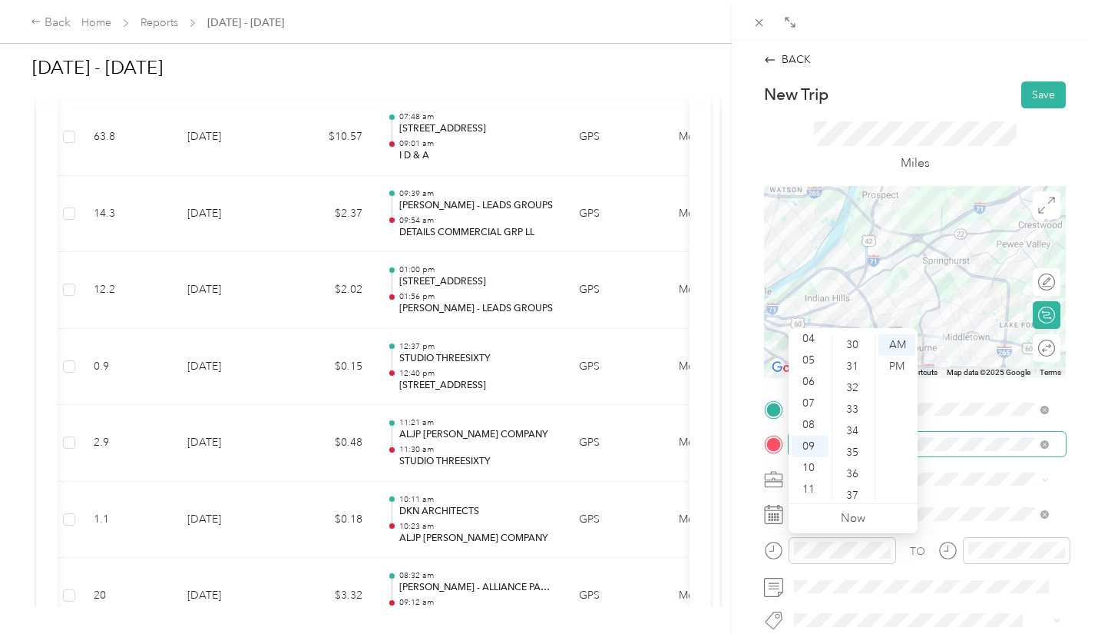
scroll to position [676, 0]
click at [857, 486] on div "38" at bounding box center [854, 486] width 37 height 22
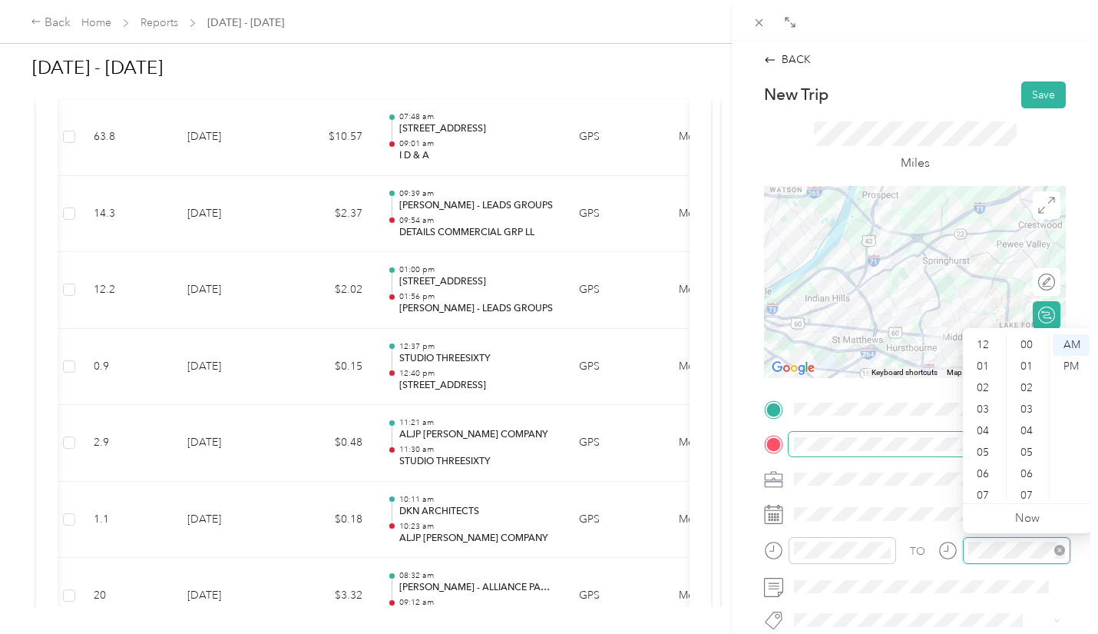
scroll to position [92, 0]
click at [992, 466] on div "10" at bounding box center [984, 468] width 37 height 22
click at [1028, 342] on div "00" at bounding box center [1028, 345] width 37 height 22
click at [1038, 91] on button "Save" at bounding box center [1044, 94] width 45 height 27
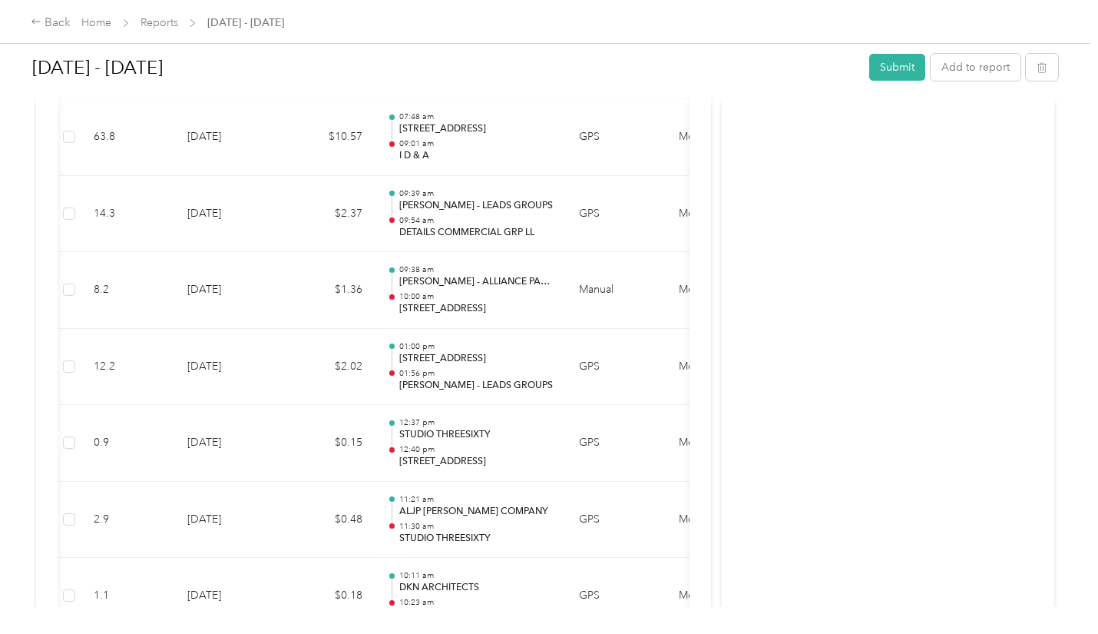
click at [1038, 91] on div "[DATE] - [DATE] Submit Add to report" at bounding box center [545, 70] width 1026 height 45
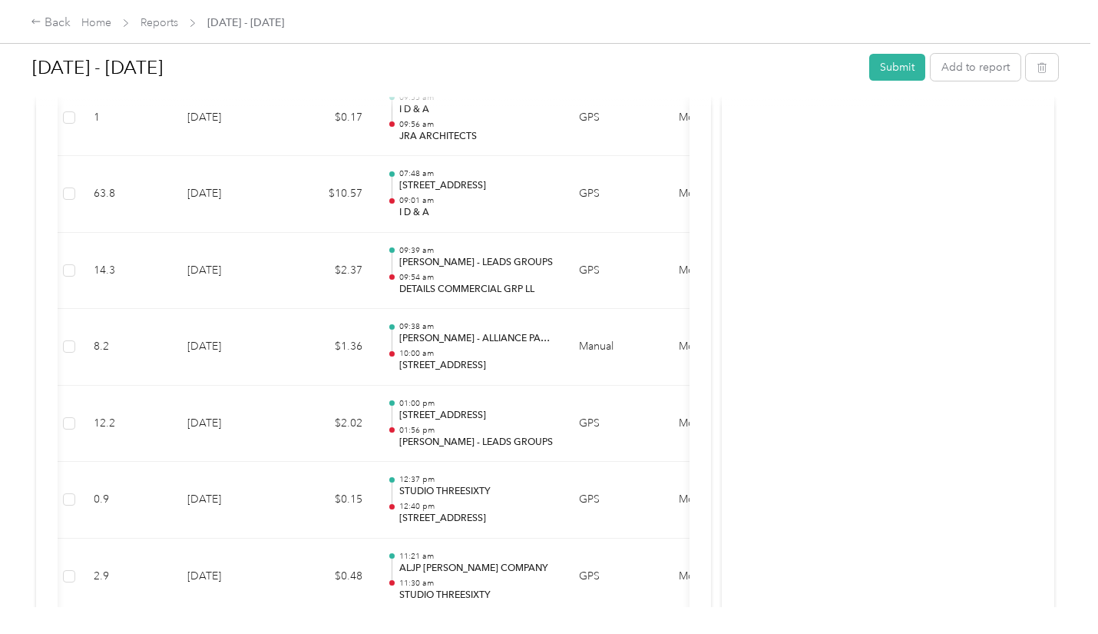
scroll to position [1228, 0]
click at [964, 70] on button "Add to report" at bounding box center [976, 67] width 90 height 27
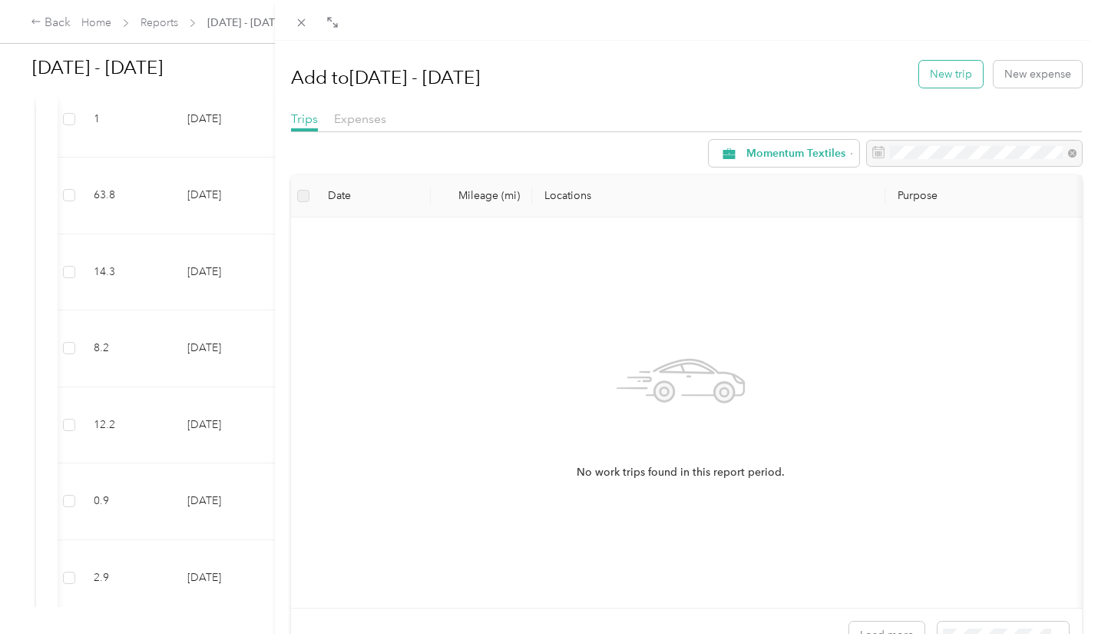
click at [940, 79] on button "New trip" at bounding box center [951, 74] width 64 height 27
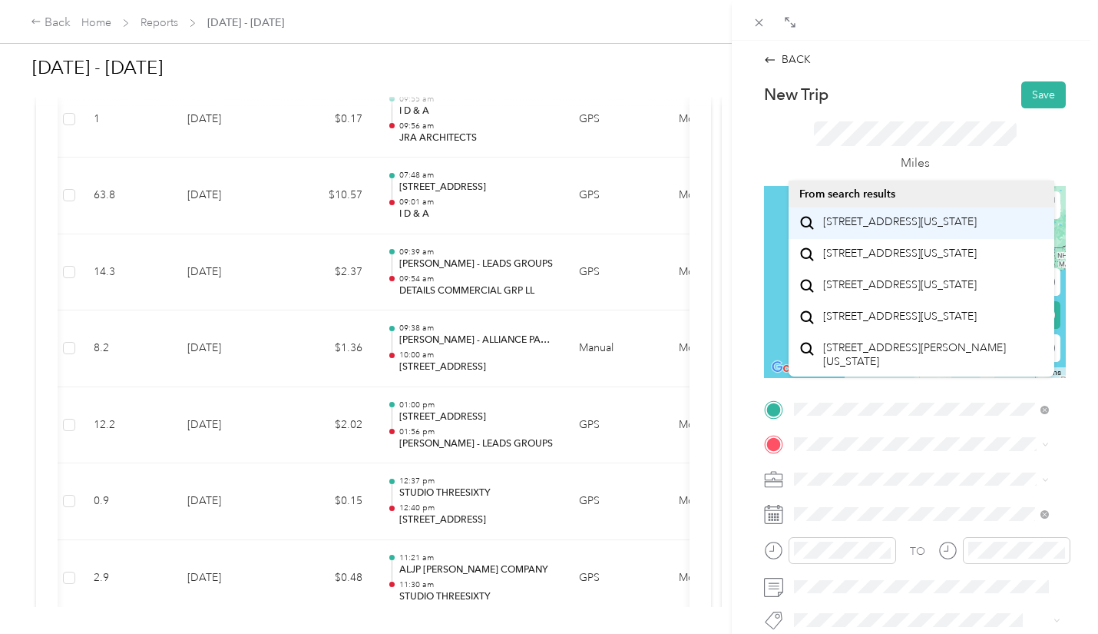
click at [928, 228] on span "[STREET_ADDRESS][US_STATE]" at bounding box center [900, 222] width 154 height 14
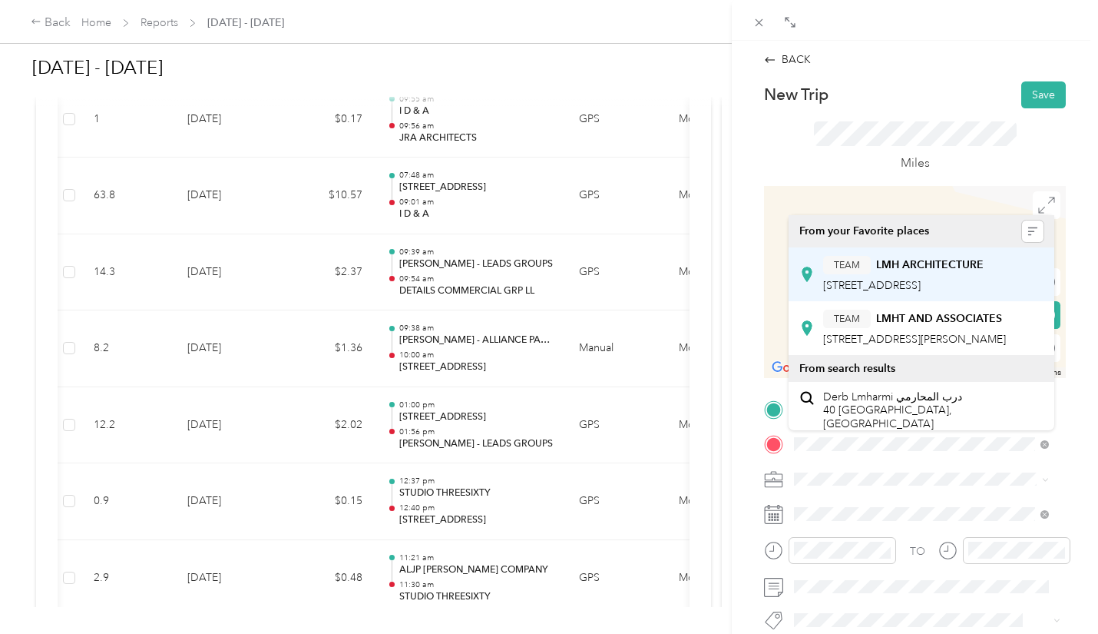
click at [945, 293] on div "TEAM LMH ARCHITECTURE [STREET_ADDRESS]" at bounding box center [903, 275] width 161 height 38
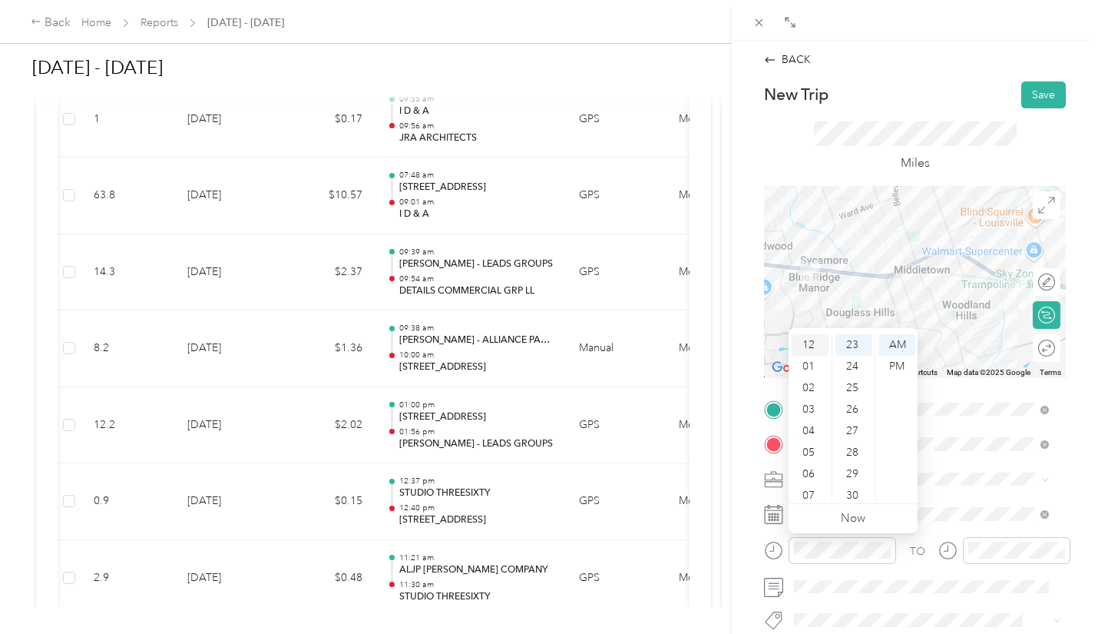
click at [804, 346] on div "12" at bounding box center [810, 345] width 37 height 22
click at [902, 363] on div "PM" at bounding box center [897, 367] width 37 height 22
click at [853, 342] on div "00" at bounding box center [854, 345] width 37 height 22
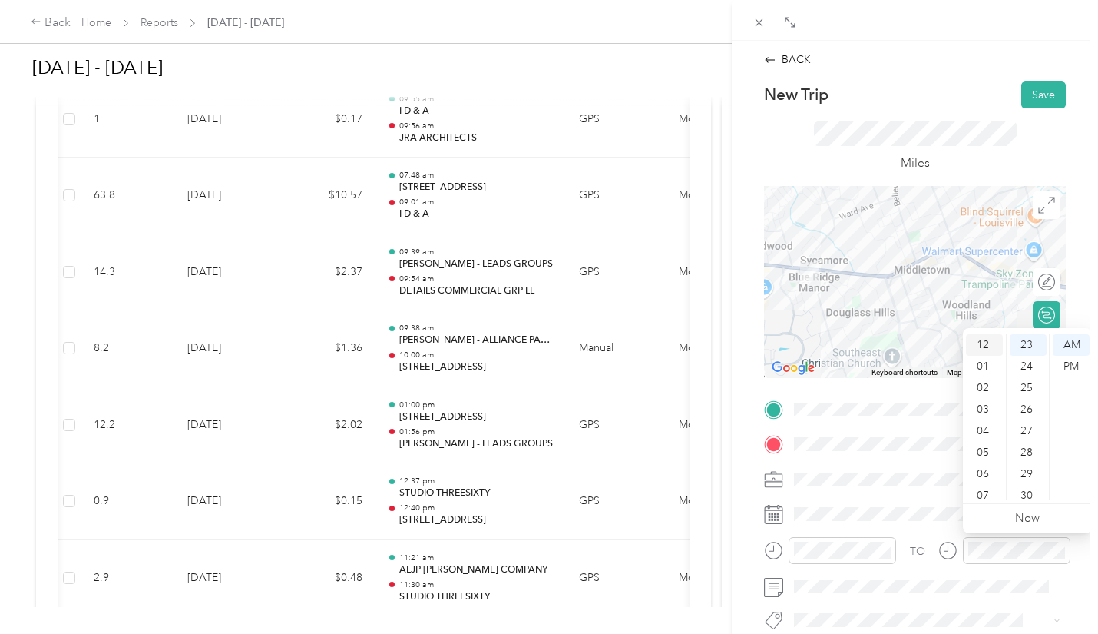
click at [983, 344] on div "12" at bounding box center [984, 345] width 37 height 22
click at [982, 492] on div "10" at bounding box center [984, 499] width 37 height 22
click at [1065, 364] on div "PM" at bounding box center [1071, 367] width 37 height 22
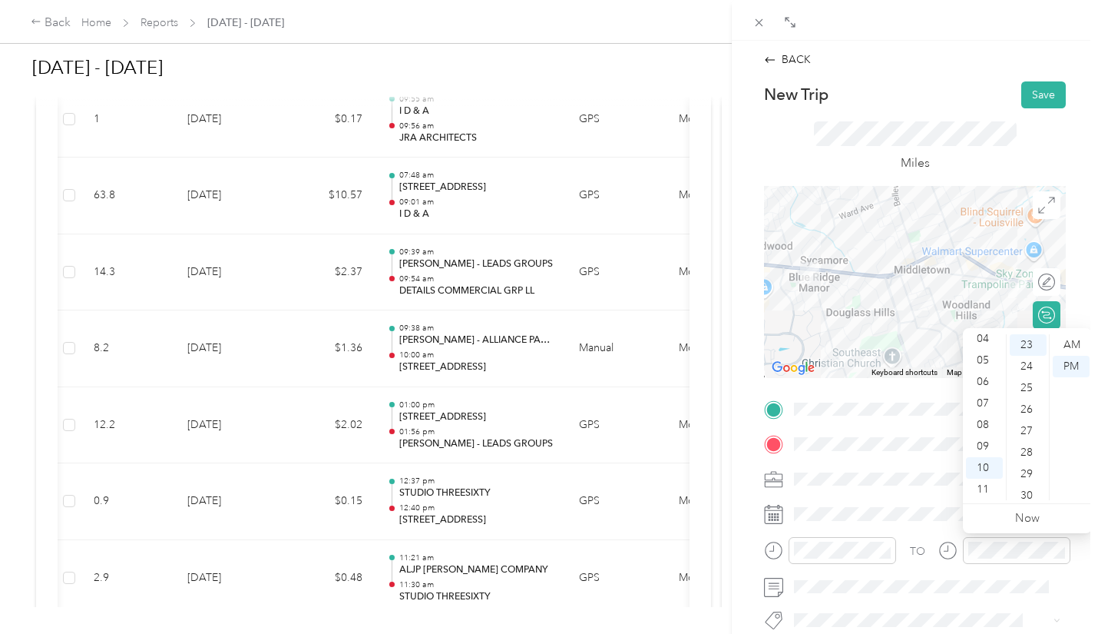
scroll to position [0, 0]
click at [979, 343] on div "12" at bounding box center [984, 345] width 37 height 22
click at [1040, 356] on div "24" at bounding box center [1028, 367] width 37 height 22
click at [1049, 349] on ul "AM PM" at bounding box center [1070, 417] width 43 height 166
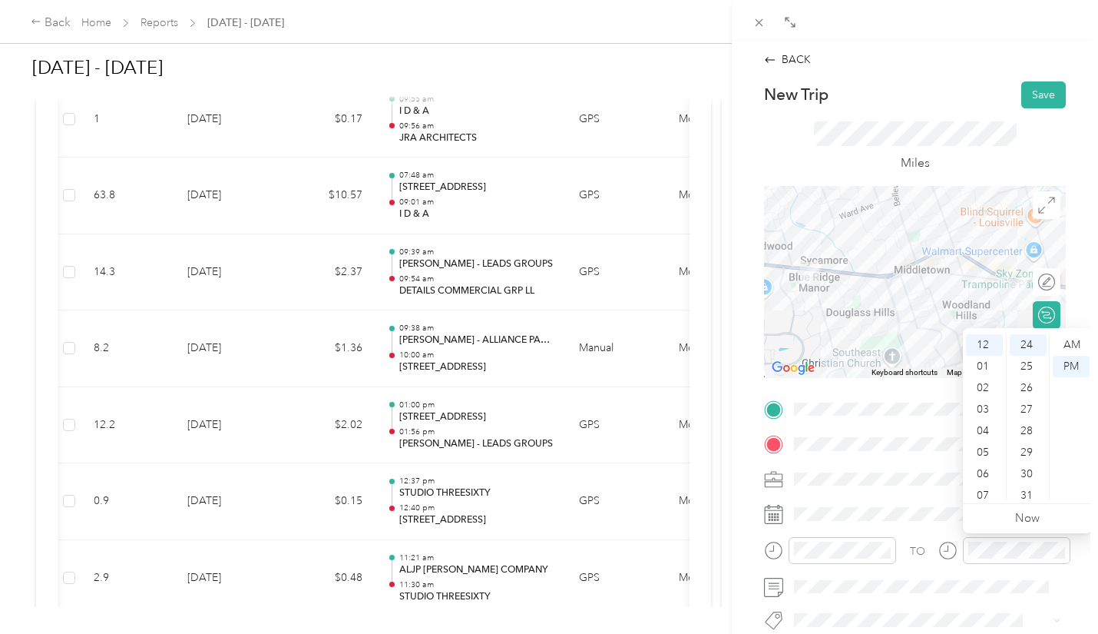
scroll to position [371, 0]
click at [1026, 340] on div "17" at bounding box center [1028, 340] width 37 height 22
click at [1028, 350] on div "13" at bounding box center [1028, 351] width 37 height 22
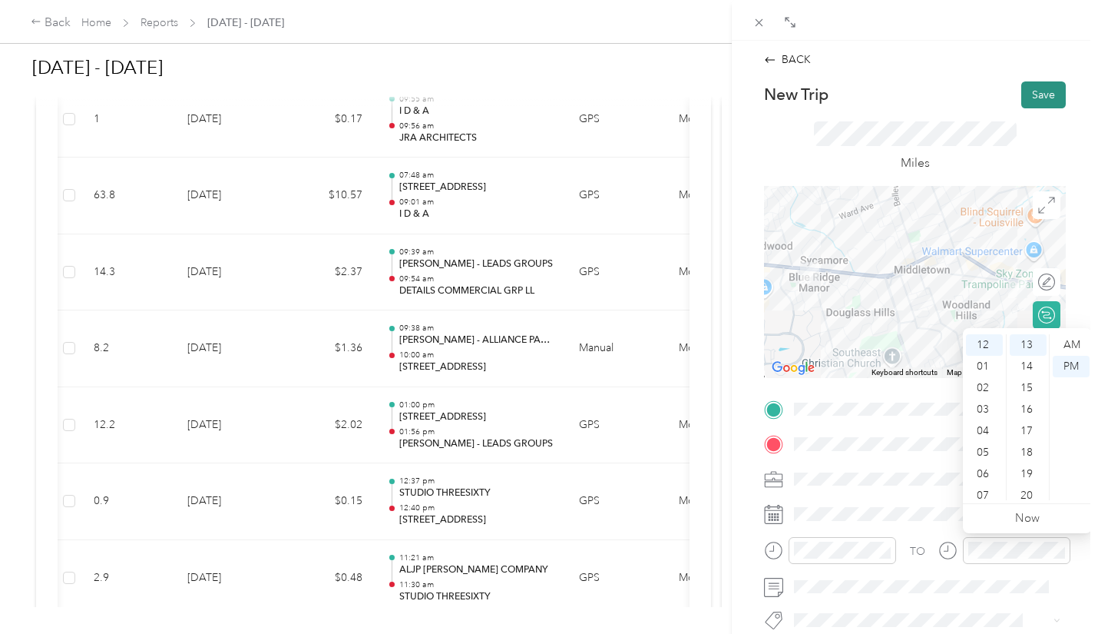
click at [1030, 98] on button "Save" at bounding box center [1044, 94] width 45 height 27
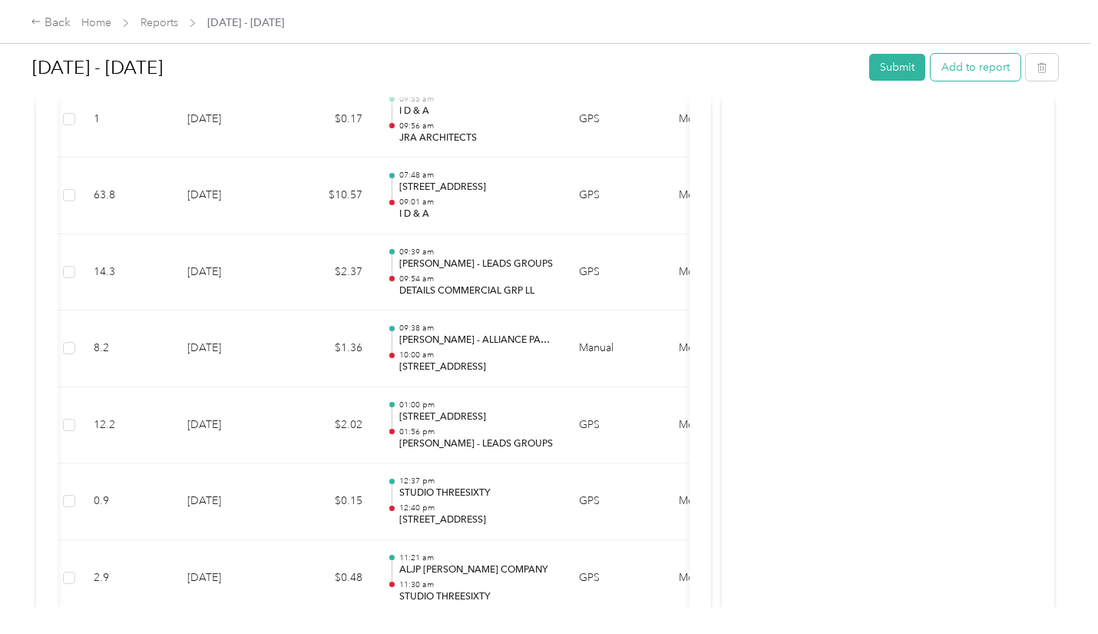
click at [964, 76] on button "Add to report" at bounding box center [976, 67] width 90 height 27
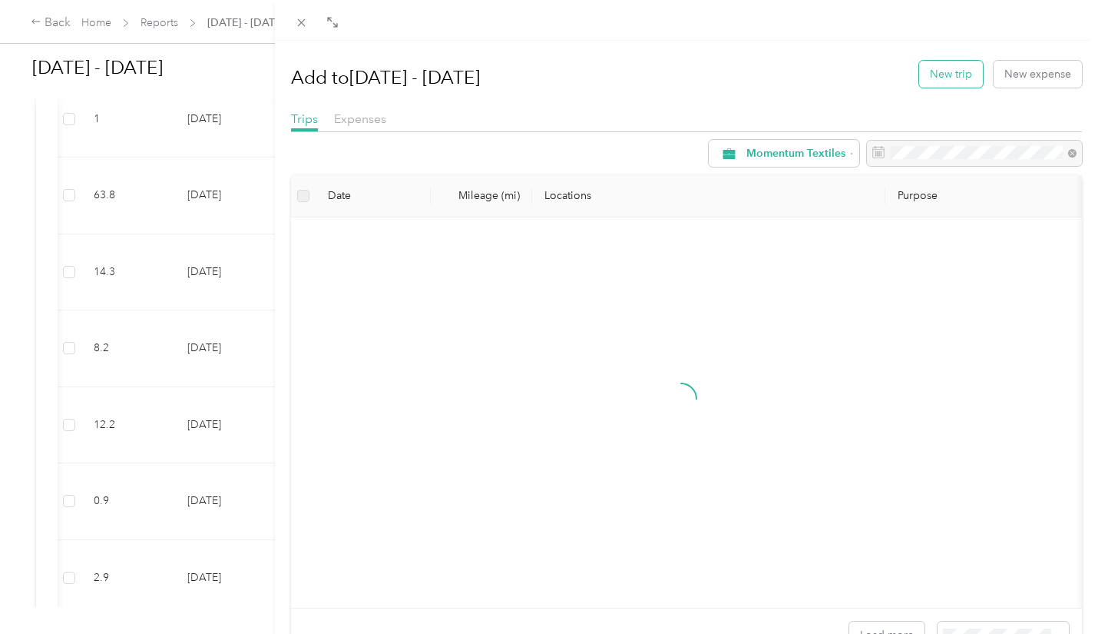
click at [950, 75] on button "New trip" at bounding box center [951, 74] width 64 height 27
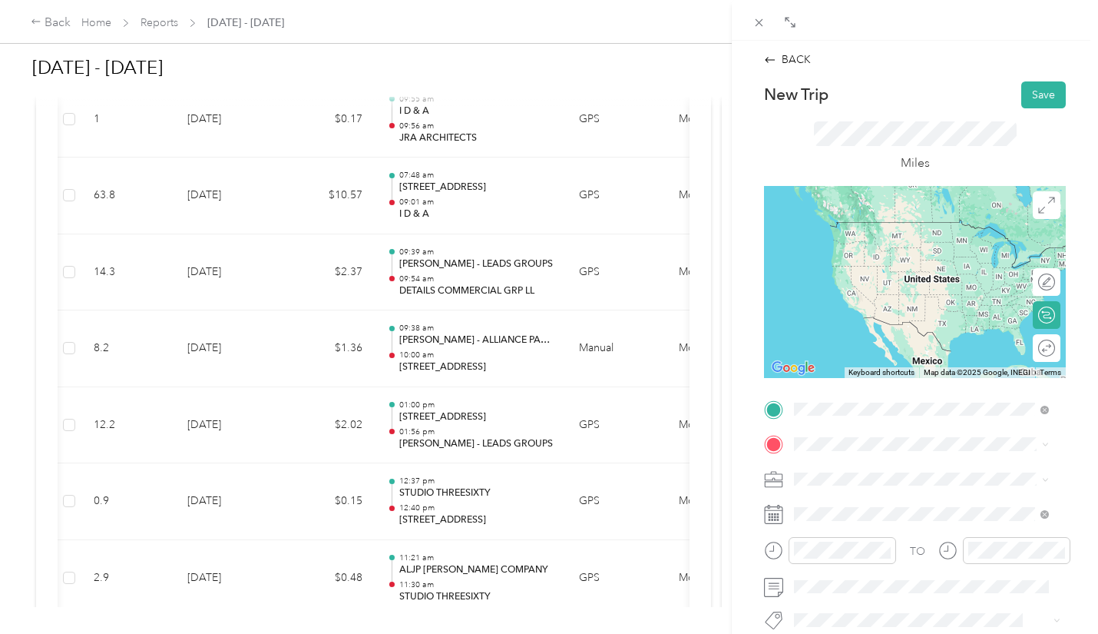
click at [921, 253] on span "[STREET_ADDRESS]" at bounding box center [872, 249] width 98 height 13
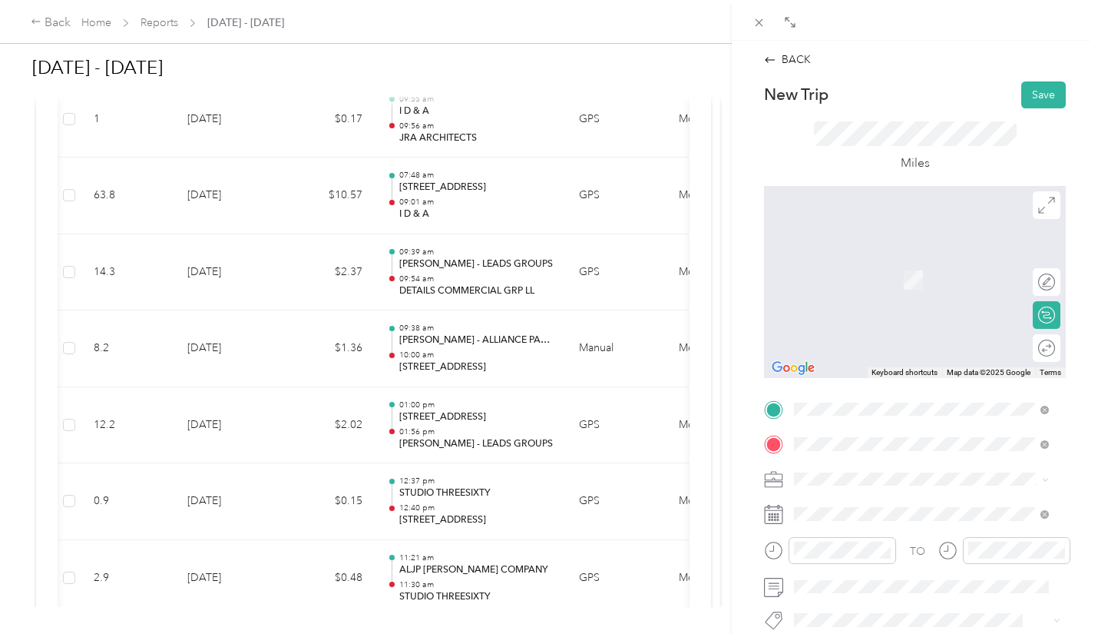
click at [918, 280] on strong "[PERSON_NAME] - ALLIANCE PARTNERSHIPS" at bounding box center [959, 269] width 167 height 27
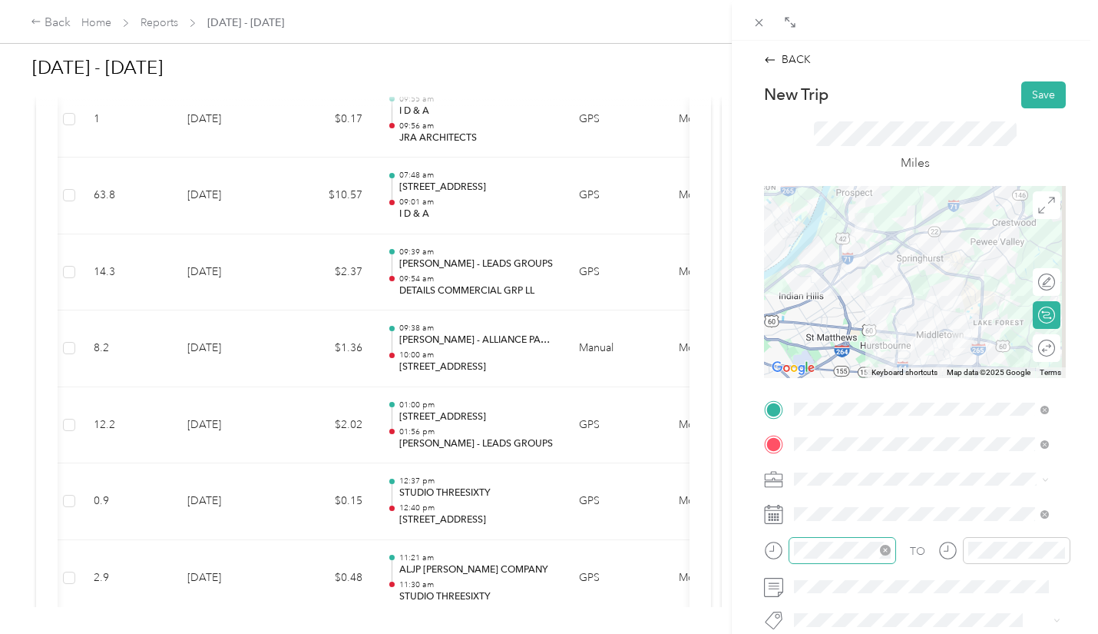
click at [880, 546] on icon "close-circle" at bounding box center [885, 550] width 11 height 11
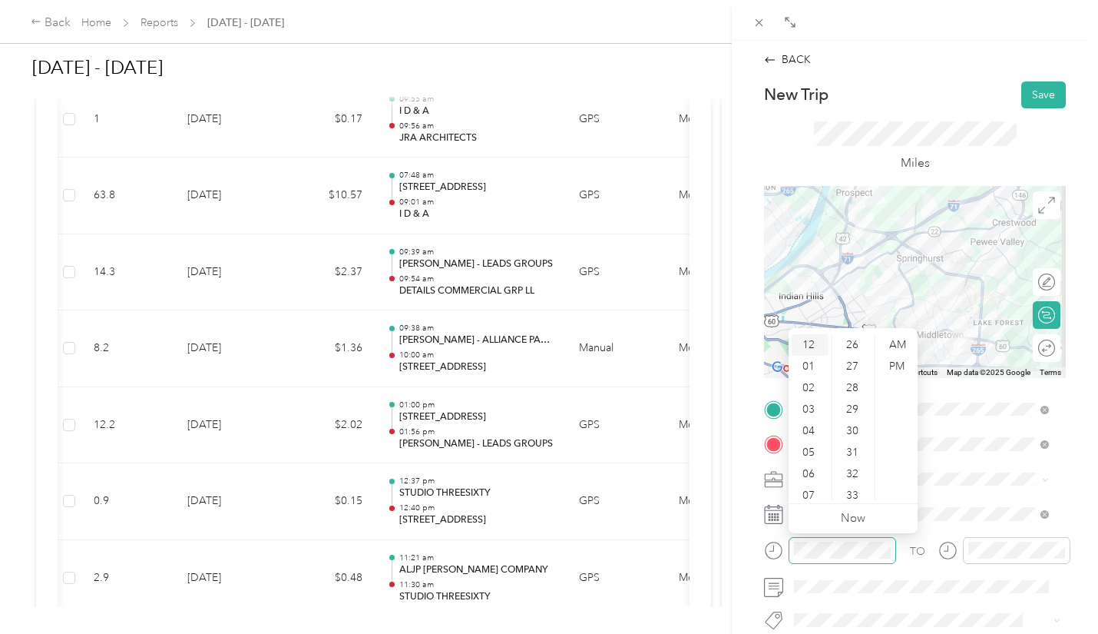
click at [813, 342] on div "12" at bounding box center [810, 345] width 37 height 22
click at [855, 476] on div "45" at bounding box center [854, 479] width 37 height 22
click at [899, 363] on div "PM" at bounding box center [897, 367] width 37 height 22
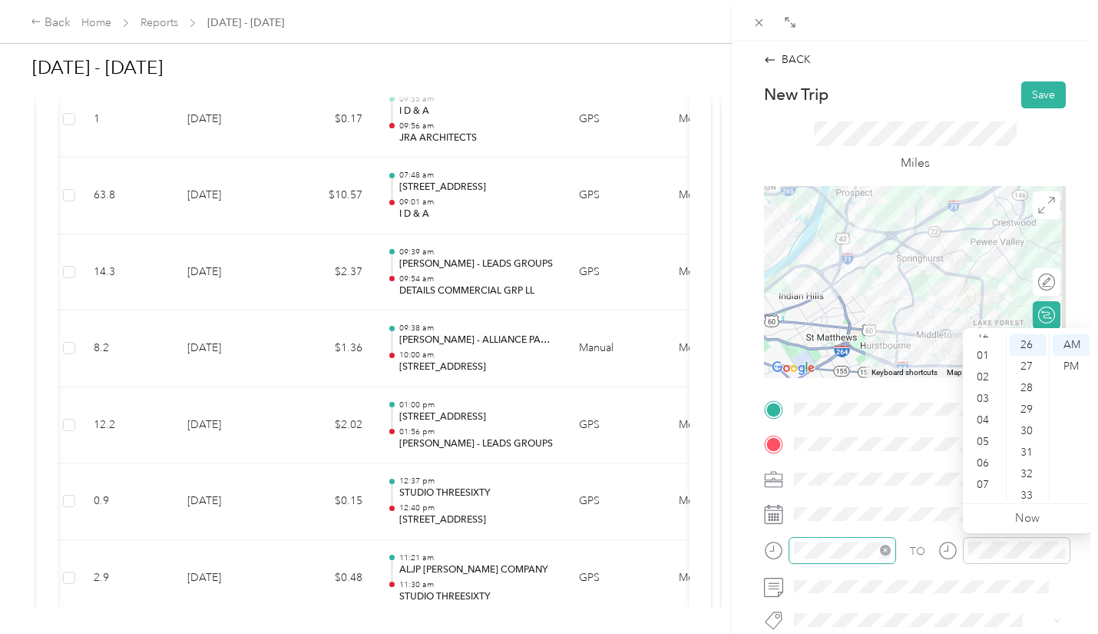
scroll to position [0, 0]
click at [987, 360] on div "01" at bounding box center [984, 367] width 37 height 22
click at [1032, 349] on div "00" at bounding box center [1028, 345] width 37 height 22
click at [1068, 366] on div "PM" at bounding box center [1071, 367] width 37 height 22
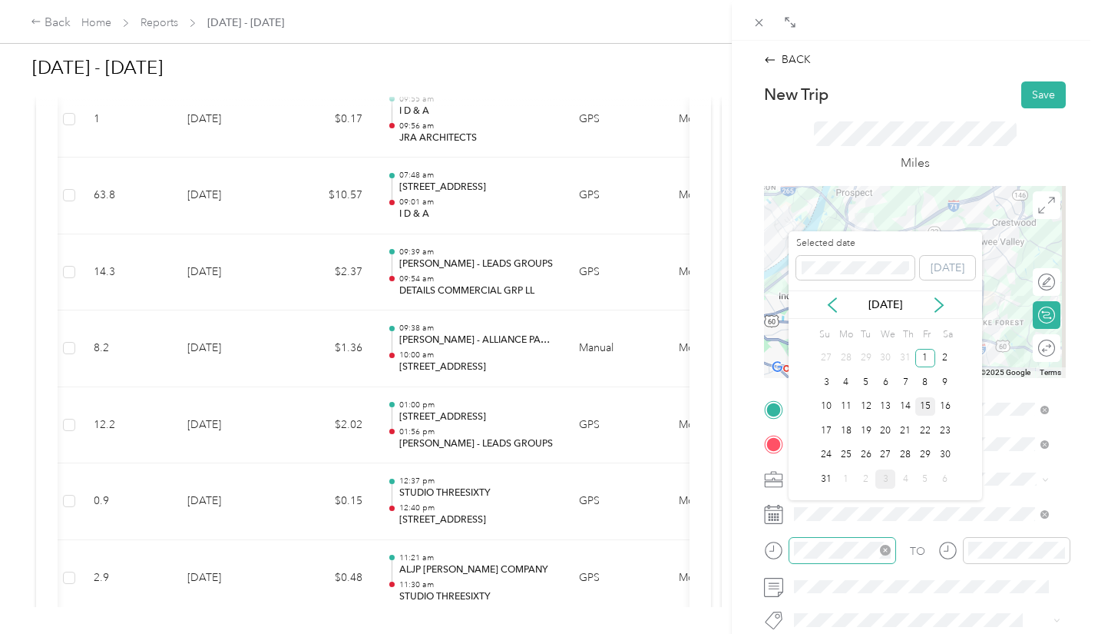
click at [926, 407] on div "15" at bounding box center [926, 406] width 20 height 19
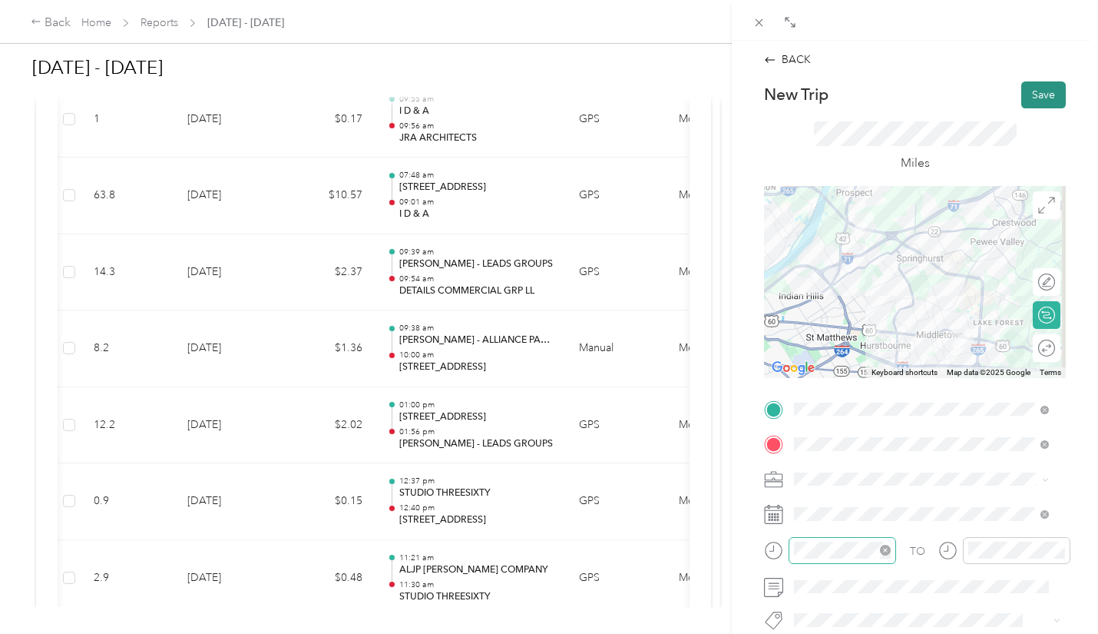
click at [1027, 89] on button "Save" at bounding box center [1044, 94] width 45 height 27
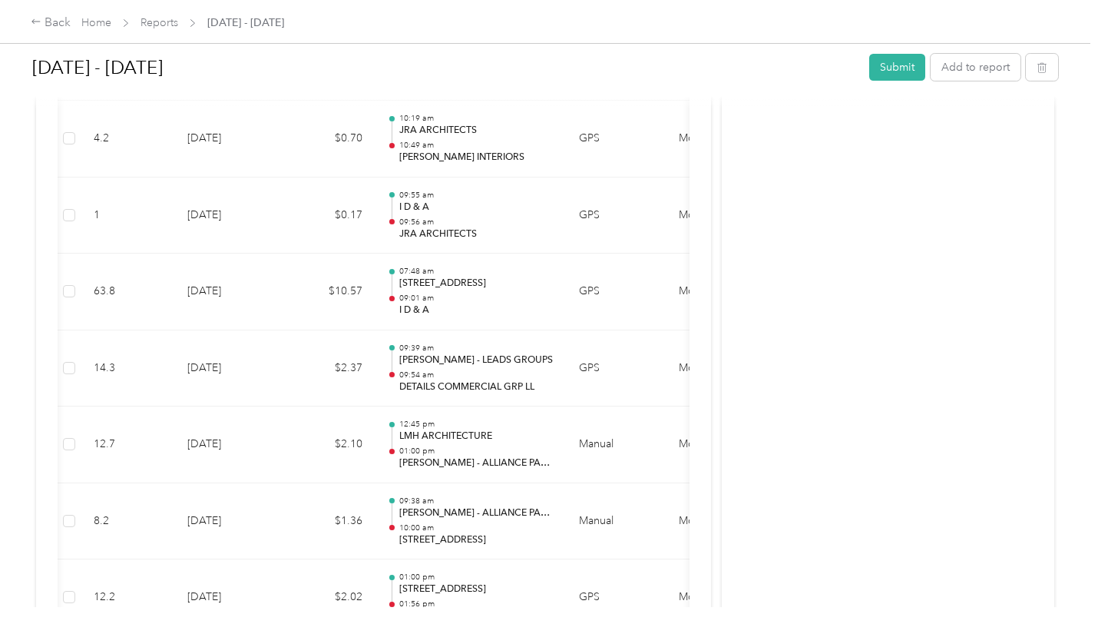
scroll to position [1121, 0]
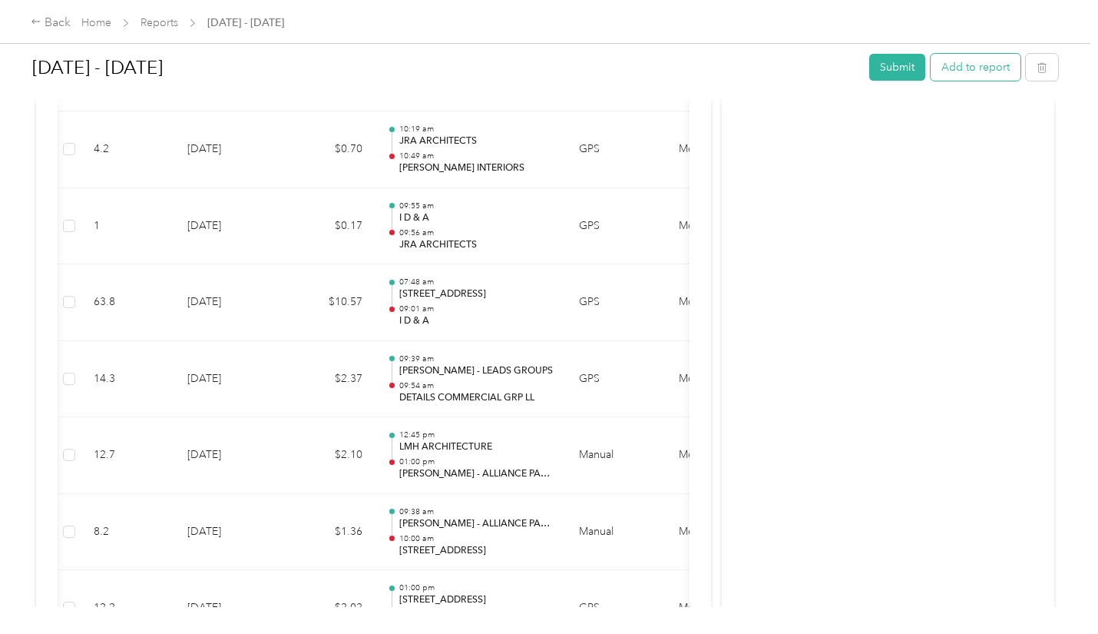
click at [966, 66] on button "Add to report" at bounding box center [976, 67] width 90 height 27
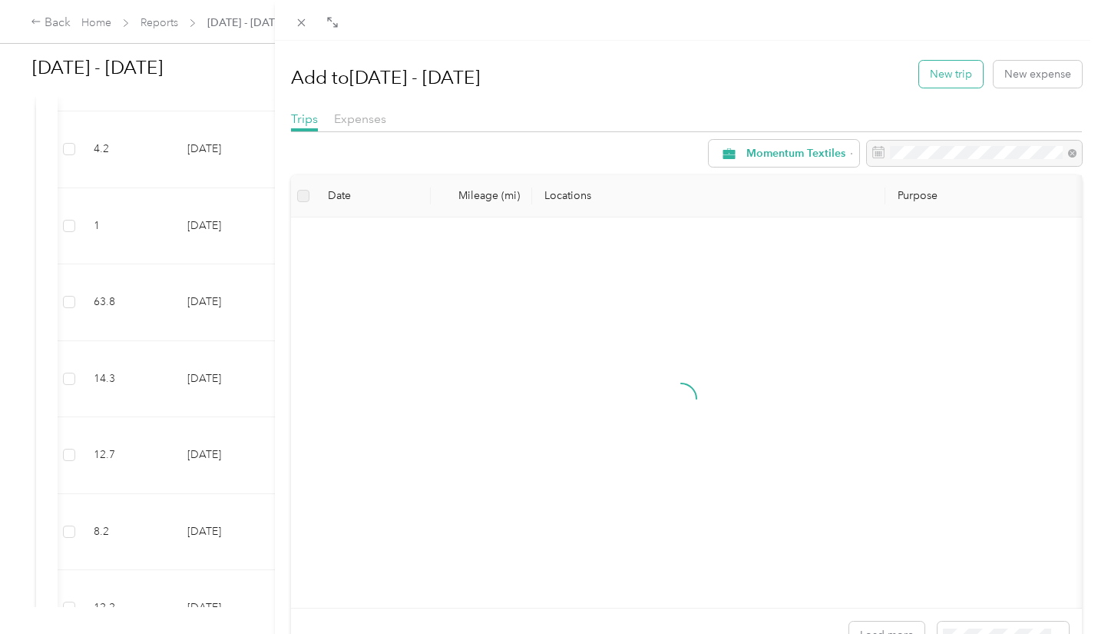
click at [947, 71] on button "New trip" at bounding box center [951, 74] width 64 height 27
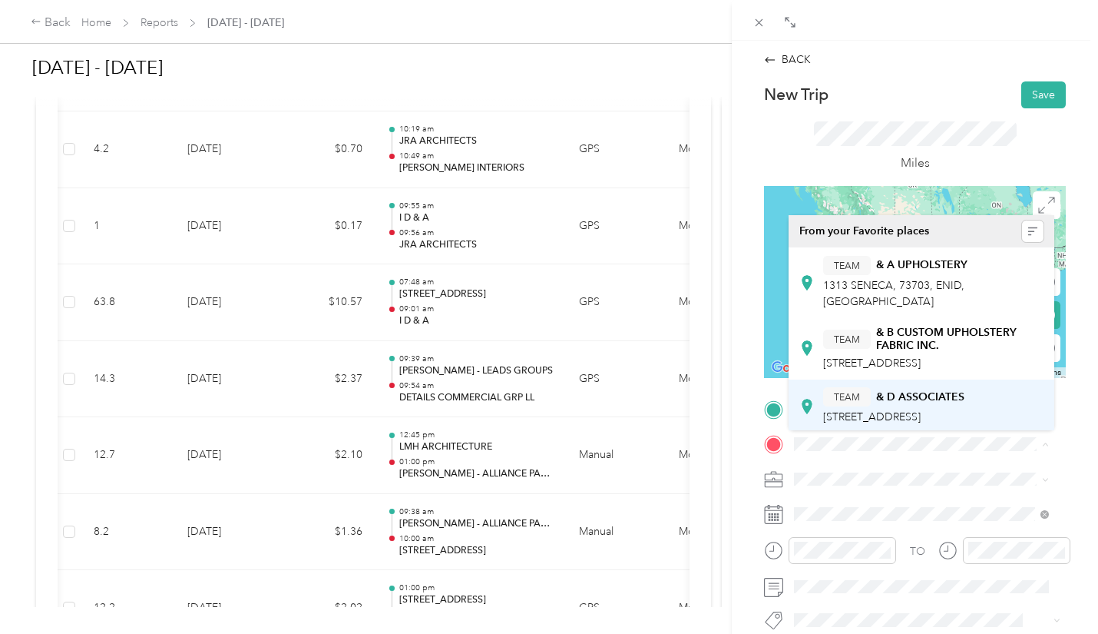
click at [791, 415] on li "TEAM & D ASSOCIATES [STREET_ADDRESS]" at bounding box center [922, 406] width 266 height 54
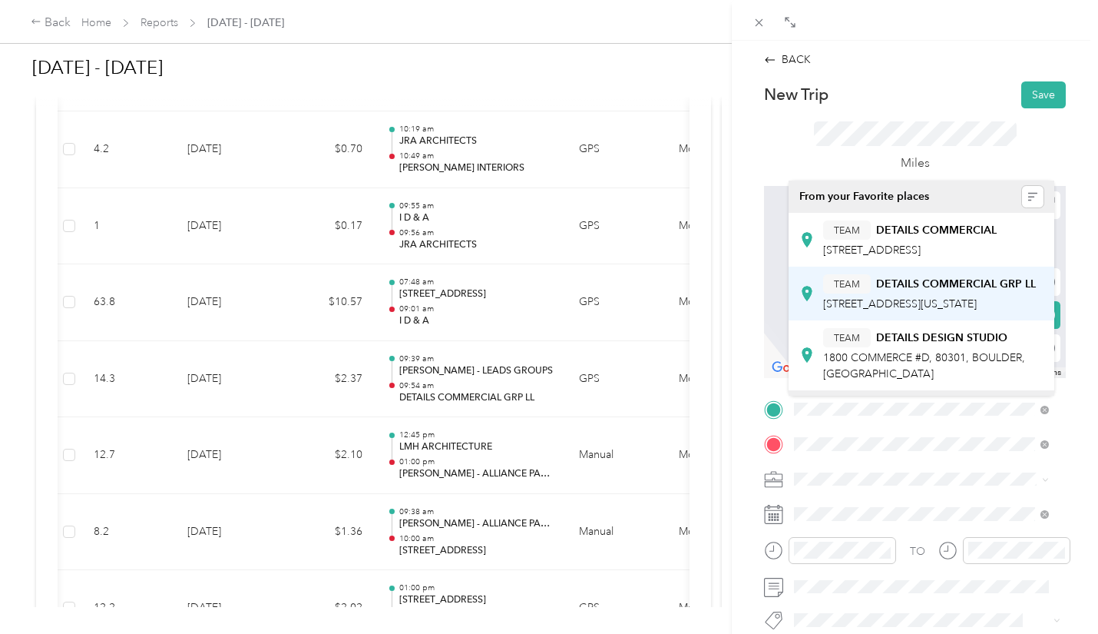
click at [932, 310] on span "[STREET_ADDRESS][US_STATE]" at bounding box center [900, 303] width 154 height 13
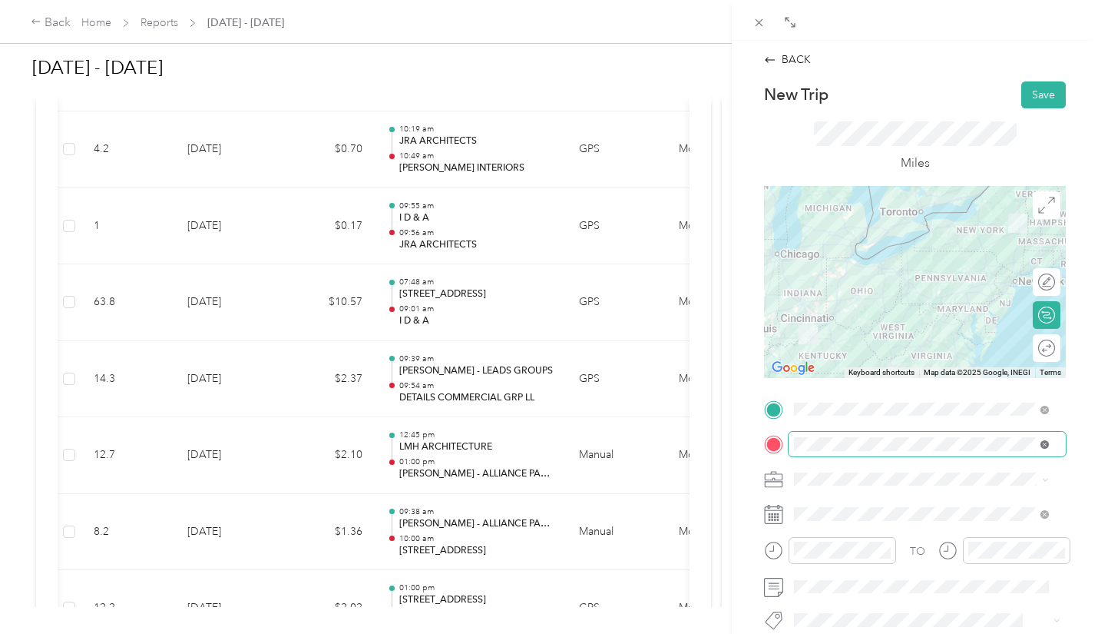
click at [1045, 445] on icon at bounding box center [1045, 444] width 4 height 4
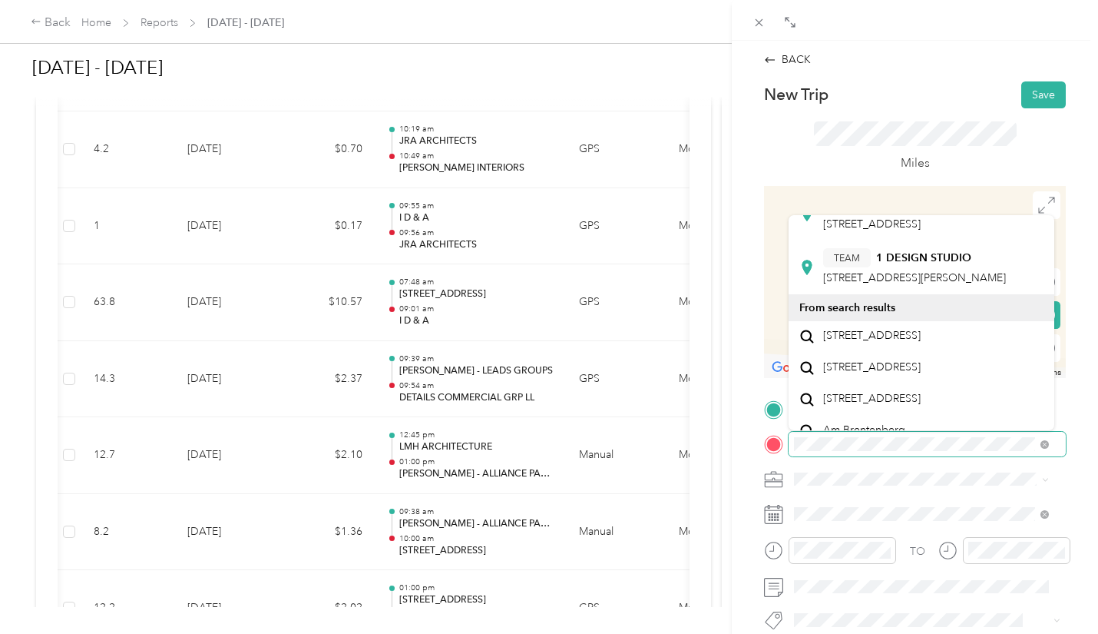
scroll to position [500, 0]
click at [1045, 445] on icon at bounding box center [1045, 444] width 4 height 4
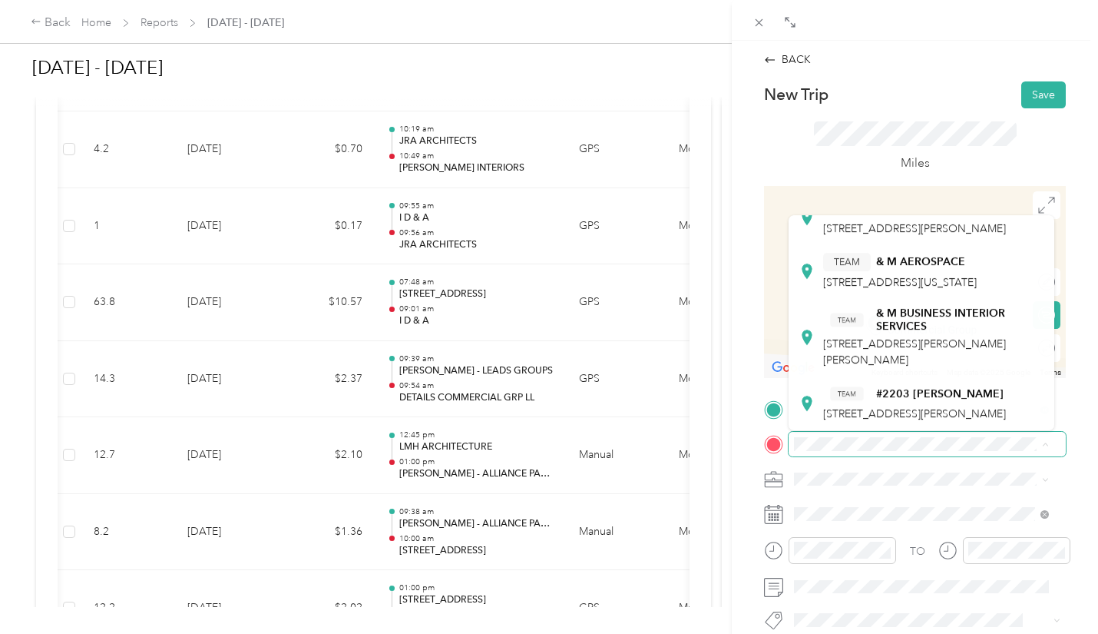
scroll to position [468, 0]
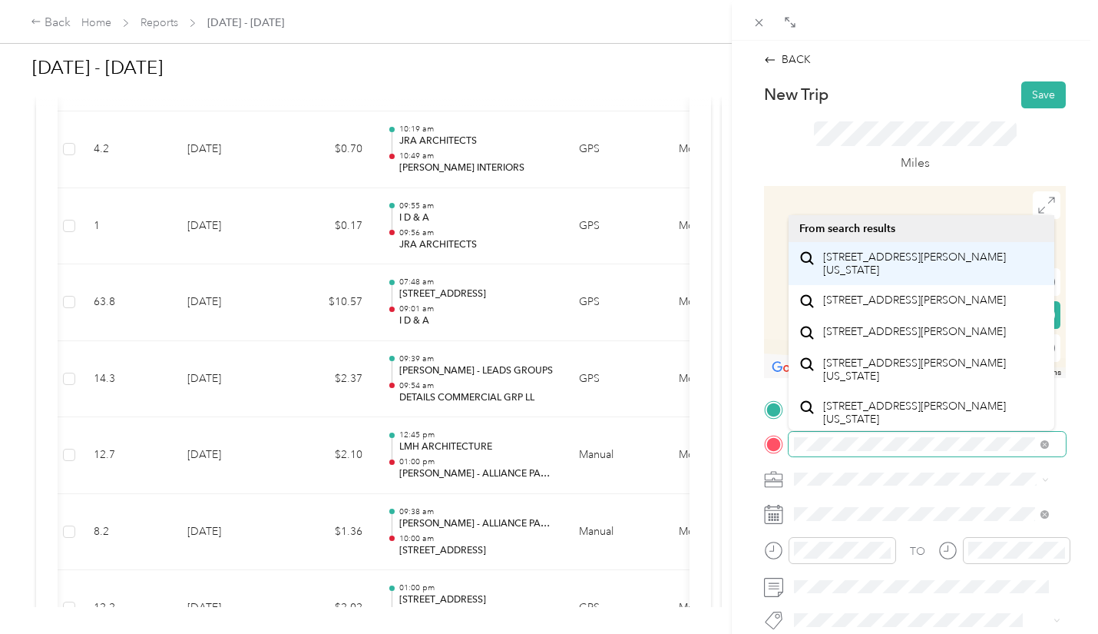
click at [920, 271] on span "[STREET_ADDRESS][PERSON_NAME][US_STATE]" at bounding box center [933, 263] width 220 height 27
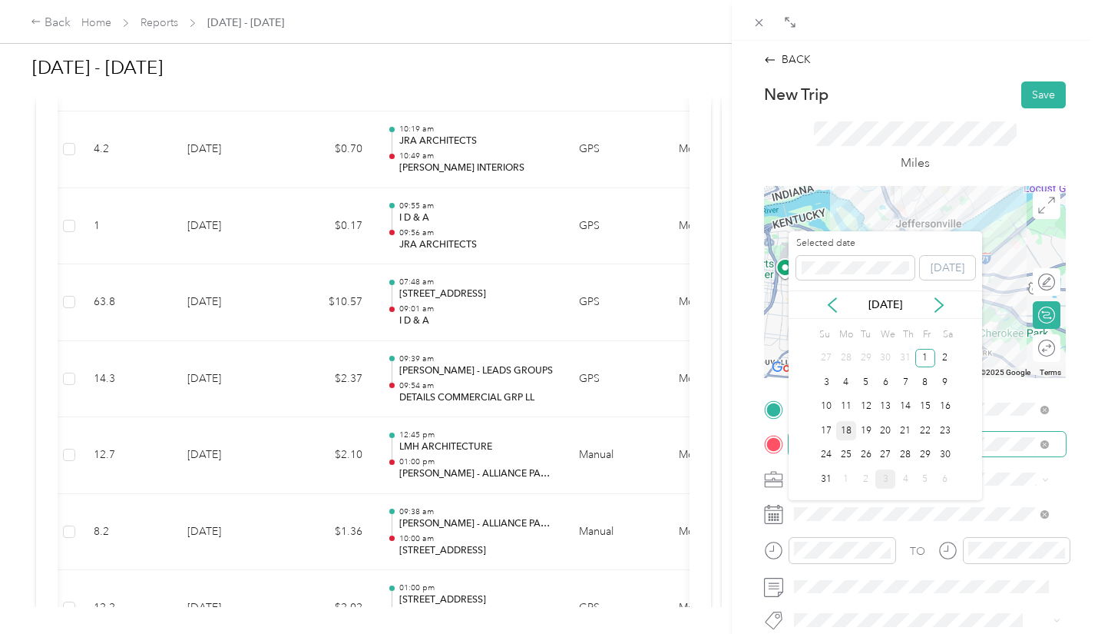
click at [850, 427] on div "18" at bounding box center [846, 430] width 20 height 19
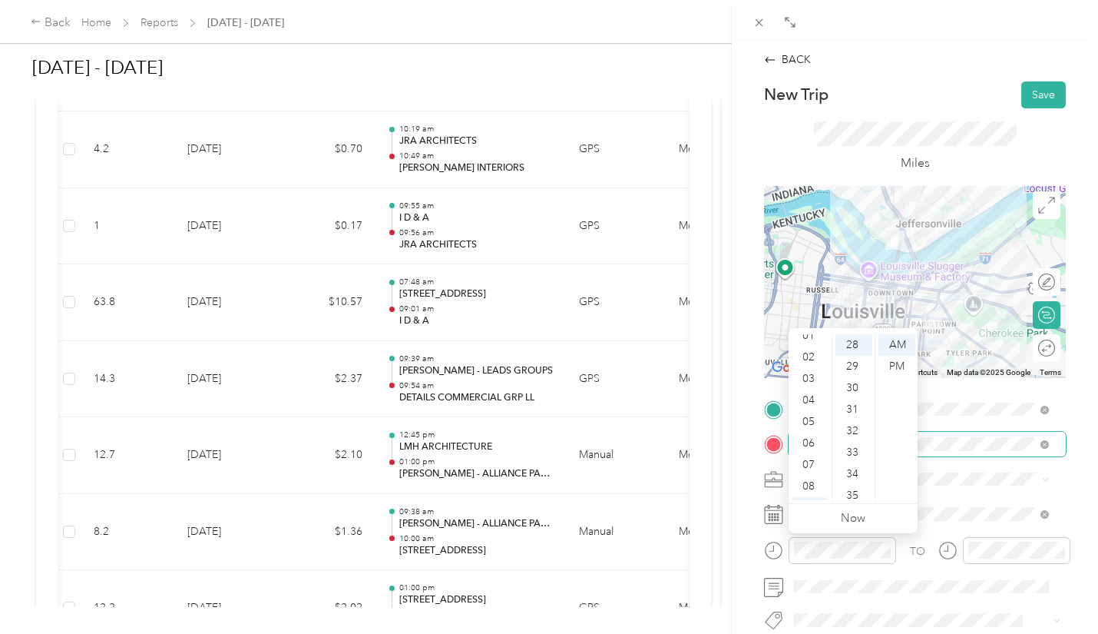
scroll to position [92, 0]
click at [810, 485] on div "11" at bounding box center [810, 490] width 37 height 22
click at [857, 496] on div "35" at bounding box center [854, 496] width 37 height 22
click at [1005, 563] on div at bounding box center [1017, 550] width 108 height 27
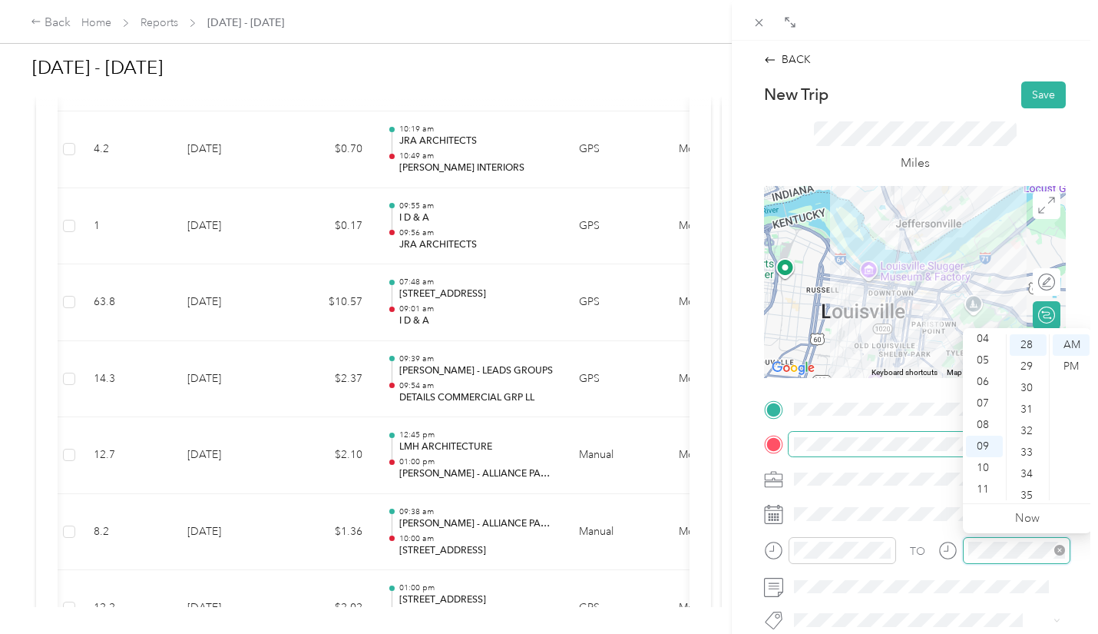
scroll to position [602, 0]
click at [983, 488] on div "11" at bounding box center [984, 490] width 37 height 22
click at [1028, 493] on div "45" at bounding box center [1028, 496] width 37 height 22
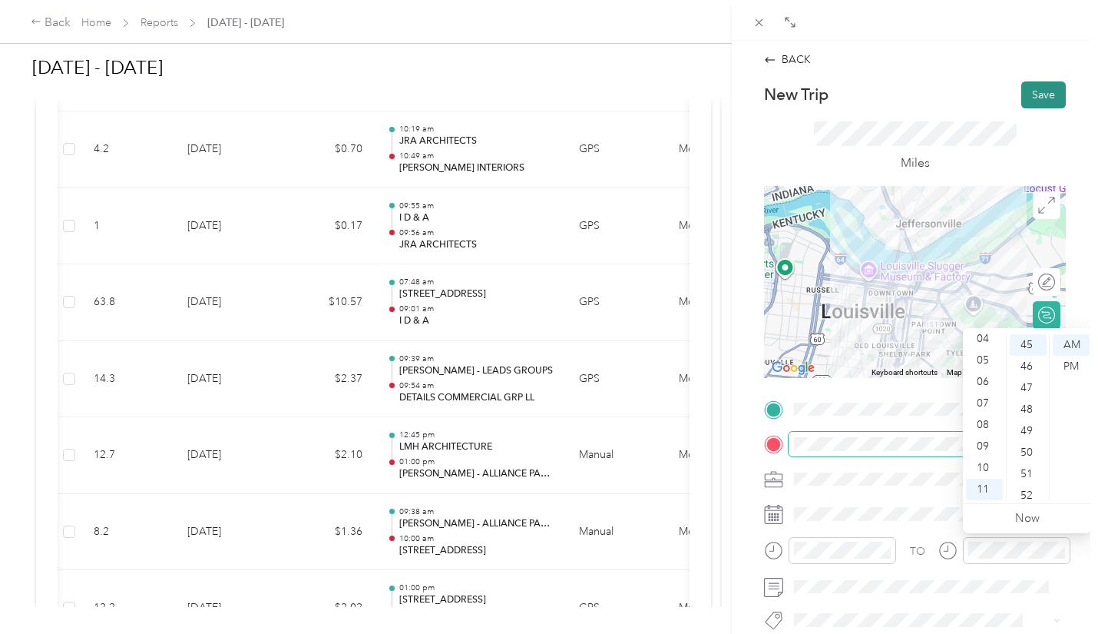
click at [1028, 89] on button "Save" at bounding box center [1044, 94] width 45 height 27
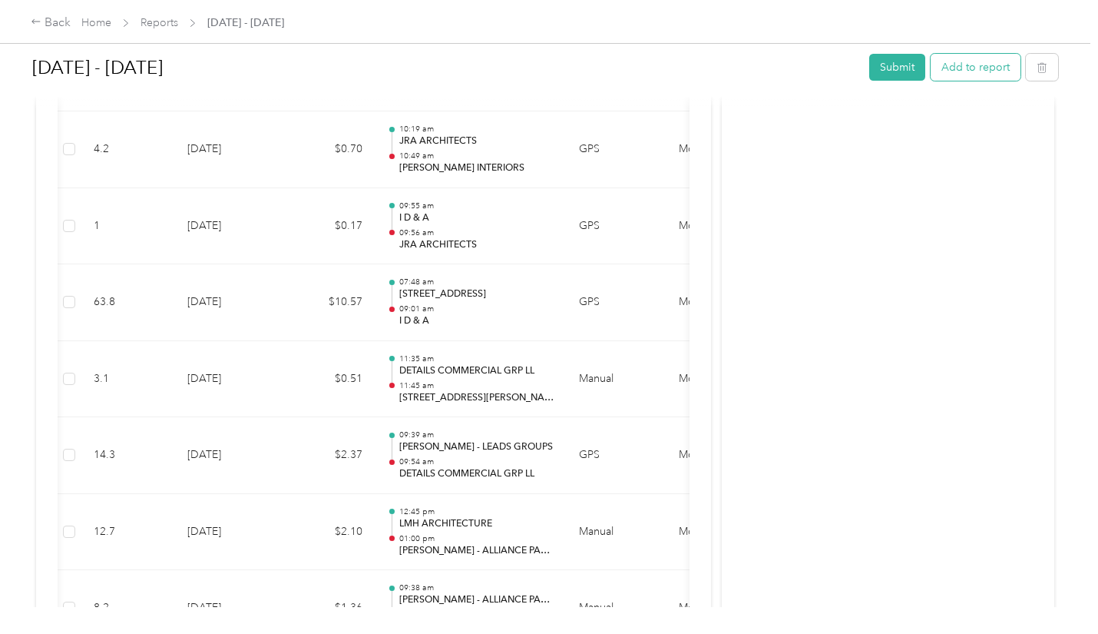
click at [969, 68] on button "Add to report" at bounding box center [976, 67] width 90 height 27
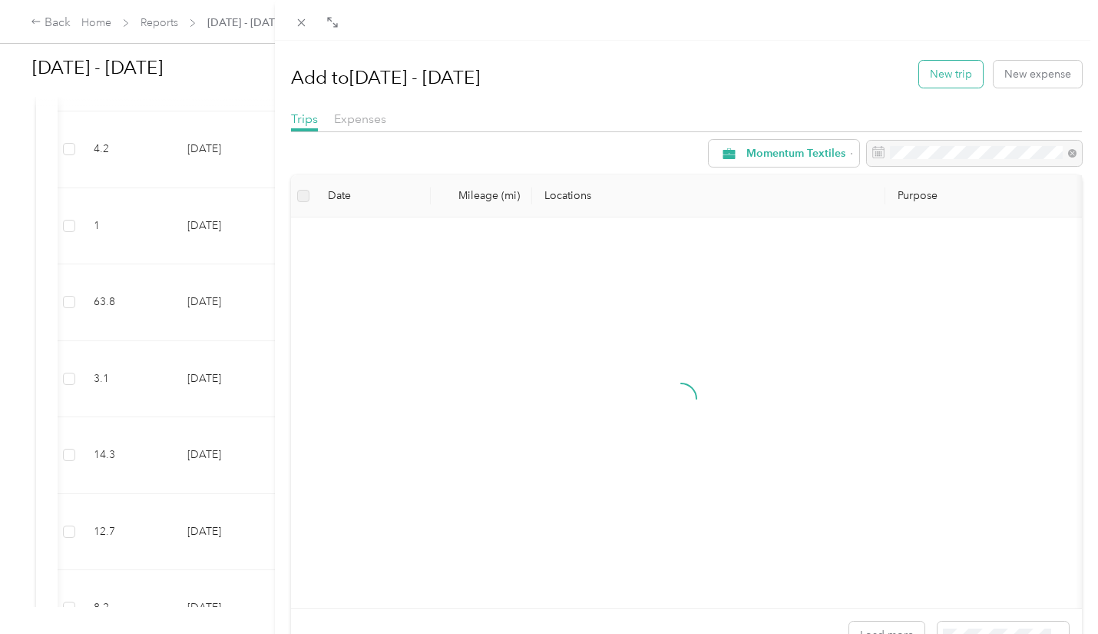
click at [935, 77] on button "New trip" at bounding box center [951, 74] width 64 height 27
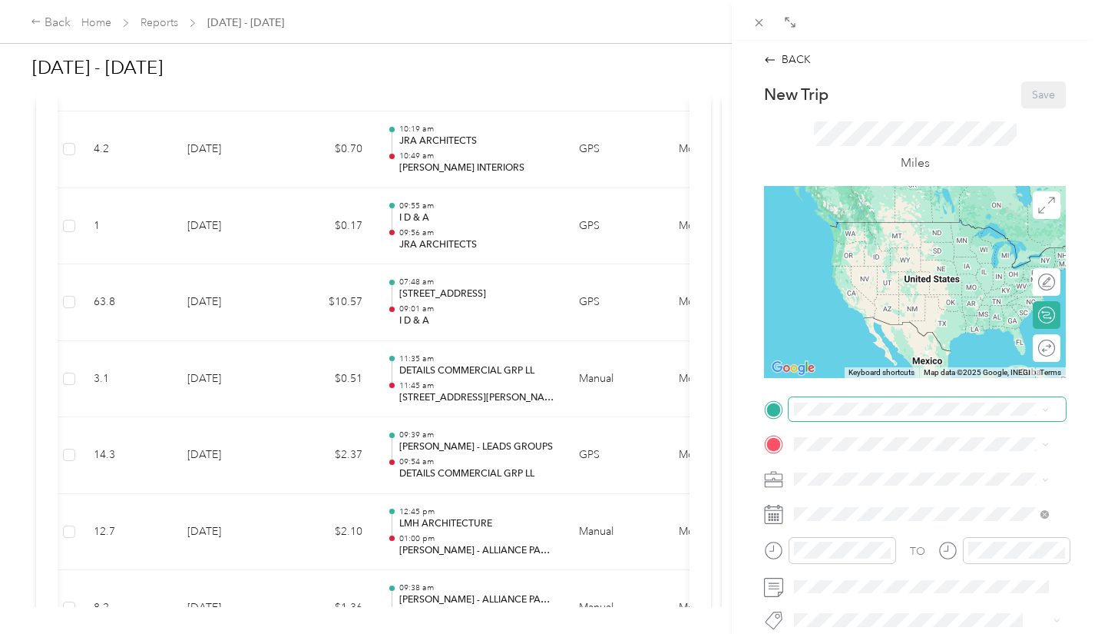
click at [835, 399] on span at bounding box center [927, 409] width 277 height 25
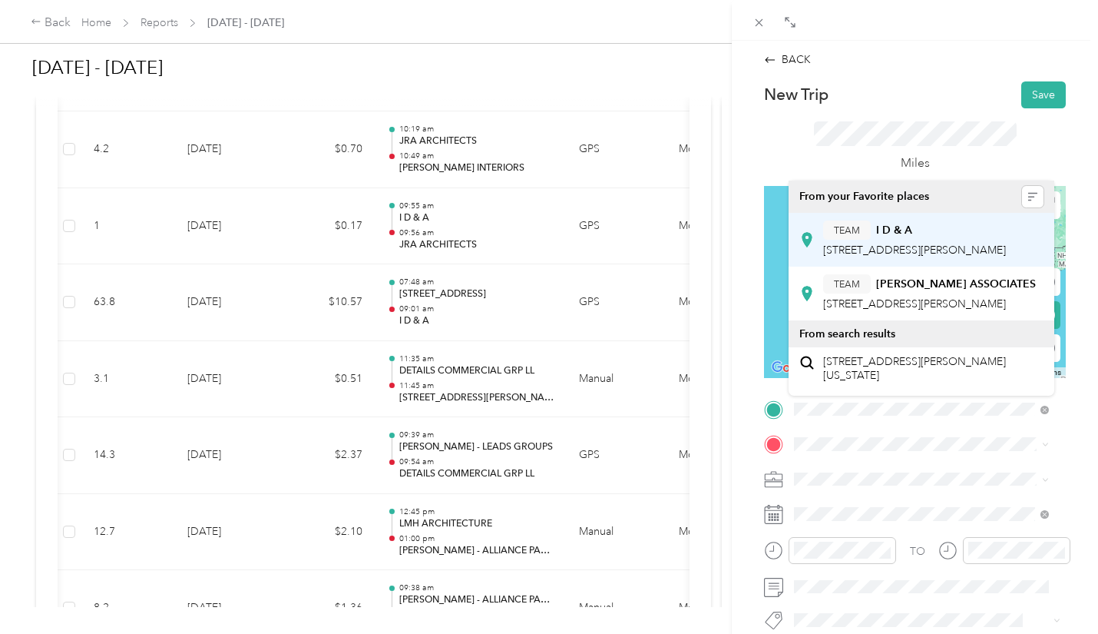
click at [909, 238] on div "TEAM I D & A" at bounding box center [914, 229] width 183 height 19
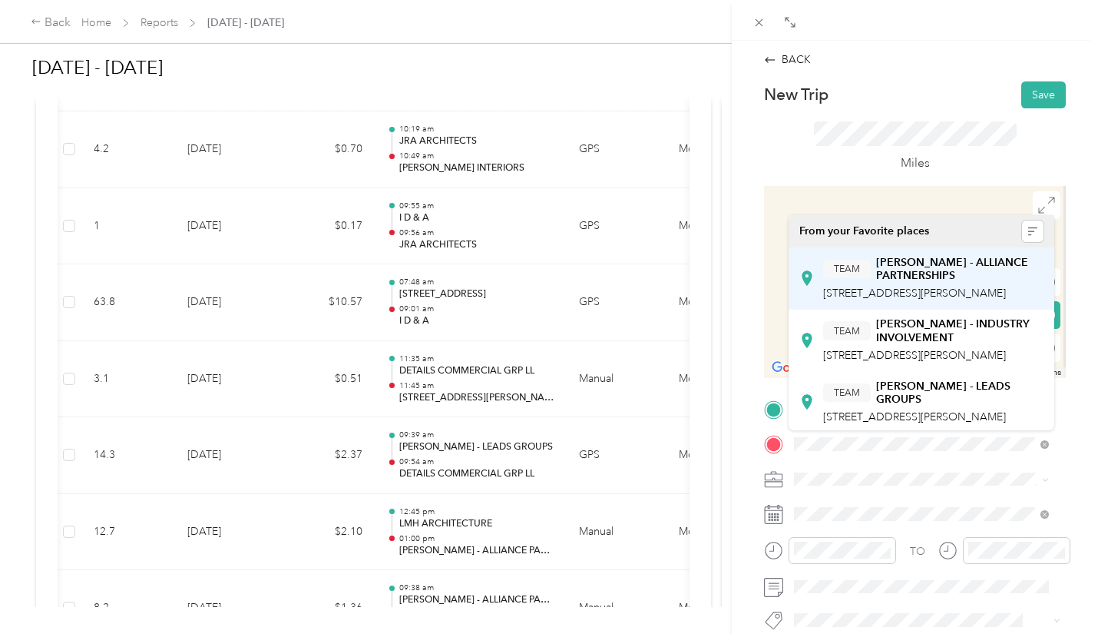
click at [935, 279] on strong "[PERSON_NAME] - ALLIANCE PARTNERSHIPS" at bounding box center [959, 269] width 167 height 27
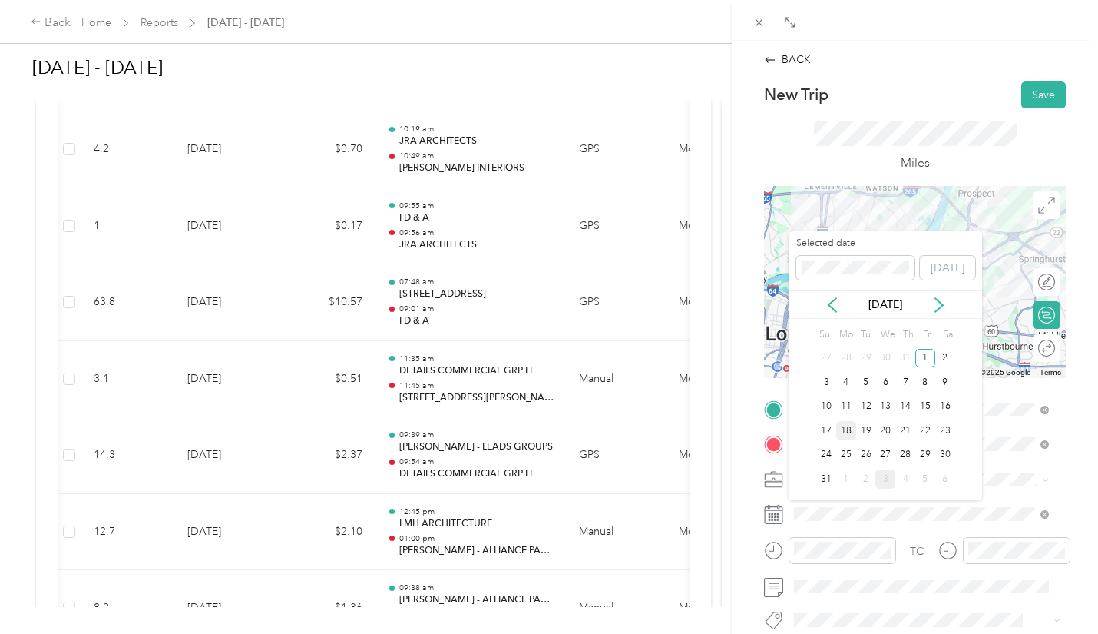
click at [849, 429] on div "18" at bounding box center [846, 430] width 20 height 19
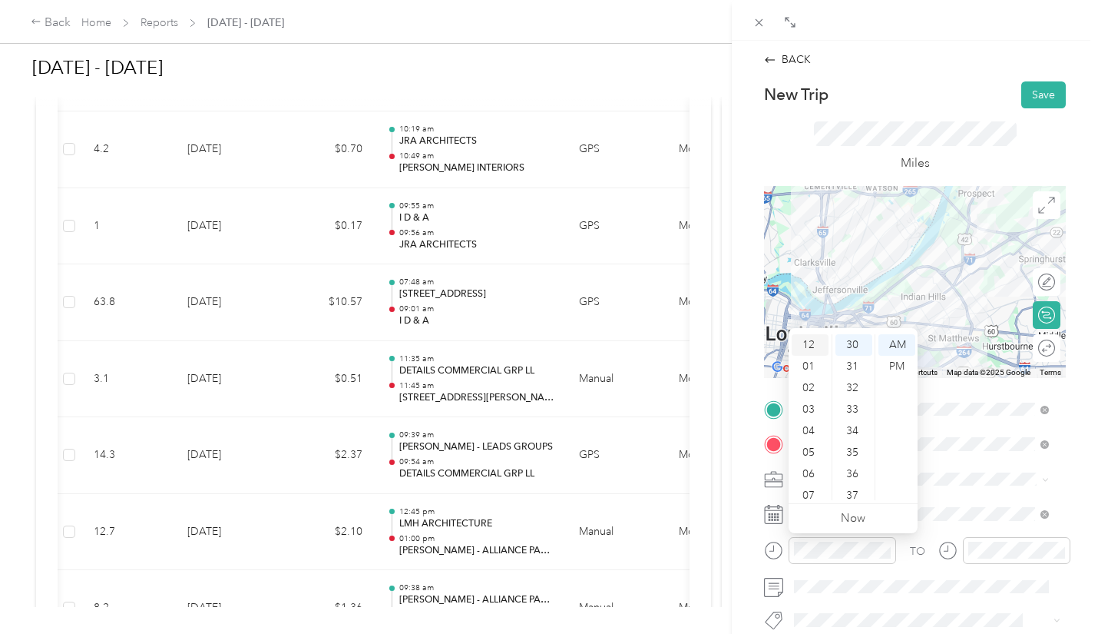
click at [813, 343] on div "12" at bounding box center [810, 345] width 37 height 22
click at [853, 389] on div "15" at bounding box center [854, 383] width 37 height 22
click at [898, 371] on div "PM" at bounding box center [897, 367] width 37 height 22
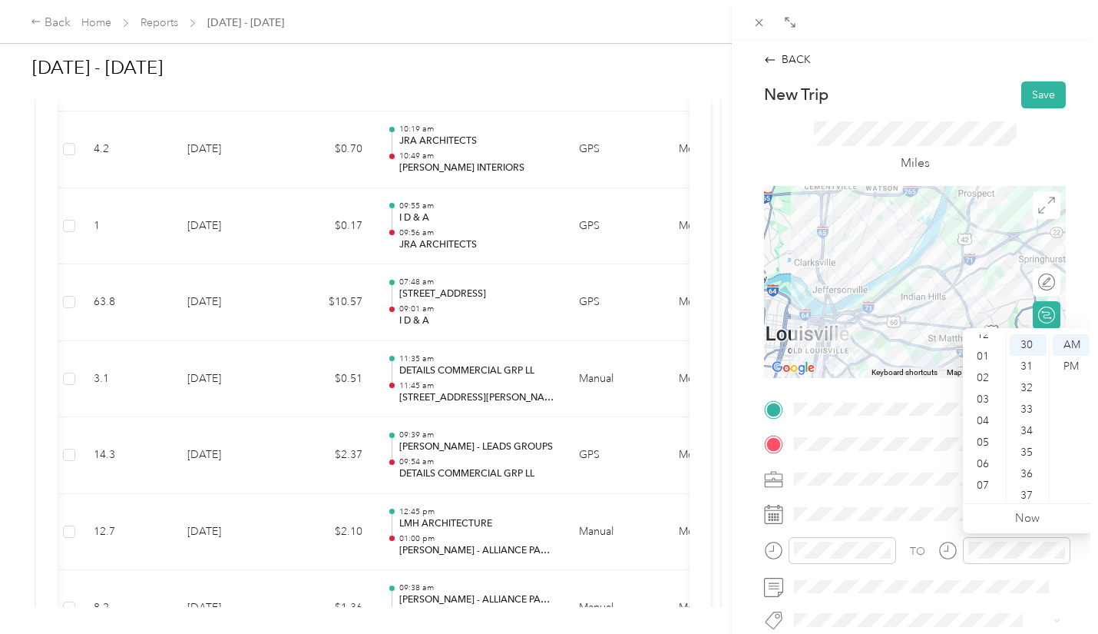
scroll to position [0, 0]
click at [990, 344] on div "12" at bounding box center [984, 345] width 37 height 22
click at [1023, 346] on div "30" at bounding box center [1028, 345] width 37 height 22
click at [1076, 359] on div "PM" at bounding box center [1071, 367] width 37 height 22
click at [1030, 88] on button "Save" at bounding box center [1044, 94] width 45 height 27
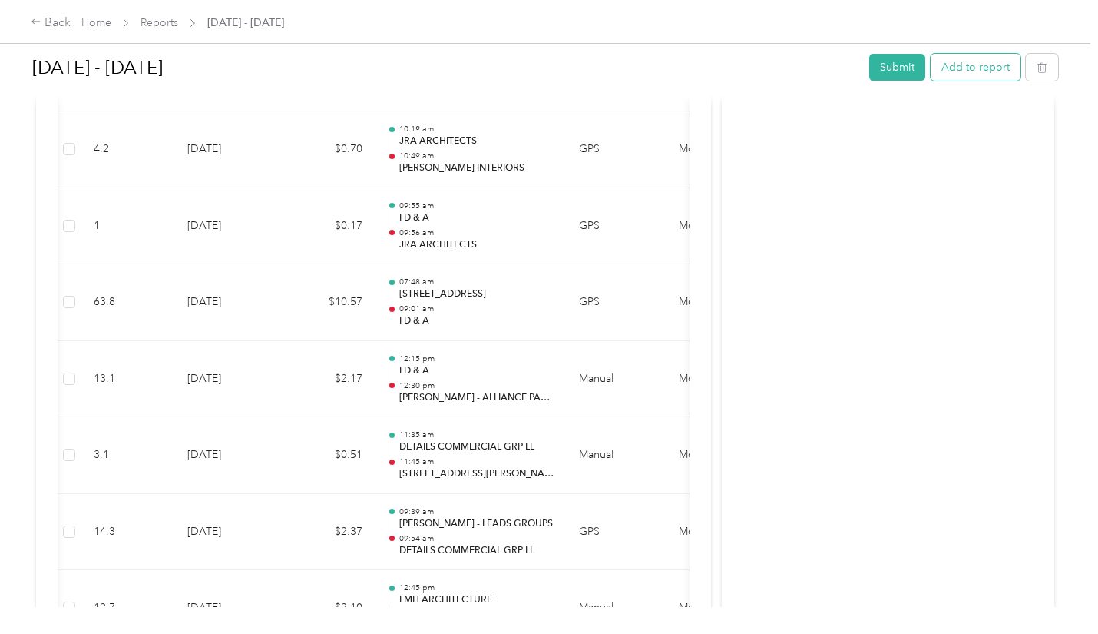
click at [969, 65] on button "Add to report" at bounding box center [976, 67] width 90 height 27
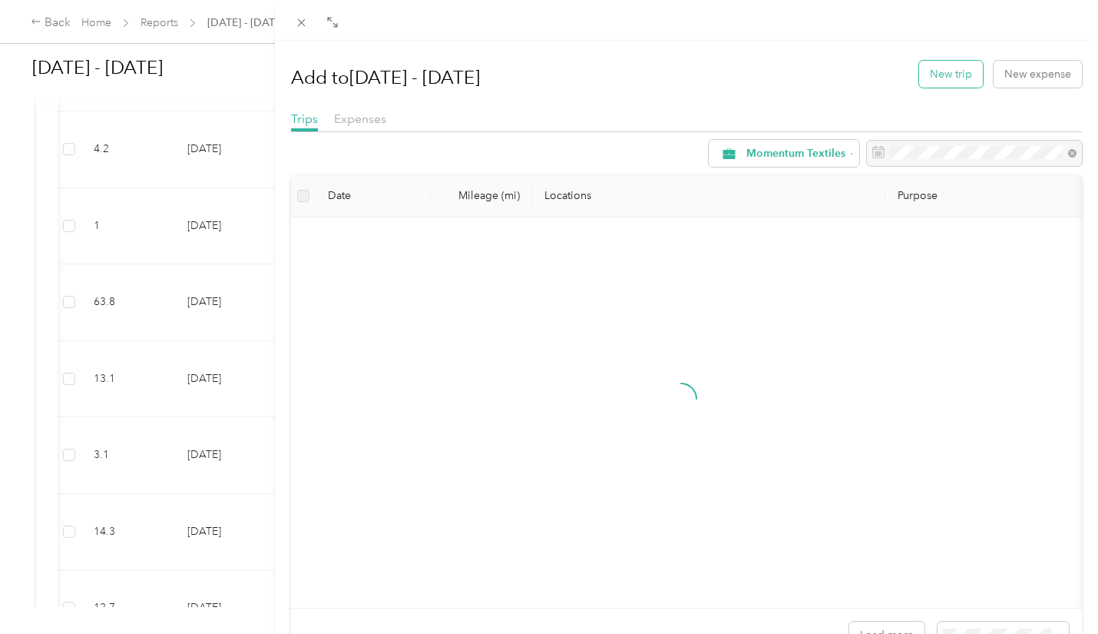
click at [929, 69] on button "New trip" at bounding box center [951, 74] width 64 height 27
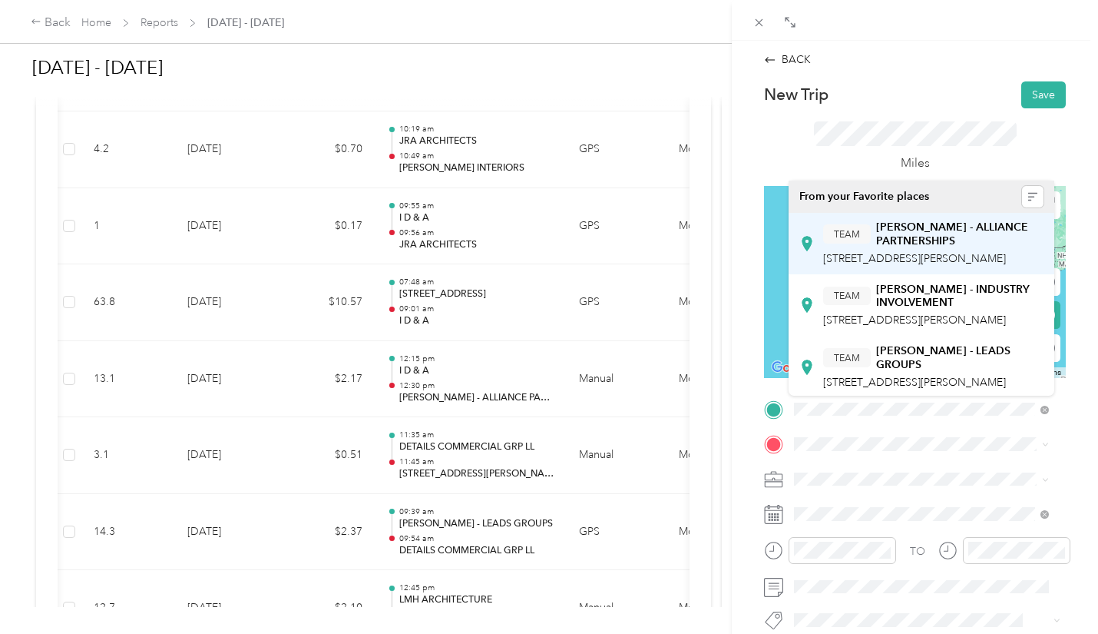
click at [927, 242] on strong "[PERSON_NAME] - ALLIANCE PARTNERSHIPS" at bounding box center [959, 233] width 167 height 27
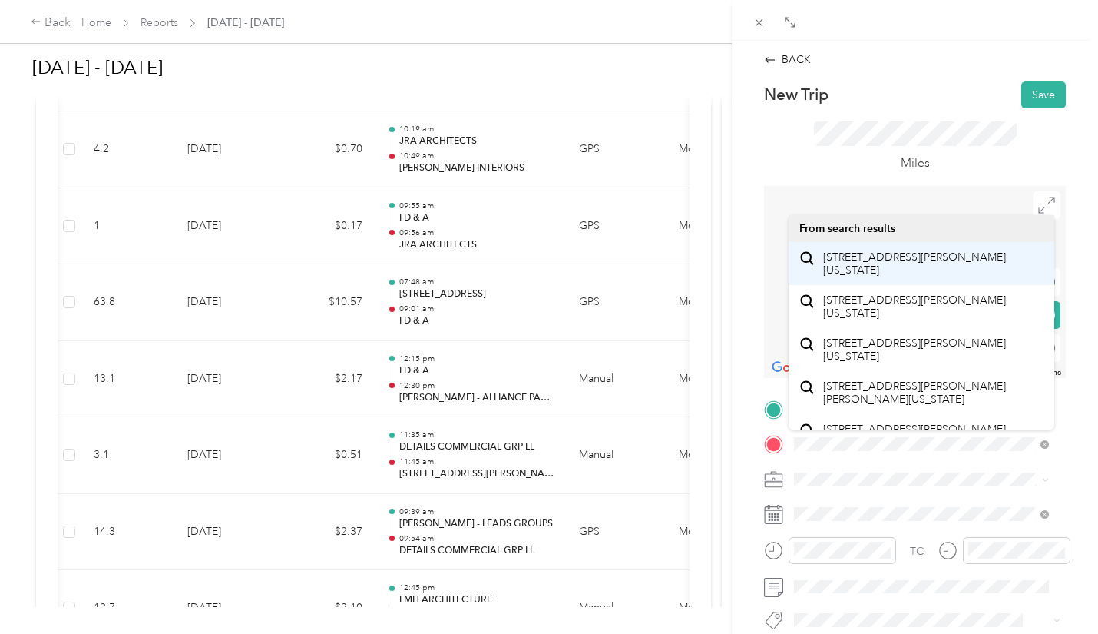
click at [943, 268] on span "[STREET_ADDRESS][PERSON_NAME][US_STATE]" at bounding box center [933, 263] width 220 height 27
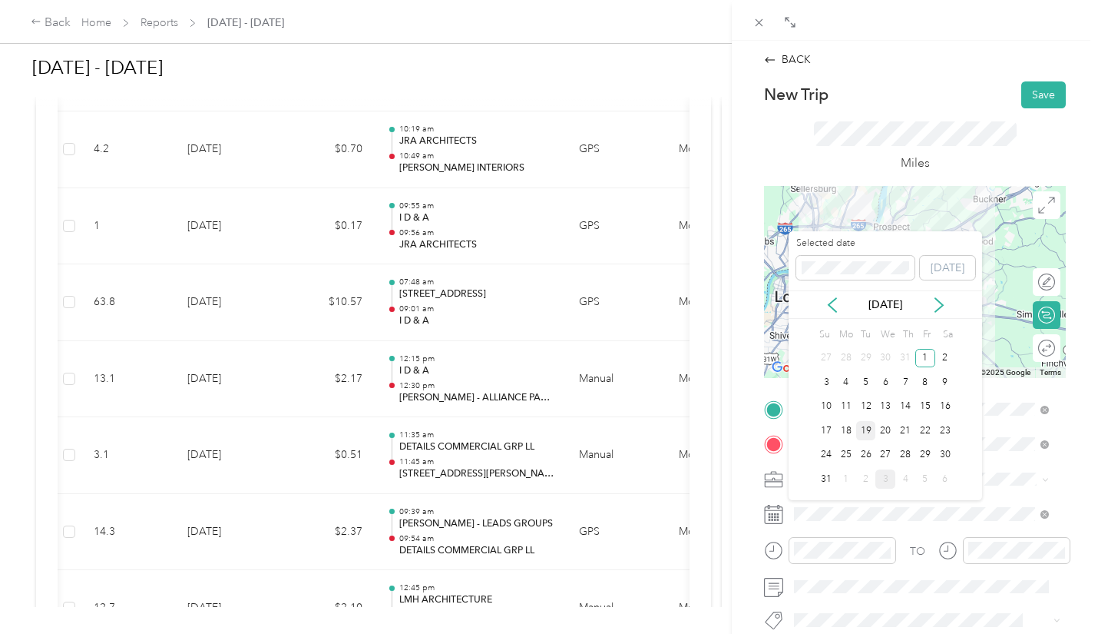
click at [863, 429] on div "19" at bounding box center [866, 430] width 20 height 19
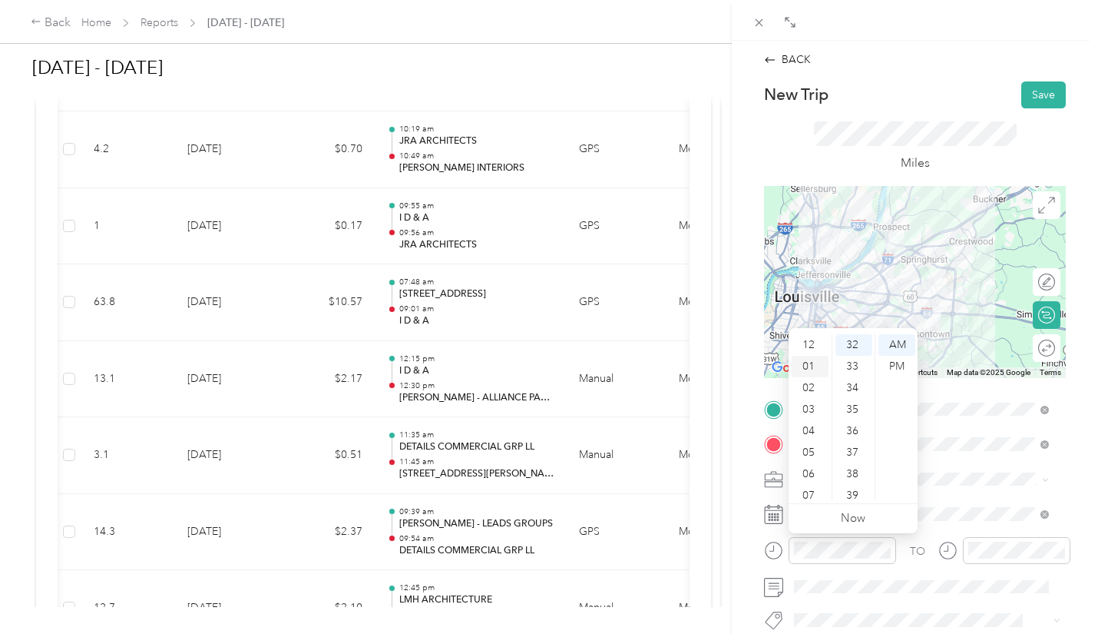
click at [807, 363] on div "01" at bounding box center [810, 367] width 37 height 22
click at [854, 494] on div "42" at bounding box center [854, 499] width 37 height 22
click at [896, 370] on div "PM" at bounding box center [897, 367] width 37 height 22
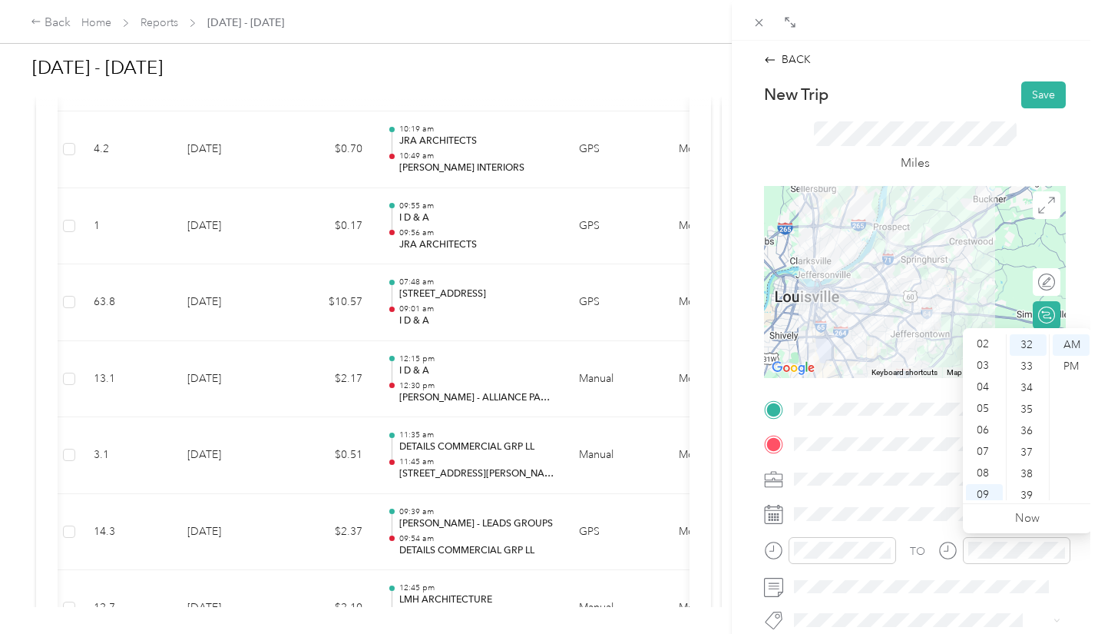
scroll to position [0, 0]
click at [985, 379] on div "02" at bounding box center [984, 388] width 37 height 22
click at [1029, 346] on div "00" at bounding box center [1028, 345] width 37 height 22
click at [1071, 365] on div "PM" at bounding box center [1071, 367] width 37 height 22
click at [1037, 99] on button "Save" at bounding box center [1044, 94] width 45 height 27
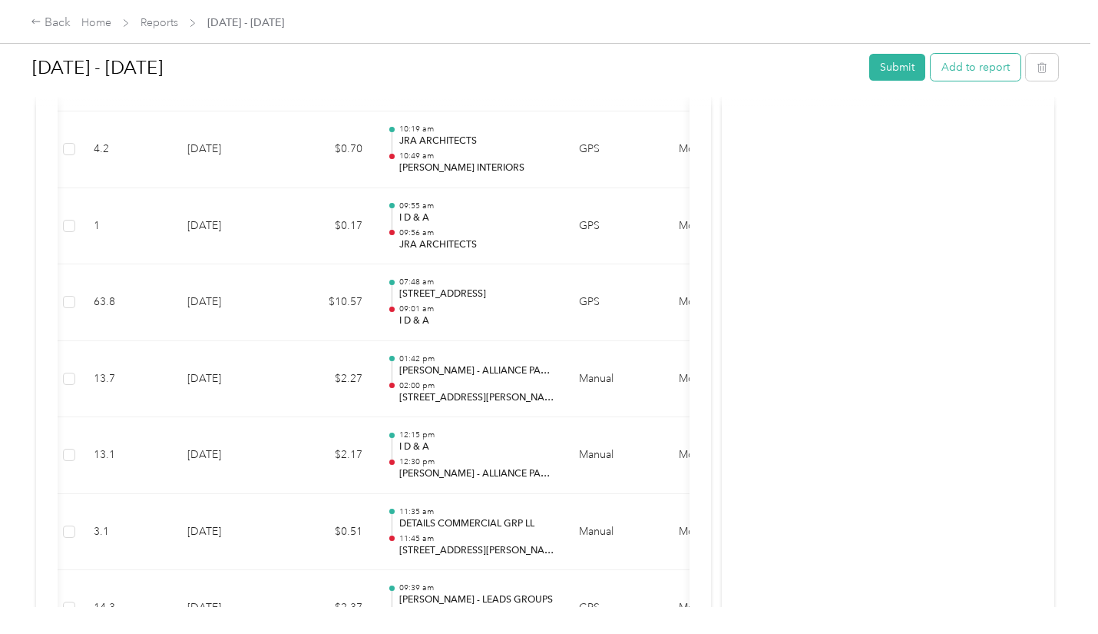
click at [958, 65] on button "Add to report" at bounding box center [976, 67] width 90 height 27
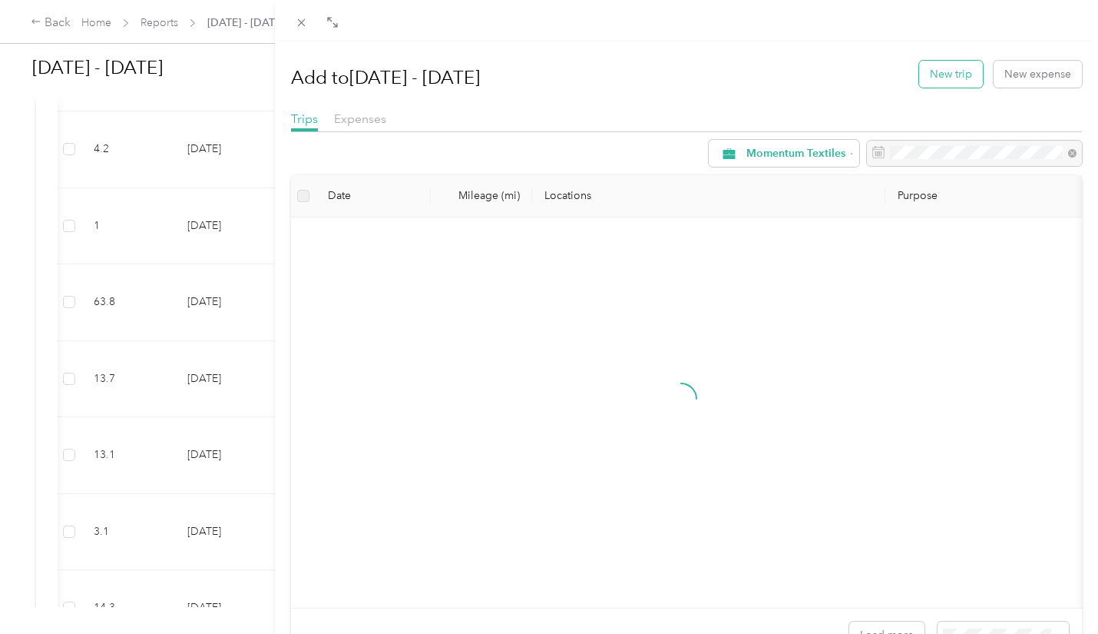
click at [942, 80] on button "New trip" at bounding box center [951, 74] width 64 height 27
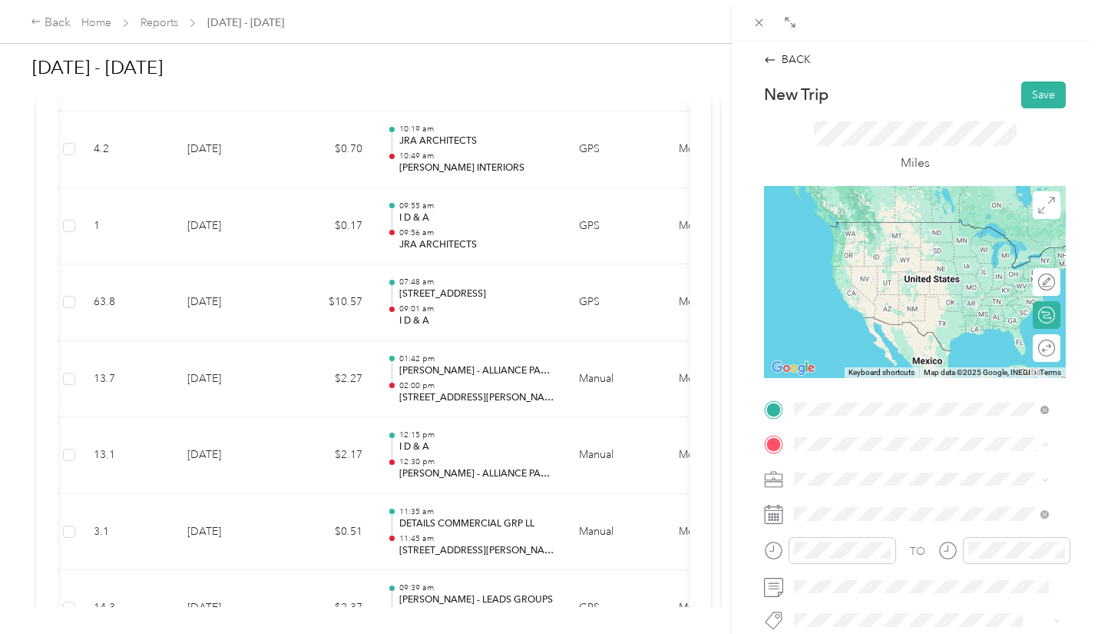
click at [884, 234] on span "[STREET_ADDRESS][PERSON_NAME][US_STATE]" at bounding box center [933, 228] width 220 height 27
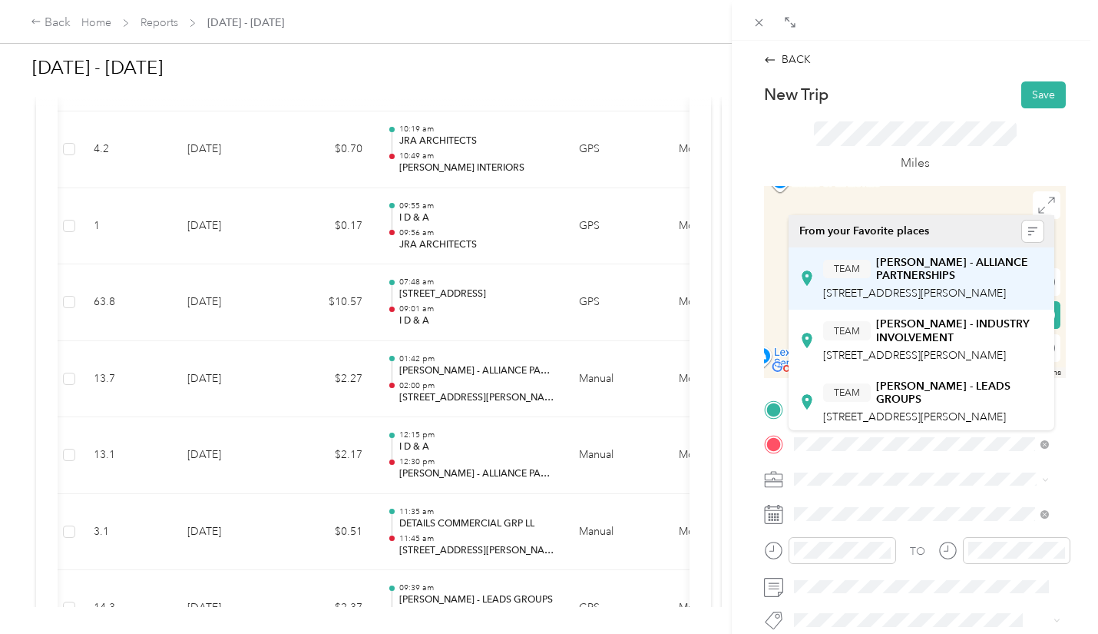
click at [958, 283] on div "TEAM [PERSON_NAME] - ALLIANCE PARTNERSHIPS [STREET_ADDRESS][PERSON_NAME]" at bounding box center [933, 279] width 220 height 46
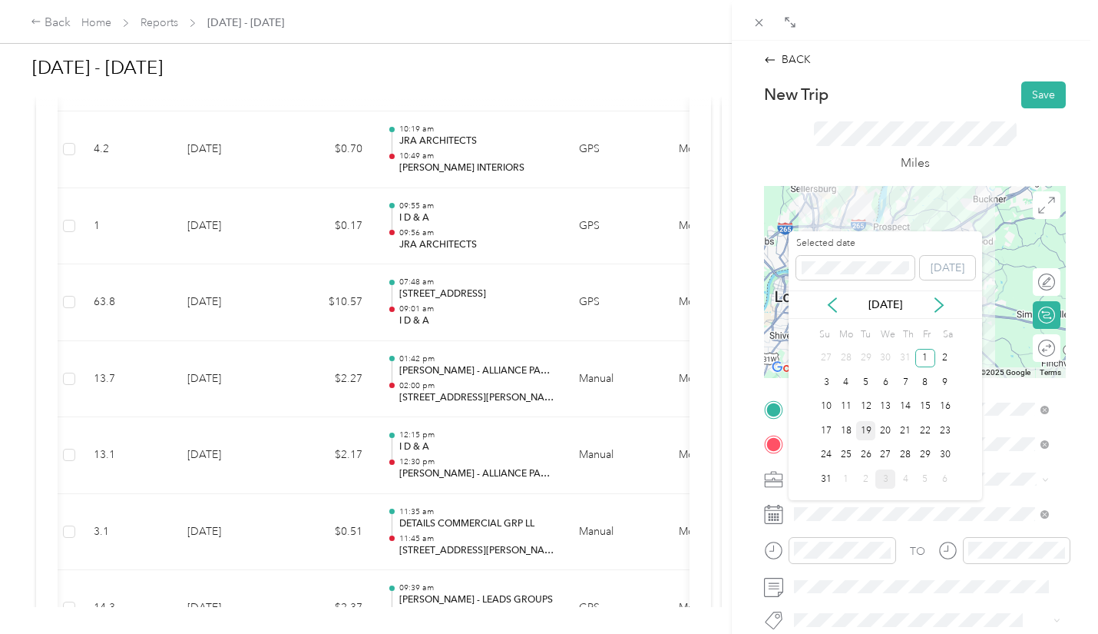
click at [867, 429] on div "19" at bounding box center [866, 430] width 20 height 19
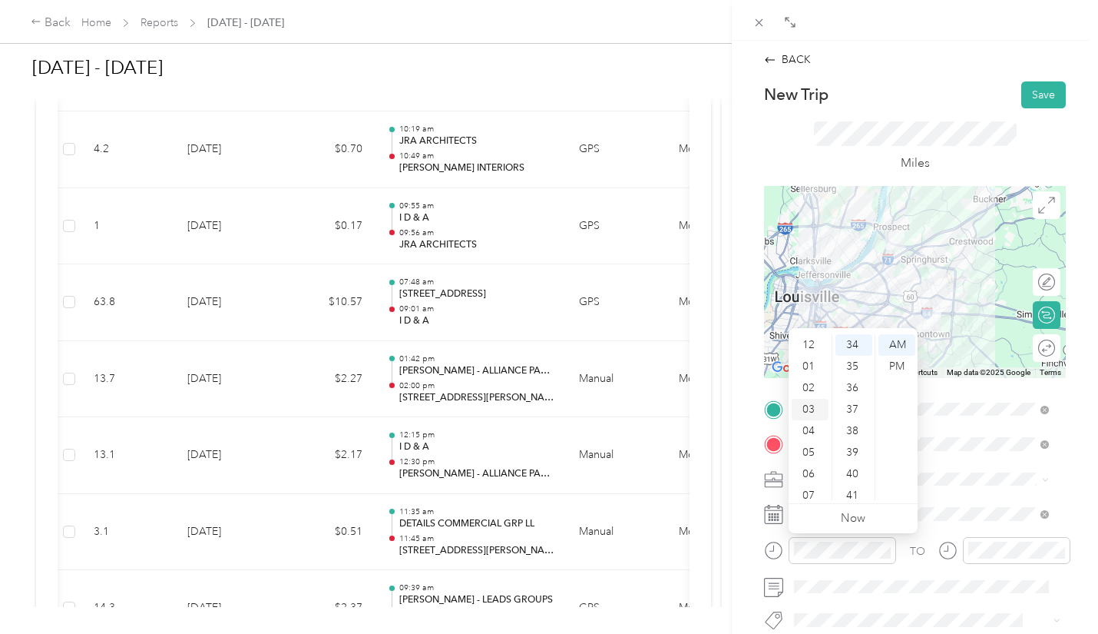
click at [810, 408] on div "03" at bounding box center [810, 410] width 37 height 22
click at [856, 412] on div "17" at bounding box center [854, 415] width 37 height 22
click at [893, 366] on div "PM" at bounding box center [897, 367] width 37 height 22
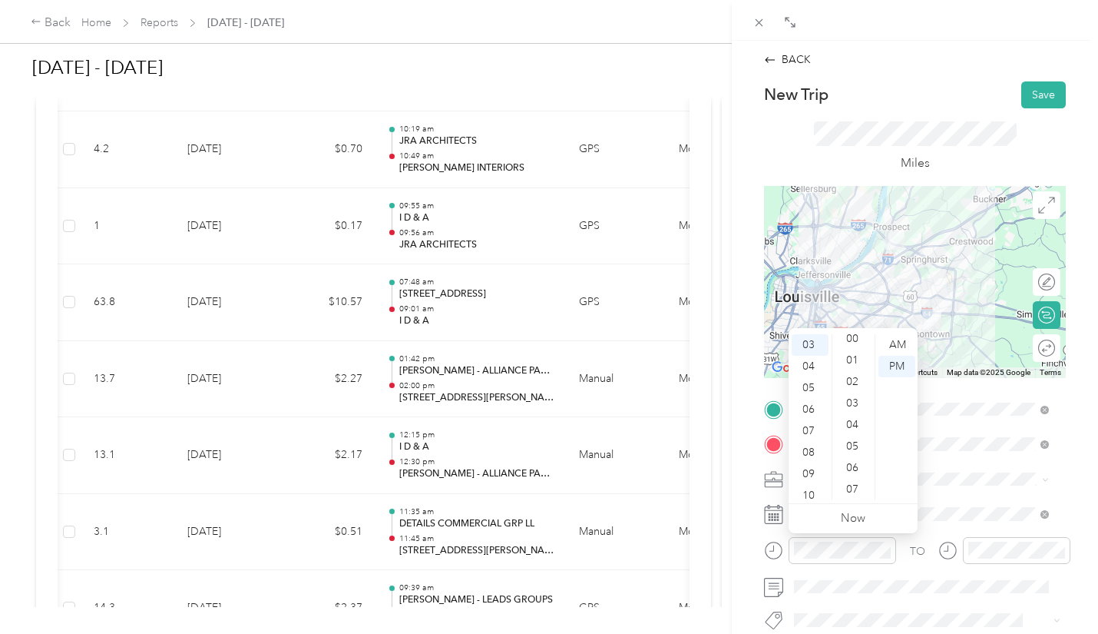
scroll to position [0, 0]
click at [852, 344] on div "00" at bounding box center [854, 345] width 37 height 22
click at [1002, 540] on div at bounding box center [1017, 550] width 108 height 27
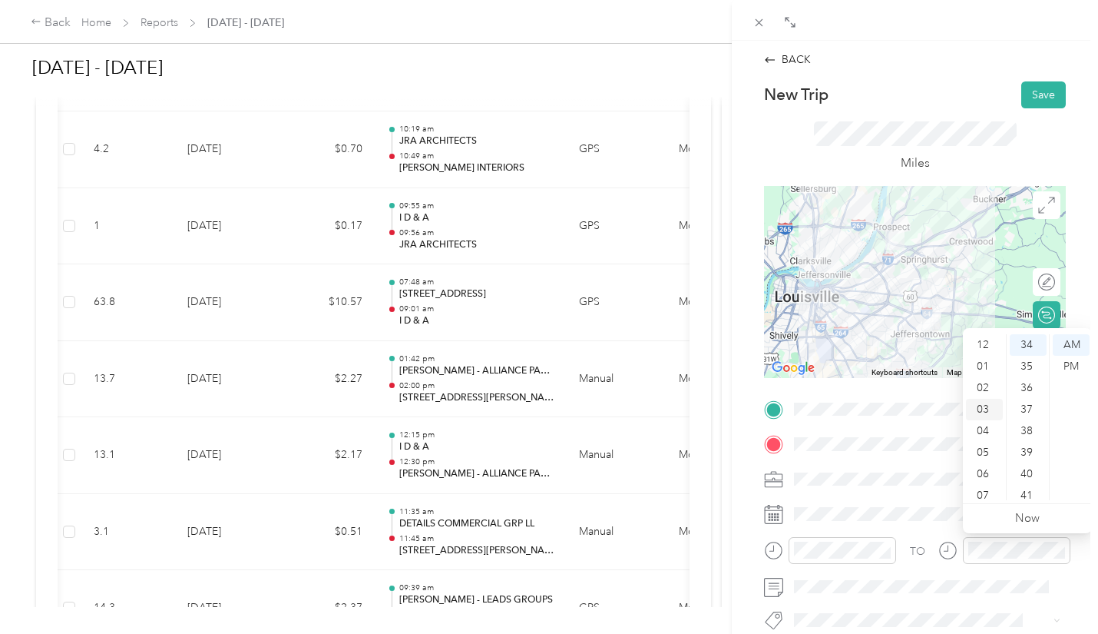
click at [986, 408] on div "03" at bounding box center [984, 410] width 37 height 22
click at [1028, 378] on div "22" at bounding box center [1028, 377] width 37 height 22
click at [1071, 362] on div "PM" at bounding box center [1071, 367] width 37 height 22
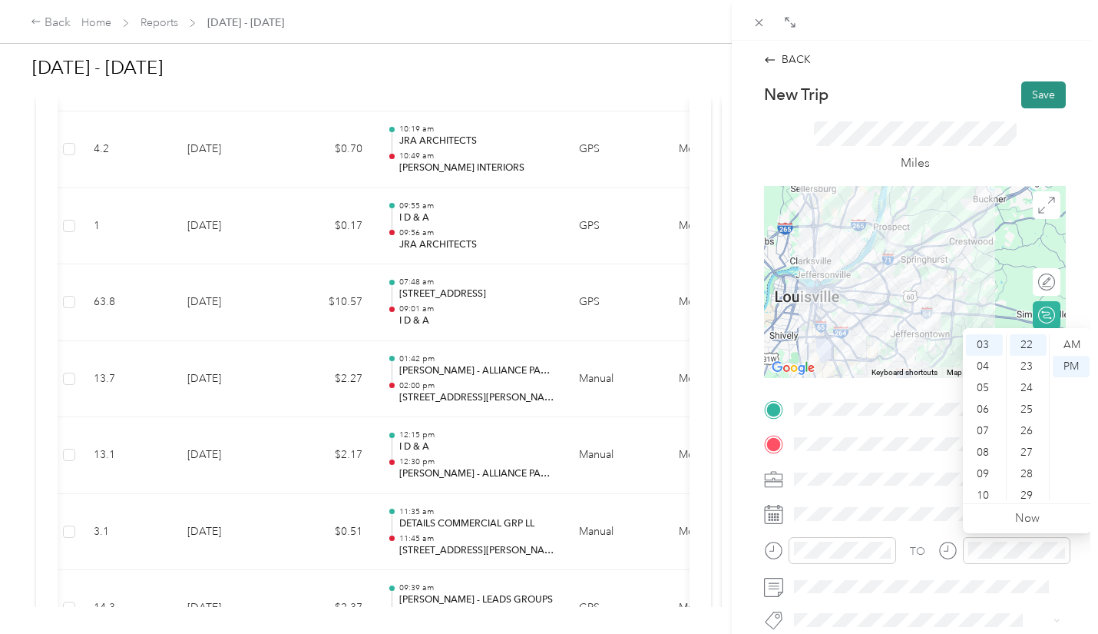
click at [1022, 94] on button "Save" at bounding box center [1044, 94] width 45 height 27
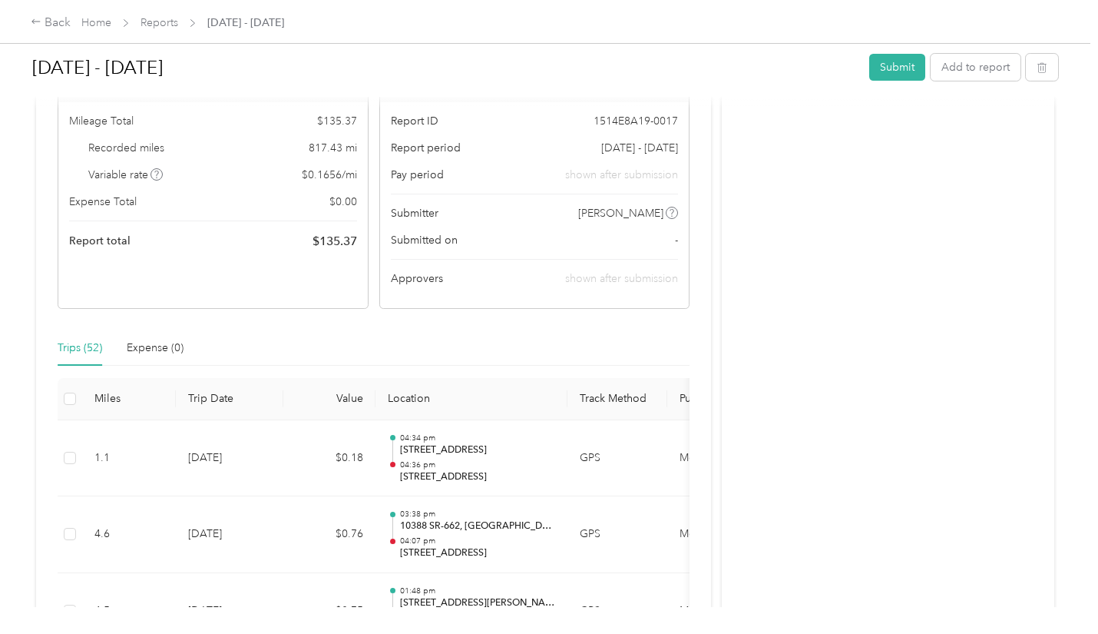
scroll to position [125, 0]
click at [980, 68] on button "Add to report" at bounding box center [976, 67] width 90 height 27
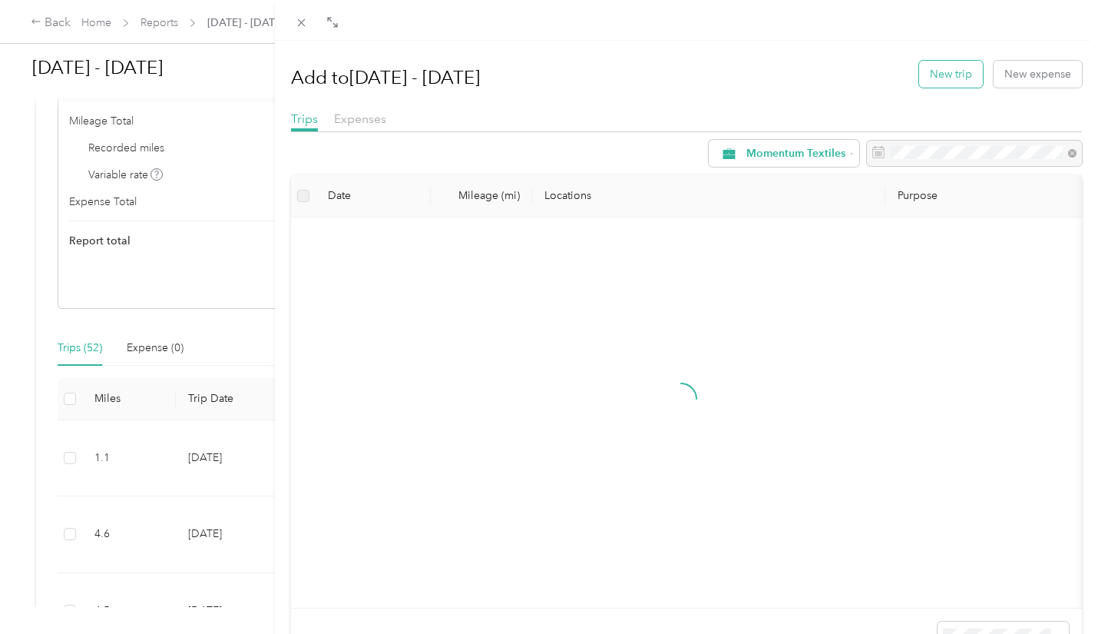
click at [947, 77] on button "New trip" at bounding box center [951, 74] width 64 height 27
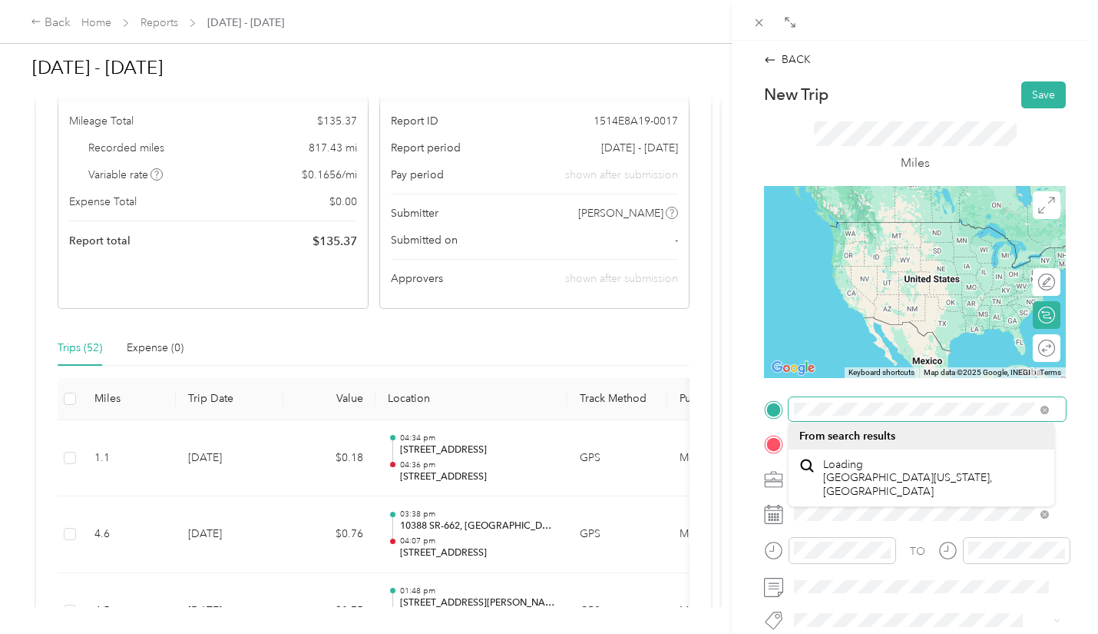
click at [1041, 412] on span at bounding box center [1045, 408] width 8 height 13
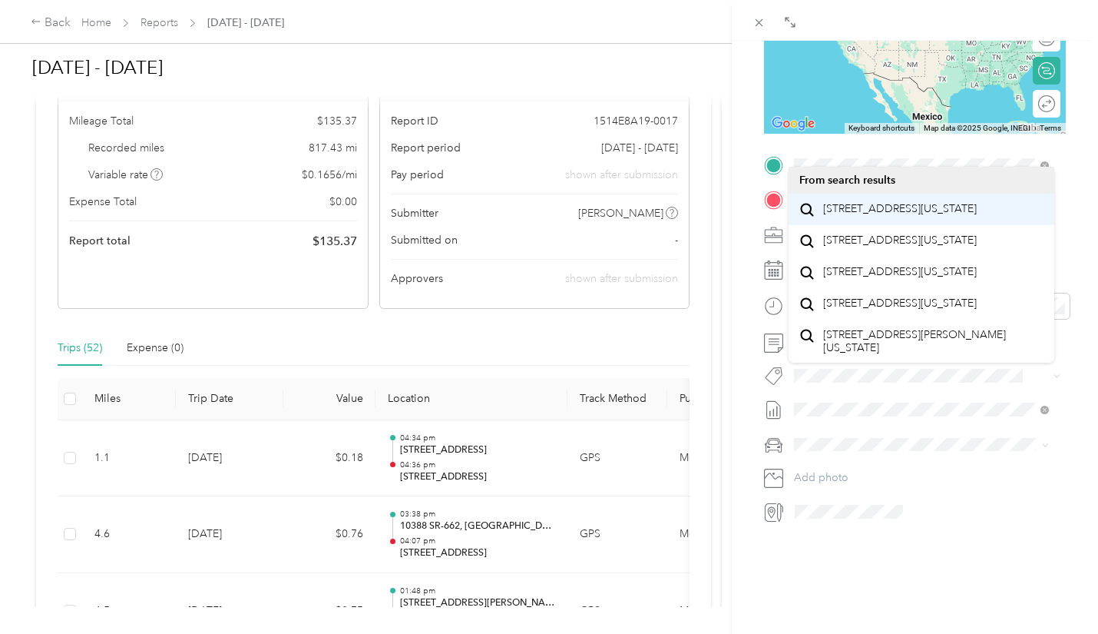
click at [921, 209] on span "[STREET_ADDRESS][US_STATE]" at bounding box center [900, 209] width 154 height 14
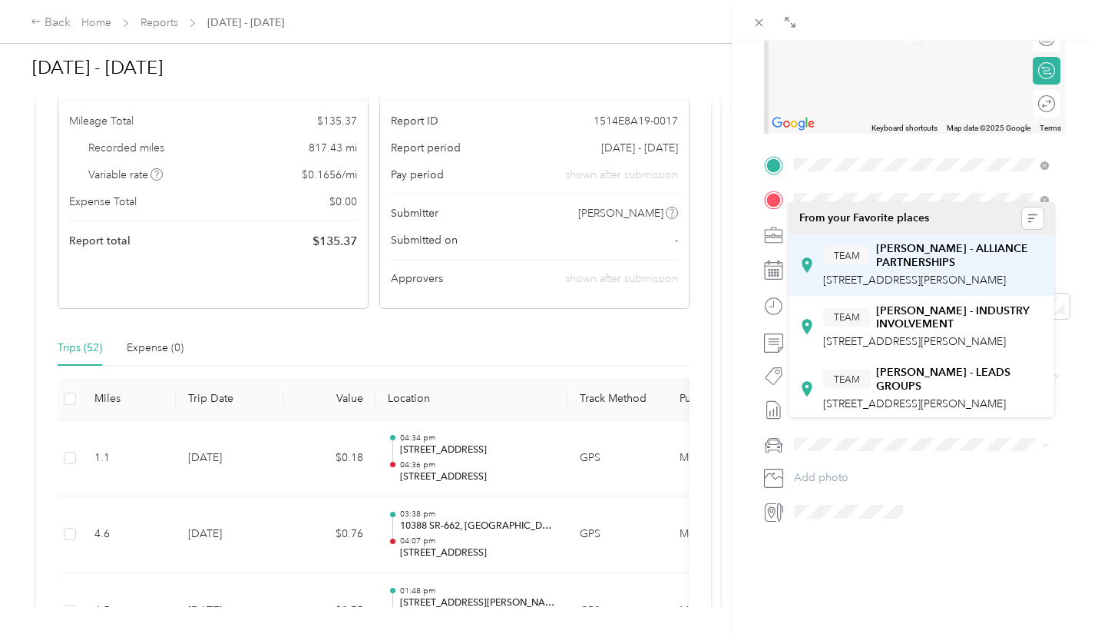
click at [929, 277] on span "[STREET_ADDRESS][PERSON_NAME]" at bounding box center [914, 279] width 183 height 13
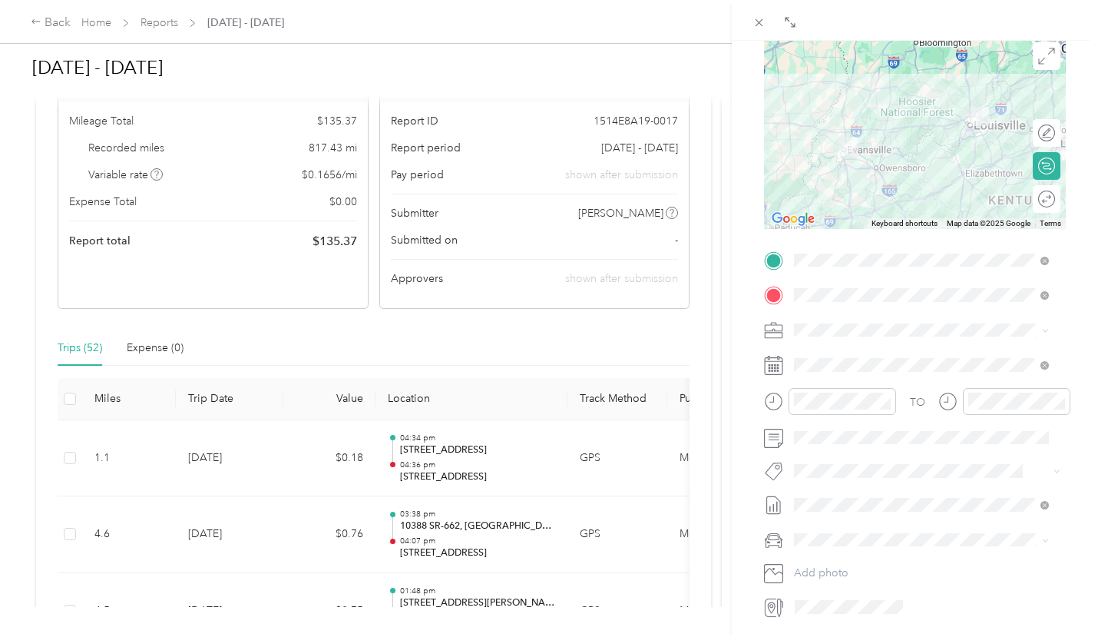
scroll to position [147, 0]
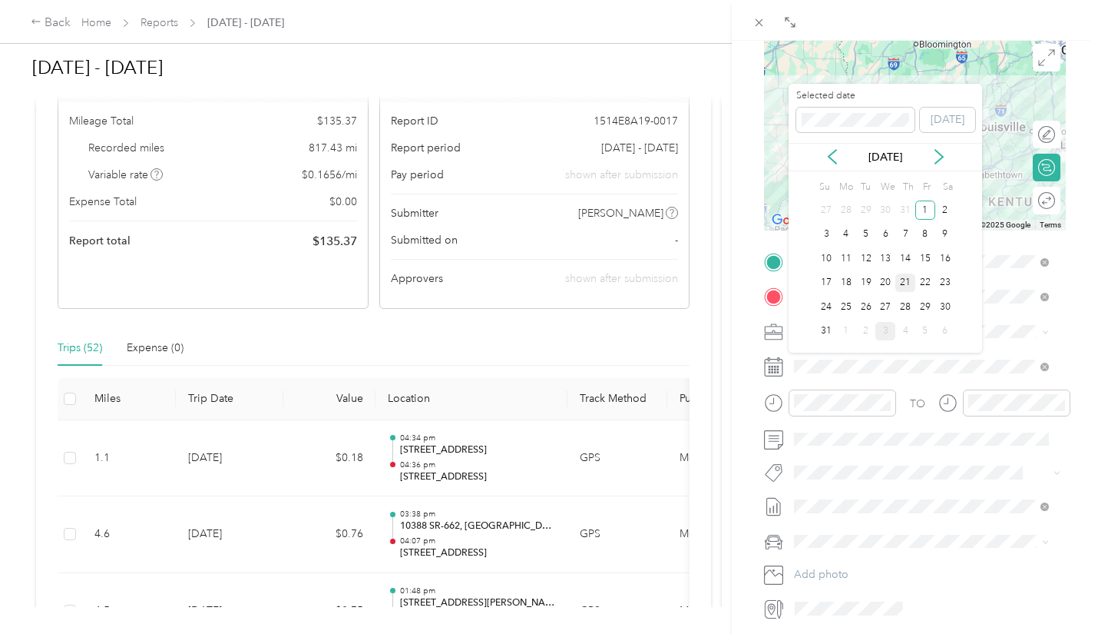
click at [904, 285] on div "21" at bounding box center [906, 282] width 20 height 19
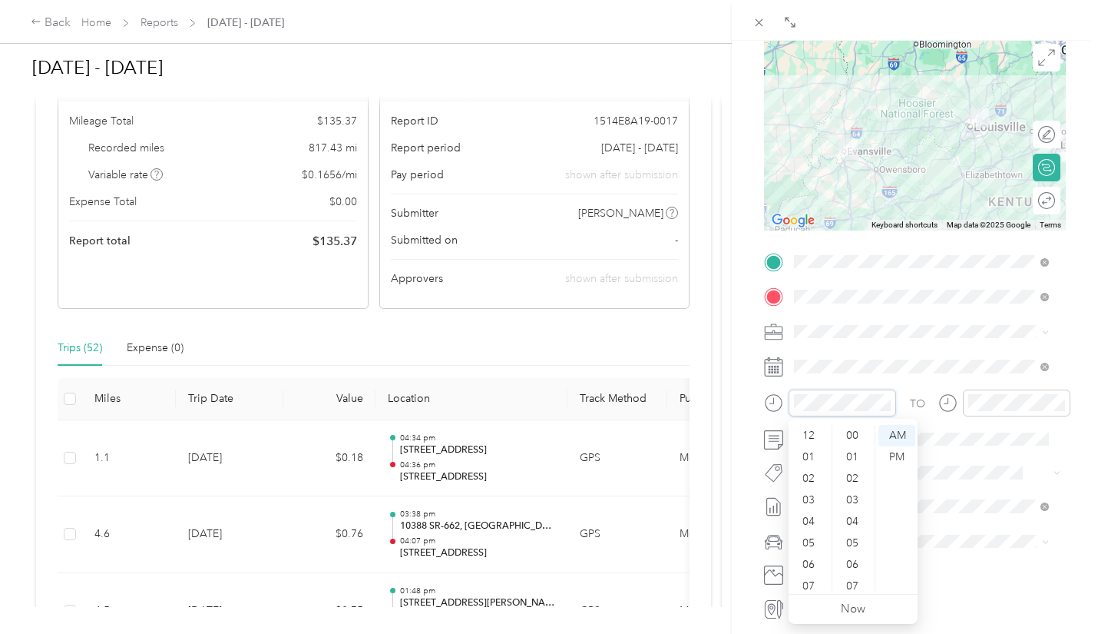
scroll to position [92, 0]
click at [814, 475] on div "06" at bounding box center [810, 473] width 37 height 22
click at [900, 457] on div "PM" at bounding box center [897, 457] width 37 height 22
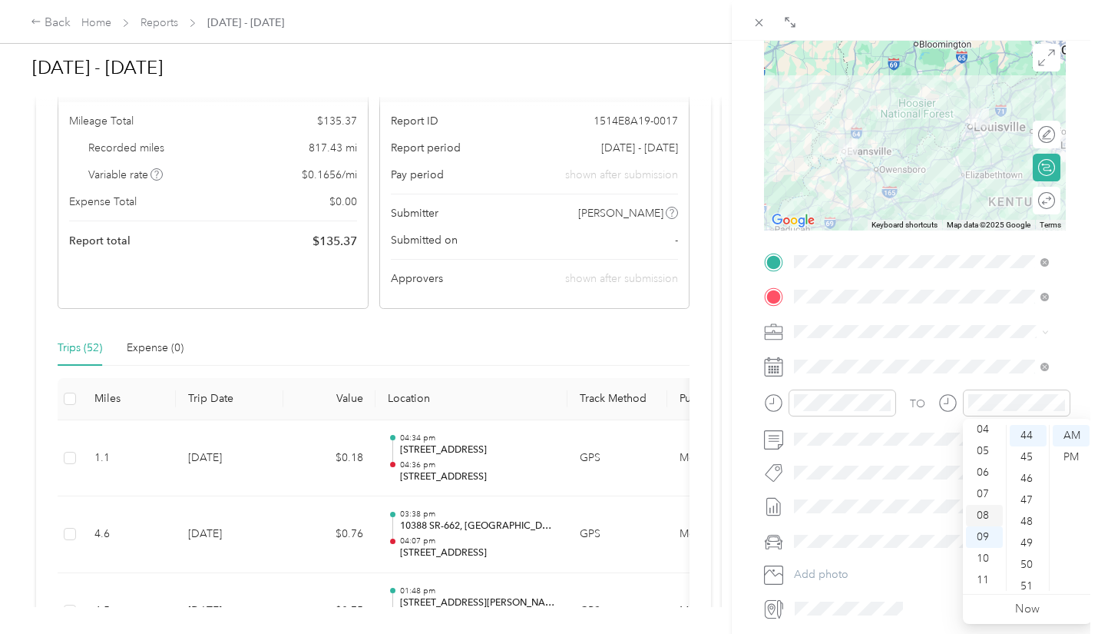
click at [990, 518] on div "08" at bounding box center [984, 516] width 37 height 22
click at [1076, 462] on div "PM" at bounding box center [1071, 457] width 37 height 22
click at [1072, 459] on div "PM" at bounding box center [1071, 457] width 37 height 22
click at [1071, 457] on div "PM" at bounding box center [1071, 457] width 37 height 22
click at [1070, 450] on div "PM" at bounding box center [1071, 457] width 37 height 22
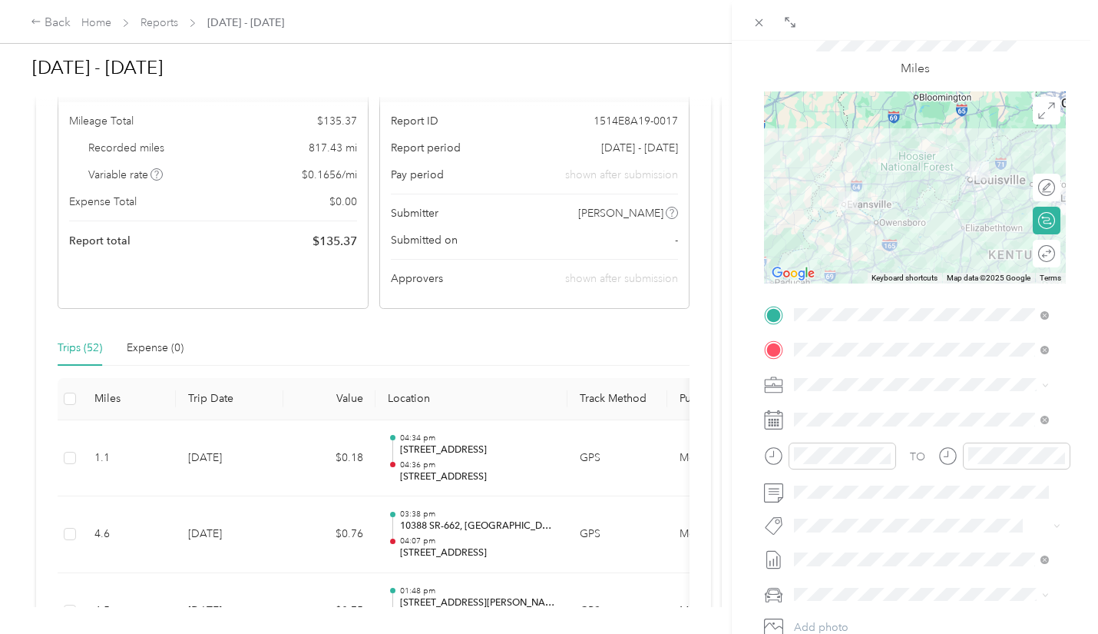
scroll to position [93, 0]
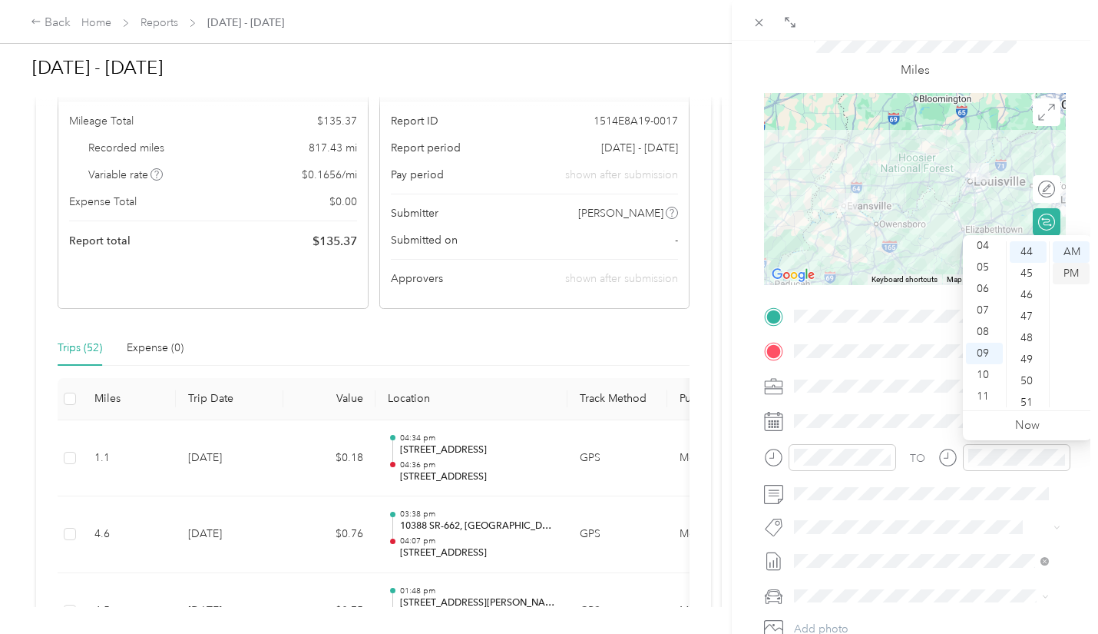
click at [1075, 276] on div "PM" at bounding box center [1071, 274] width 37 height 22
click at [1070, 207] on form "New Trip Save This trip cannot be edited because it is either under review, app…" at bounding box center [915, 331] width 334 height 687
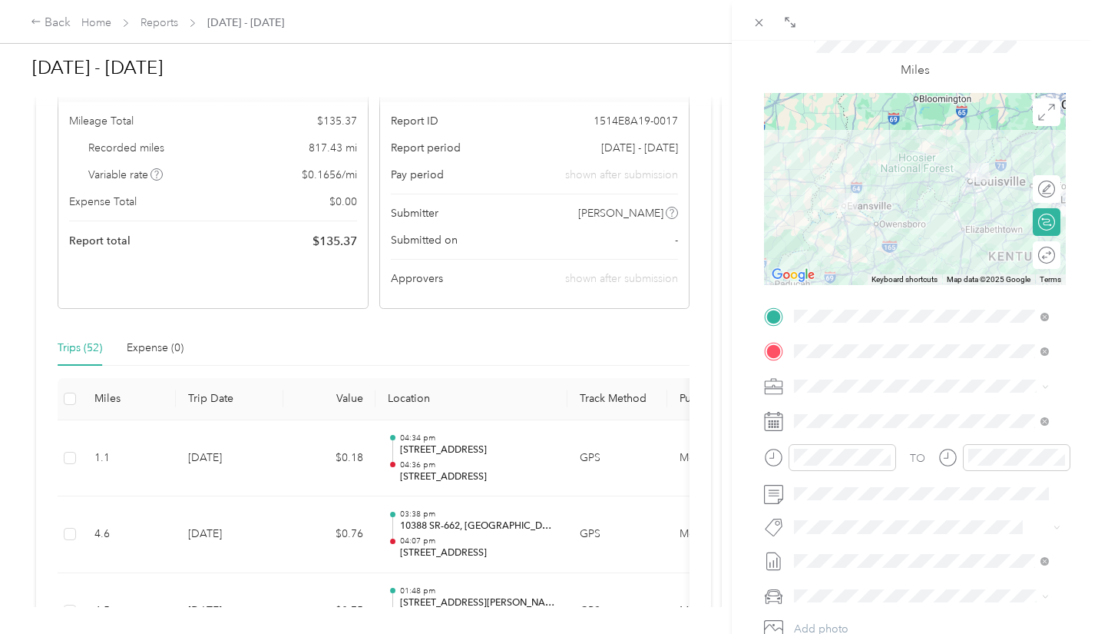
scroll to position [0, 0]
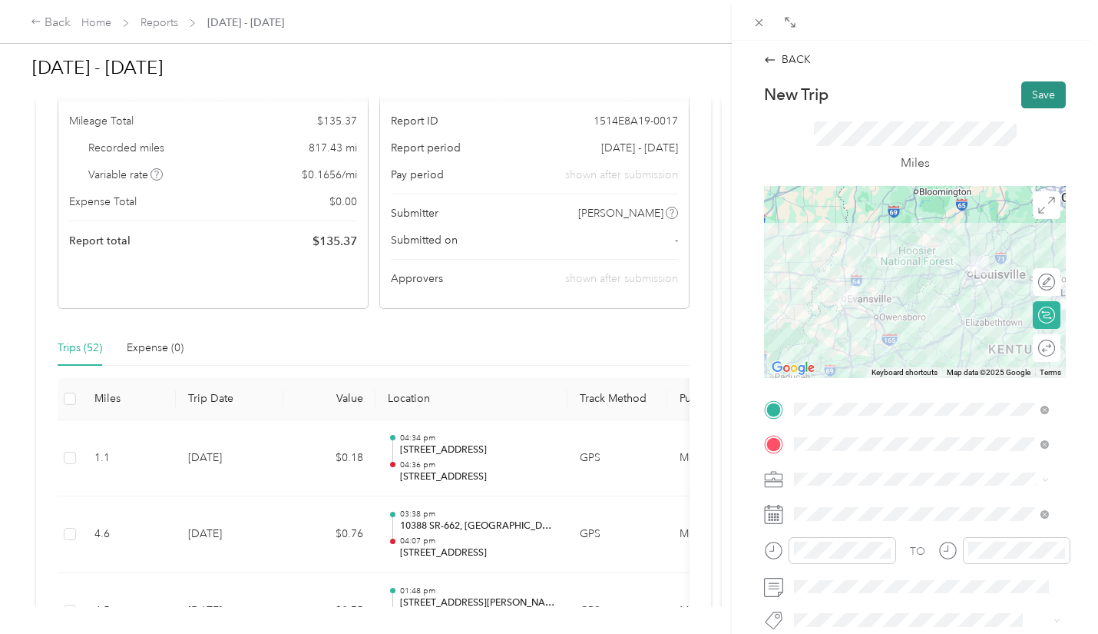
click at [1024, 91] on button "Save" at bounding box center [1044, 94] width 45 height 27
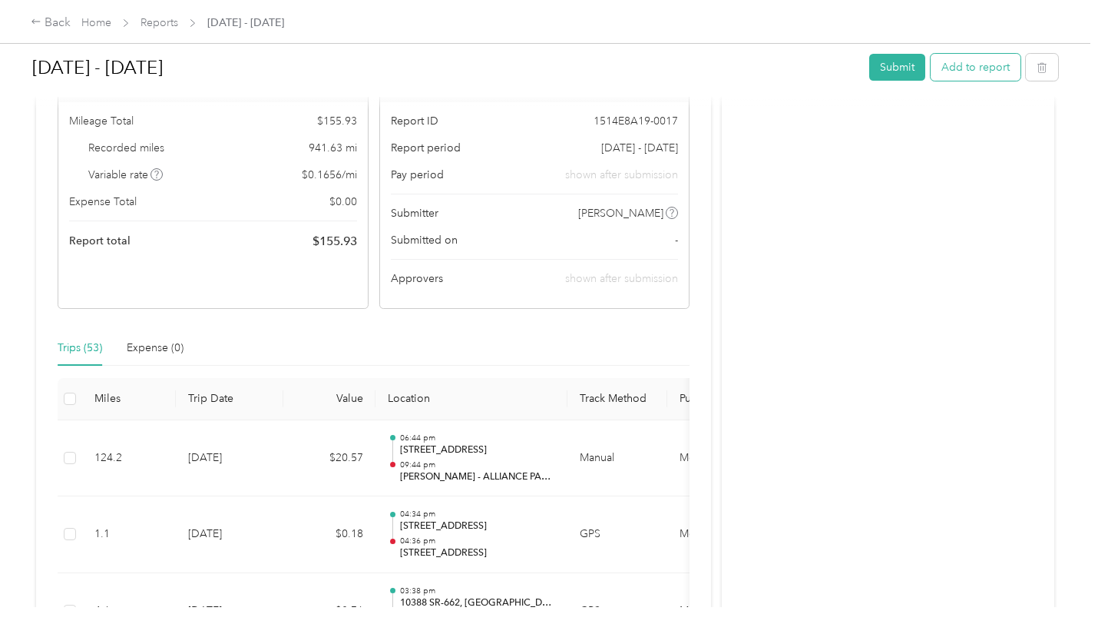
click at [975, 69] on button "Add to report" at bounding box center [976, 67] width 90 height 27
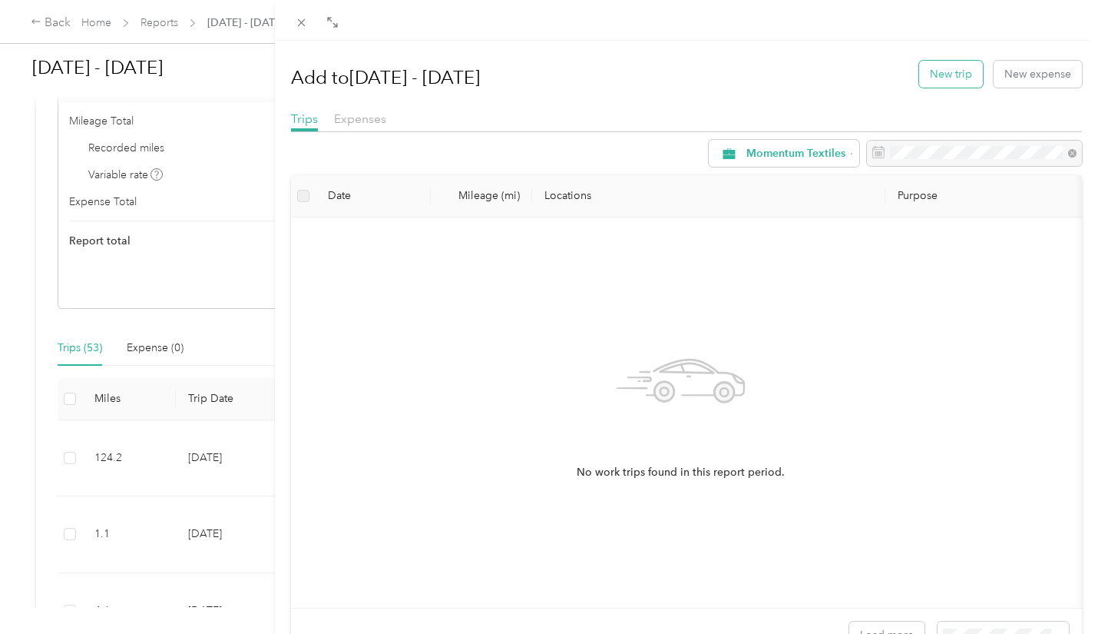
click at [949, 74] on button "New trip" at bounding box center [951, 74] width 64 height 27
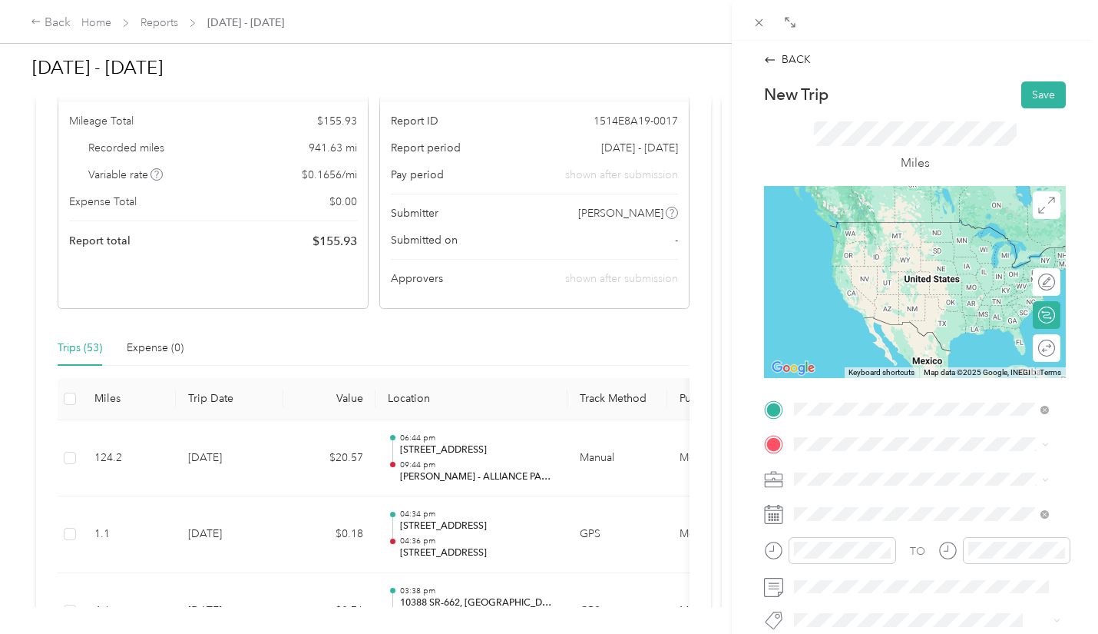
click at [896, 240] on strong "[PERSON_NAME] - ALLIANCE PARTNERSHIPS" at bounding box center [959, 233] width 167 height 27
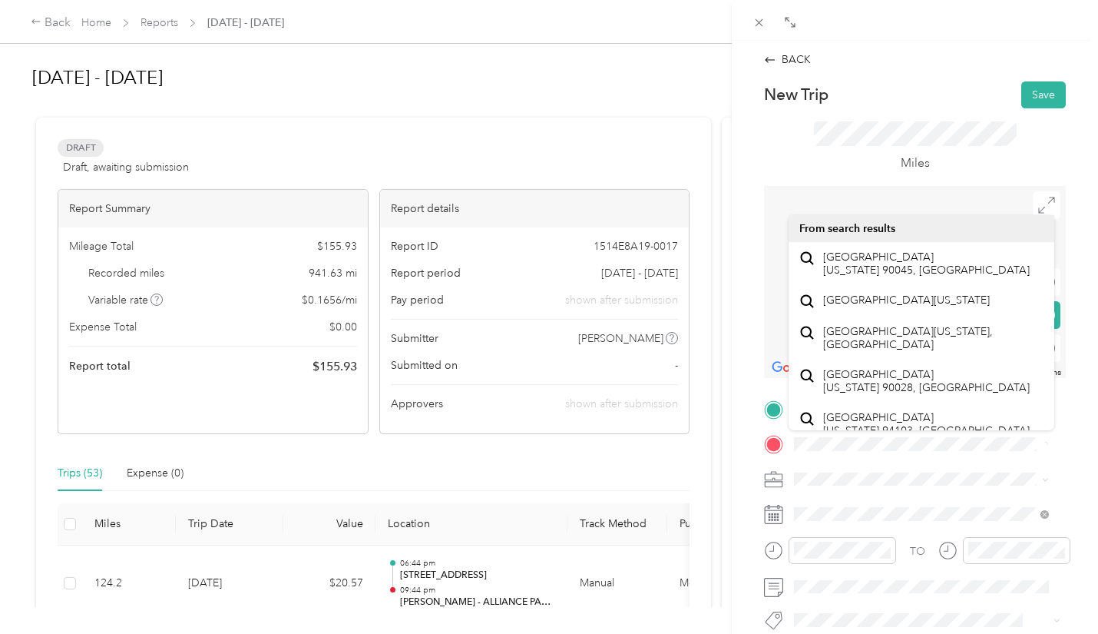
scroll to position [125, 0]
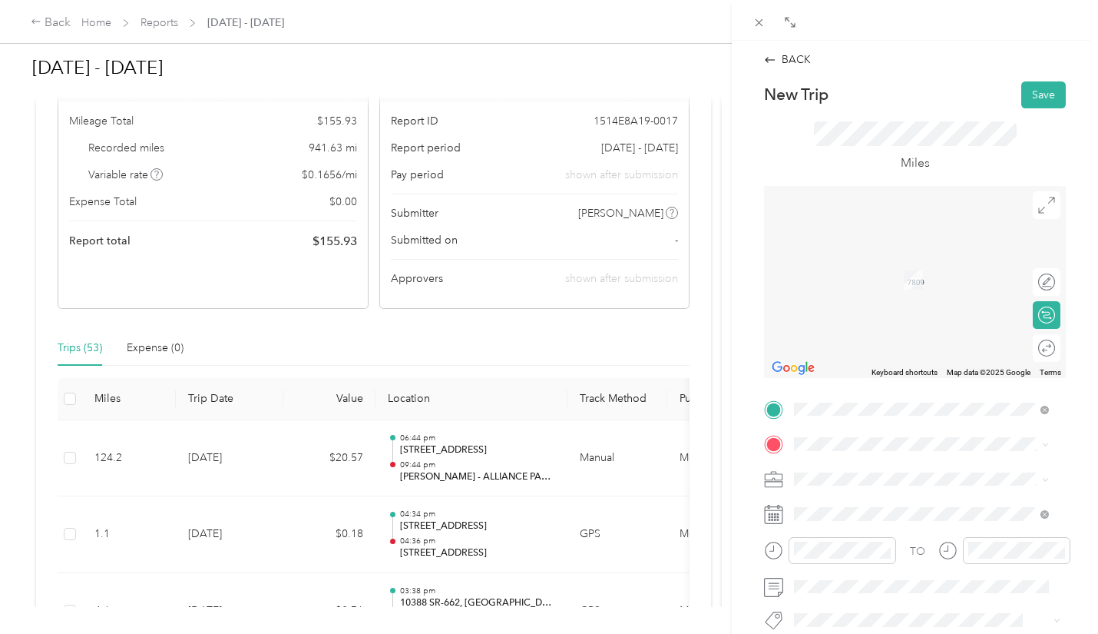
click at [898, 282] on span "[STREET_ADDRESS][PERSON_NAME]" at bounding box center [914, 280] width 183 height 13
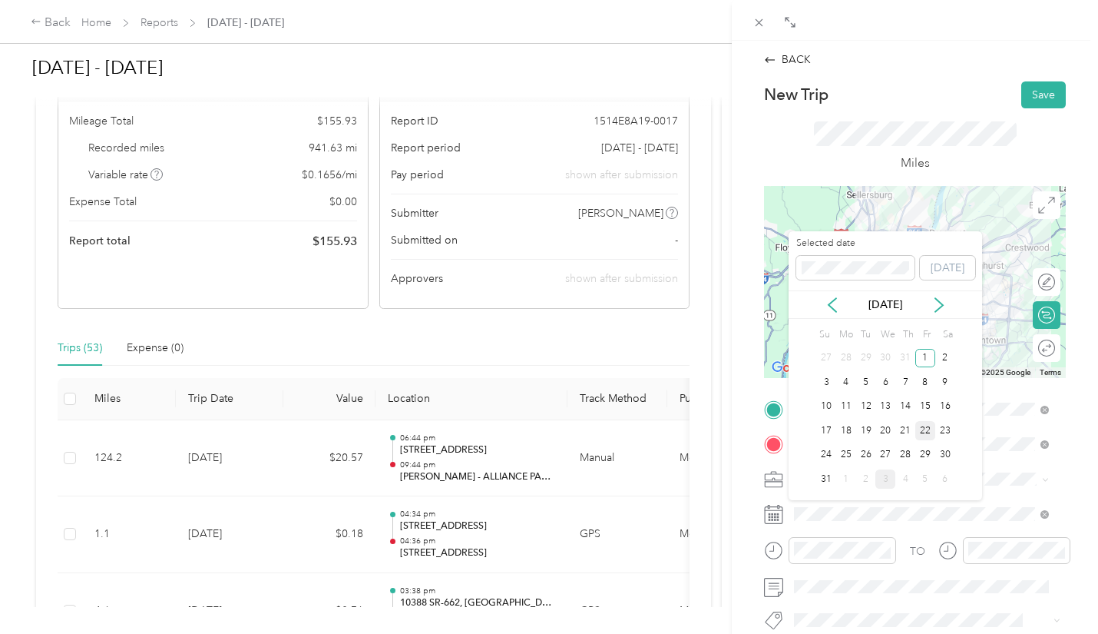
click at [922, 429] on div "22" at bounding box center [926, 430] width 20 height 19
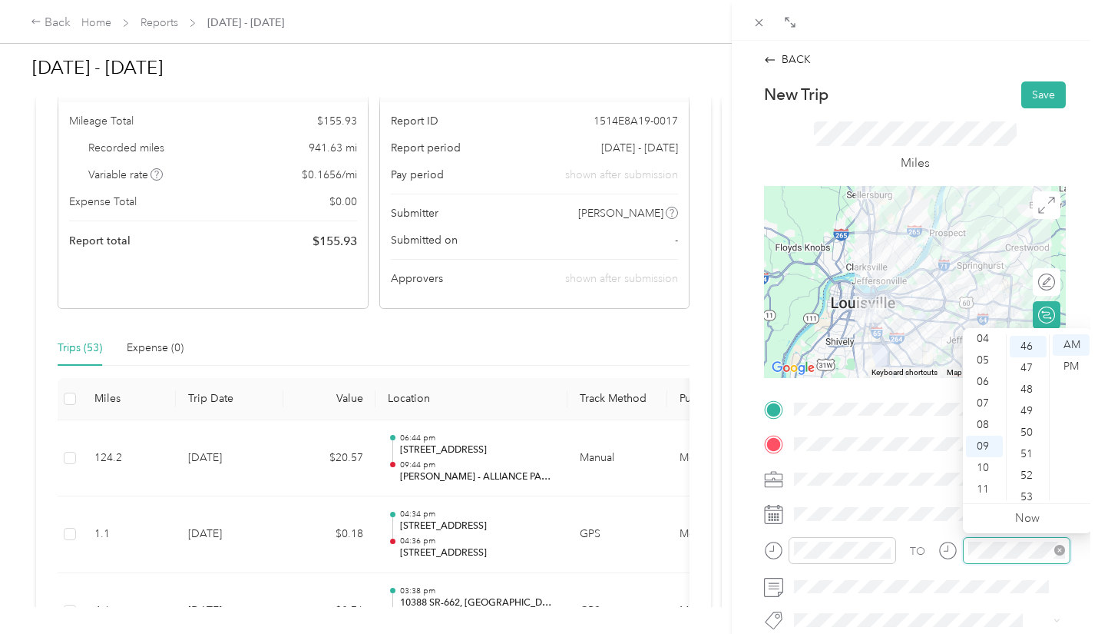
scroll to position [989, 0]
click at [984, 465] on div "10" at bounding box center [984, 468] width 37 height 22
click at [1025, 341] on div "00" at bounding box center [1028, 345] width 37 height 22
click at [1042, 84] on button "Save" at bounding box center [1044, 94] width 45 height 27
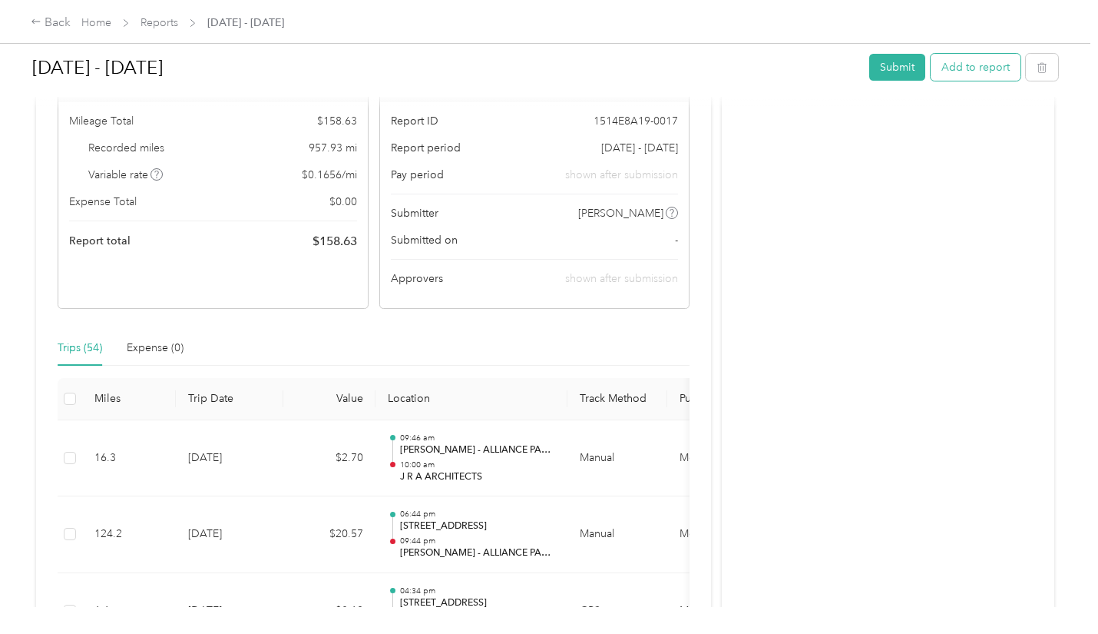
click at [965, 72] on button "Add to report" at bounding box center [976, 67] width 90 height 27
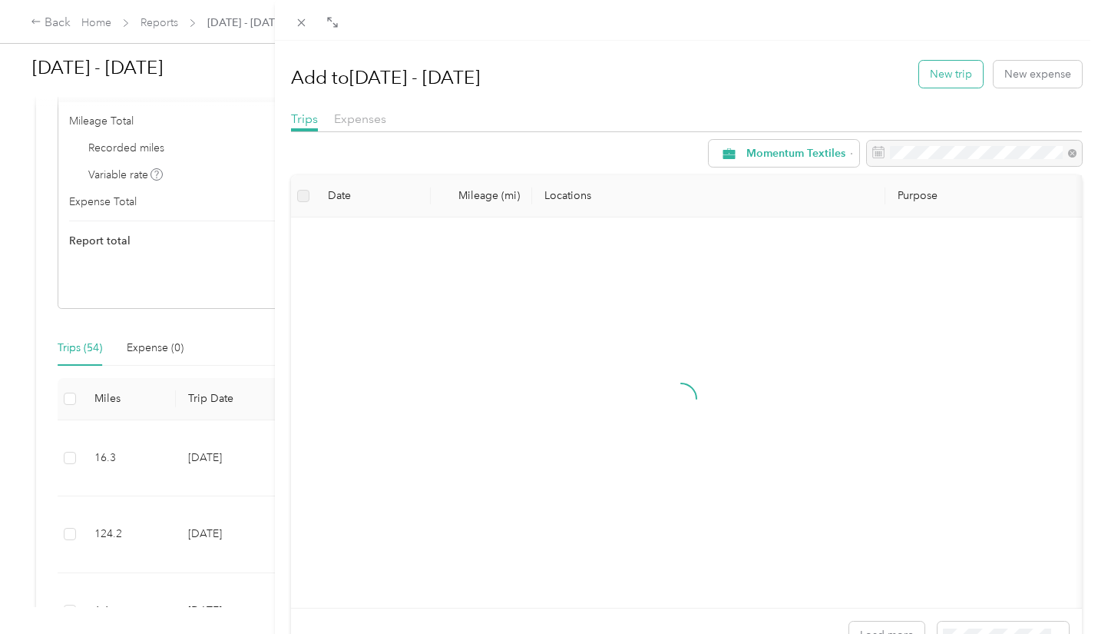
click at [945, 77] on button "New trip" at bounding box center [951, 74] width 64 height 27
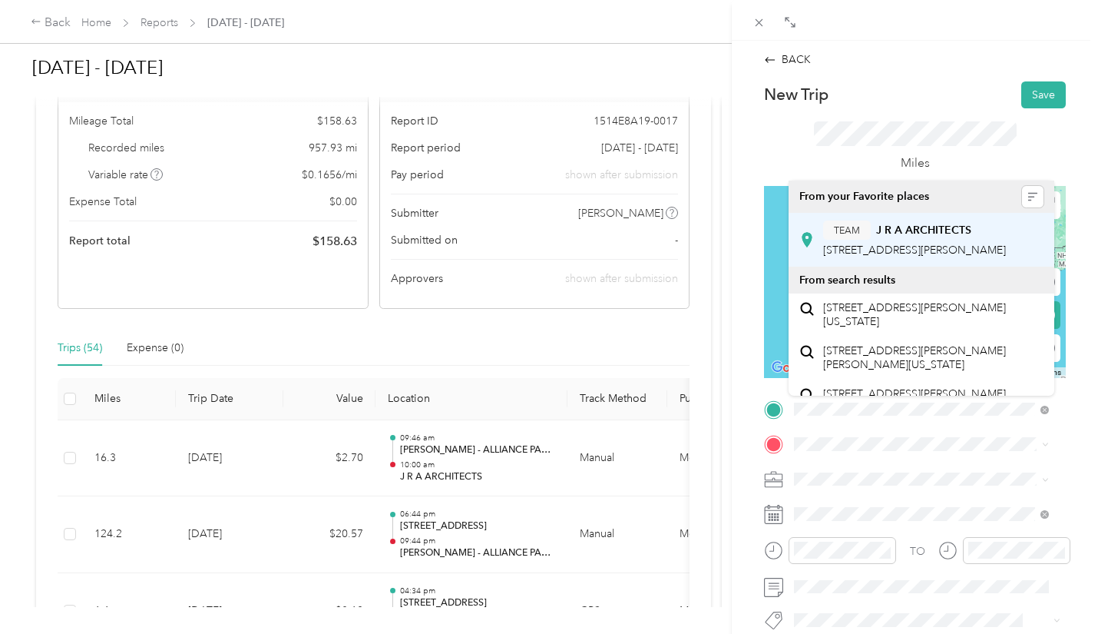
click at [963, 240] on div "TEAM J R A ARCHITECTS [STREET_ADDRESS][PERSON_NAME]" at bounding box center [914, 239] width 183 height 38
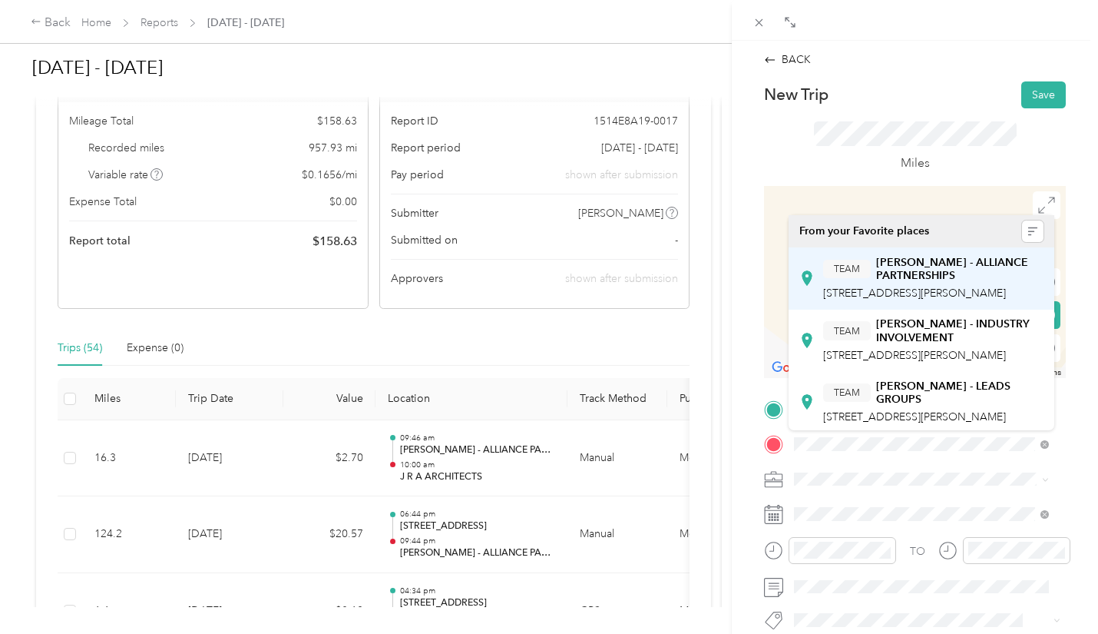
click at [943, 284] on div "TEAM [PERSON_NAME] - ALLIANCE PARTNERSHIPS [STREET_ADDRESS][PERSON_NAME]" at bounding box center [933, 279] width 220 height 46
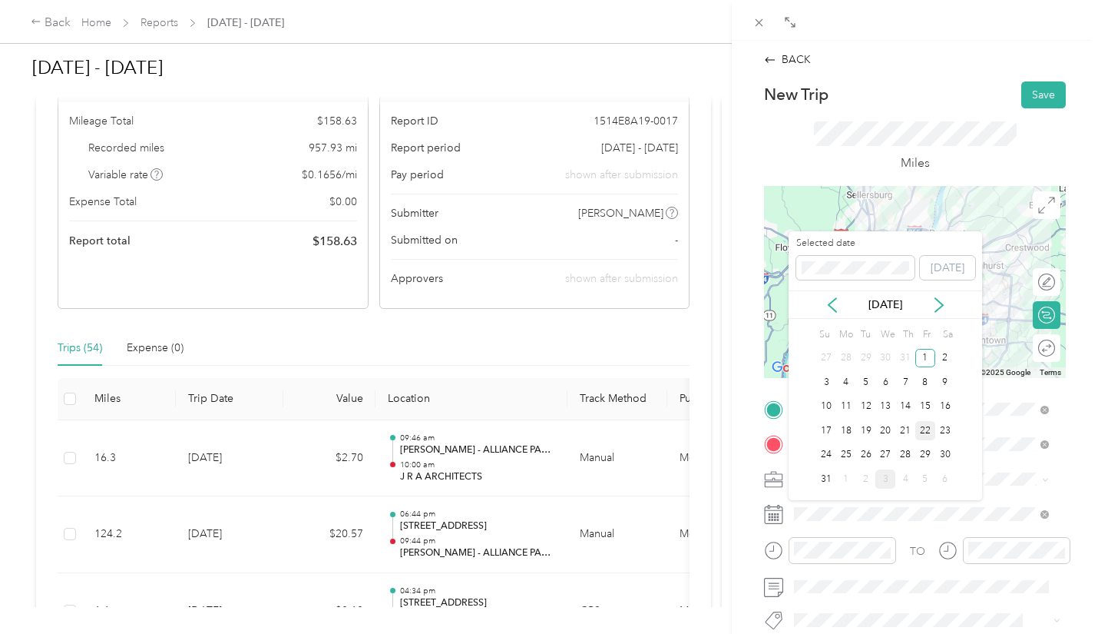
click at [924, 428] on div "22" at bounding box center [926, 430] width 20 height 19
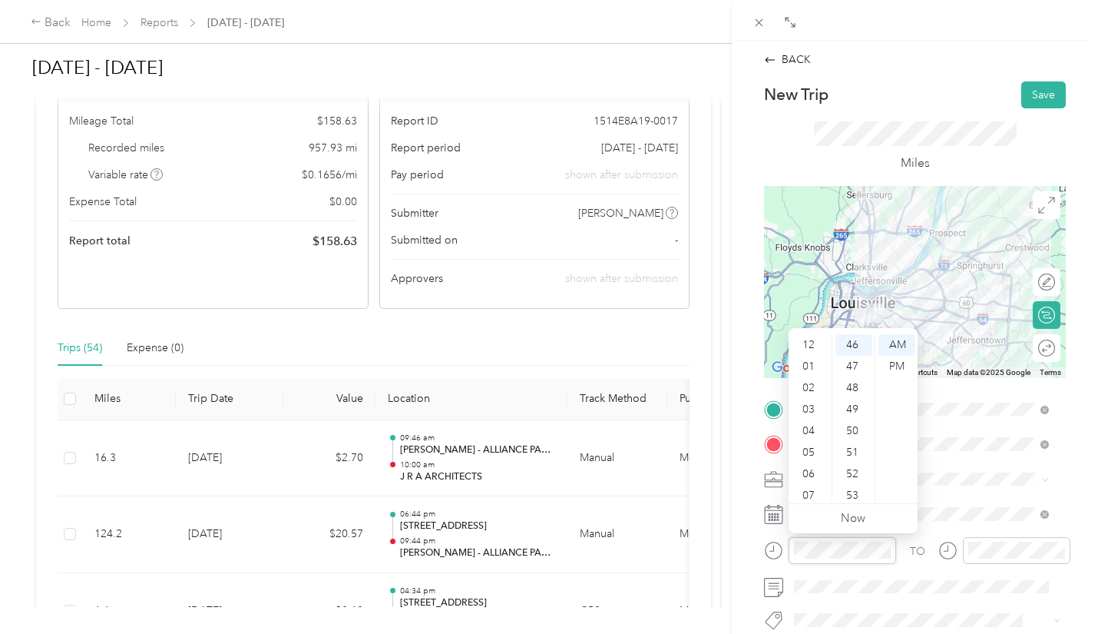
scroll to position [92, 0]
click at [809, 468] on div "10" at bounding box center [810, 468] width 37 height 22
click at [856, 381] on div "23" at bounding box center [854, 383] width 37 height 22
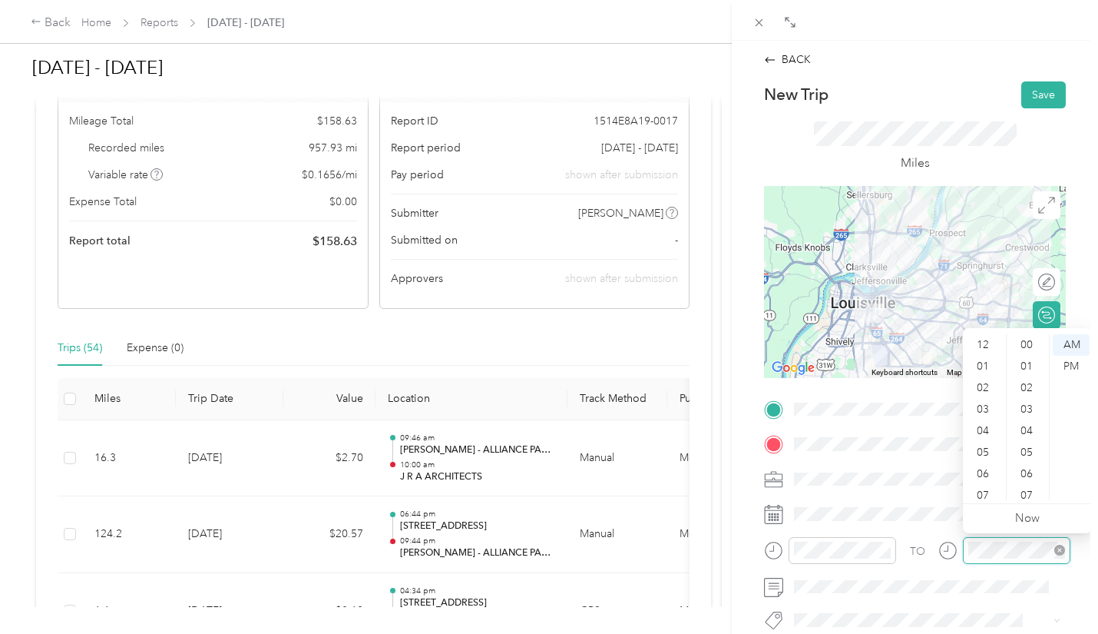
scroll to position [92, 0]
click at [985, 463] on div "10" at bounding box center [984, 468] width 37 height 22
click at [1071, 343] on div "AM" at bounding box center [1071, 345] width 37 height 22
click at [1025, 104] on button "Save" at bounding box center [1044, 94] width 45 height 27
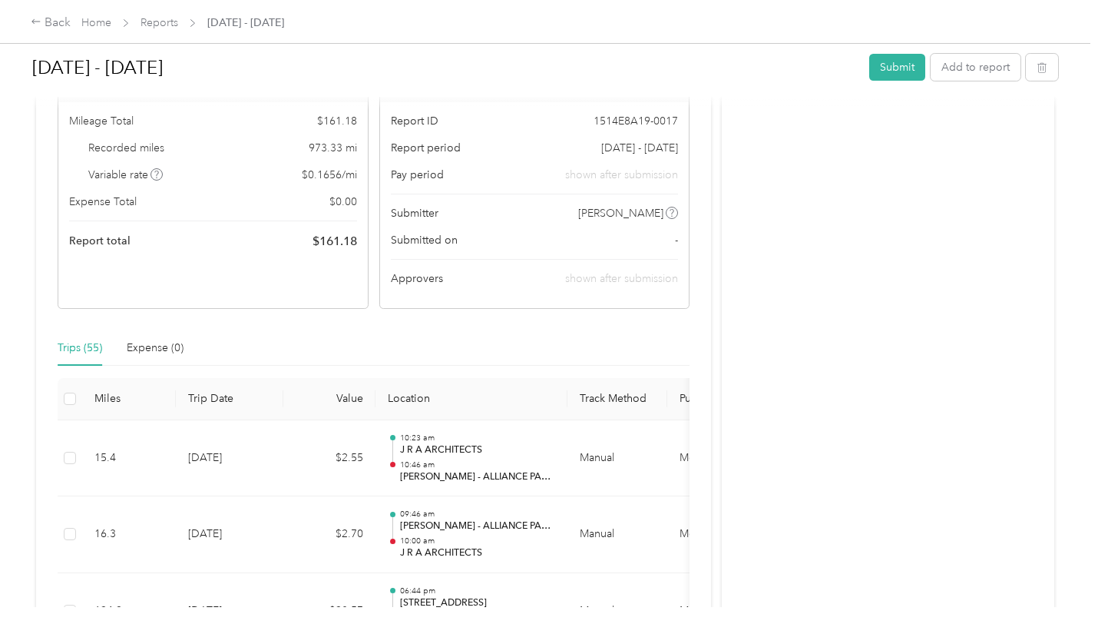
click at [7, 610] on div "Back Home Reports Aug 1 - 31, 2025 Aug 1 - 31, 2025 Submit Add to report Draft …" at bounding box center [545, 317] width 1091 height 634
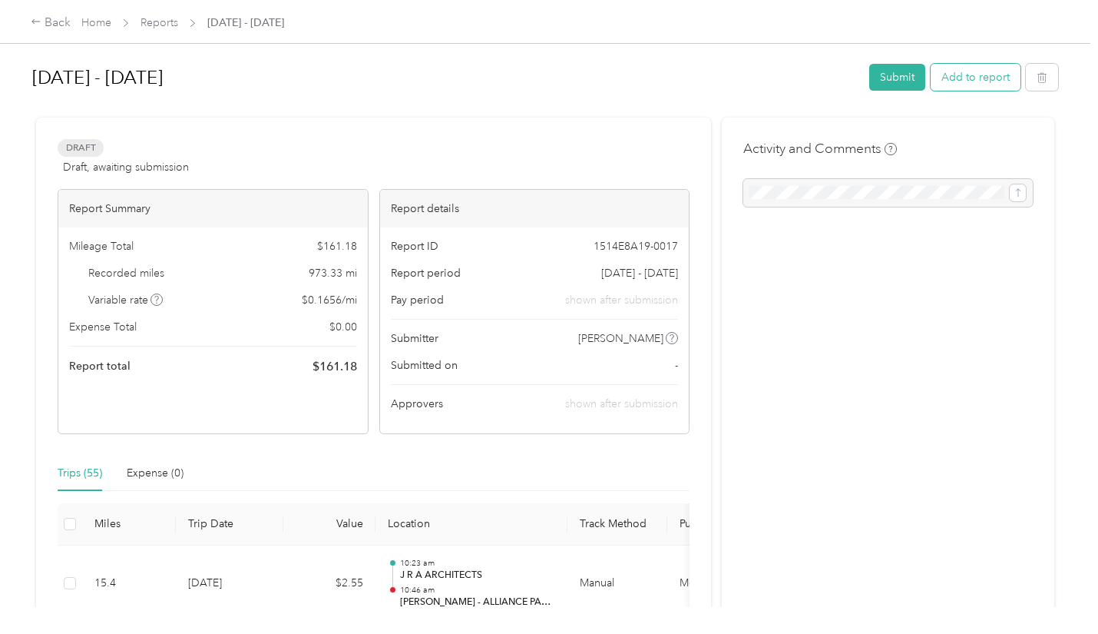
click at [977, 79] on button "Add to report" at bounding box center [976, 77] width 90 height 27
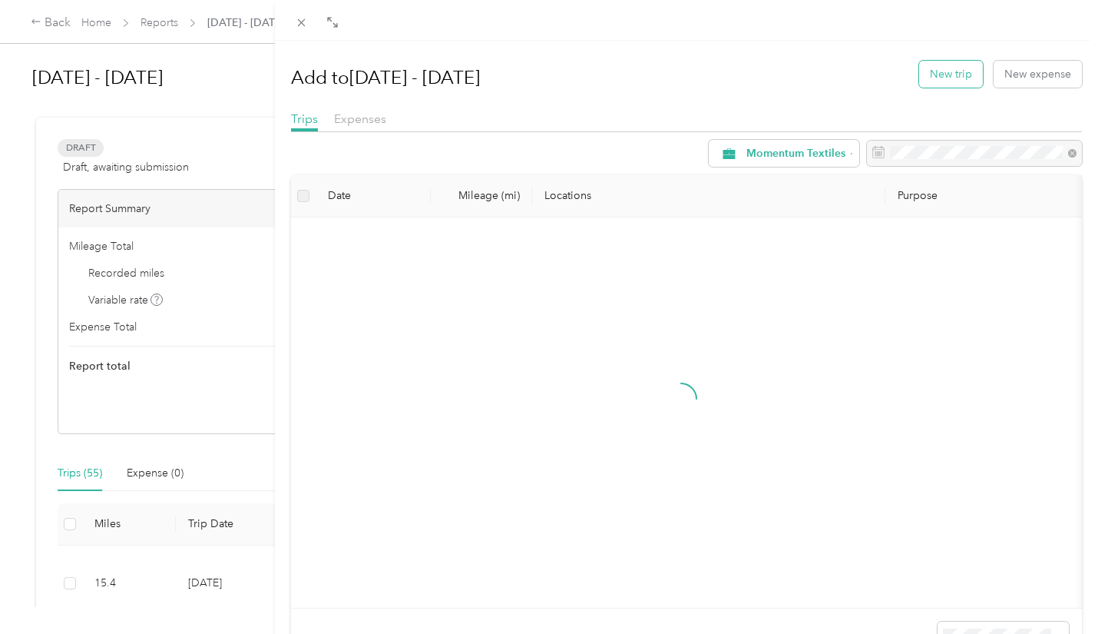
click at [946, 65] on button "New trip" at bounding box center [951, 74] width 64 height 27
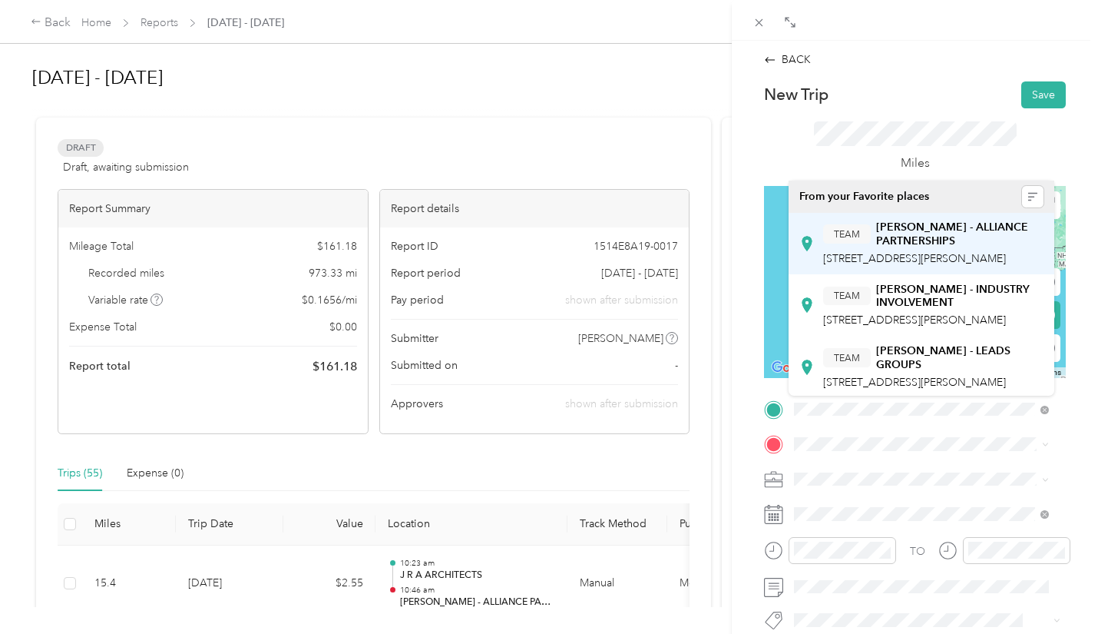
click at [908, 258] on span "[STREET_ADDRESS][PERSON_NAME]" at bounding box center [914, 258] width 183 height 13
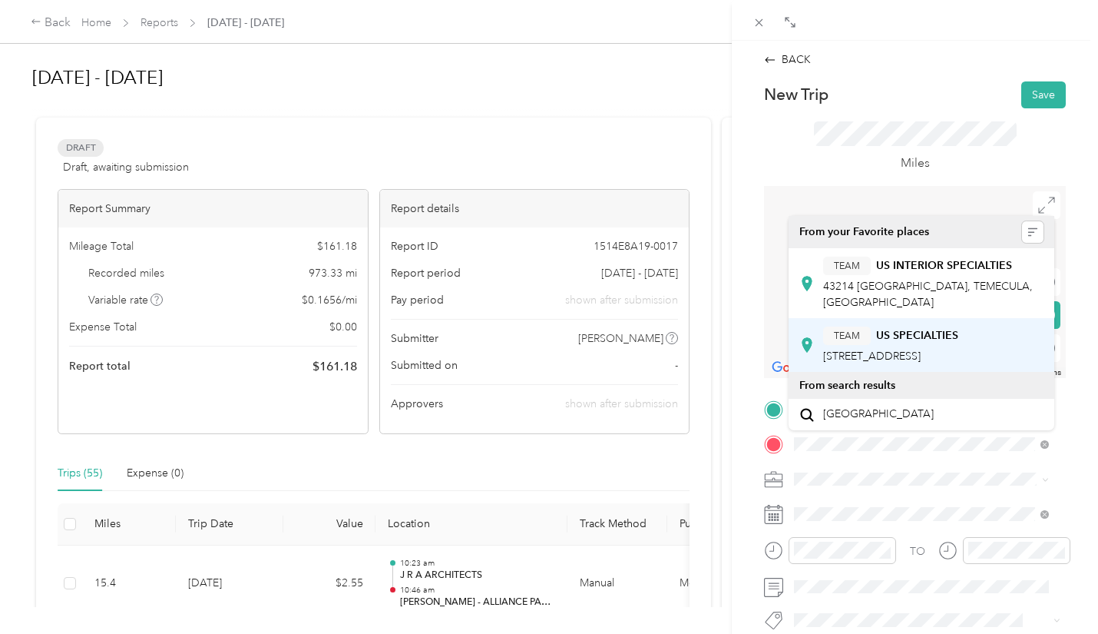
click at [852, 343] on button "TEAM" at bounding box center [847, 335] width 48 height 19
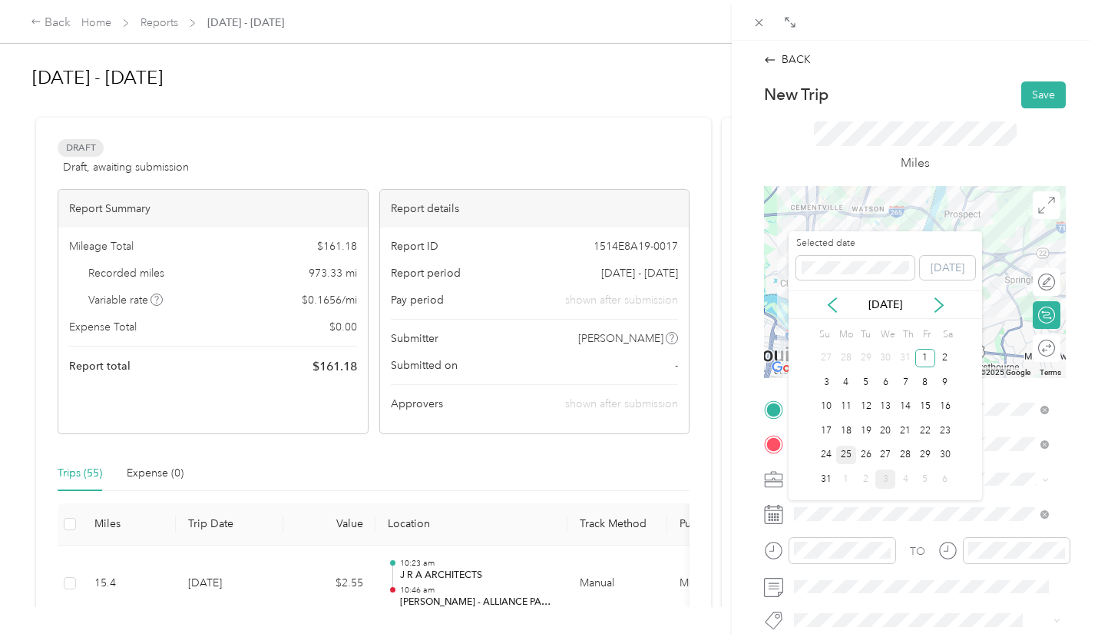
click at [850, 452] on div "25" at bounding box center [846, 454] width 20 height 19
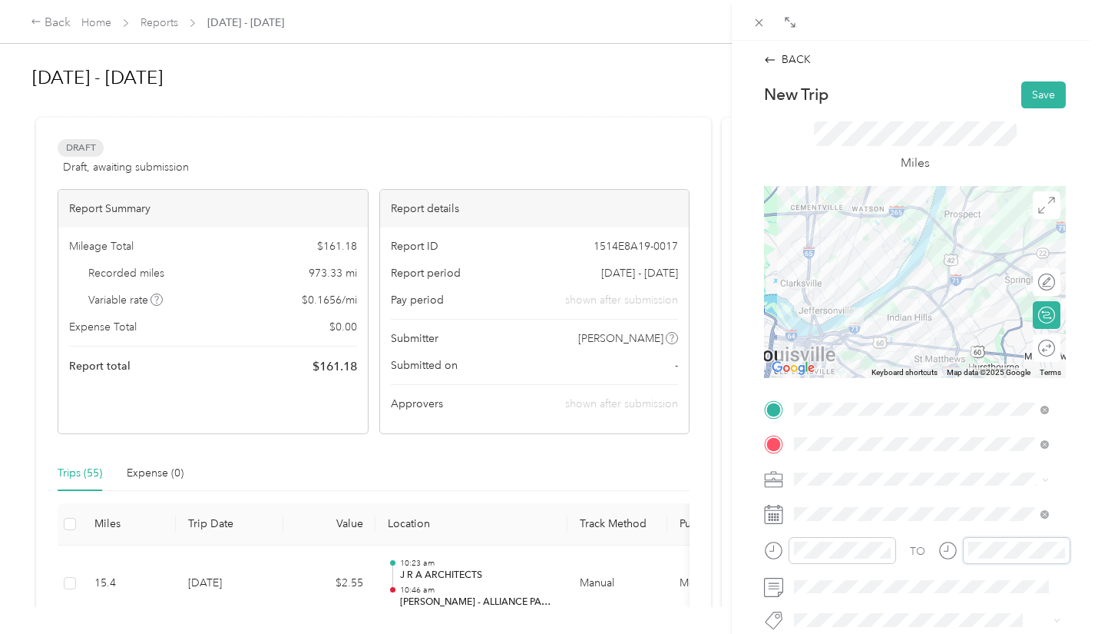
scroll to position [92, 0]
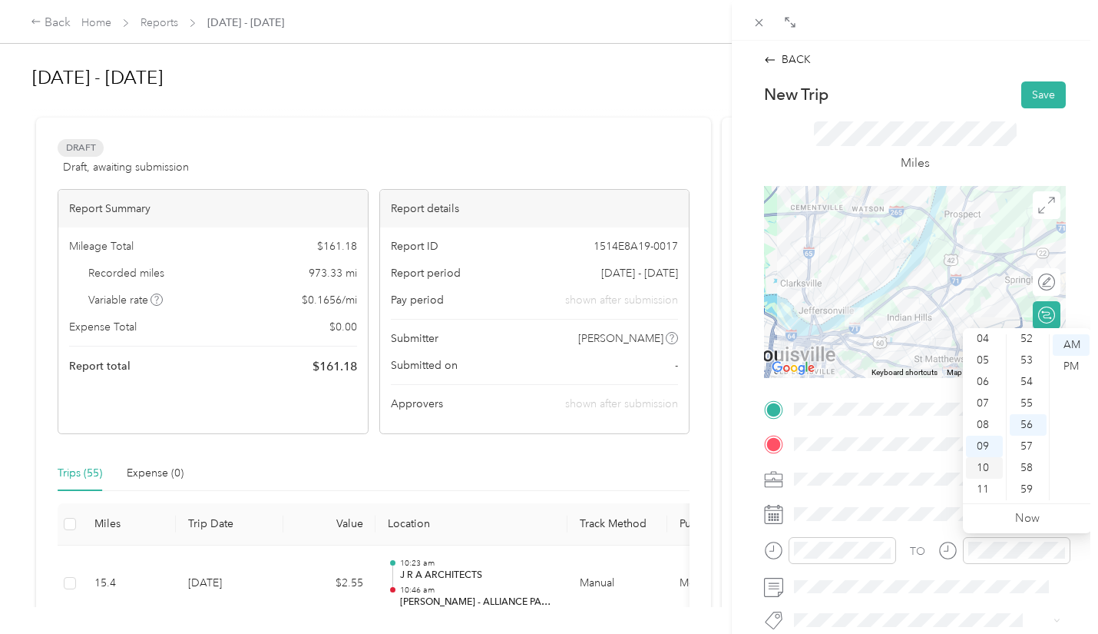
click at [986, 472] on div "10" at bounding box center [984, 468] width 37 height 22
click at [1031, 481] on div "20" at bounding box center [1028, 488] width 37 height 22
click at [1024, 95] on button "Save" at bounding box center [1044, 94] width 45 height 27
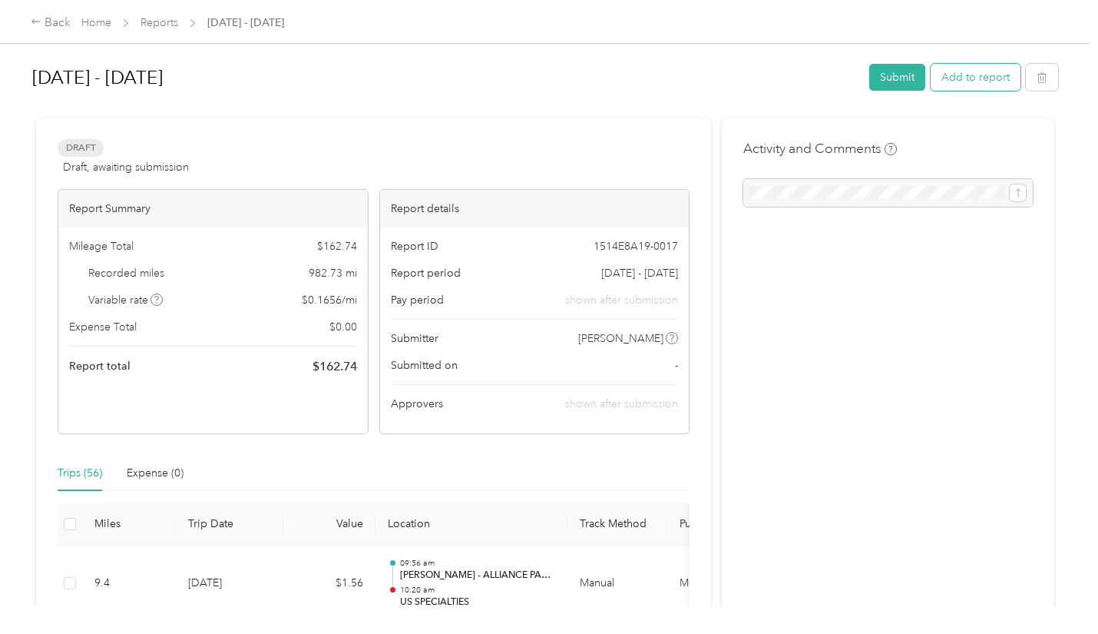
click at [971, 83] on button "Add to report" at bounding box center [976, 77] width 90 height 27
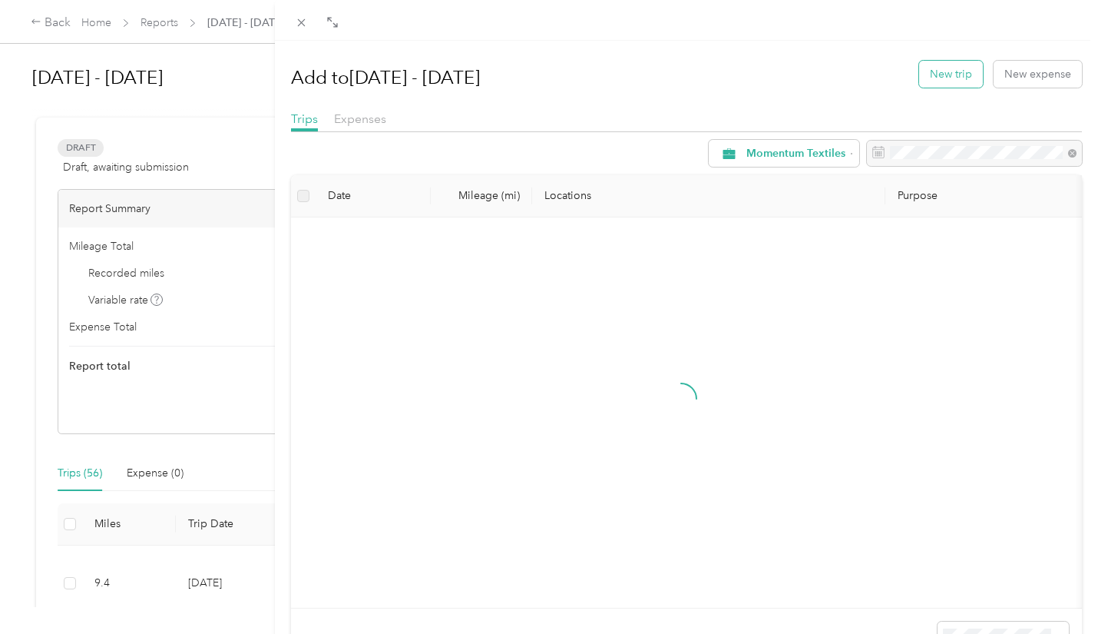
click at [953, 80] on button "New trip" at bounding box center [951, 74] width 64 height 27
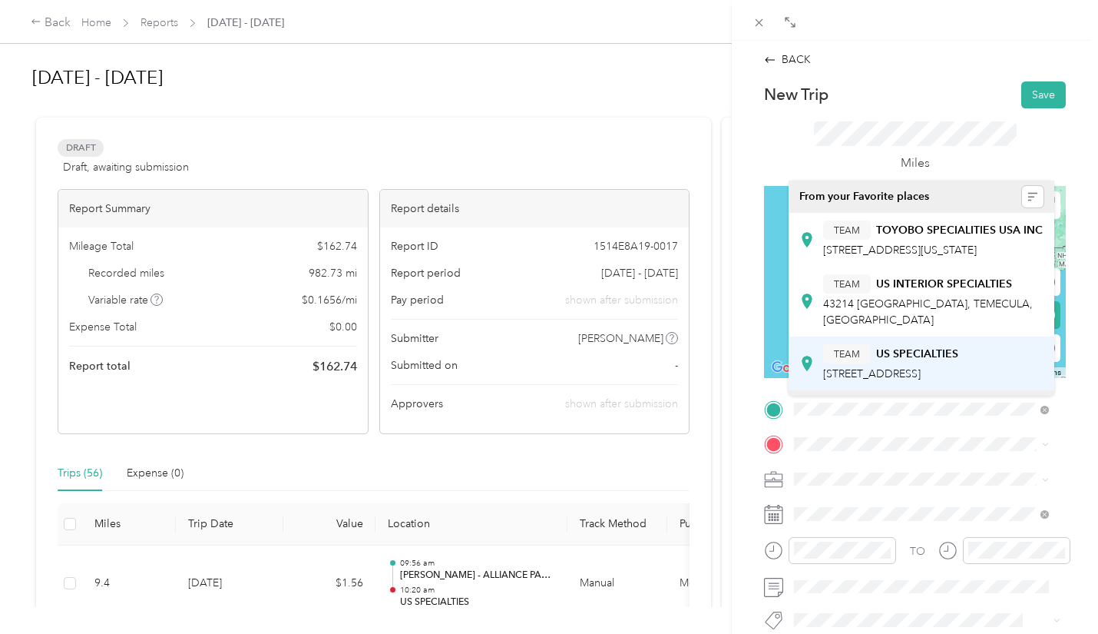
click at [895, 361] on strong "US SPECIALTIES" at bounding box center [917, 354] width 82 height 14
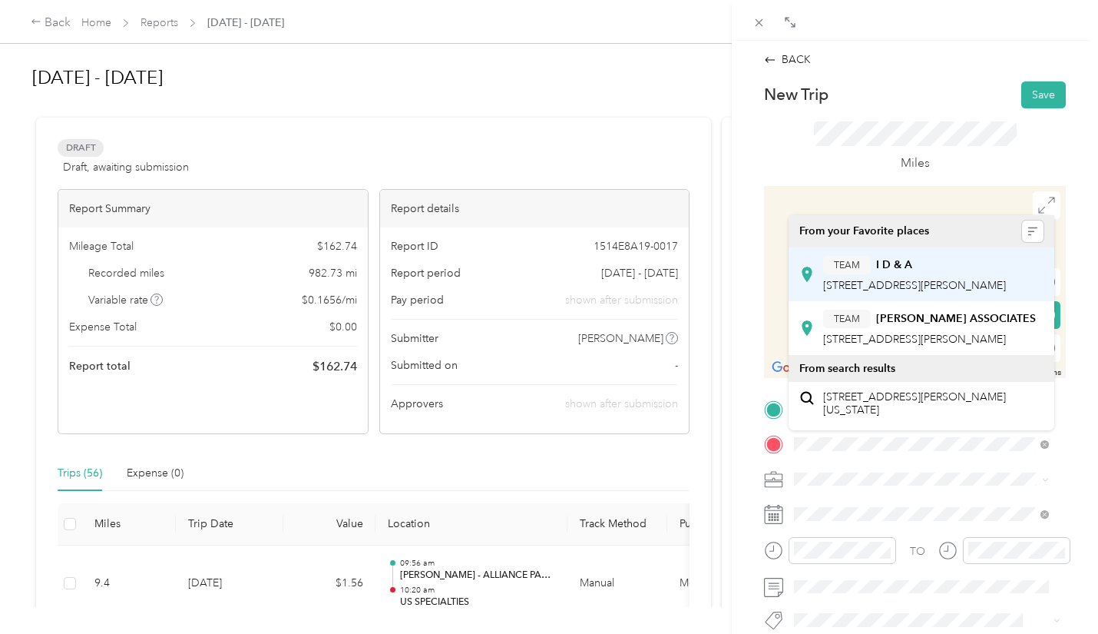
click at [927, 279] on span "[STREET_ADDRESS][PERSON_NAME]" at bounding box center [914, 285] width 183 height 13
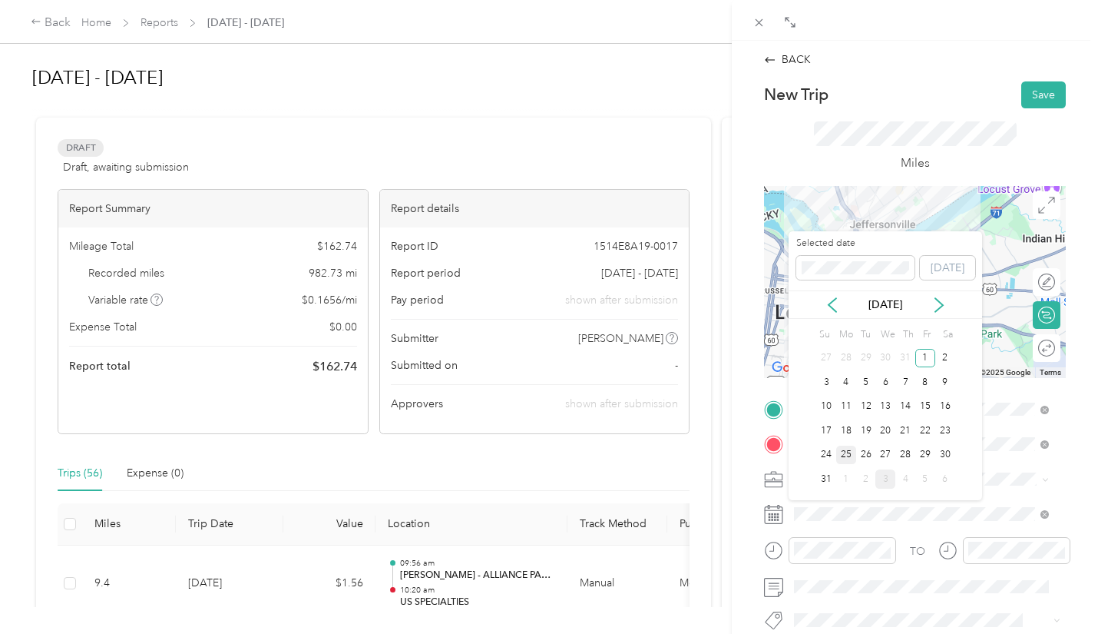
click at [849, 455] on div "25" at bounding box center [846, 454] width 20 height 19
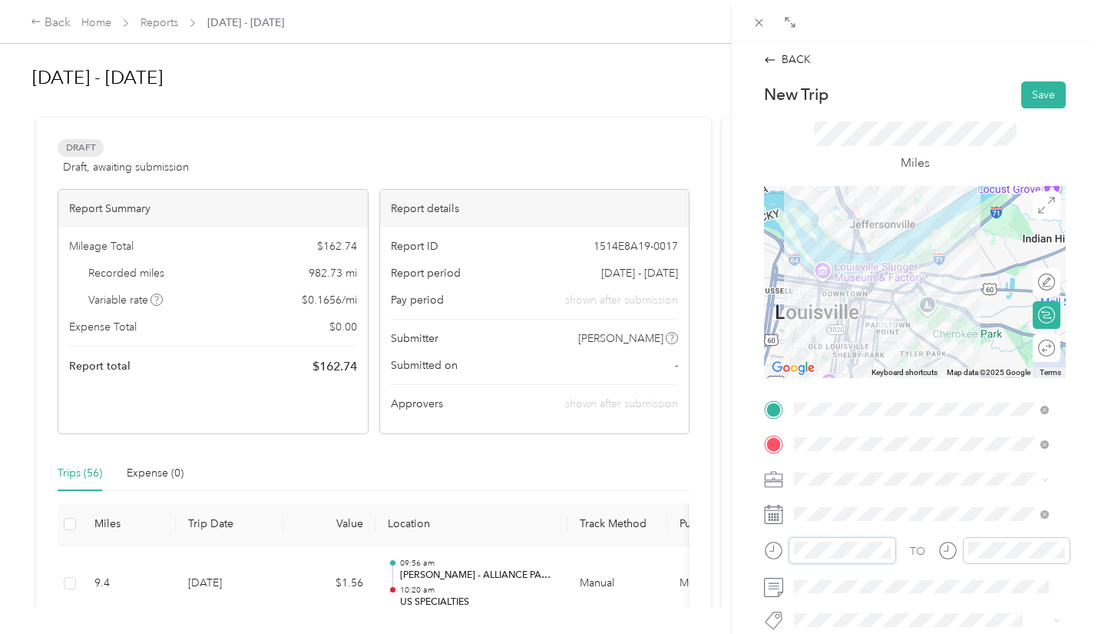
scroll to position [92, 0]
click at [809, 468] on div "10" at bounding box center [810, 468] width 37 height 22
click at [857, 409] on div "55" at bounding box center [854, 403] width 37 height 22
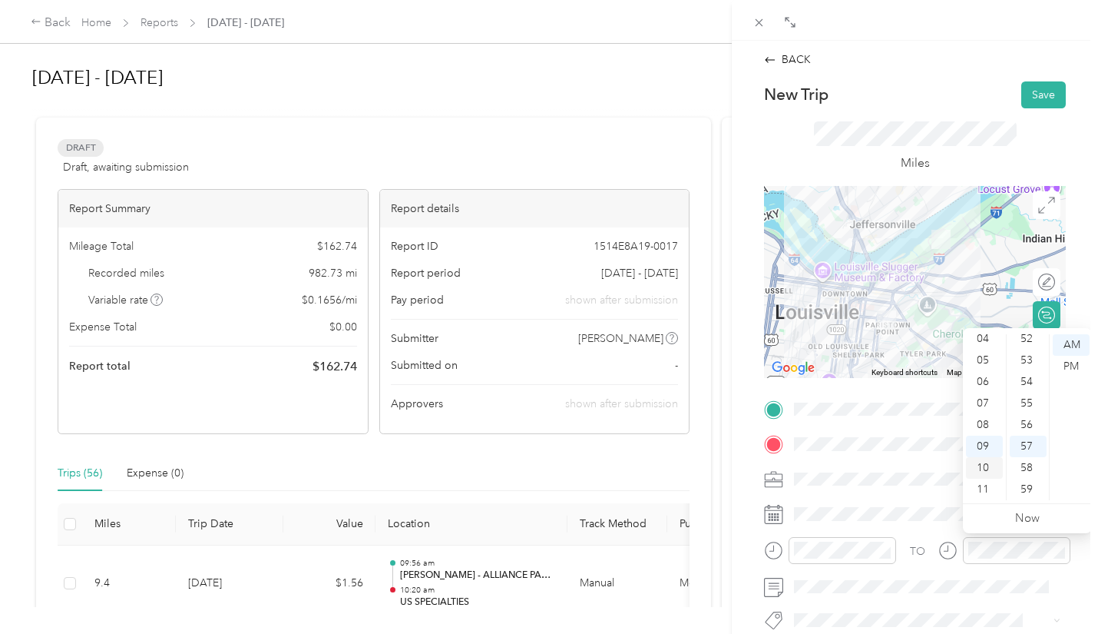
click at [985, 472] on div "10" at bounding box center [984, 468] width 37 height 22
click at [985, 490] on div "11" at bounding box center [984, 490] width 37 height 22
click at [1029, 358] on div "08" at bounding box center [1028, 360] width 37 height 22
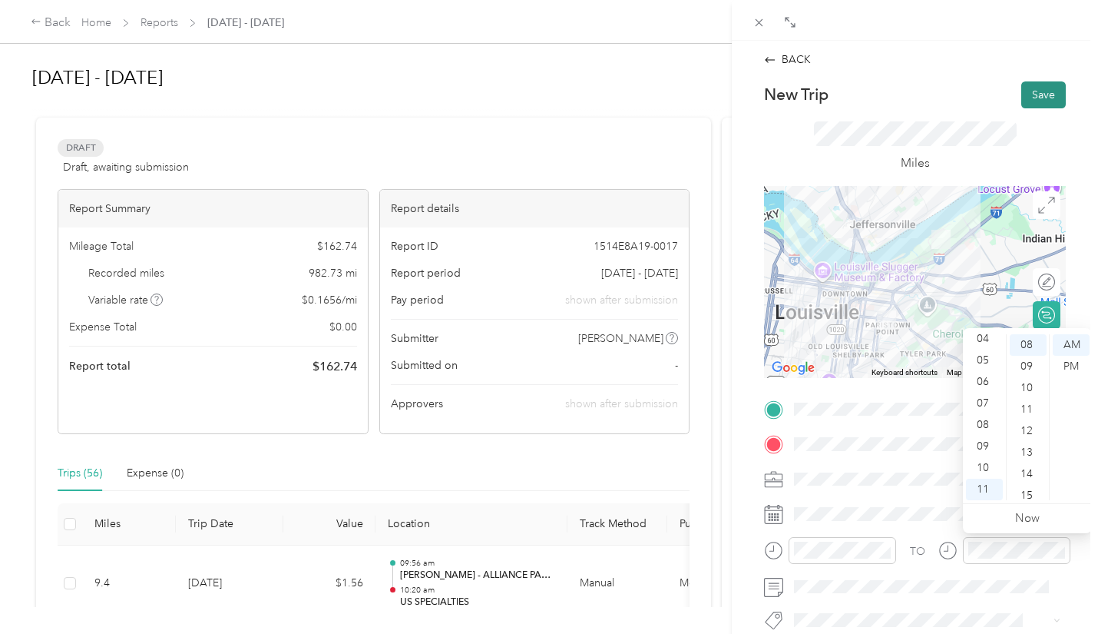
click at [1029, 88] on button "Save" at bounding box center [1044, 94] width 45 height 27
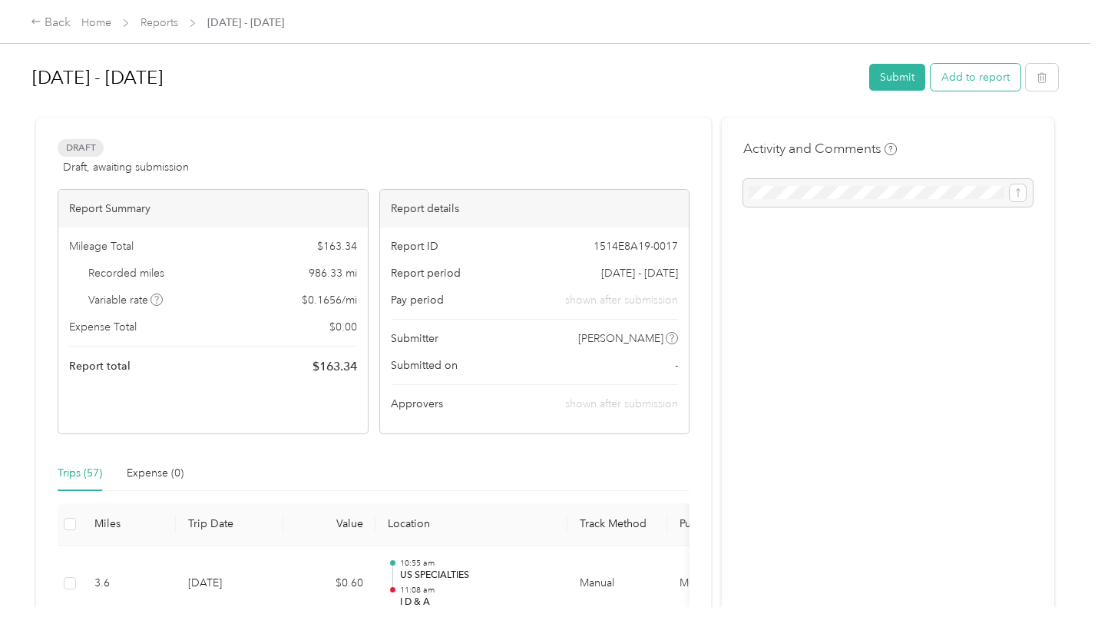
click at [950, 81] on button "Add to report" at bounding box center [976, 77] width 90 height 27
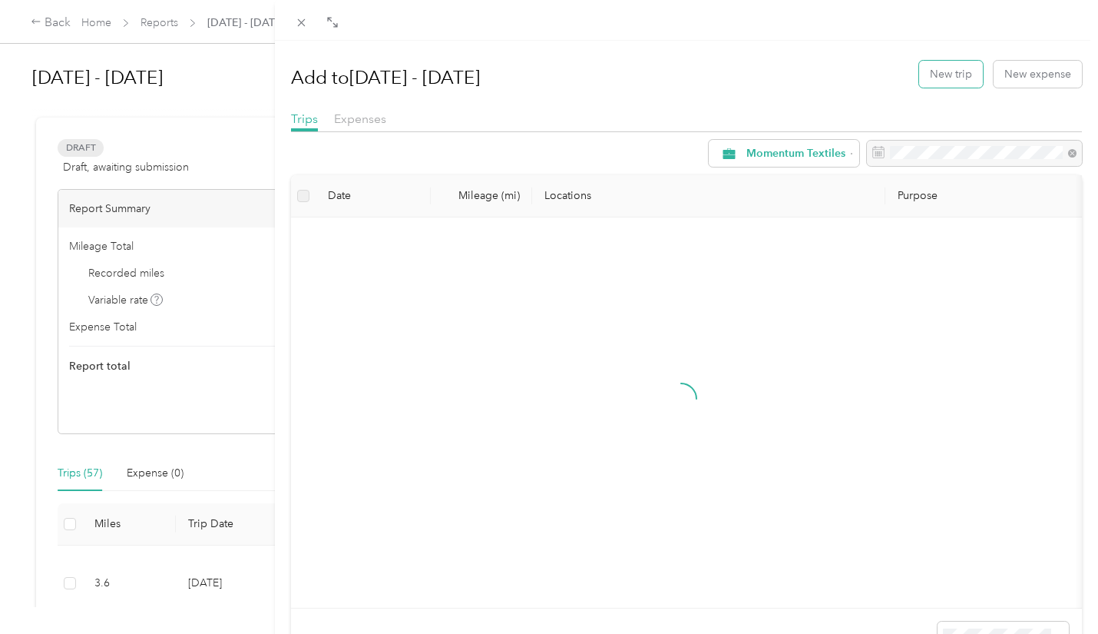
click at [950, 81] on button "New trip" at bounding box center [951, 74] width 64 height 27
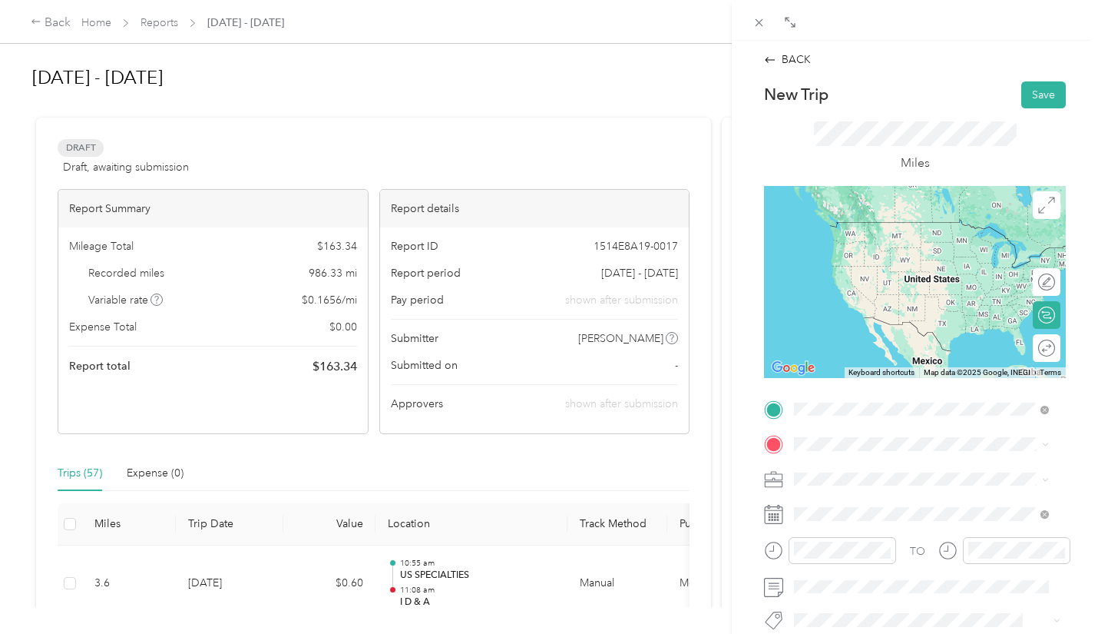
click at [876, 245] on span "[STREET_ADDRESS][PERSON_NAME]" at bounding box center [914, 249] width 183 height 13
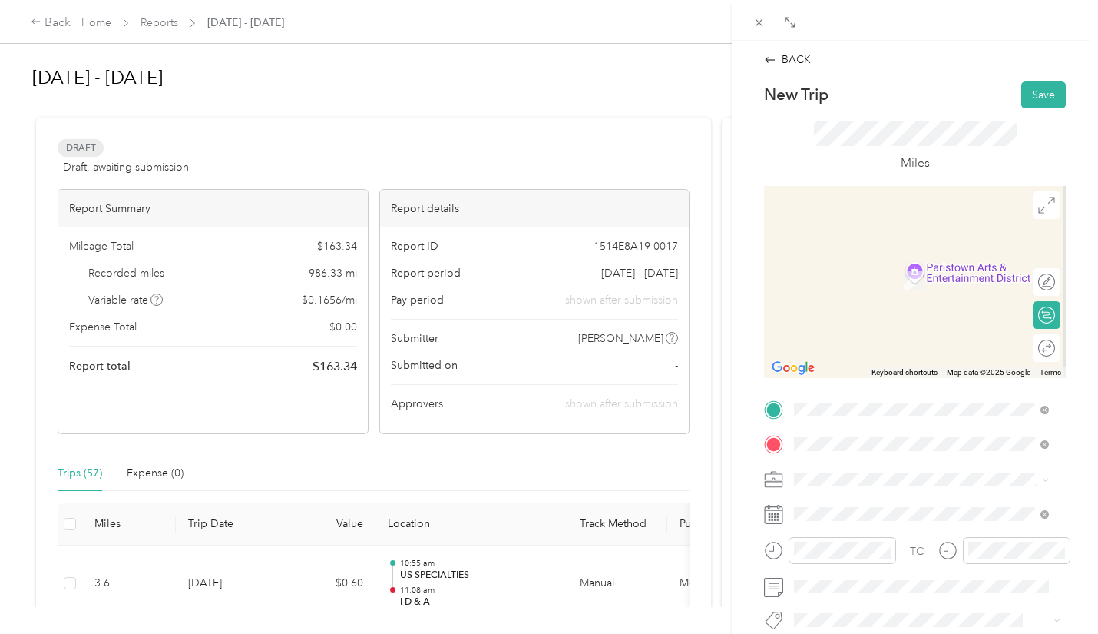
click at [900, 293] on span "[STREET_ADDRESS][PERSON_NAME]" at bounding box center [914, 293] width 183 height 13
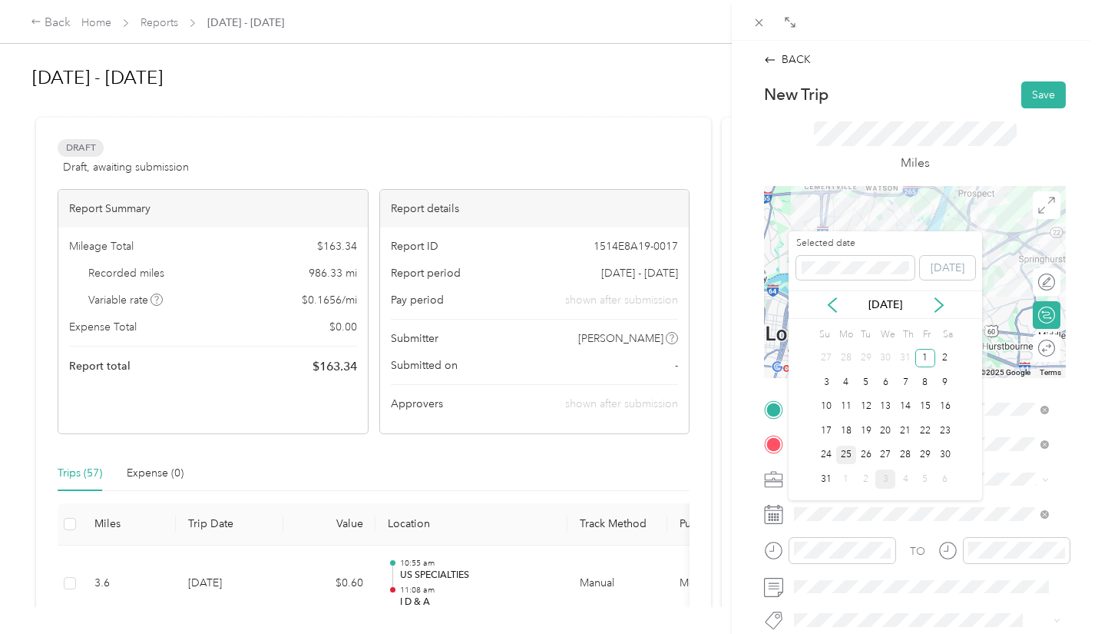
click at [847, 449] on div "25" at bounding box center [846, 454] width 20 height 19
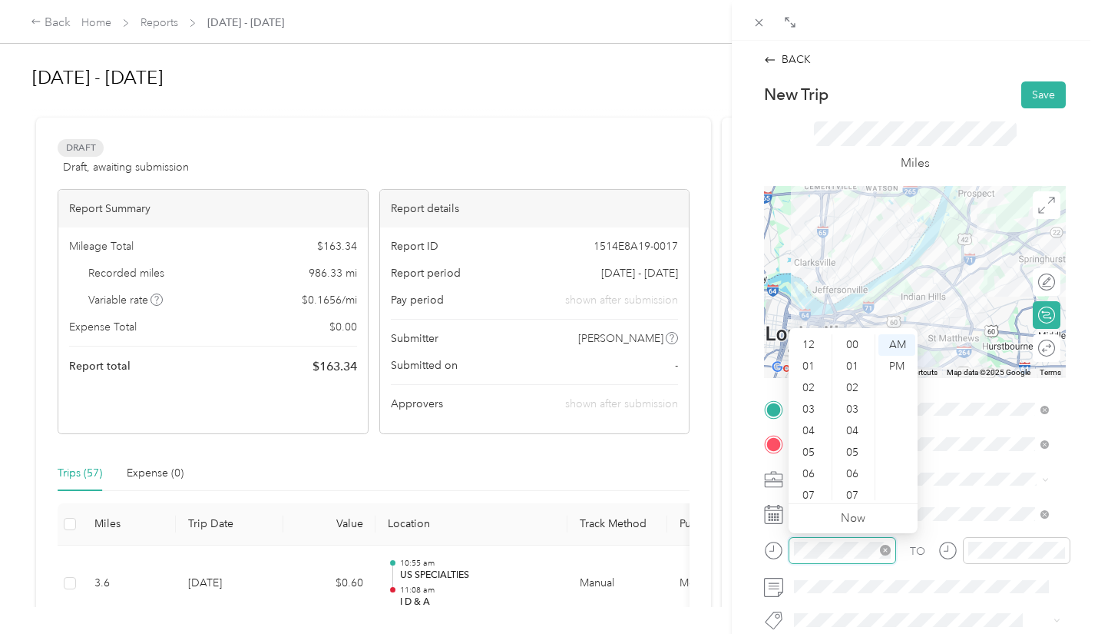
scroll to position [1124, 0]
click at [820, 492] on div "11" at bounding box center [810, 490] width 37 height 22
click at [858, 380] on div "54" at bounding box center [854, 382] width 37 height 22
click at [904, 360] on div "PM" at bounding box center [897, 367] width 37 height 22
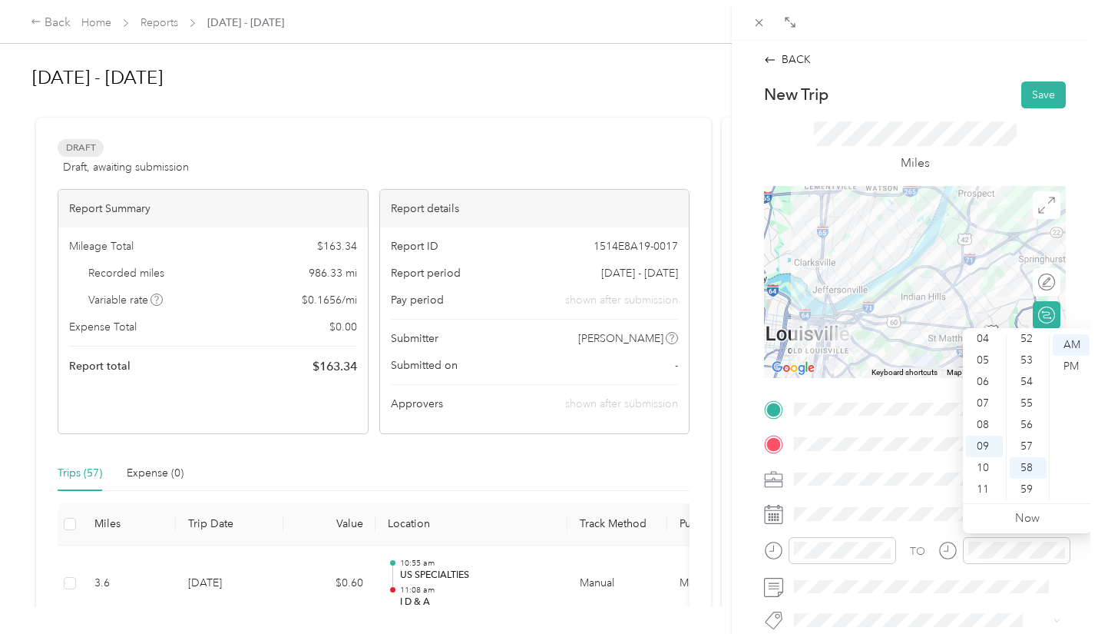
scroll to position [0, 0]
click at [986, 339] on div "12" at bounding box center [984, 345] width 37 height 22
click at [1030, 485] on div "07" at bounding box center [1028, 483] width 37 height 22
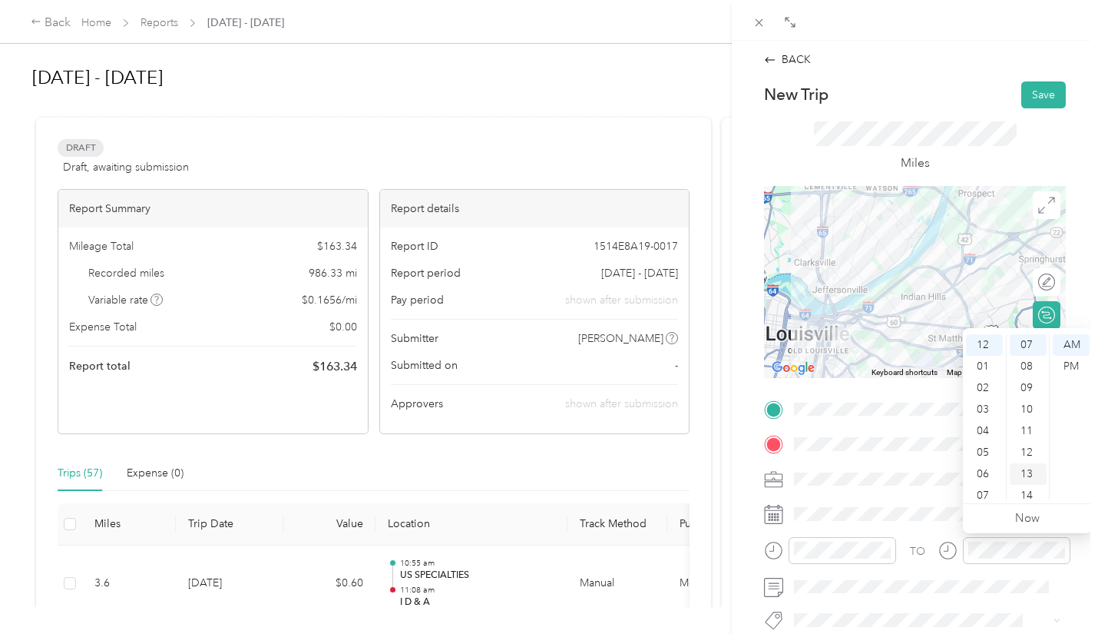
click at [1025, 467] on div "13" at bounding box center [1028, 474] width 37 height 22
click at [1072, 364] on div "PM" at bounding box center [1071, 367] width 37 height 22
click at [1031, 89] on button "Save" at bounding box center [1044, 94] width 45 height 27
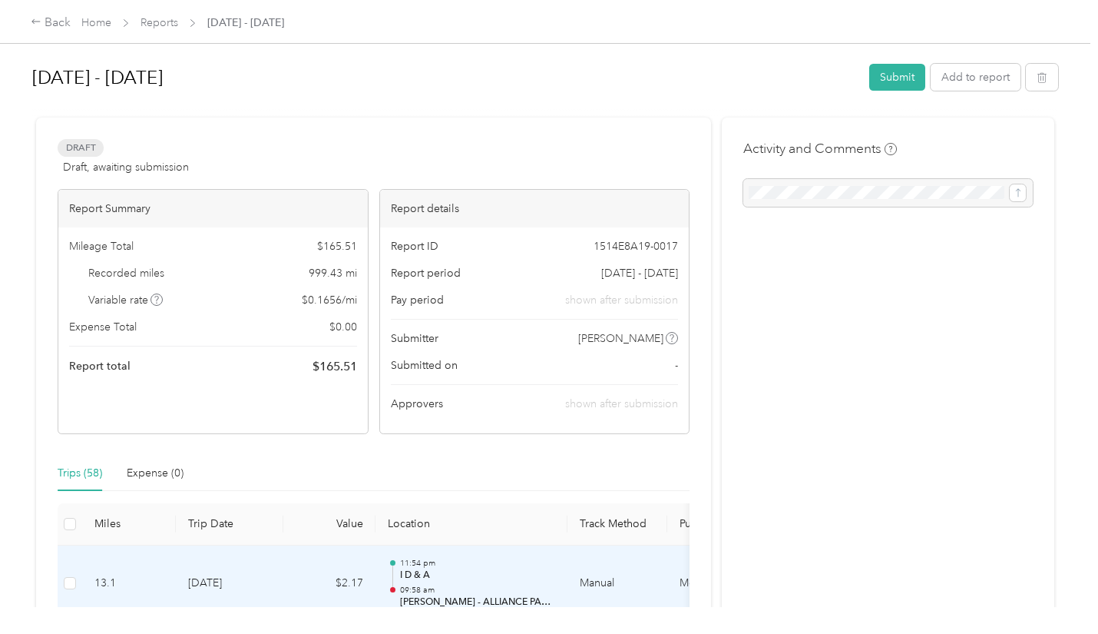
click at [455, 581] on p "I D & A" at bounding box center [477, 575] width 155 height 14
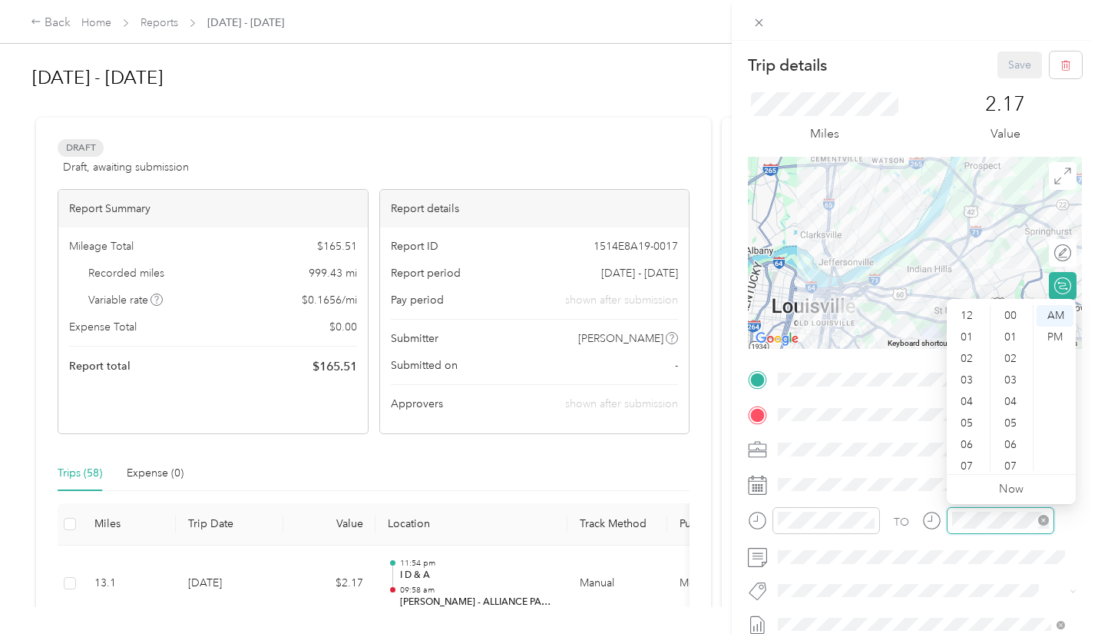
scroll to position [92, 0]
click at [981, 320] on div "04" at bounding box center [968, 310] width 37 height 22
click at [968, 313] on div "12" at bounding box center [968, 316] width 37 height 22
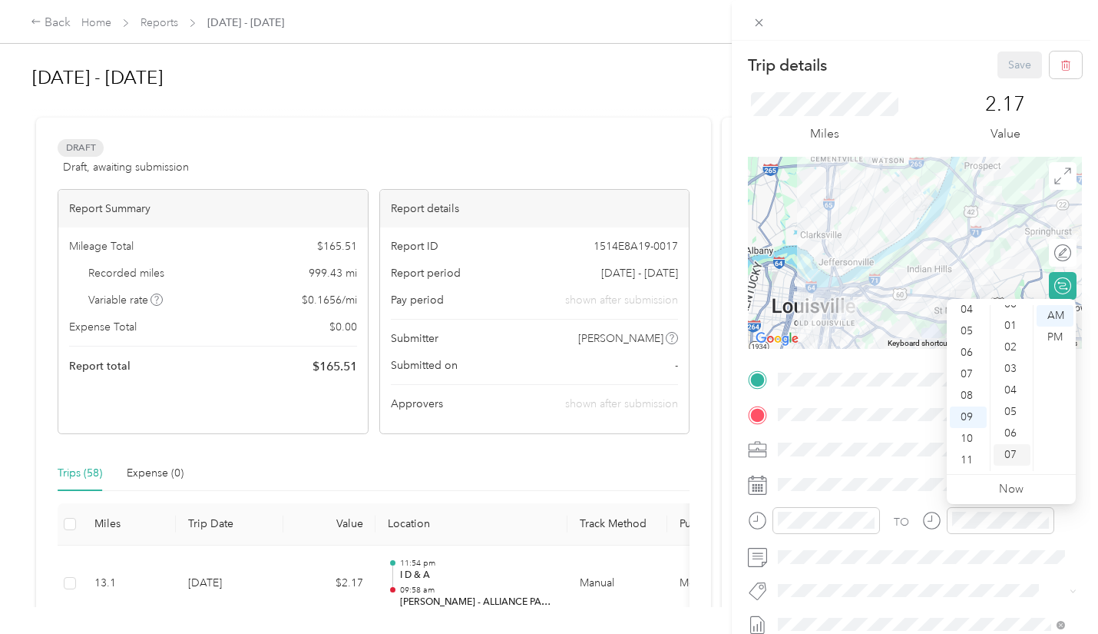
click at [1011, 444] on div "07" at bounding box center [1012, 455] width 37 height 22
click at [1011, 444] on div "13" at bounding box center [1012, 445] width 37 height 22
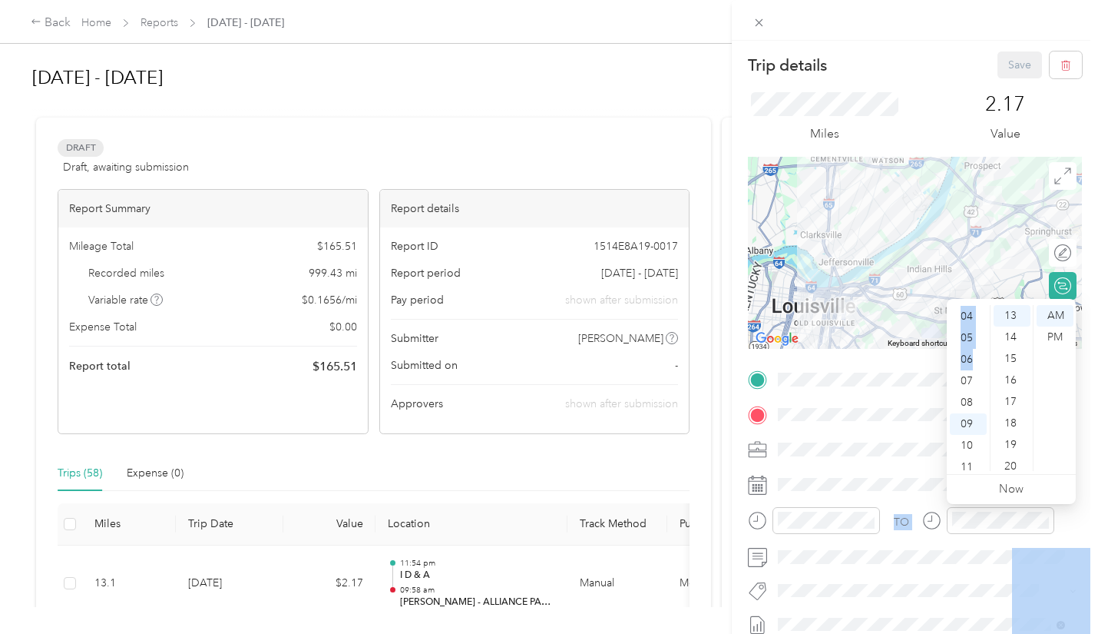
drag, startPoint x: 982, startPoint y: 354, endPoint x: 966, endPoint y: 293, distance: 63.3
click at [966, 293] on body "Back Home Reports Aug 1 - 31, 2025 Aug 1 - 31, 2025 Submit Add to report Draft …" at bounding box center [545, 317] width 1091 height 634
click at [970, 314] on div "12" at bounding box center [968, 316] width 37 height 22
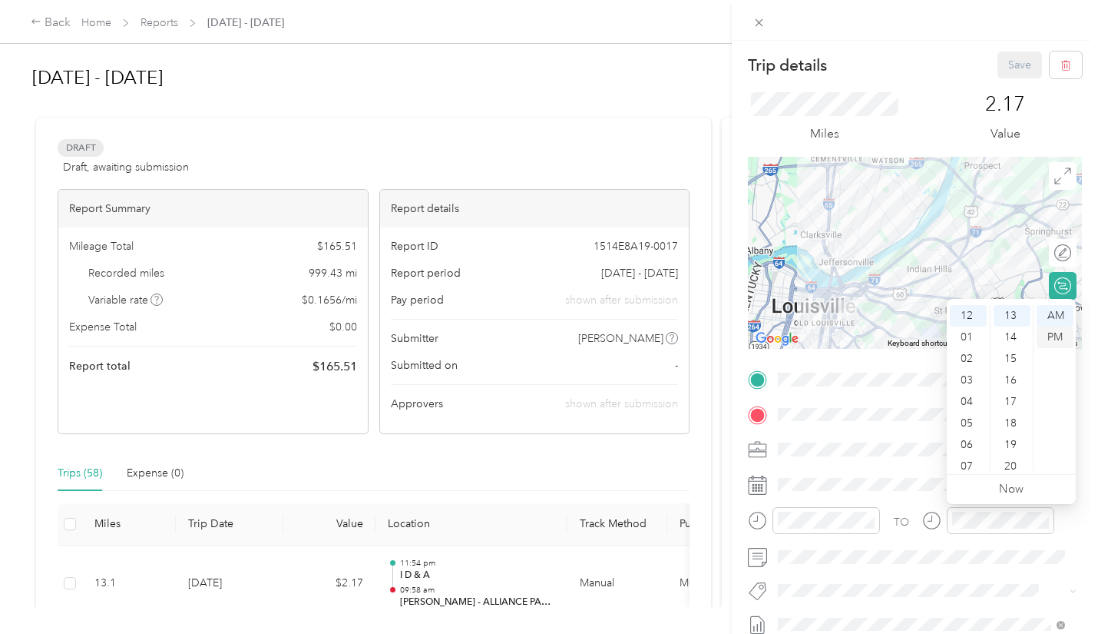
click at [1061, 333] on div "PM" at bounding box center [1055, 337] width 37 height 22
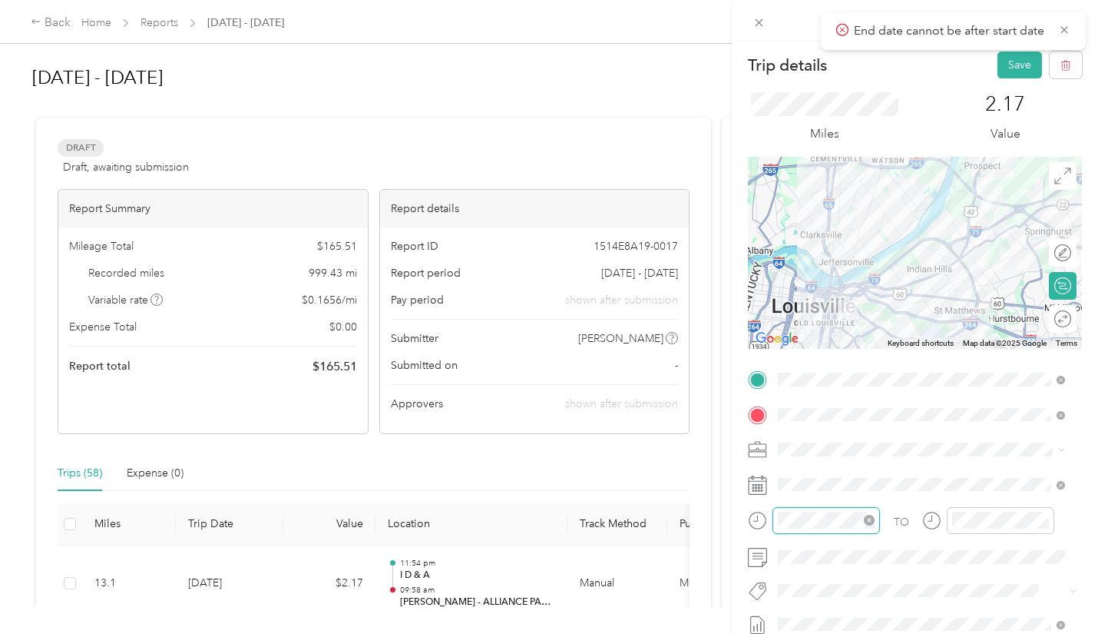
scroll to position [1124, 0]
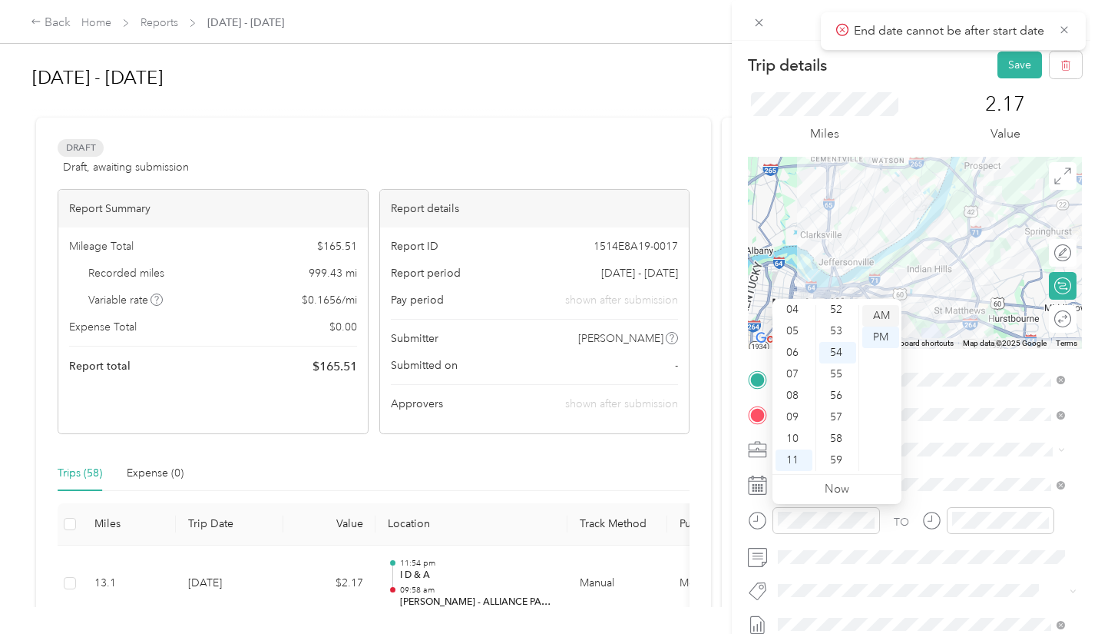
click at [884, 308] on div "AM" at bounding box center [881, 316] width 37 height 22
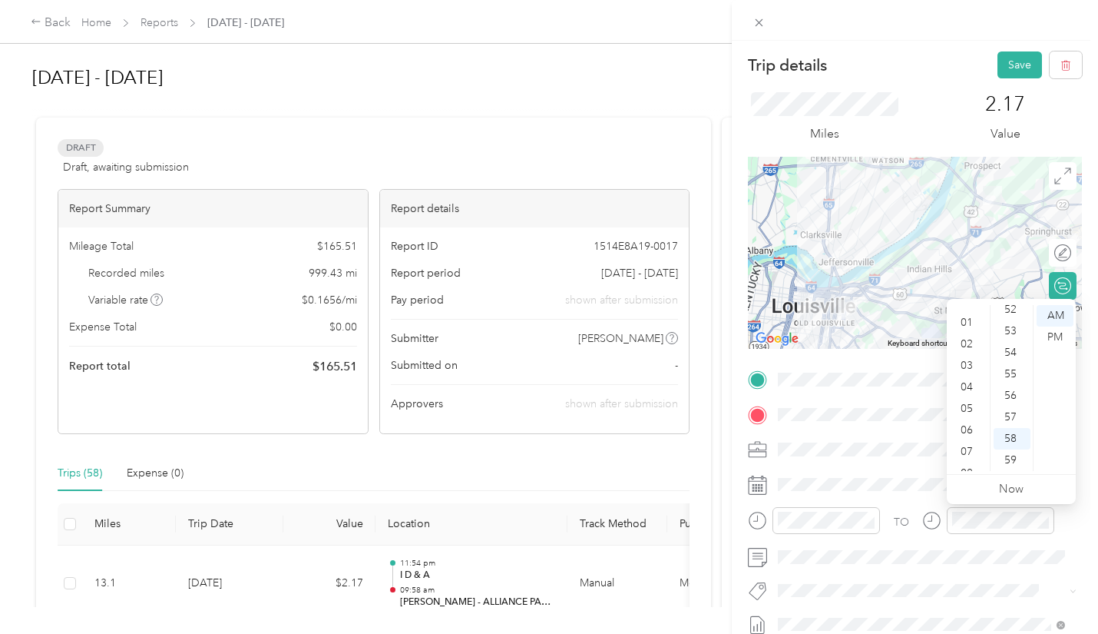
scroll to position [0, 0]
click at [979, 311] on div "12" at bounding box center [968, 316] width 37 height 22
click at [1010, 324] on div "10" at bounding box center [1012, 326] width 37 height 22
click at [1051, 333] on div "PM" at bounding box center [1055, 337] width 37 height 22
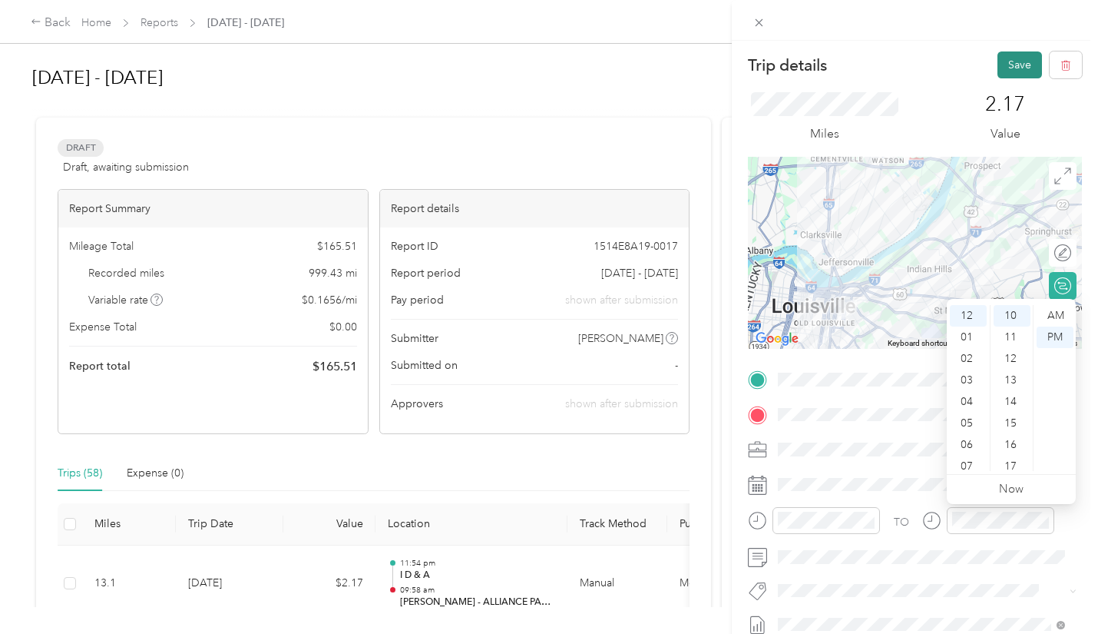
click at [1012, 65] on button "Save" at bounding box center [1020, 64] width 45 height 27
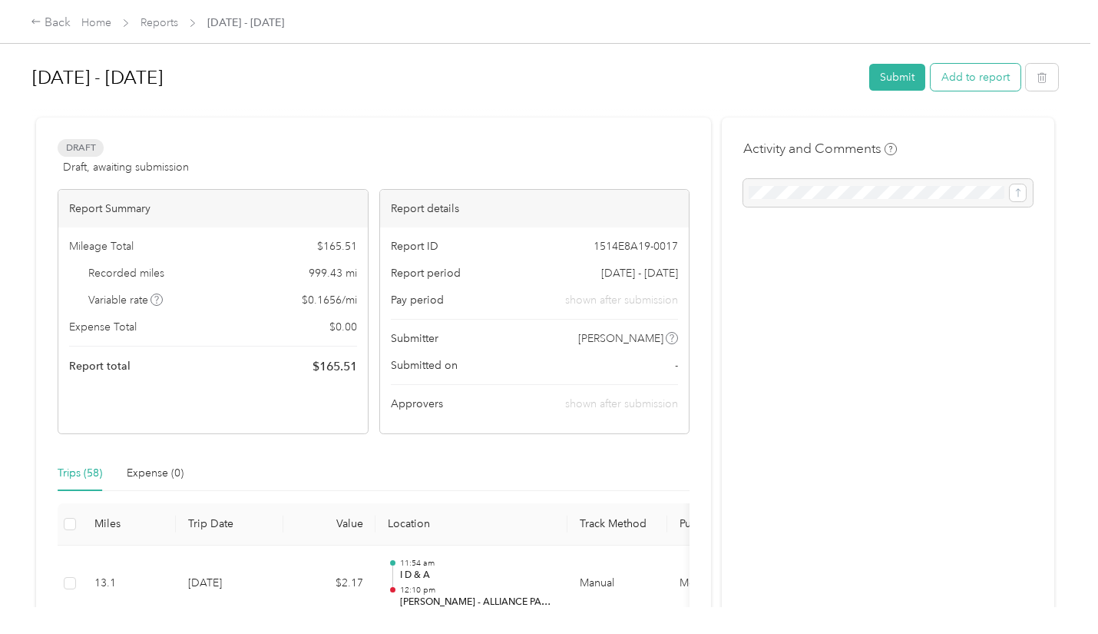
click at [971, 76] on button "Add to report" at bounding box center [976, 77] width 90 height 27
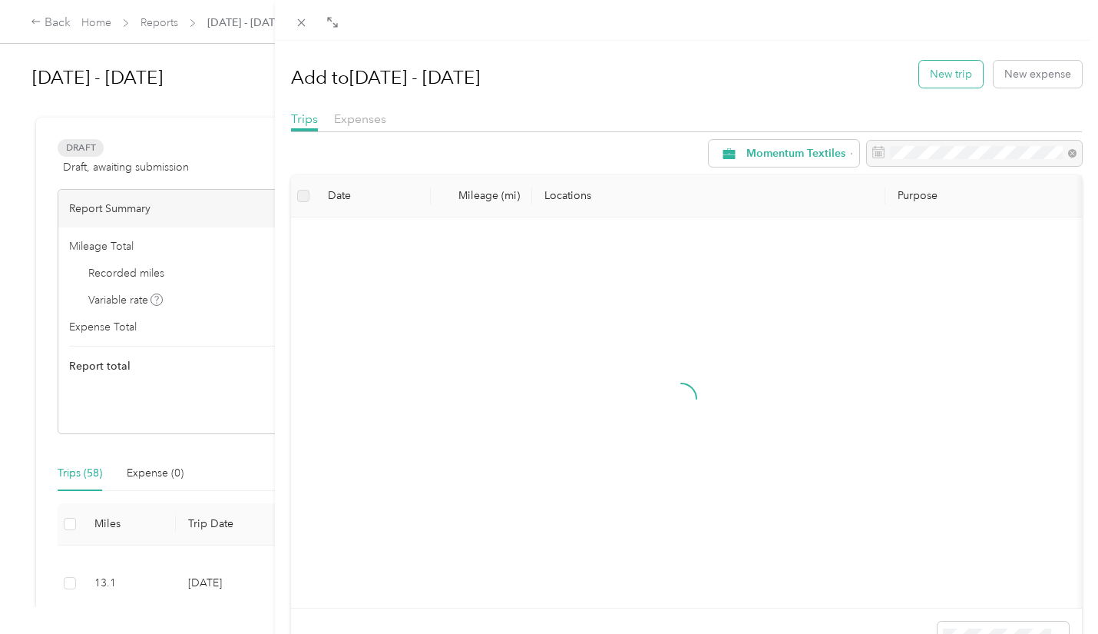
click at [942, 73] on button "New trip" at bounding box center [951, 74] width 64 height 27
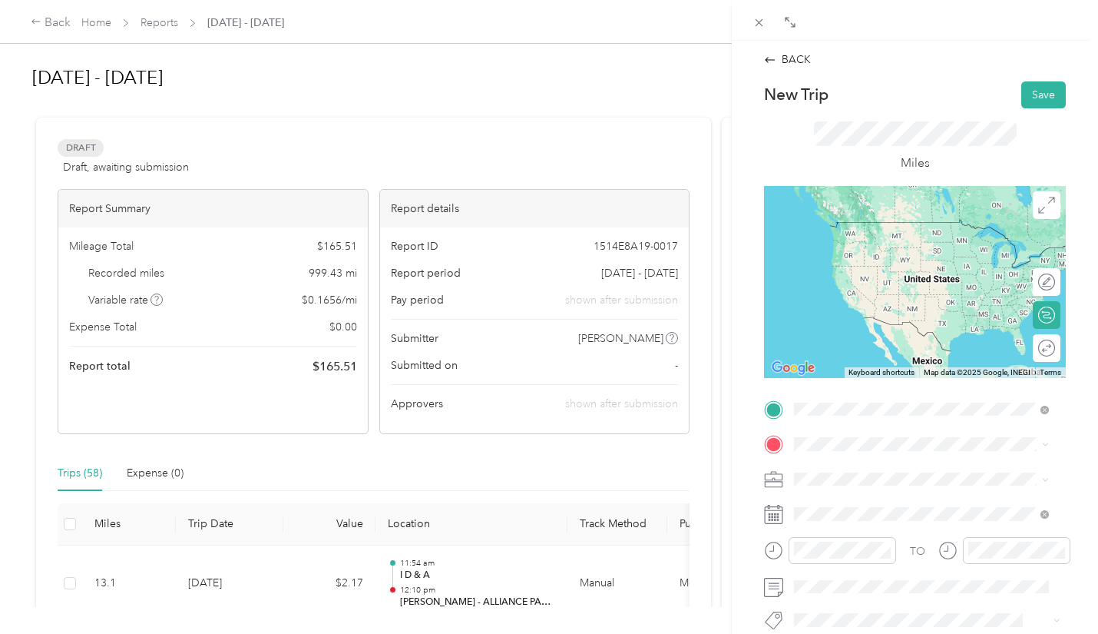
click at [896, 267] on div "TEAM [PERSON_NAME] - ALLIANCE PARTNERSHIPS [STREET_ADDRESS][PERSON_NAME]" at bounding box center [933, 243] width 220 height 46
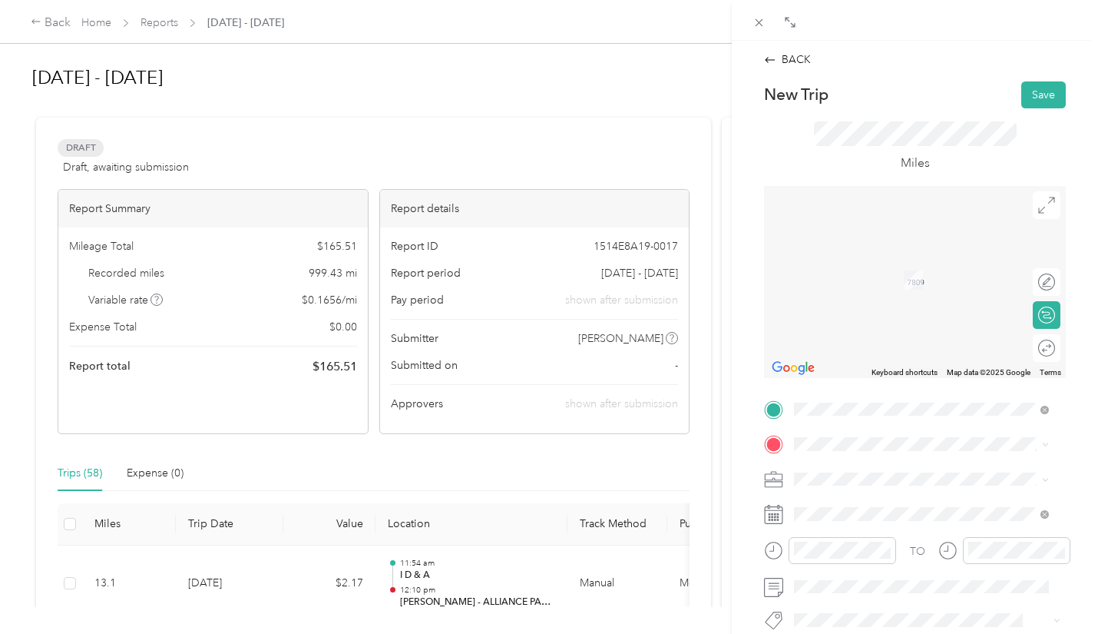
click at [858, 299] on span "509 ASSEMBLY DRIVE, 42701, ELIZABETHTOWN, KY" at bounding box center [872, 292] width 98 height 13
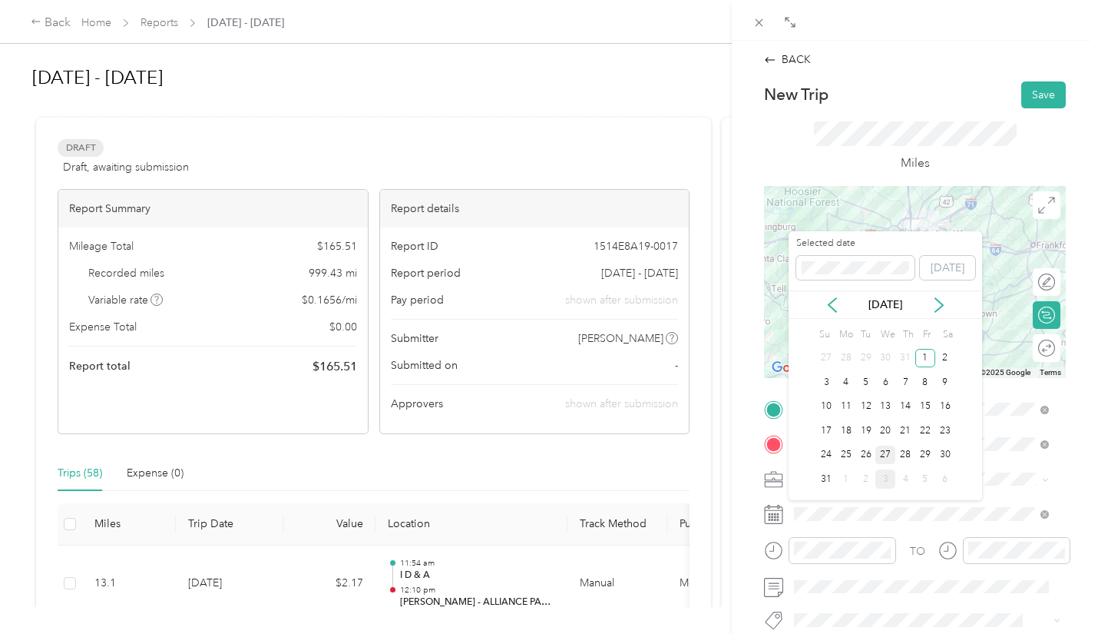
click at [881, 450] on div "27" at bounding box center [886, 454] width 20 height 19
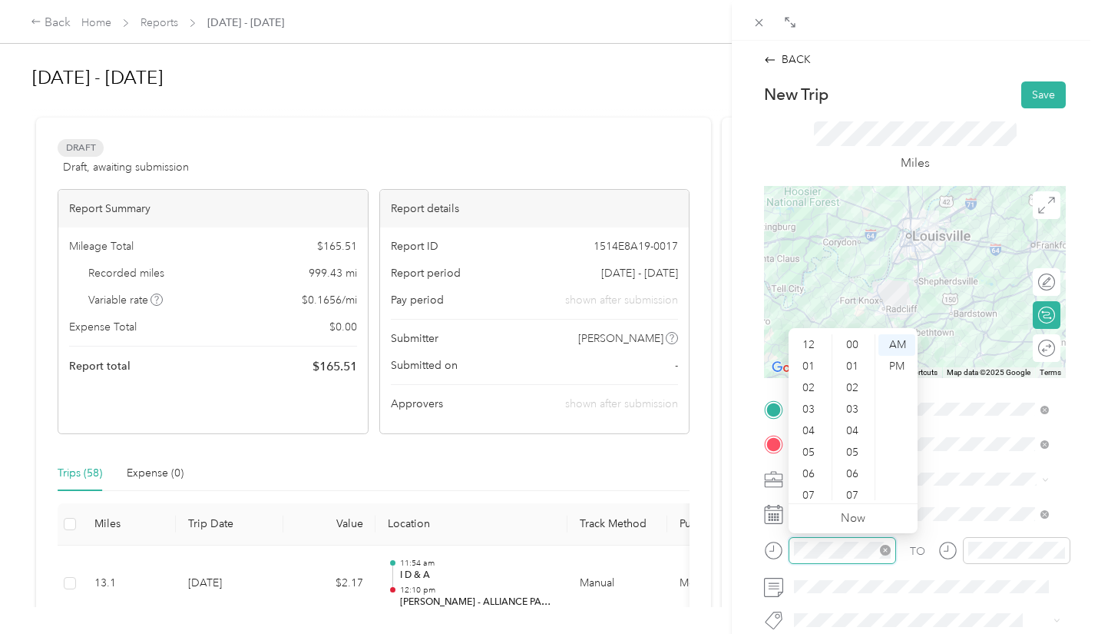
scroll to position [1124, 0]
click at [816, 461] on div "10" at bounding box center [810, 468] width 37 height 22
click at [856, 353] on div "03" at bounding box center [854, 351] width 37 height 22
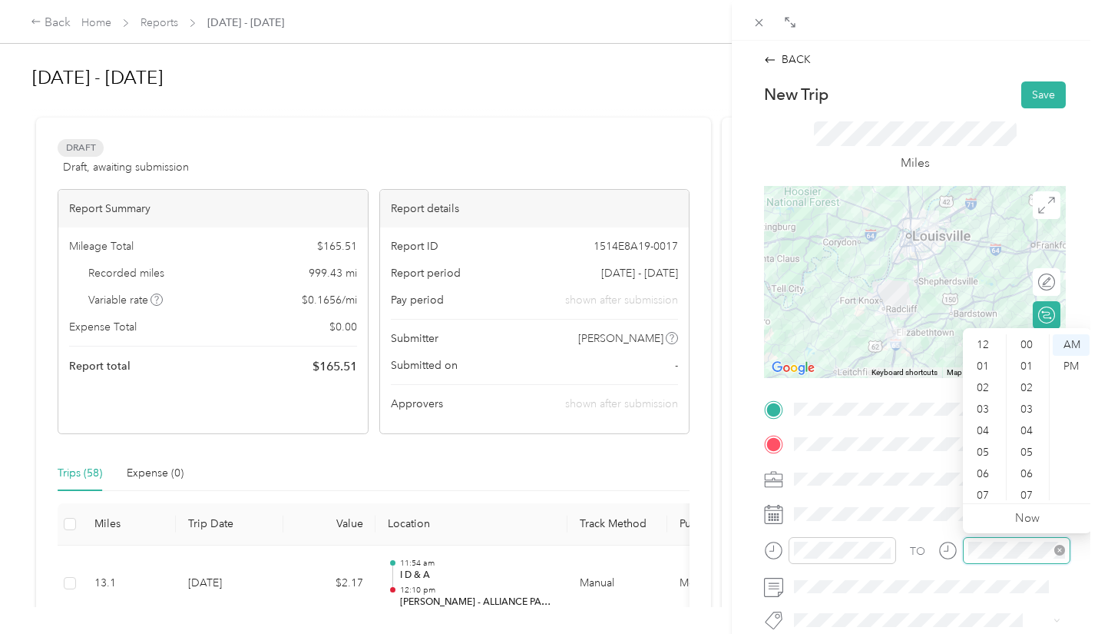
scroll to position [1124, 0]
click at [987, 468] on div "10" at bounding box center [984, 468] width 37 height 22
click at [1028, 405] on div "55" at bounding box center [1028, 403] width 37 height 22
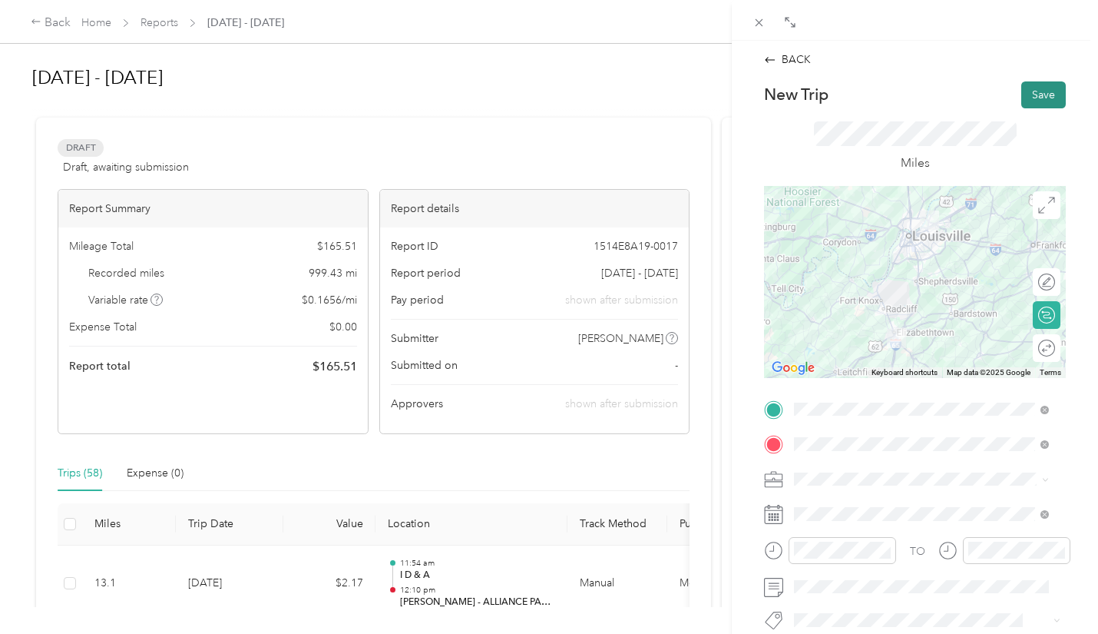
click at [1024, 94] on button "Save" at bounding box center [1044, 94] width 45 height 27
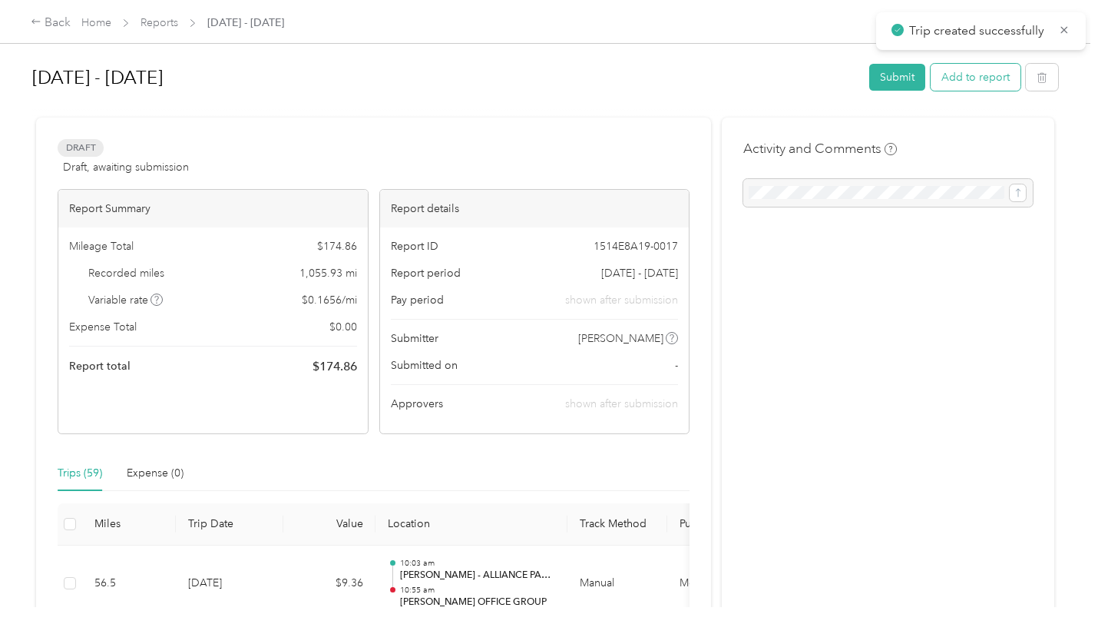
click at [964, 78] on button "Add to report" at bounding box center [976, 77] width 90 height 27
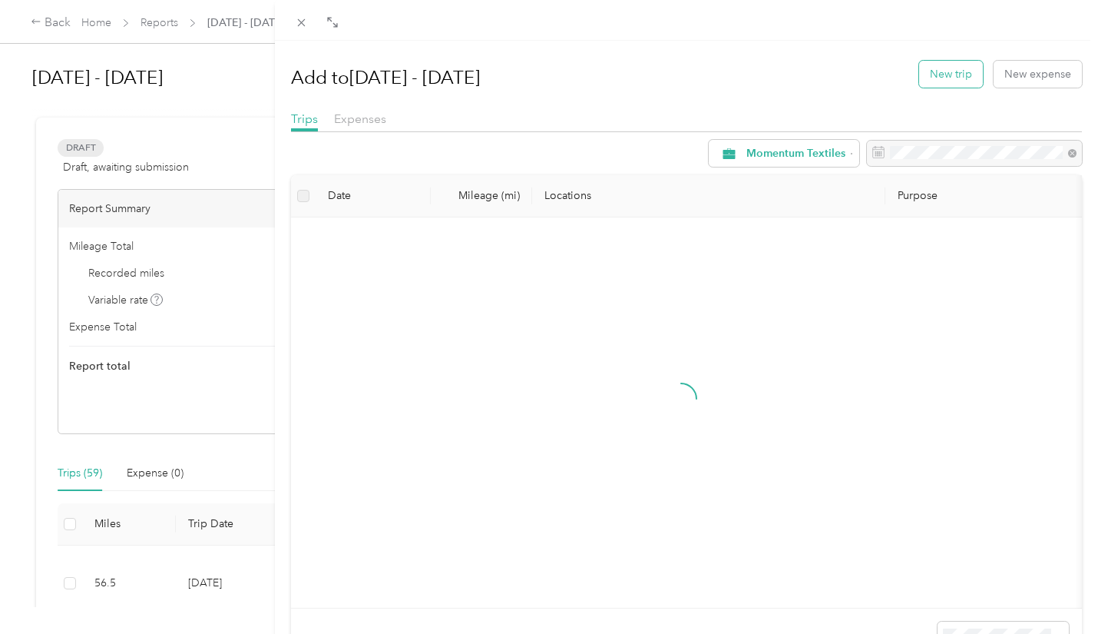
click at [943, 75] on button "New trip" at bounding box center [951, 74] width 64 height 27
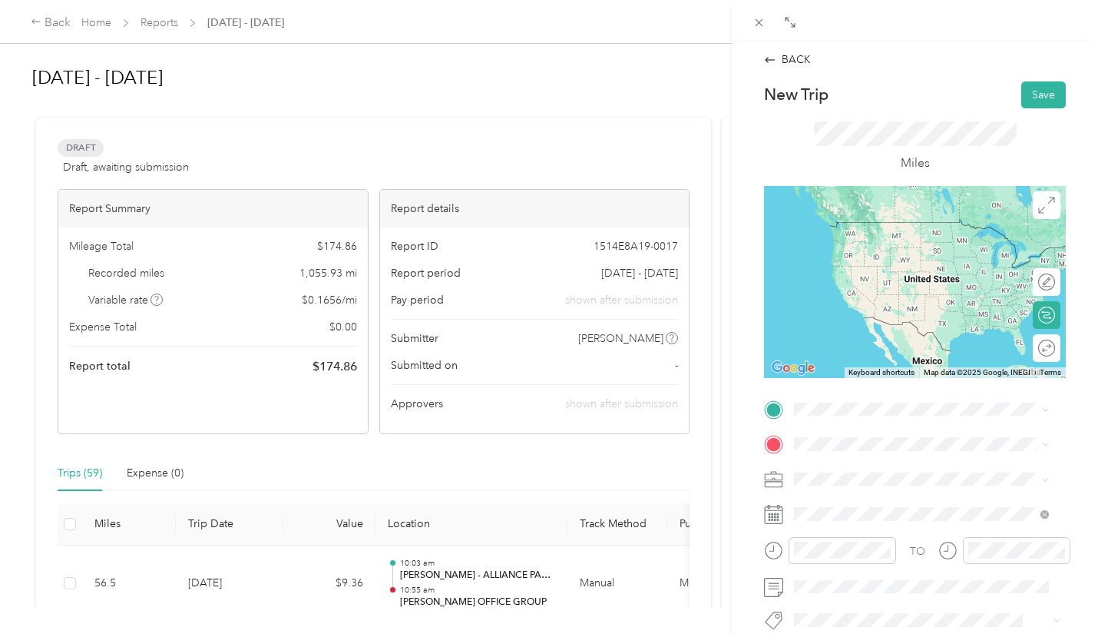
click at [925, 483] on div "TEAM KERR OFFICE GROUP 509 ASSEMBLY DRIVE, 42701, ELIZABETHTOWN, KY" at bounding box center [933, 480] width 220 height 46
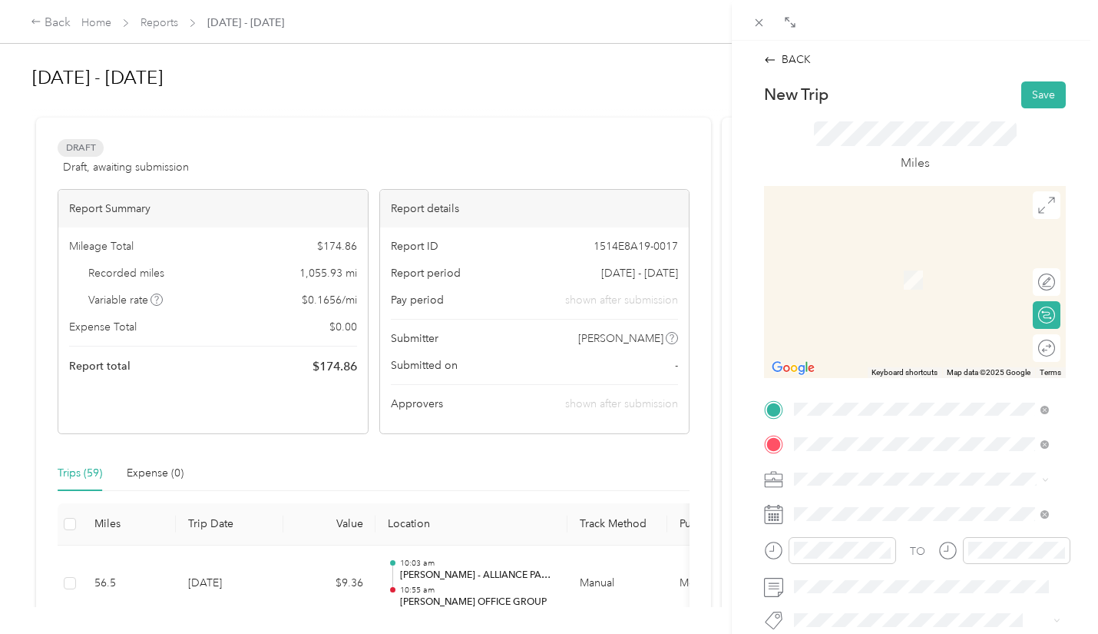
click at [888, 296] on span "[STREET_ADDRESS][PERSON_NAME]" at bounding box center [914, 293] width 183 height 13
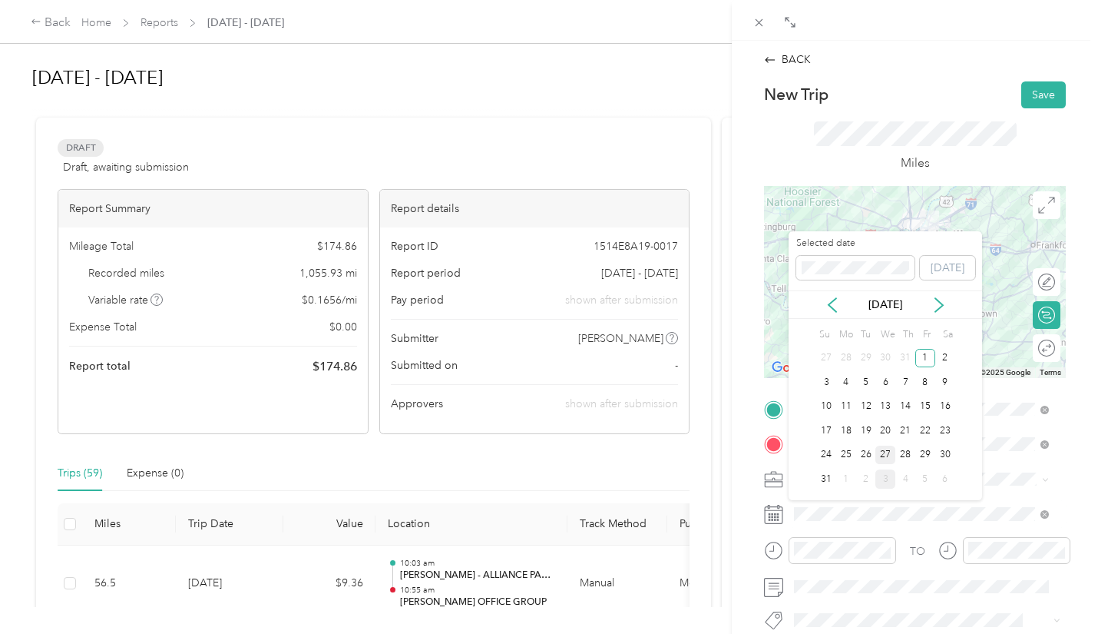
click at [884, 453] on div "27" at bounding box center [886, 454] width 20 height 19
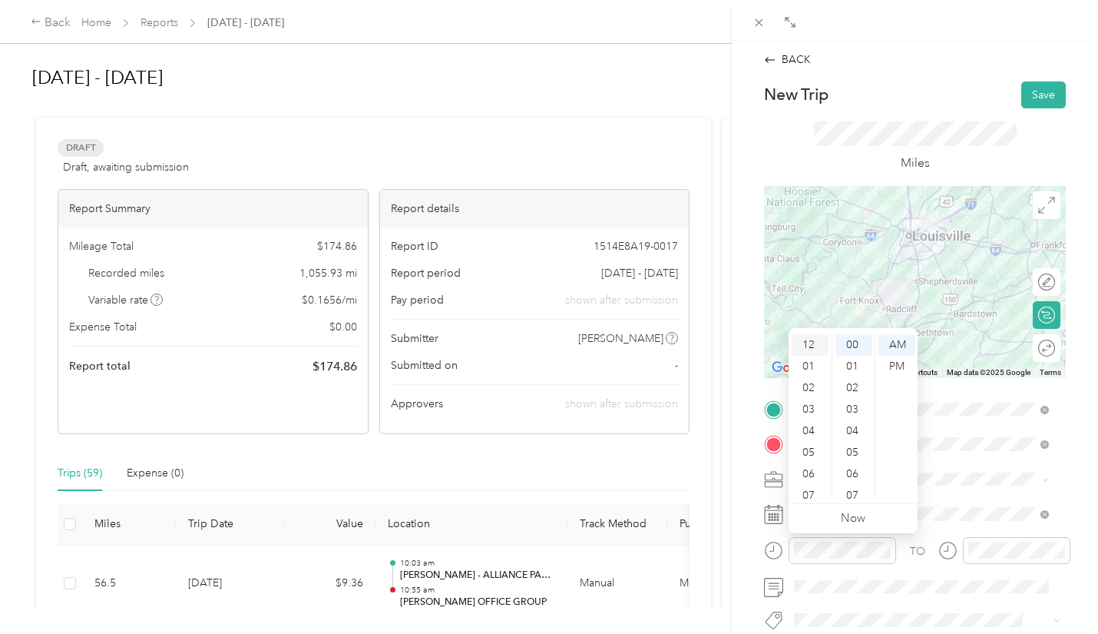
click at [807, 341] on div "12" at bounding box center [810, 345] width 37 height 22
click at [853, 498] on div "20" at bounding box center [854, 499] width 37 height 22
click at [893, 365] on div "PM" at bounding box center [897, 367] width 37 height 22
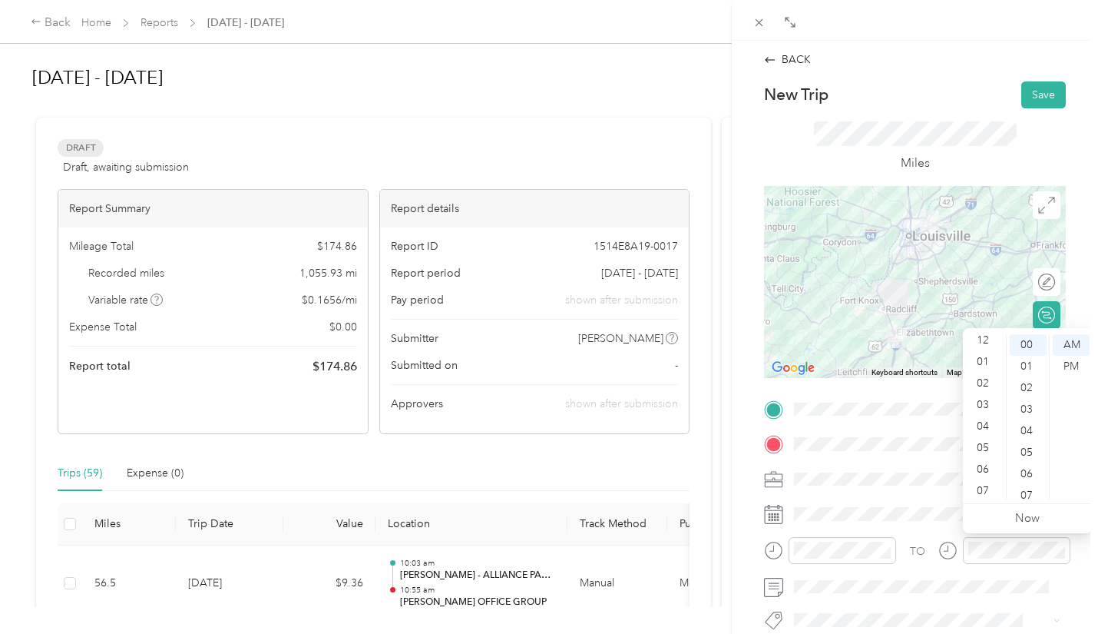
scroll to position [0, 0]
click at [984, 363] on div "01" at bounding box center [984, 367] width 37 height 22
click at [1030, 483] on div "20" at bounding box center [1028, 485] width 37 height 22
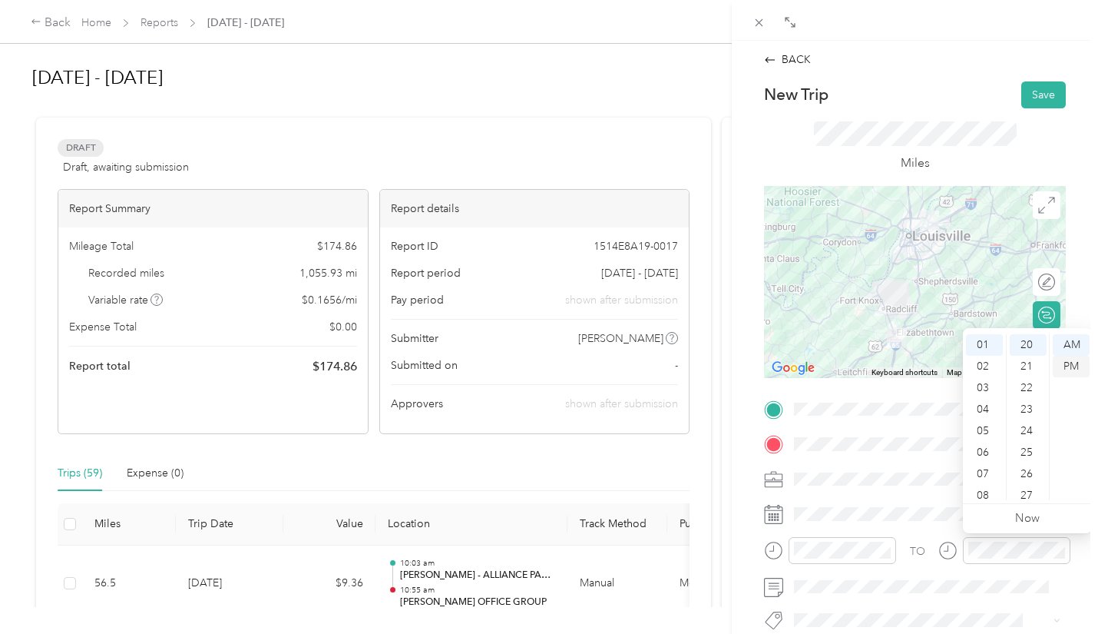
click at [1072, 365] on div "PM" at bounding box center [1071, 367] width 37 height 22
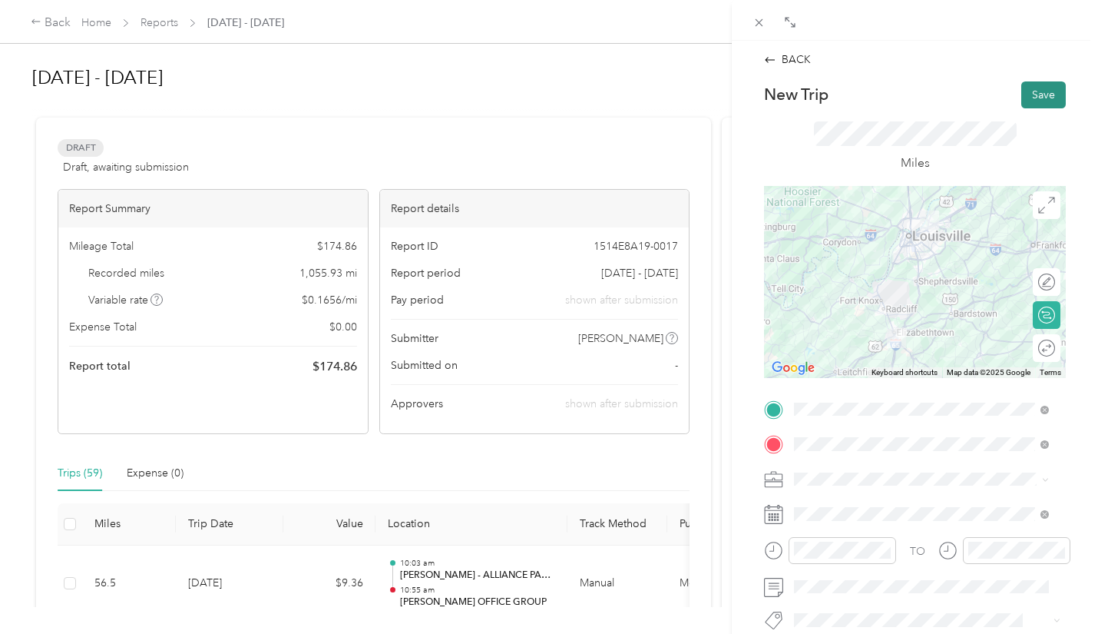
click at [1028, 90] on button "Save" at bounding box center [1044, 94] width 45 height 27
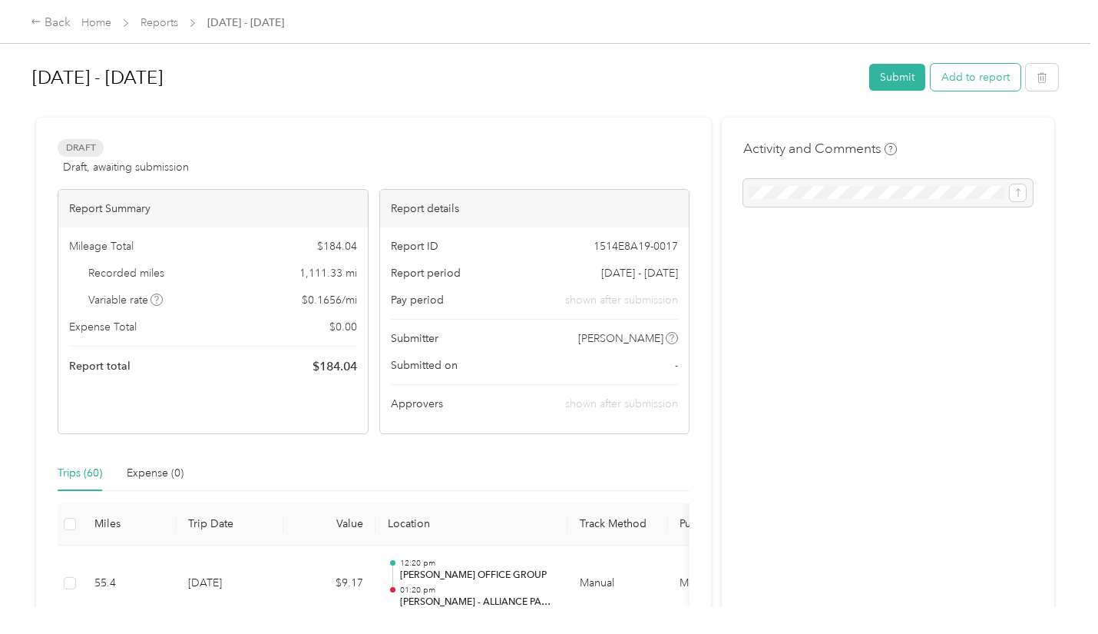
click at [976, 75] on button "Add to report" at bounding box center [976, 77] width 90 height 27
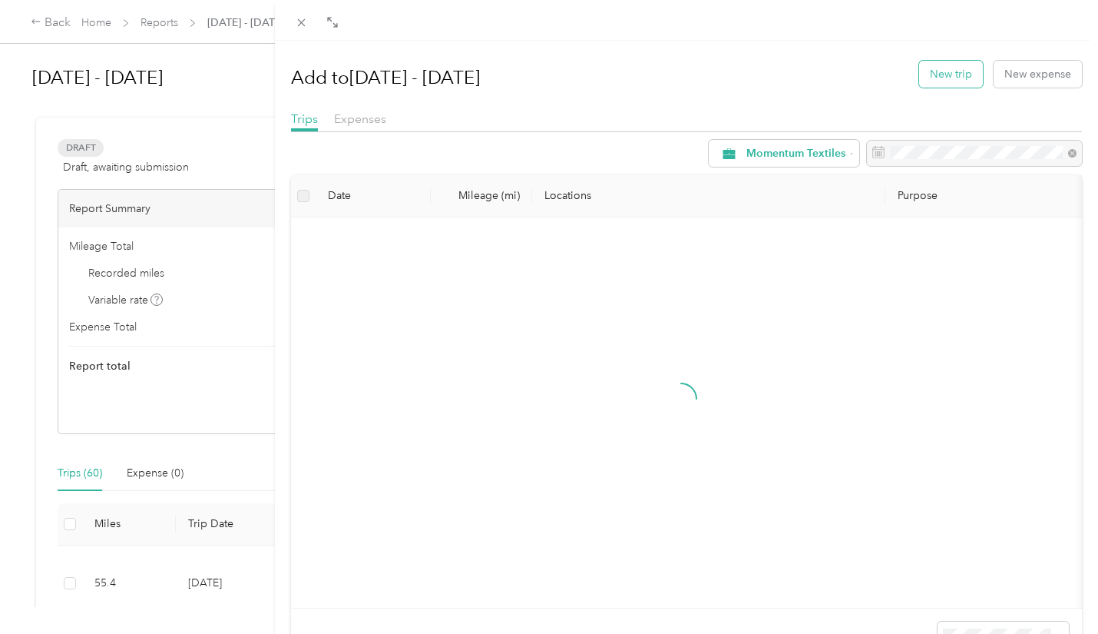
click at [950, 72] on button "New trip" at bounding box center [951, 74] width 64 height 27
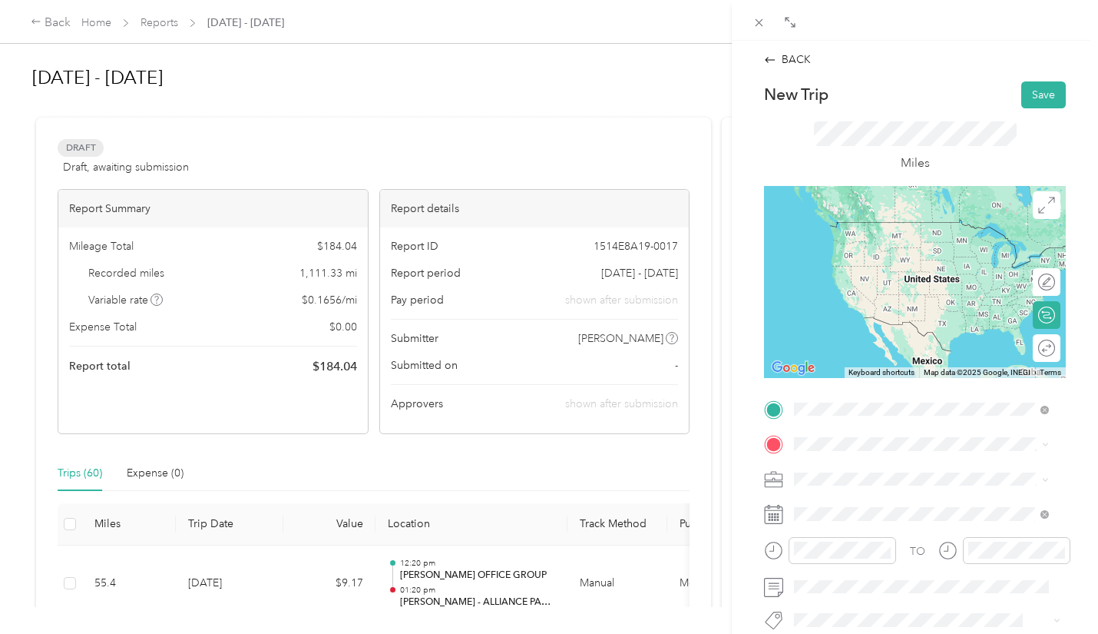
click at [895, 243] on div "TEAM [PERSON_NAME] - ALLIANCE PARTNERSHIPS [STREET_ADDRESS][PERSON_NAME]" at bounding box center [933, 243] width 220 height 46
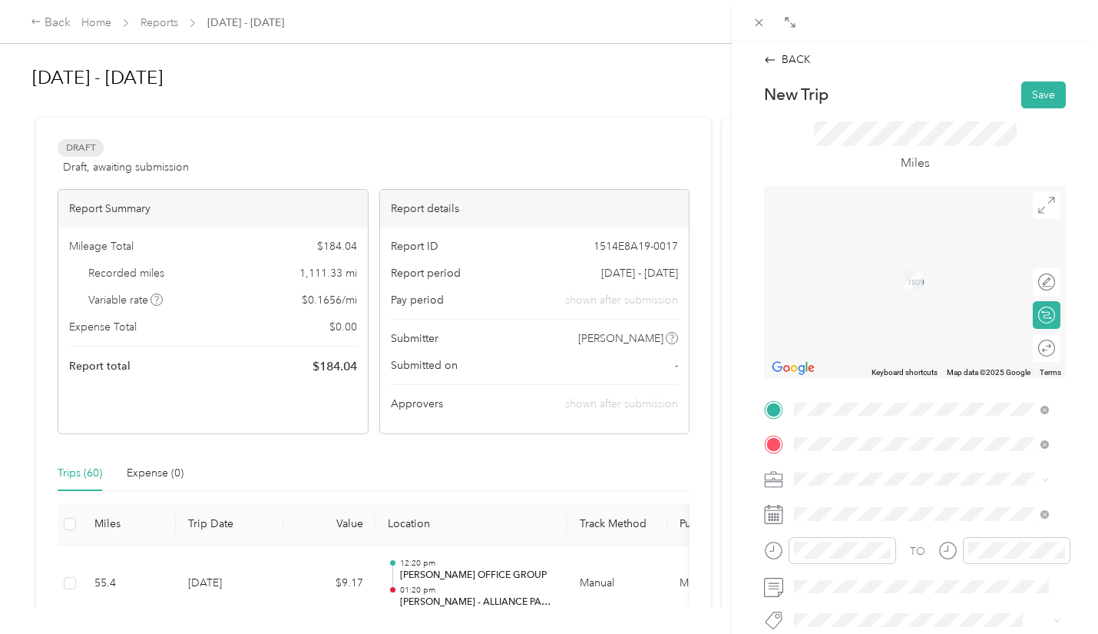
click at [898, 264] on span "13801 English Villa Drive Louisville, Kentucky 40245, United States" at bounding box center [900, 257] width 154 height 14
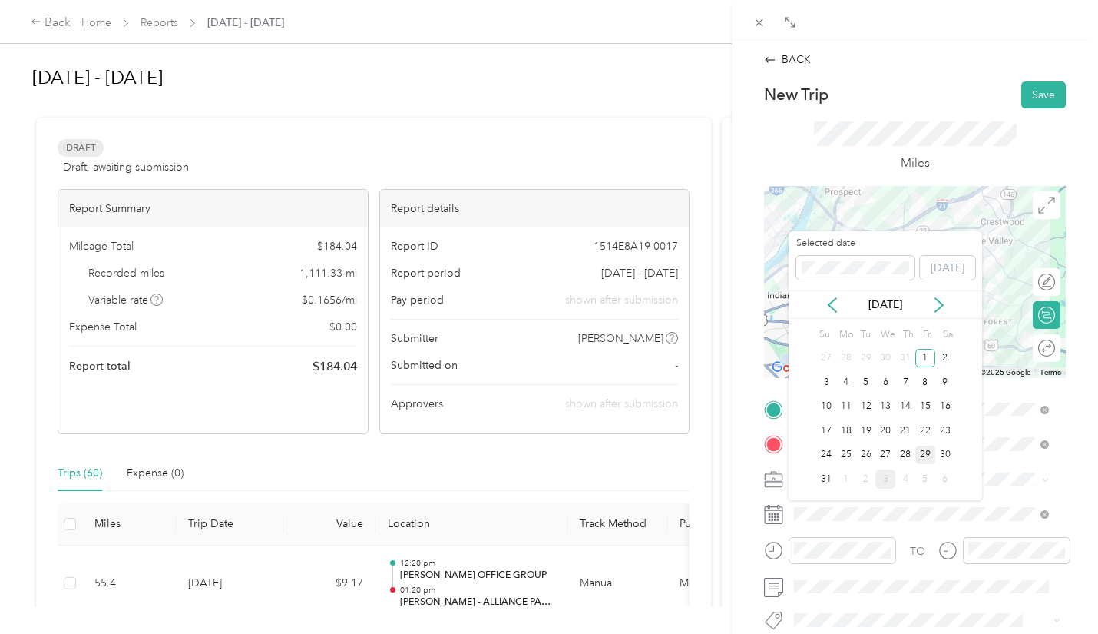
click at [926, 447] on div "29" at bounding box center [926, 454] width 20 height 19
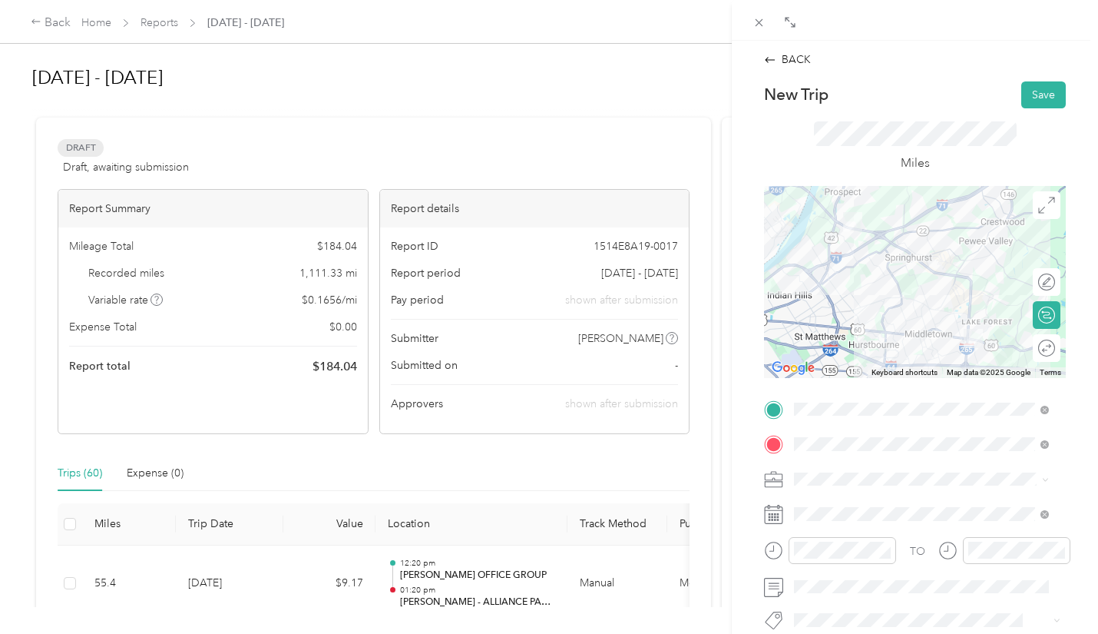
drag, startPoint x: 1032, startPoint y: 548, endPoint x: 949, endPoint y: 552, distance: 83.8
click at [949, 552] on icon at bounding box center [948, 550] width 19 height 19
drag, startPoint x: 967, startPoint y: 548, endPoint x: 946, endPoint y: 552, distance: 21.1
drag, startPoint x: 946, startPoint y: 552, endPoint x: 995, endPoint y: 560, distance: 49.0
click at [995, 560] on div at bounding box center [1017, 550] width 108 height 27
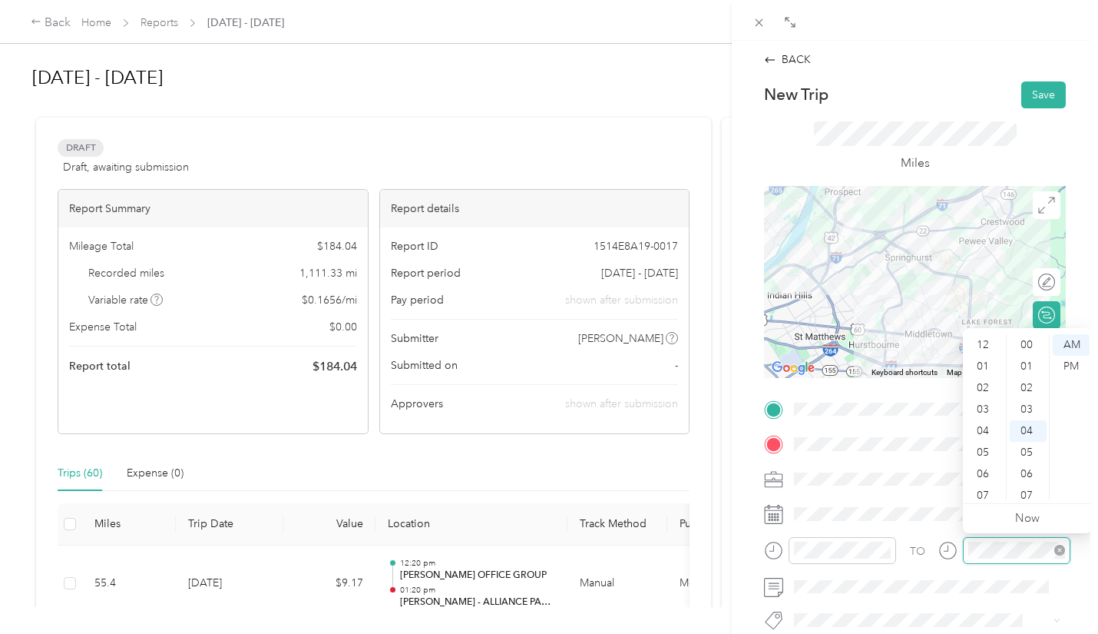
scroll to position [92, 0]
click at [954, 548] on icon at bounding box center [948, 550] width 19 height 19
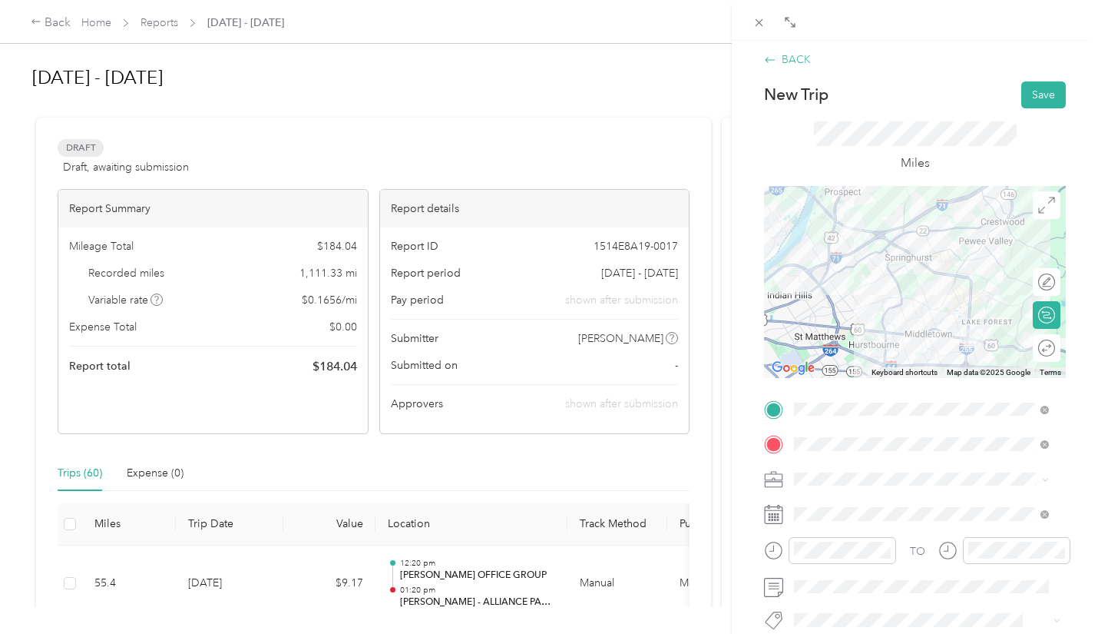
click at [795, 61] on div "BACK" at bounding box center [787, 59] width 47 height 16
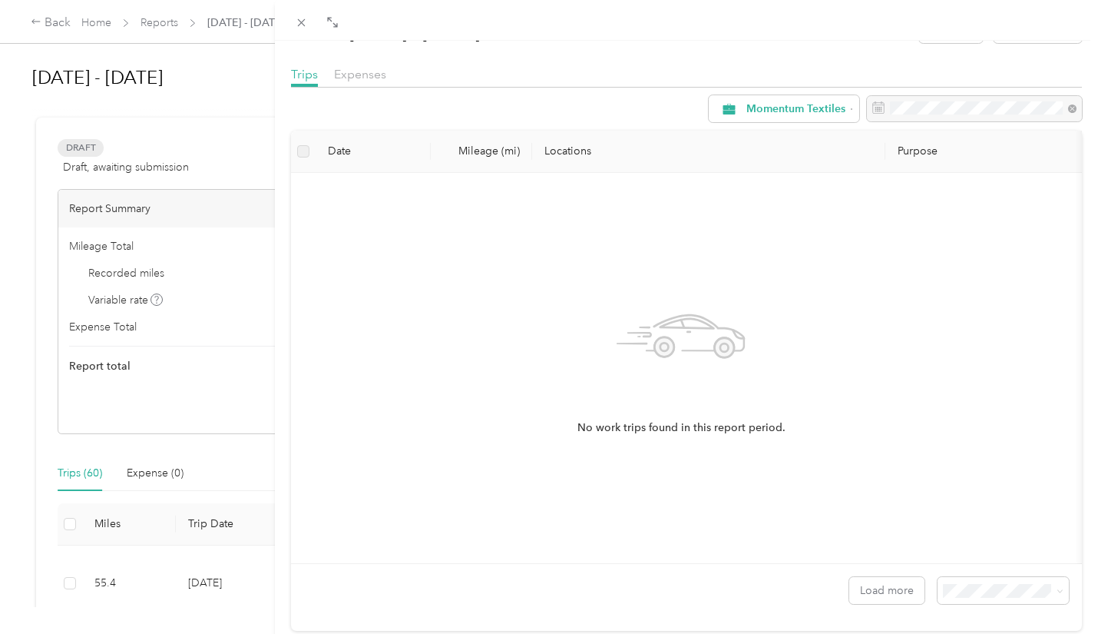
scroll to position [104, 0]
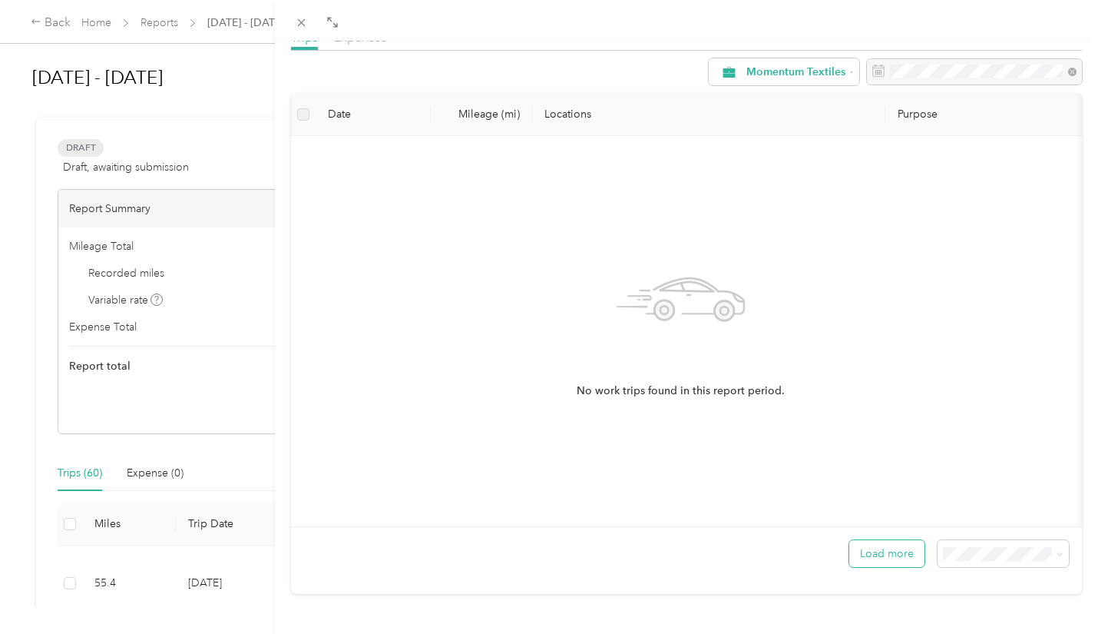
click at [867, 545] on button "Load more" at bounding box center [887, 553] width 75 height 27
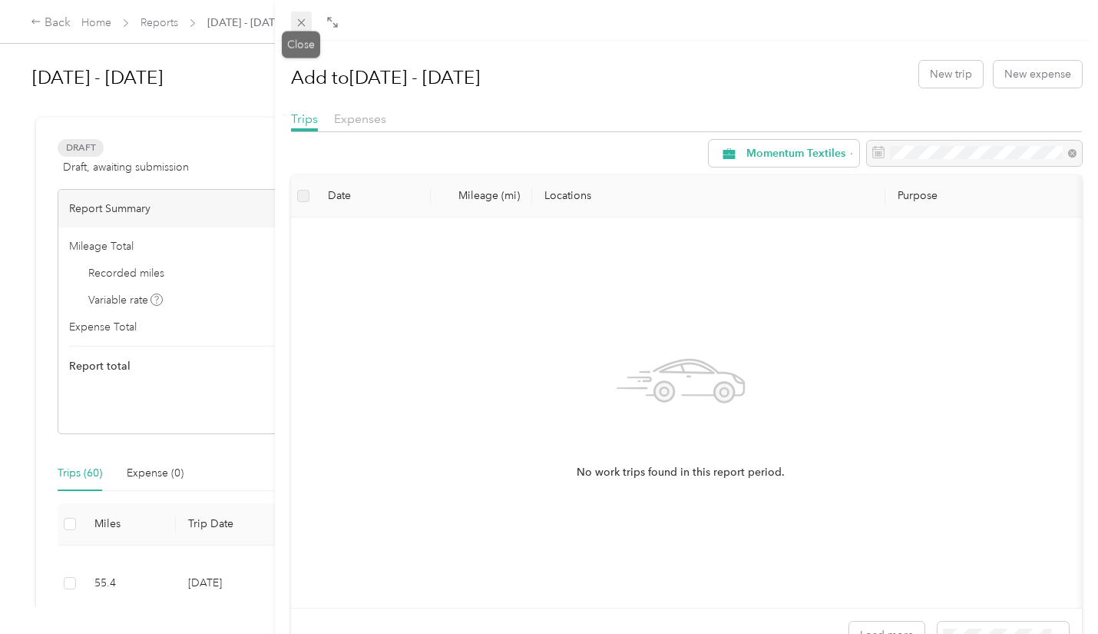
click at [300, 23] on icon at bounding box center [301, 23] width 8 height 8
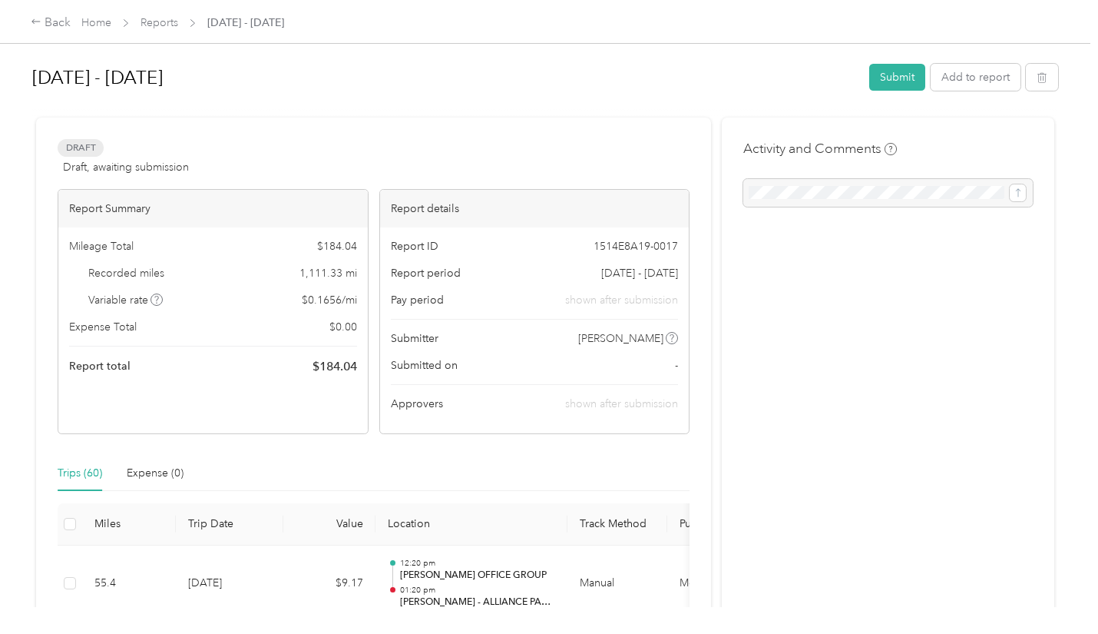
scroll to position [2, 0]
click at [972, 77] on button "Add to report" at bounding box center [976, 75] width 90 height 27
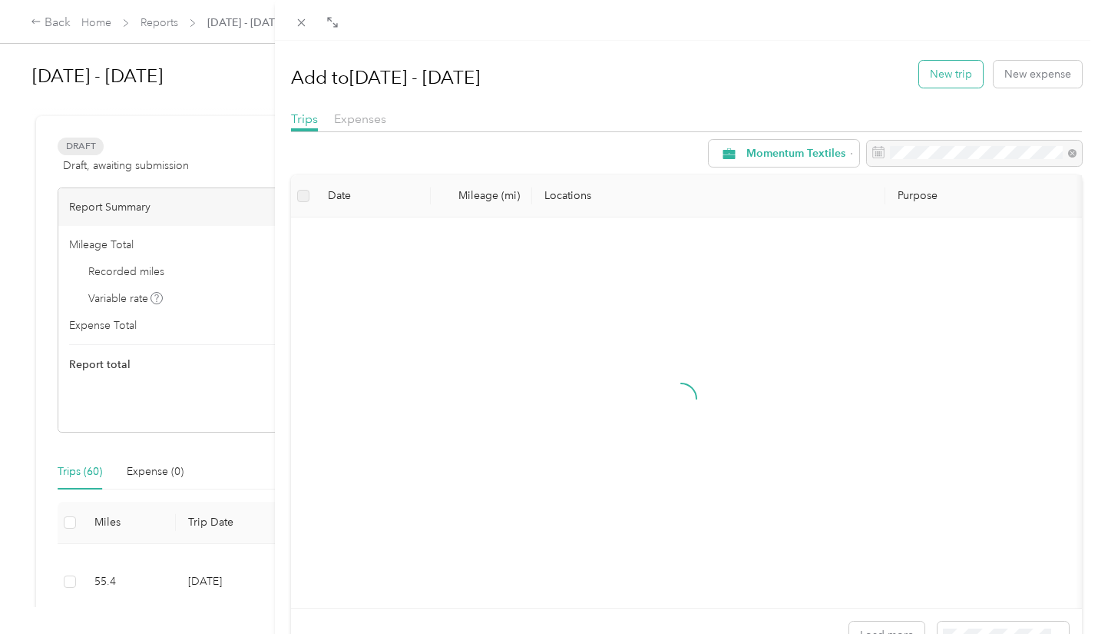
click at [939, 78] on button "New trip" at bounding box center [951, 74] width 64 height 27
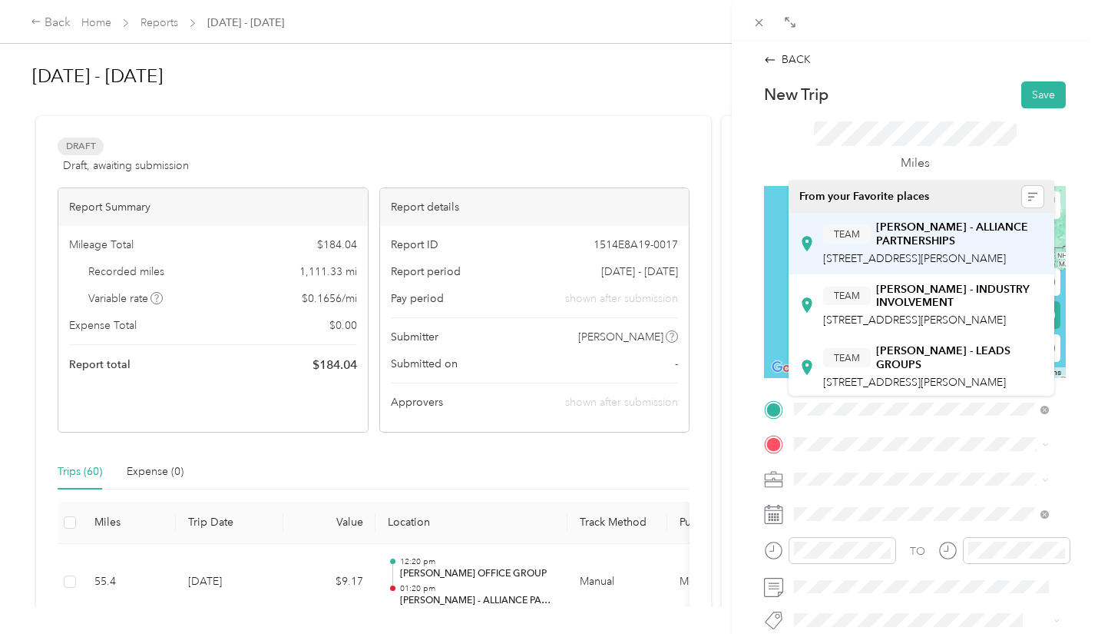
click at [942, 253] on span "[STREET_ADDRESS][PERSON_NAME]" at bounding box center [914, 258] width 183 height 13
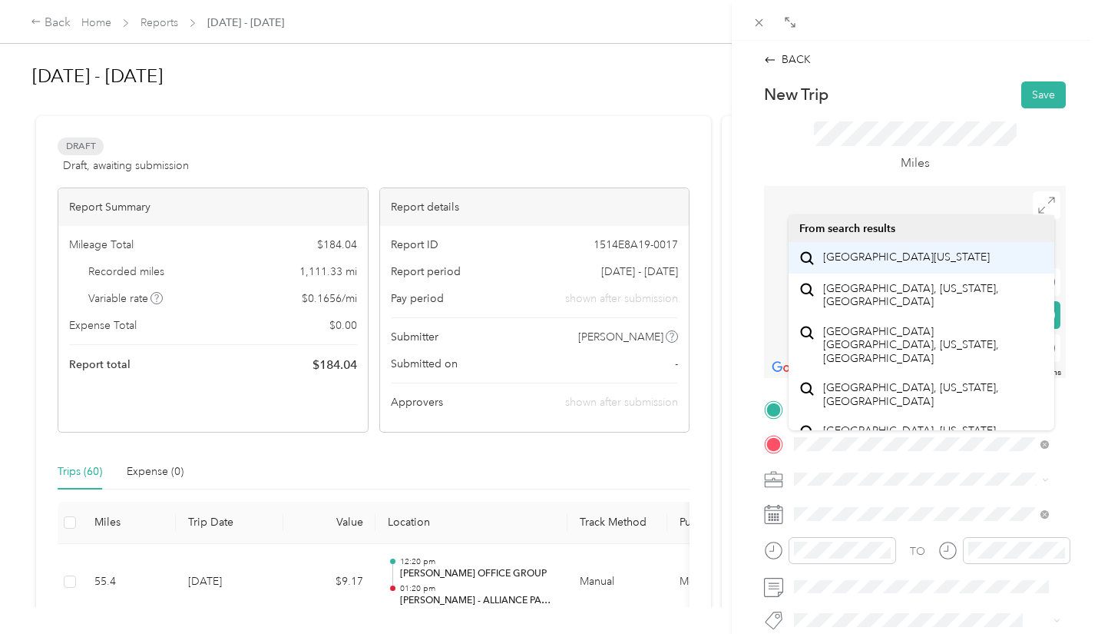
click at [982, 264] on span "English Villa Drive Louisville, Kentucky 40245, United States" at bounding box center [906, 257] width 167 height 14
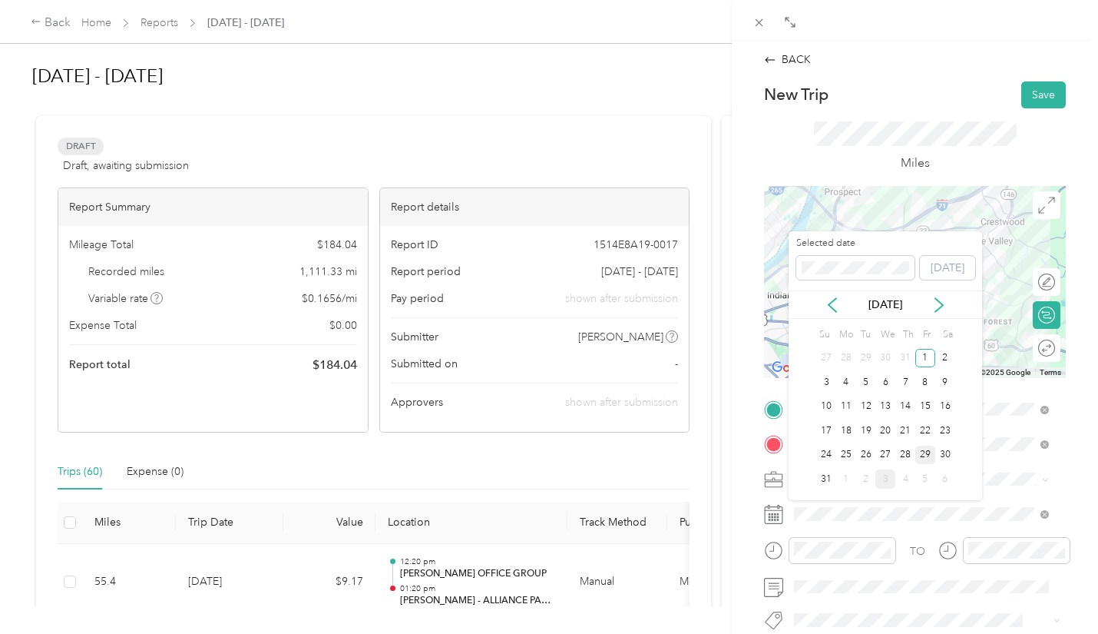
click at [926, 452] on div "29" at bounding box center [926, 454] width 20 height 19
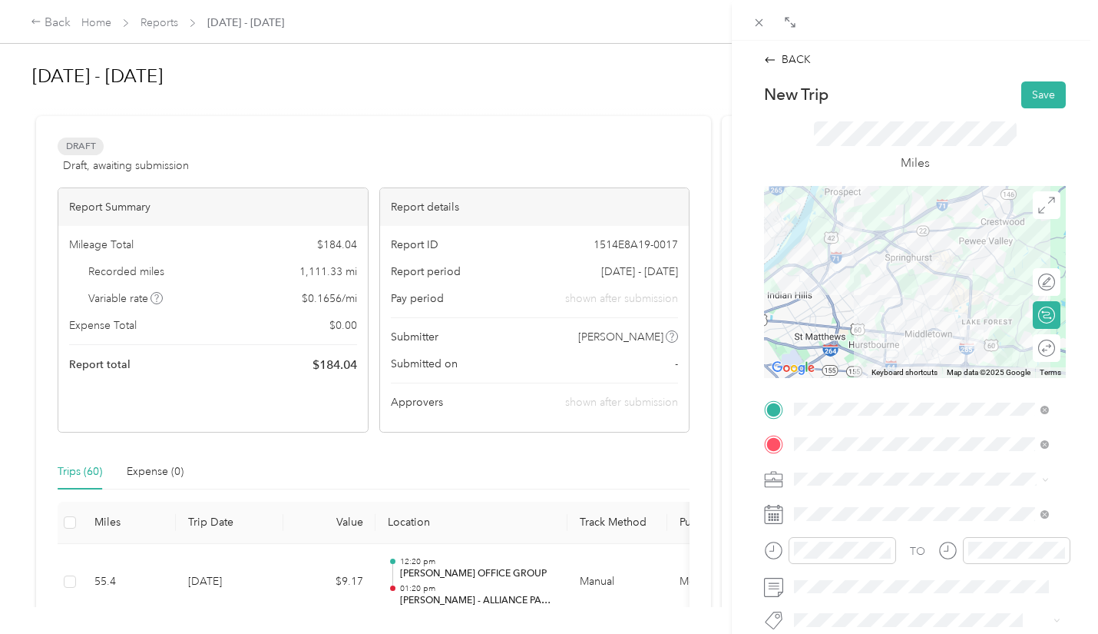
click at [777, 546] on icon at bounding box center [773, 550] width 19 height 19
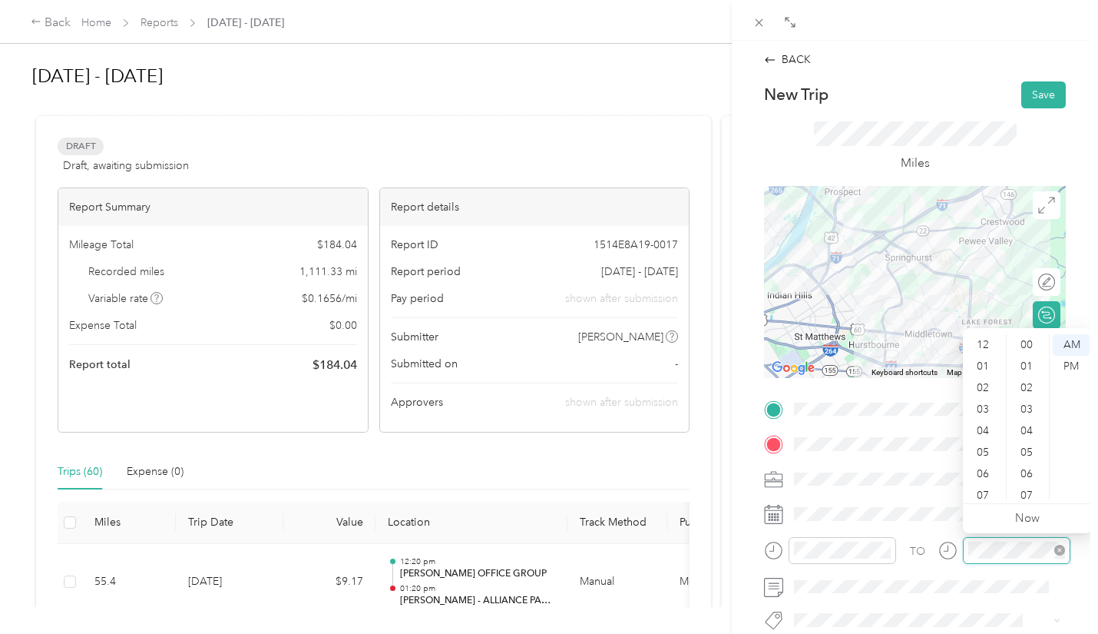
scroll to position [92, 0]
click at [980, 462] on div "10" at bounding box center [984, 468] width 37 height 22
click at [1022, 473] on div "43" at bounding box center [1028, 474] width 37 height 22
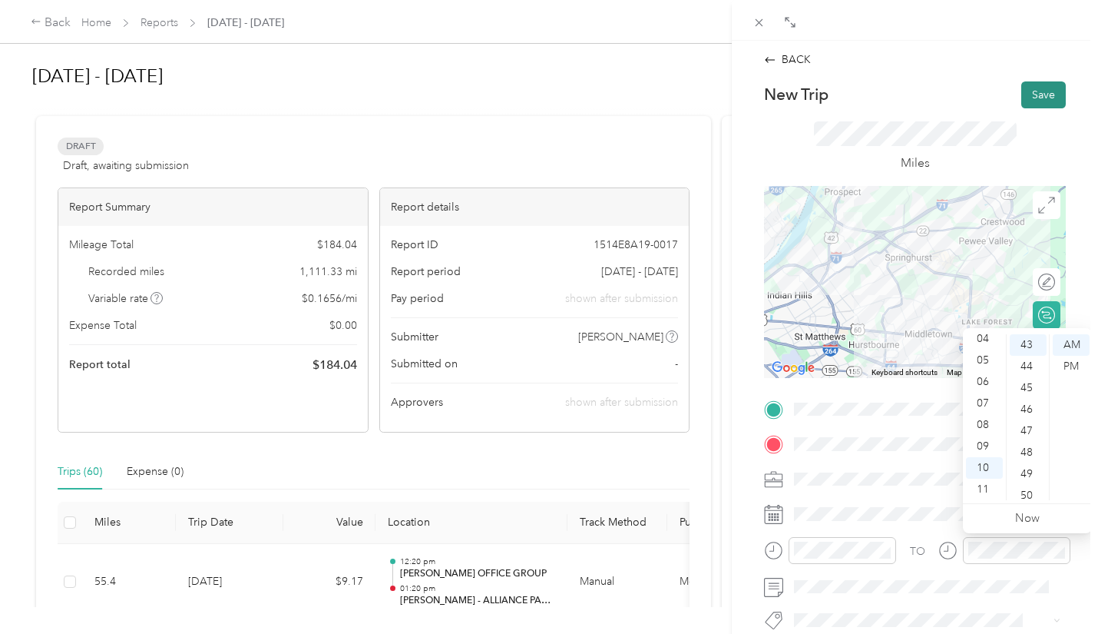
click at [1035, 89] on button "Save" at bounding box center [1044, 94] width 45 height 27
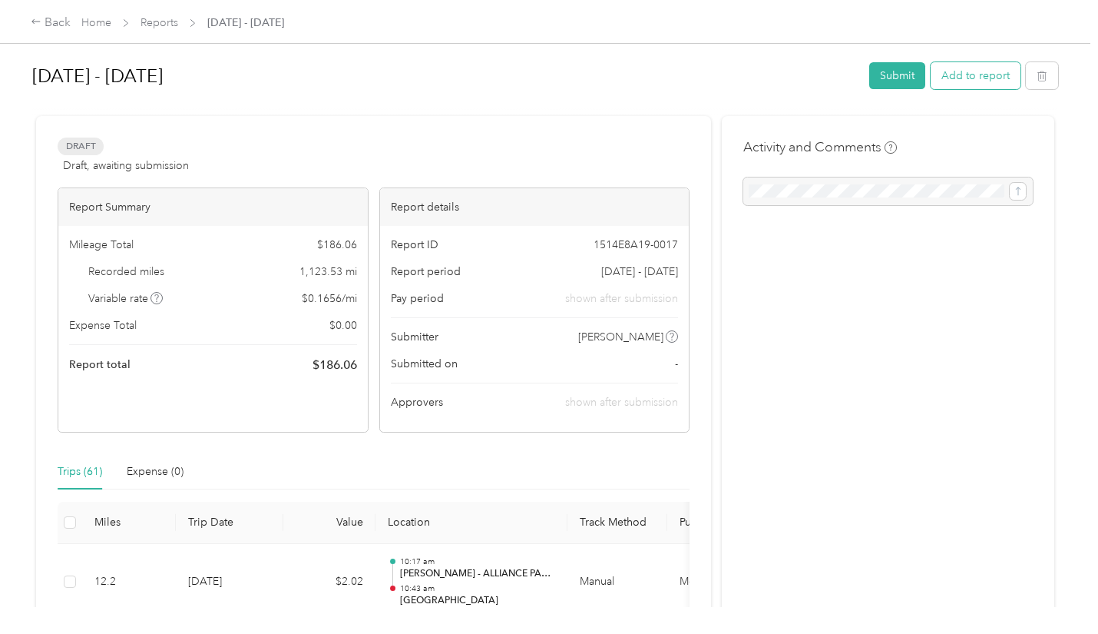
click at [961, 78] on button "Add to report" at bounding box center [976, 75] width 90 height 27
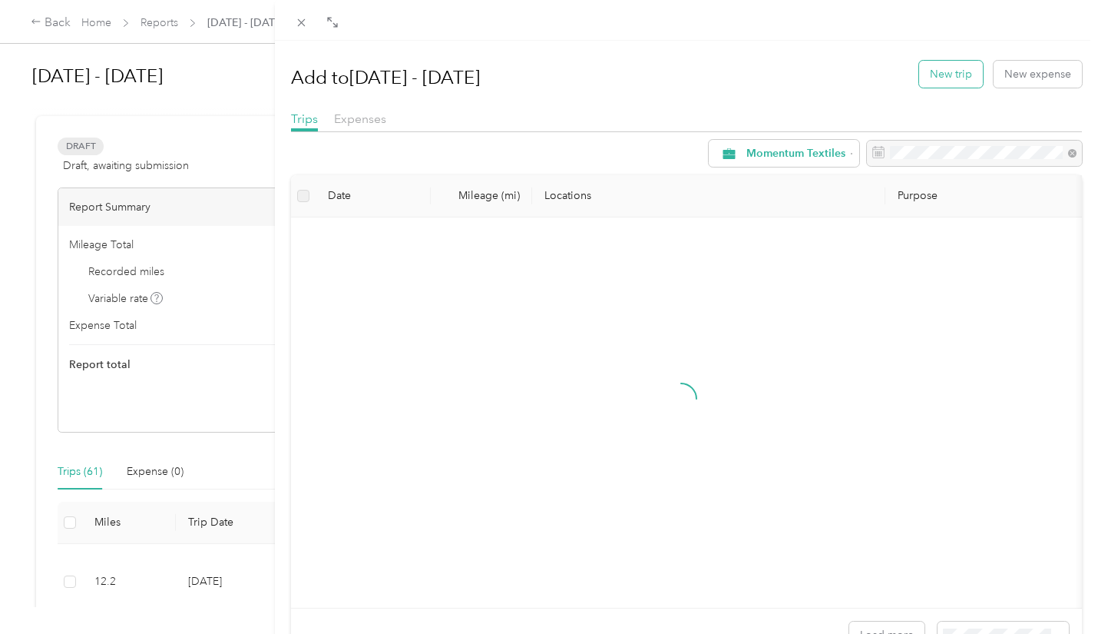
click at [959, 78] on button "New trip" at bounding box center [951, 74] width 64 height 27
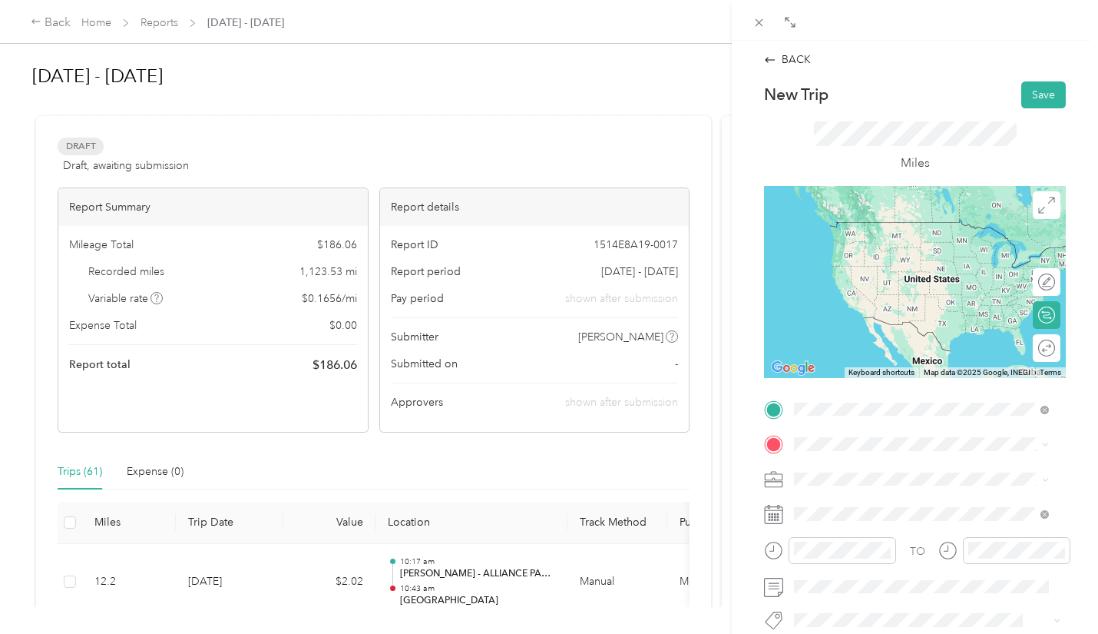
click at [906, 234] on div "English Villa Drive Louisville, Kentucky 40245, United States" at bounding box center [922, 223] width 244 height 21
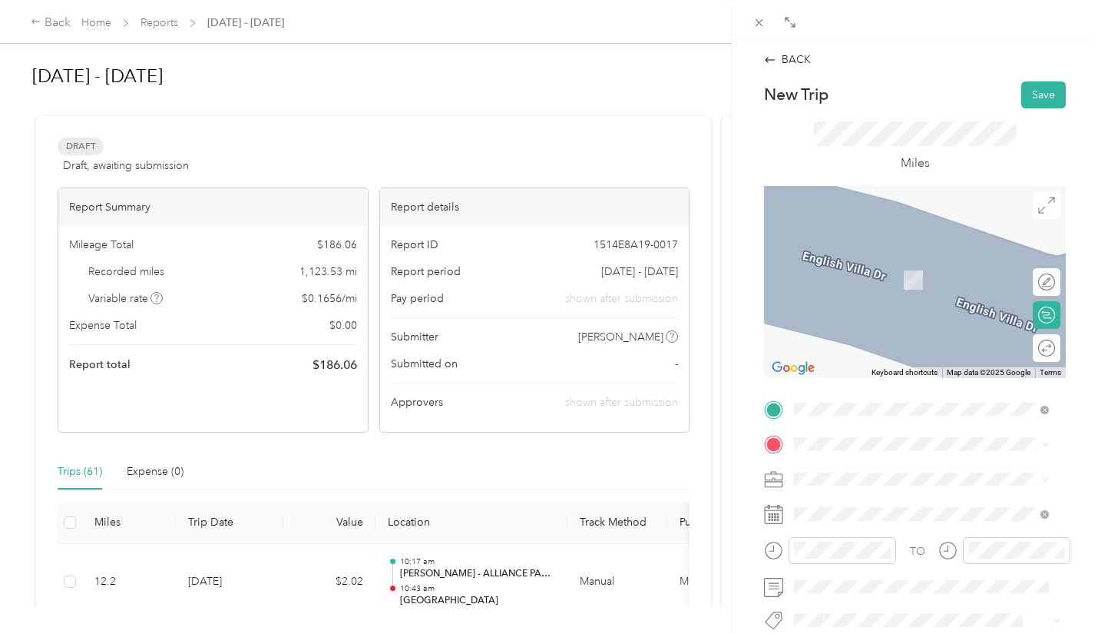
click at [818, 428] on div "TO Add photo" at bounding box center [915, 582] width 302 height 371
click at [882, 293] on span "[STREET_ADDRESS][PERSON_NAME]" at bounding box center [914, 288] width 183 height 13
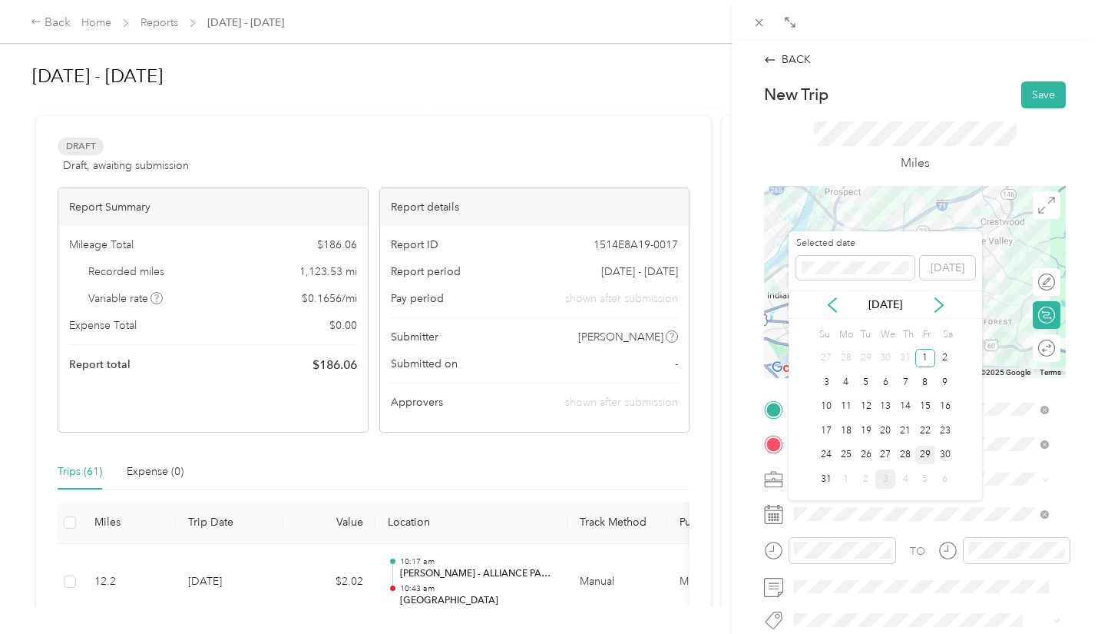
click at [924, 449] on div "29" at bounding box center [926, 454] width 20 height 19
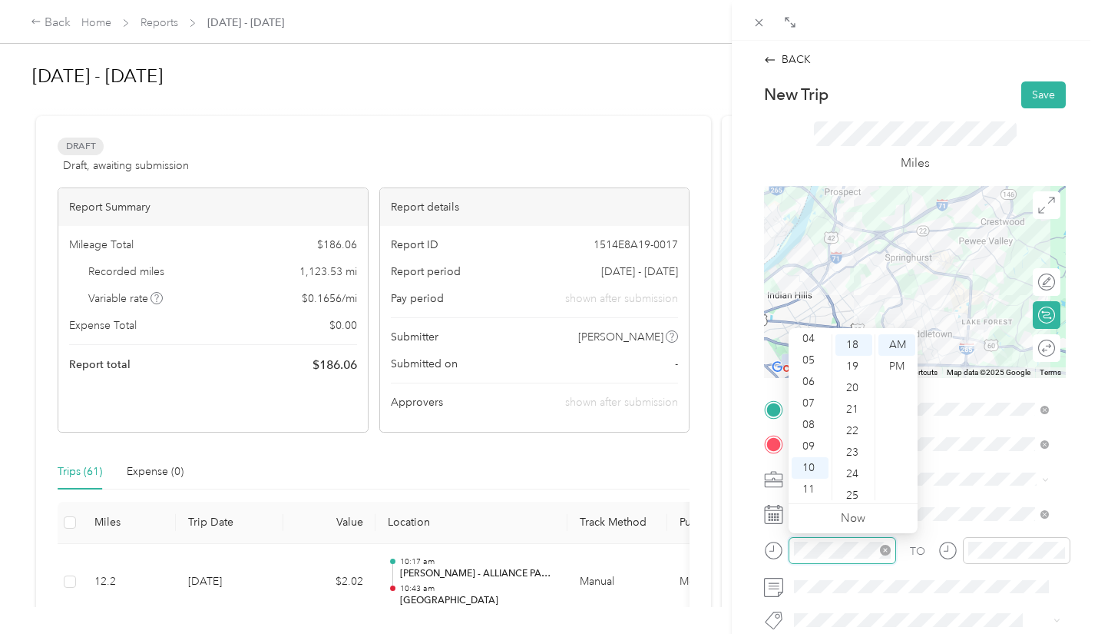
scroll to position [387, 0]
click at [810, 485] on div "11" at bounding box center [810, 490] width 37 height 22
click at [853, 346] on div "00" at bounding box center [854, 345] width 37 height 22
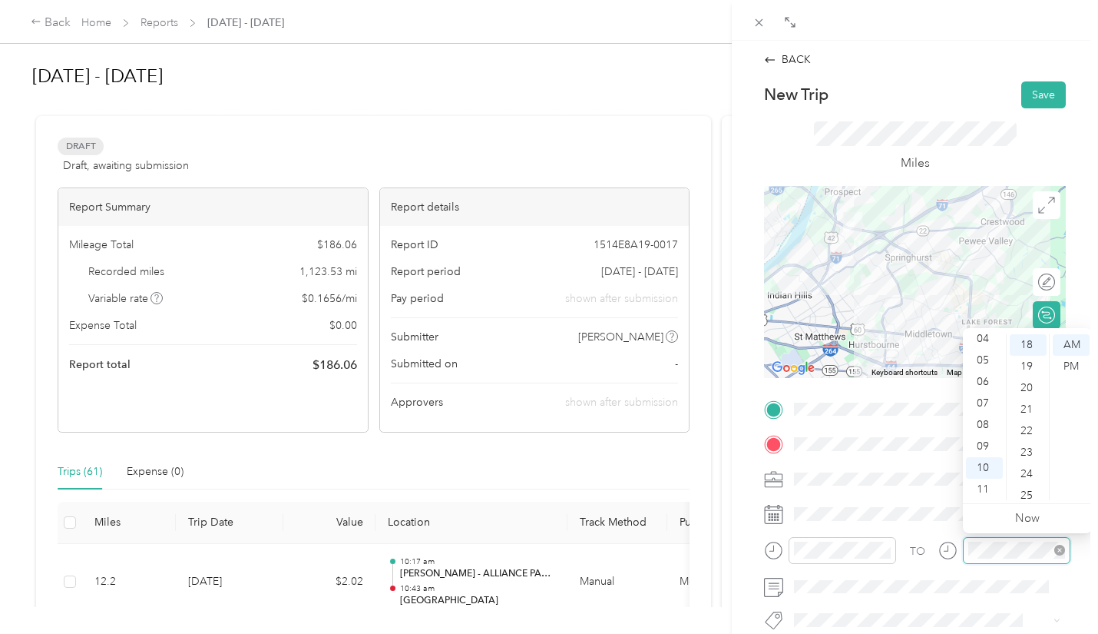
scroll to position [387, 0]
click at [982, 489] on div "11" at bounding box center [984, 490] width 37 height 22
click at [1028, 469] on div "17" at bounding box center [1028, 469] width 37 height 22
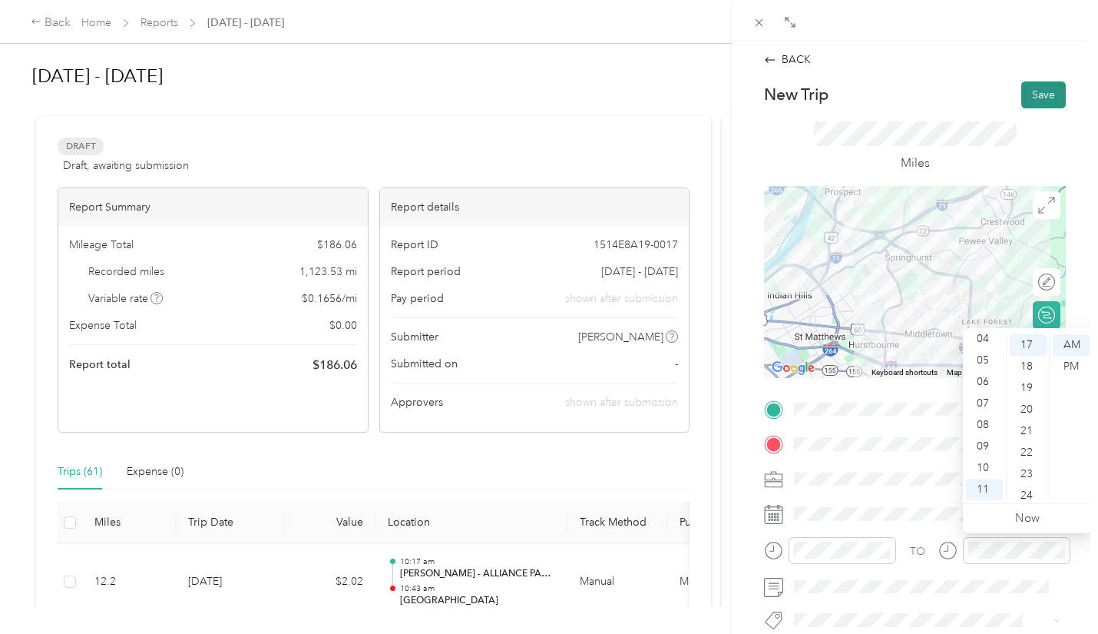
click at [1029, 92] on button "Save" at bounding box center [1044, 94] width 45 height 27
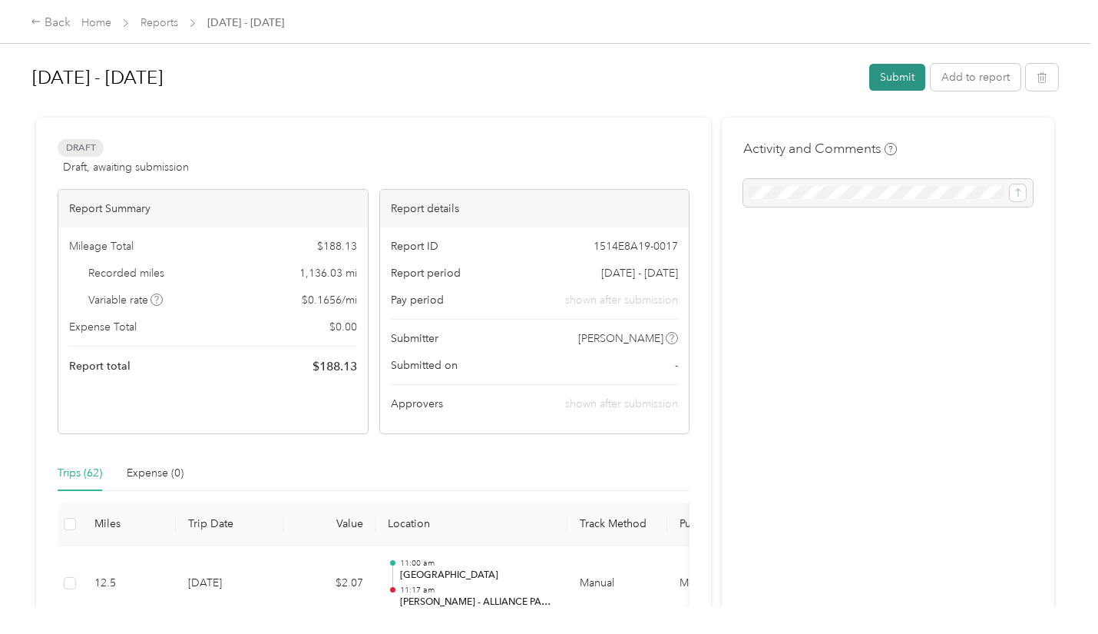
click at [892, 73] on button "Submit" at bounding box center [897, 77] width 56 height 27
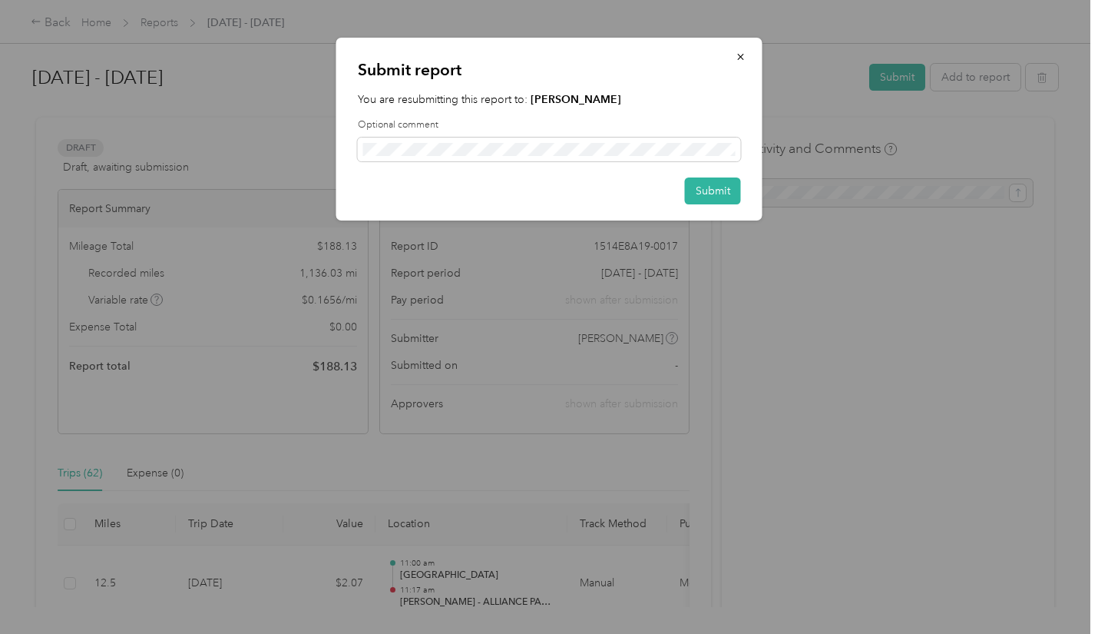
click at [879, 388] on div at bounding box center [549, 317] width 1098 height 634
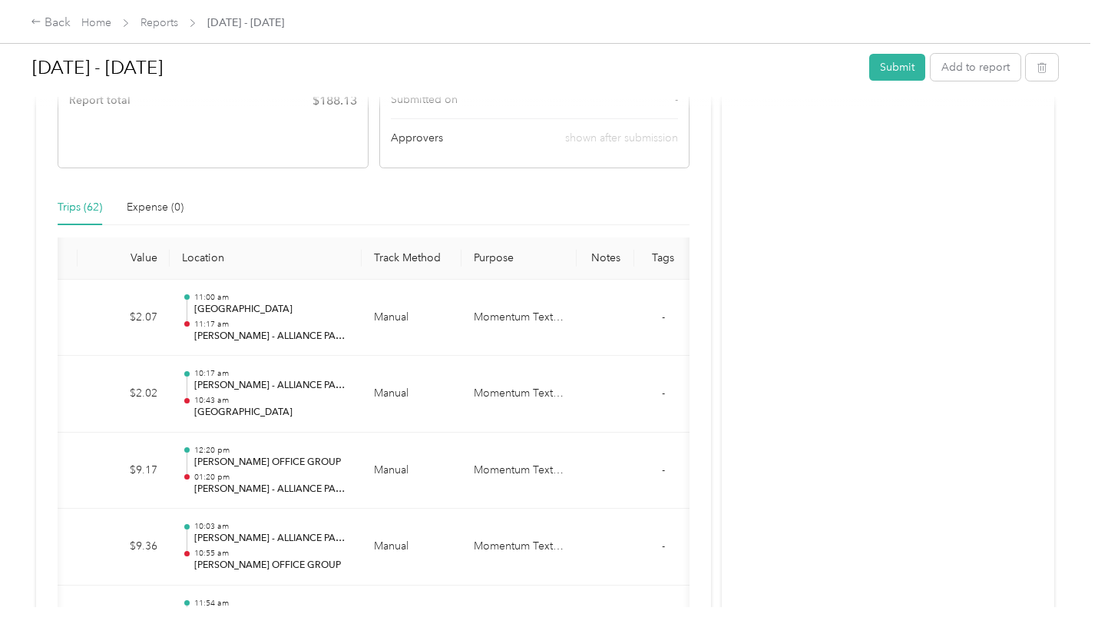
scroll to position [0, 208]
click at [896, 65] on button "Submit" at bounding box center [897, 67] width 56 height 27
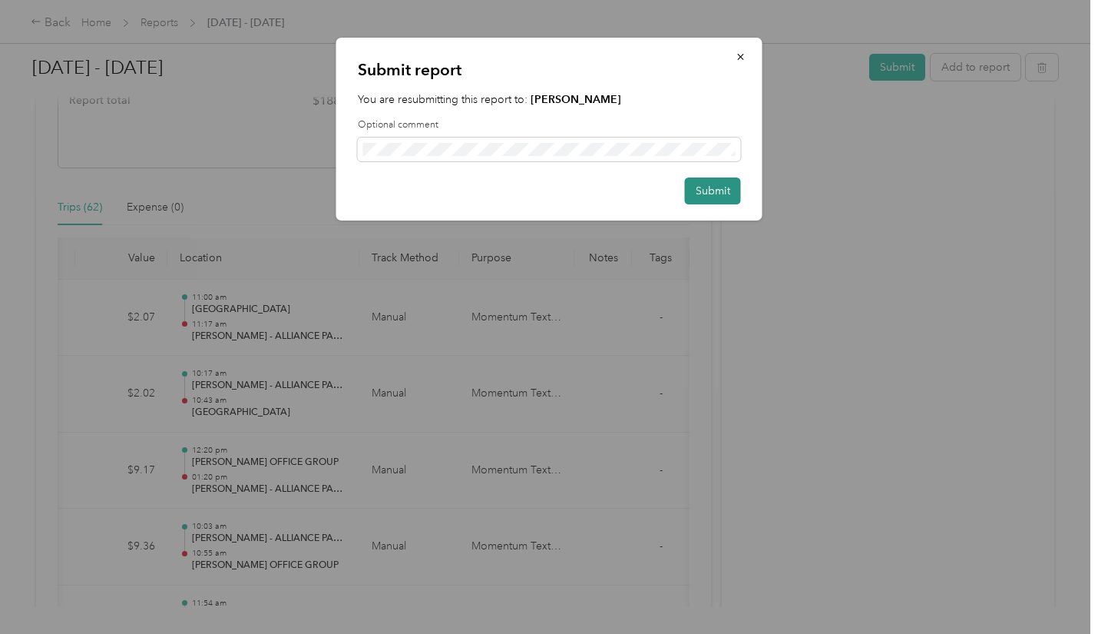
click at [719, 199] on button "Submit" at bounding box center [713, 190] width 56 height 27
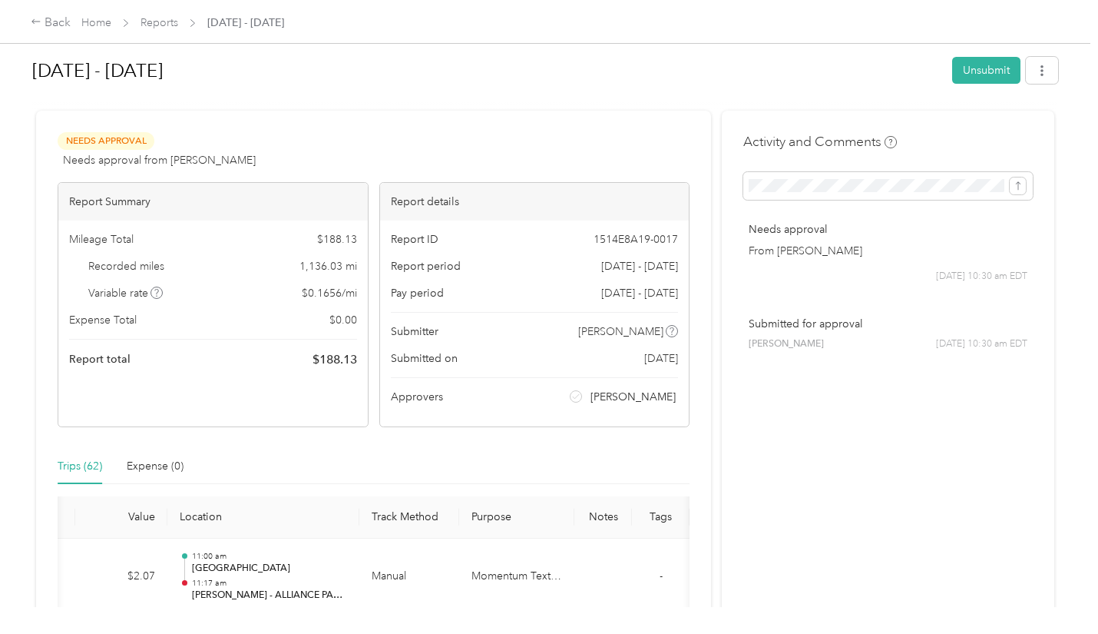
scroll to position [0, 0]
